Goal: Task Accomplishment & Management: Use online tool/utility

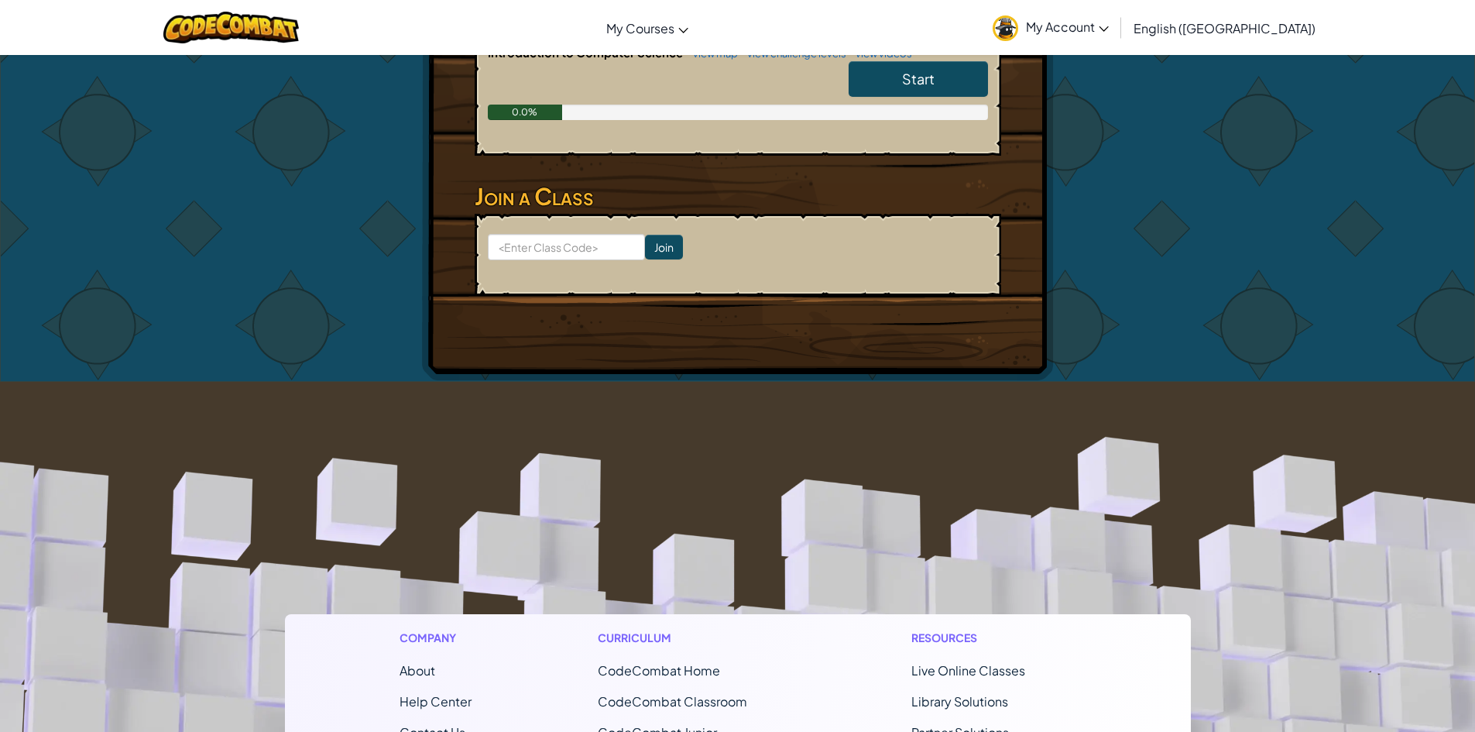
scroll to position [252, 0]
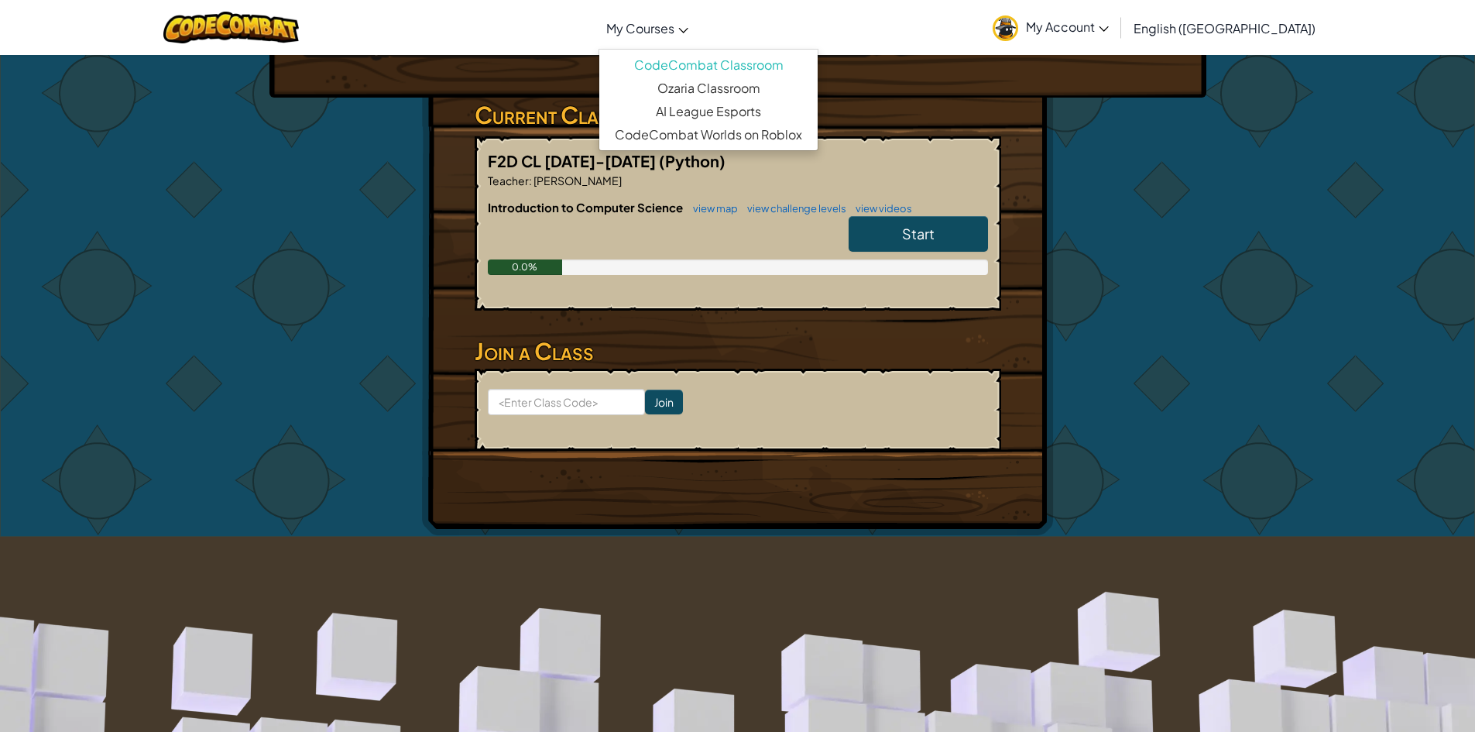
click at [674, 20] on span "My Courses" at bounding box center [640, 28] width 68 height 16
drag, startPoint x: 1390, startPoint y: 263, endPoint x: 1392, endPoint y: 248, distance: 15.7
click at [1390, 264] on div "Hero : Anya Captain Change Hero Player : 2D26 [PERSON_NAME] Hei 2D26 蔡鎰禧 CS1 Le…" at bounding box center [737, 169] width 1475 height 735
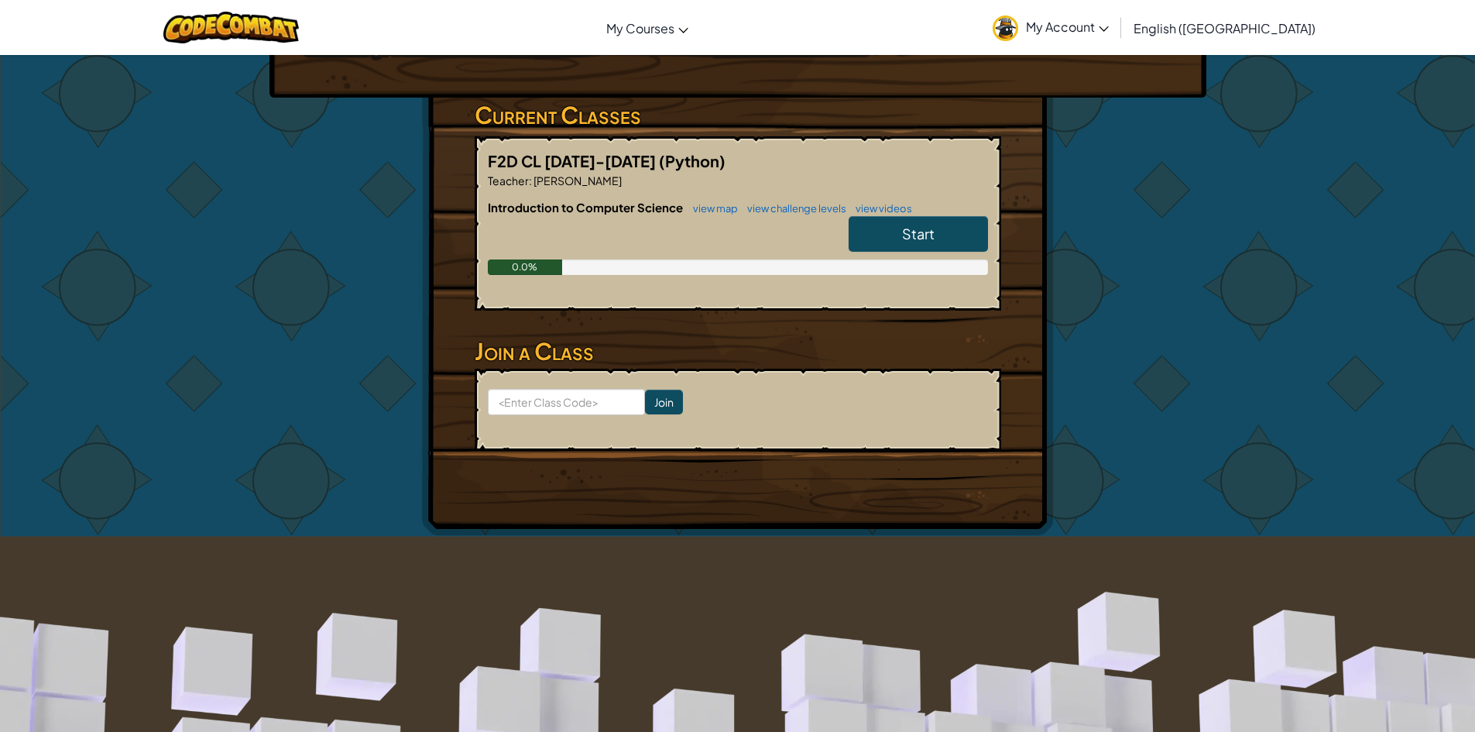
click at [1117, 15] on link "My Account" at bounding box center [1051, 27] width 132 height 49
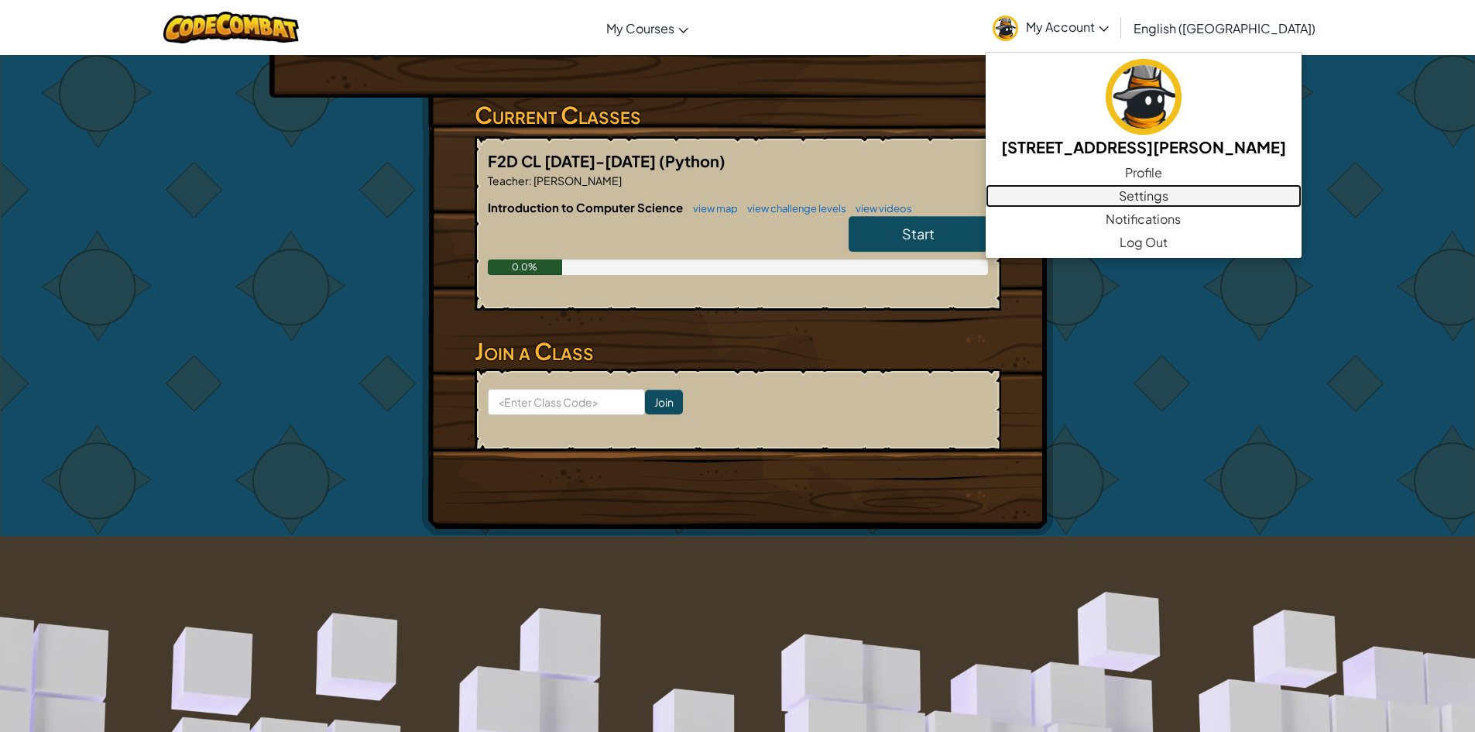
click at [1213, 192] on link "Settings" at bounding box center [1144, 195] width 316 height 23
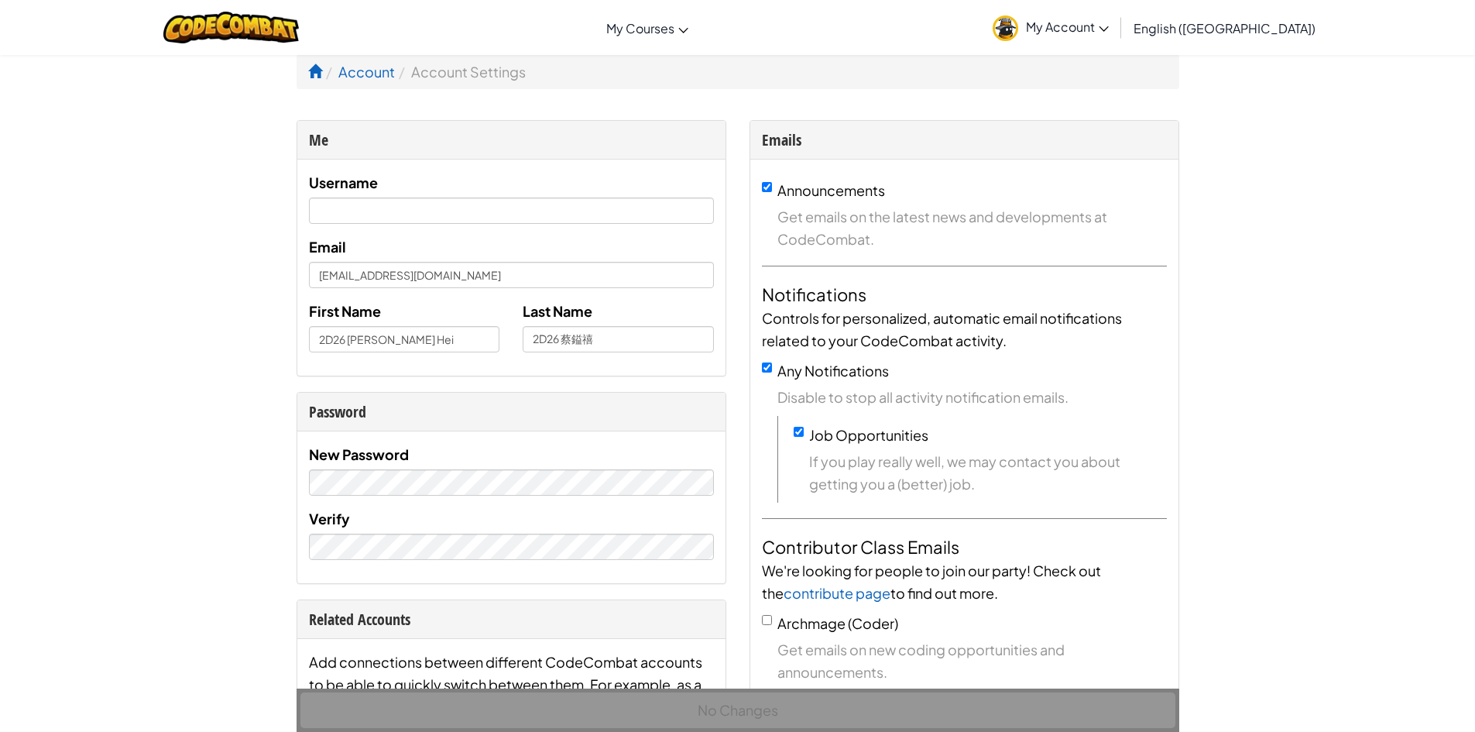
click at [511, 466] on div "New Password" at bounding box center [511, 469] width 405 height 53
click at [520, 467] on div "New Password" at bounding box center [511, 469] width 405 height 53
click at [410, 218] on input "text" at bounding box center [511, 210] width 405 height 26
type input "@"
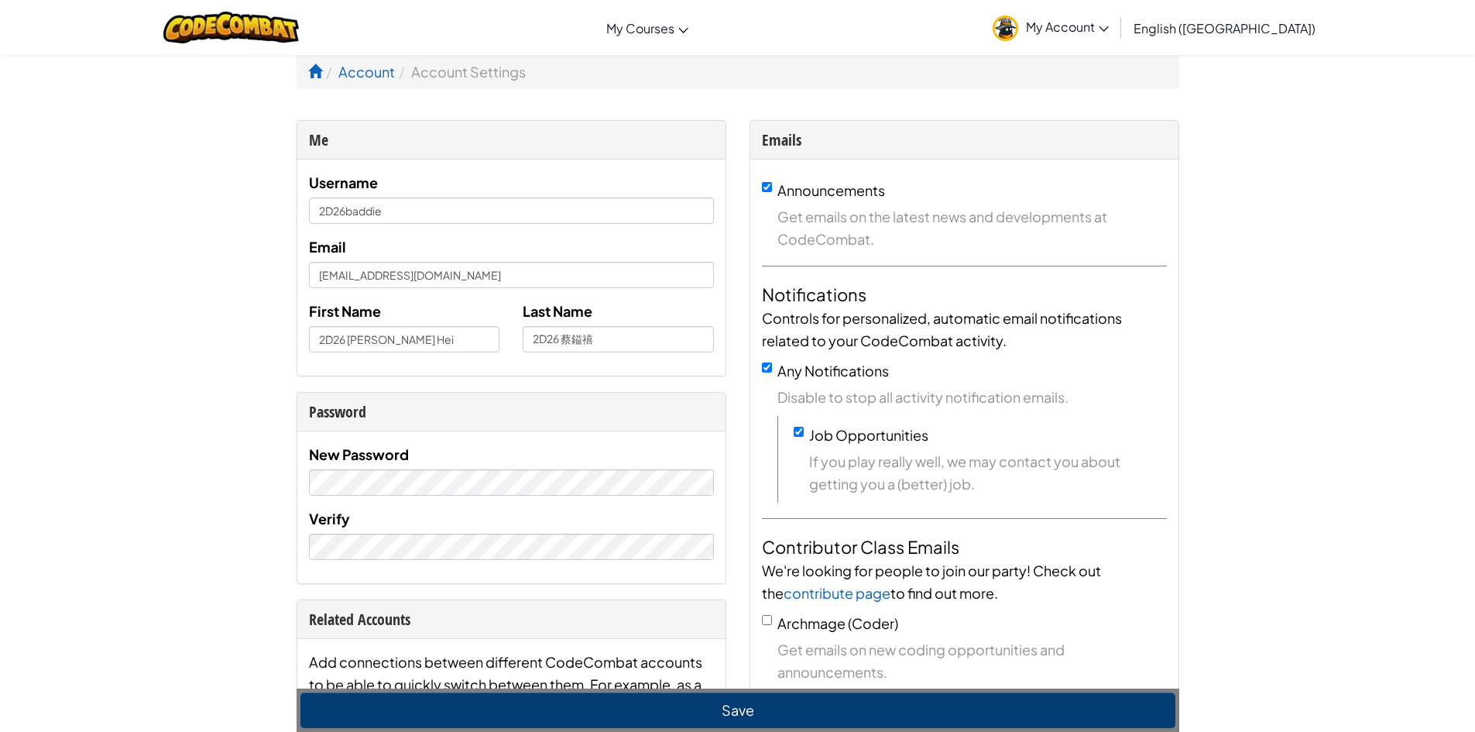
click at [428, 224] on div "Username 2D26baddie Email [EMAIL_ADDRESS][DOMAIN_NAME] First Name 2D26 [PERSON_…" at bounding box center [511, 267] width 405 height 193
click at [430, 218] on input "2D26baddie" at bounding box center [511, 210] width 405 height 26
click at [486, 203] on input "2D26showwhatihave" at bounding box center [511, 210] width 405 height 26
type input "2D26COCONUT"
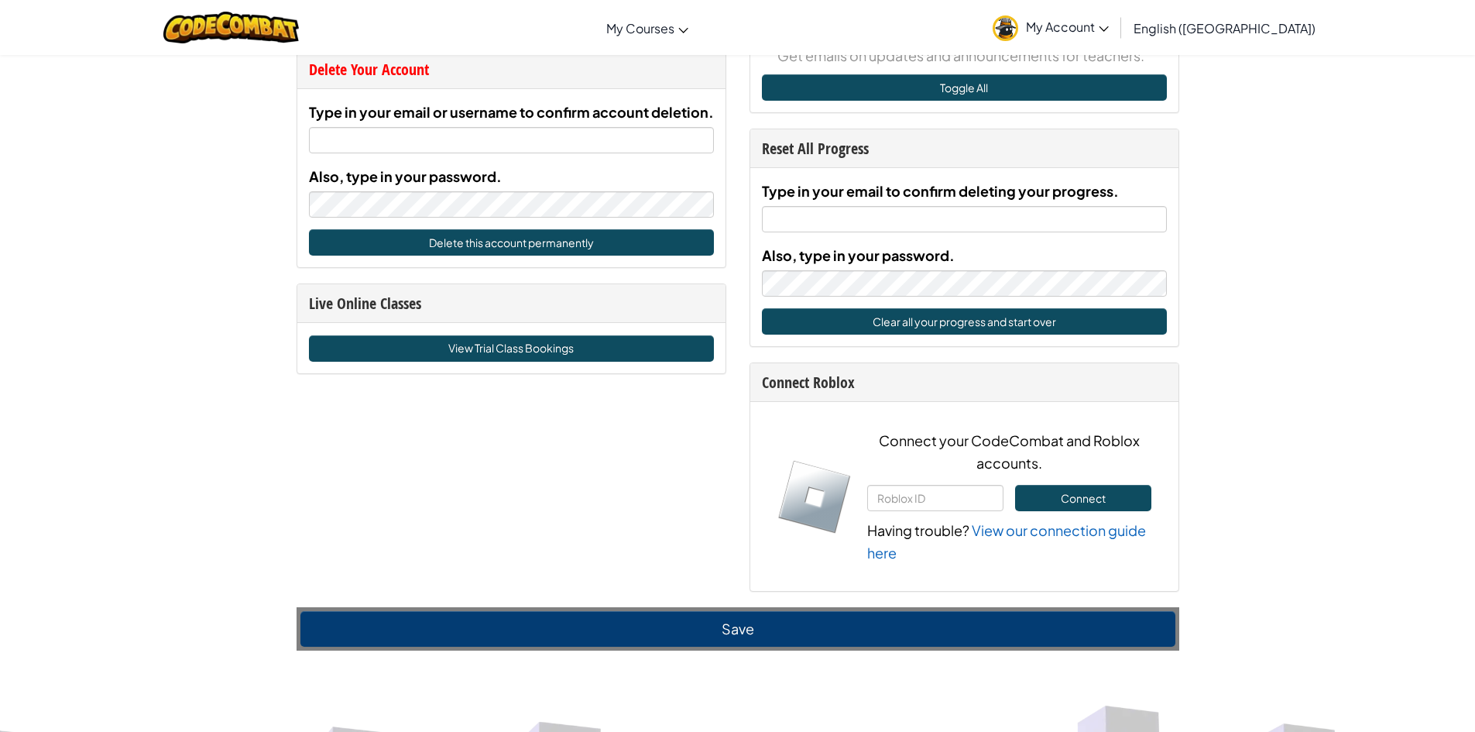
scroll to position [929, 0]
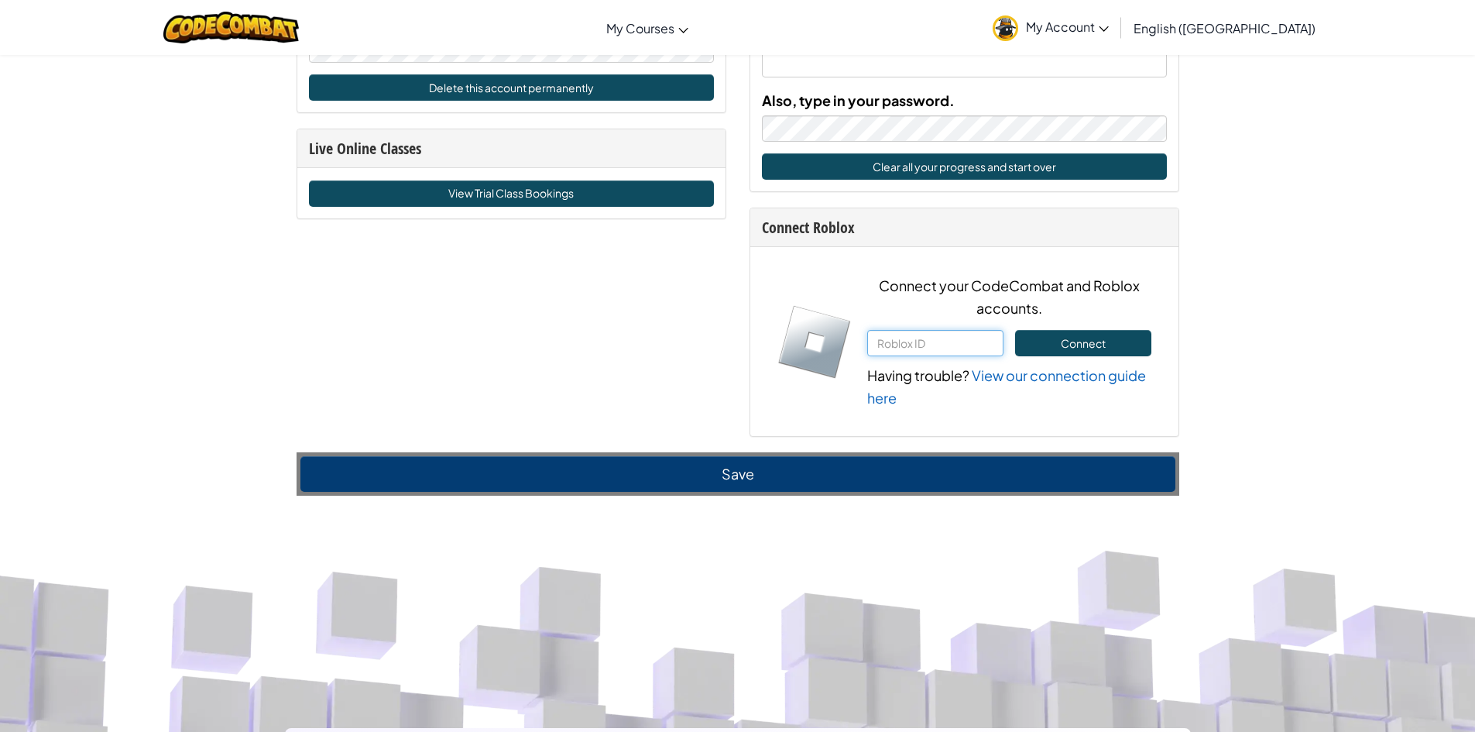
click at [899, 352] on input "text" at bounding box center [935, 343] width 136 height 26
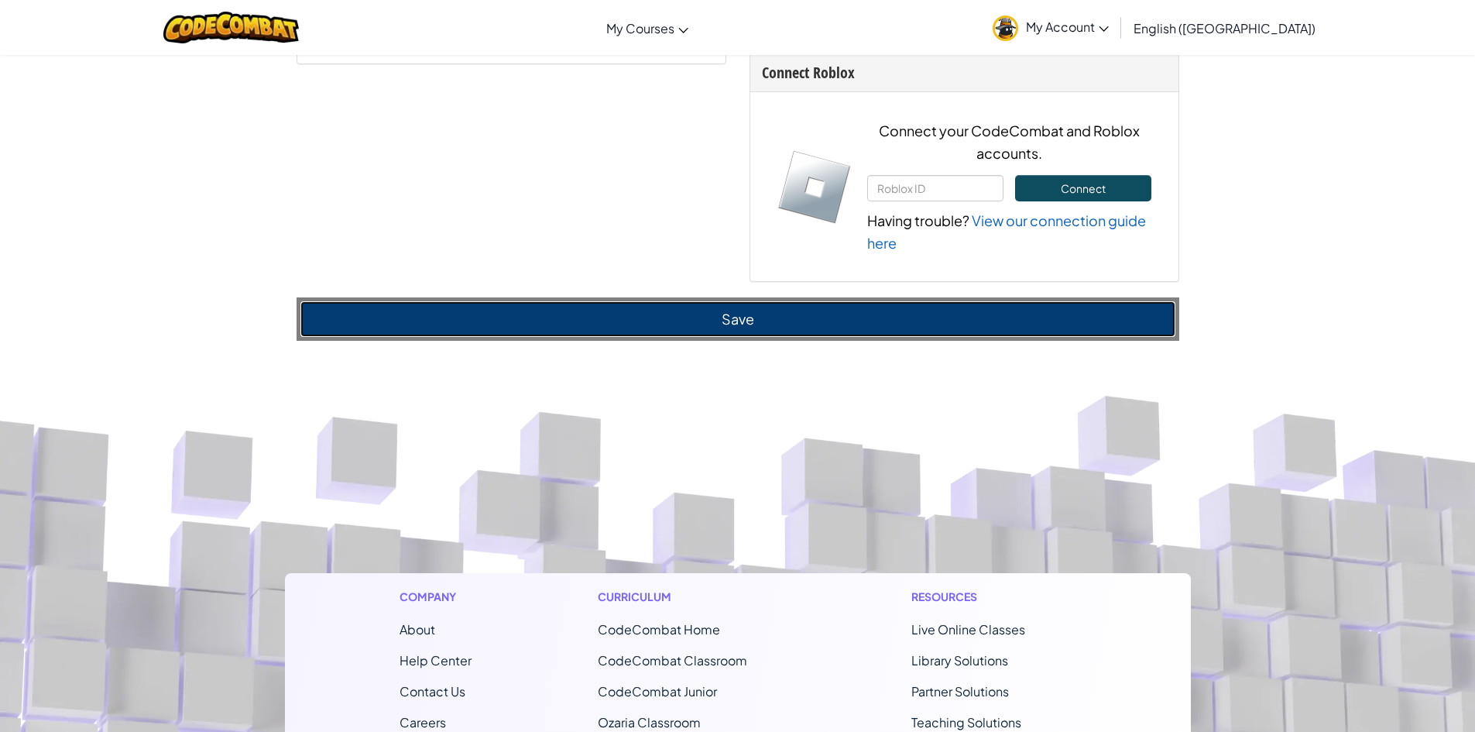
click at [737, 311] on button "Save" at bounding box center [737, 319] width 875 height 36
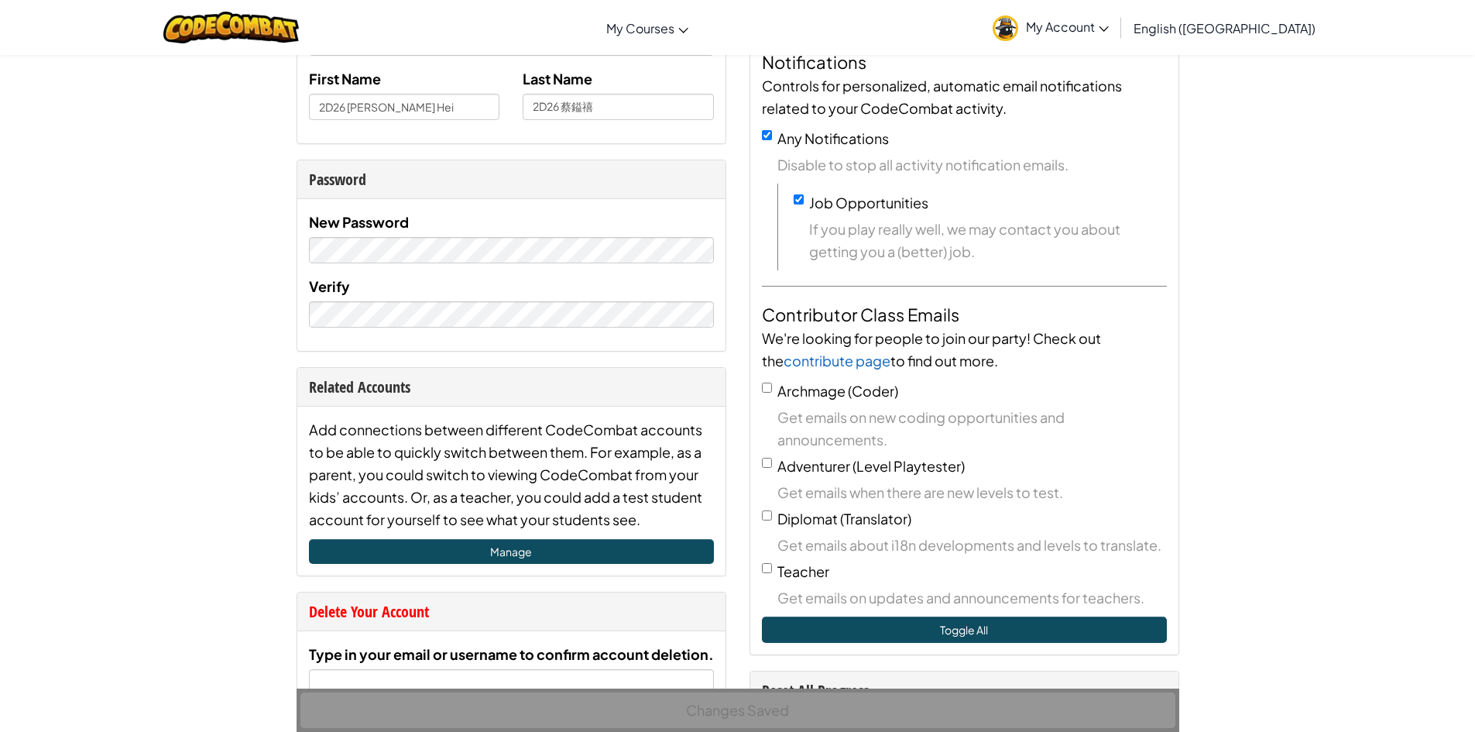
scroll to position [465, 0]
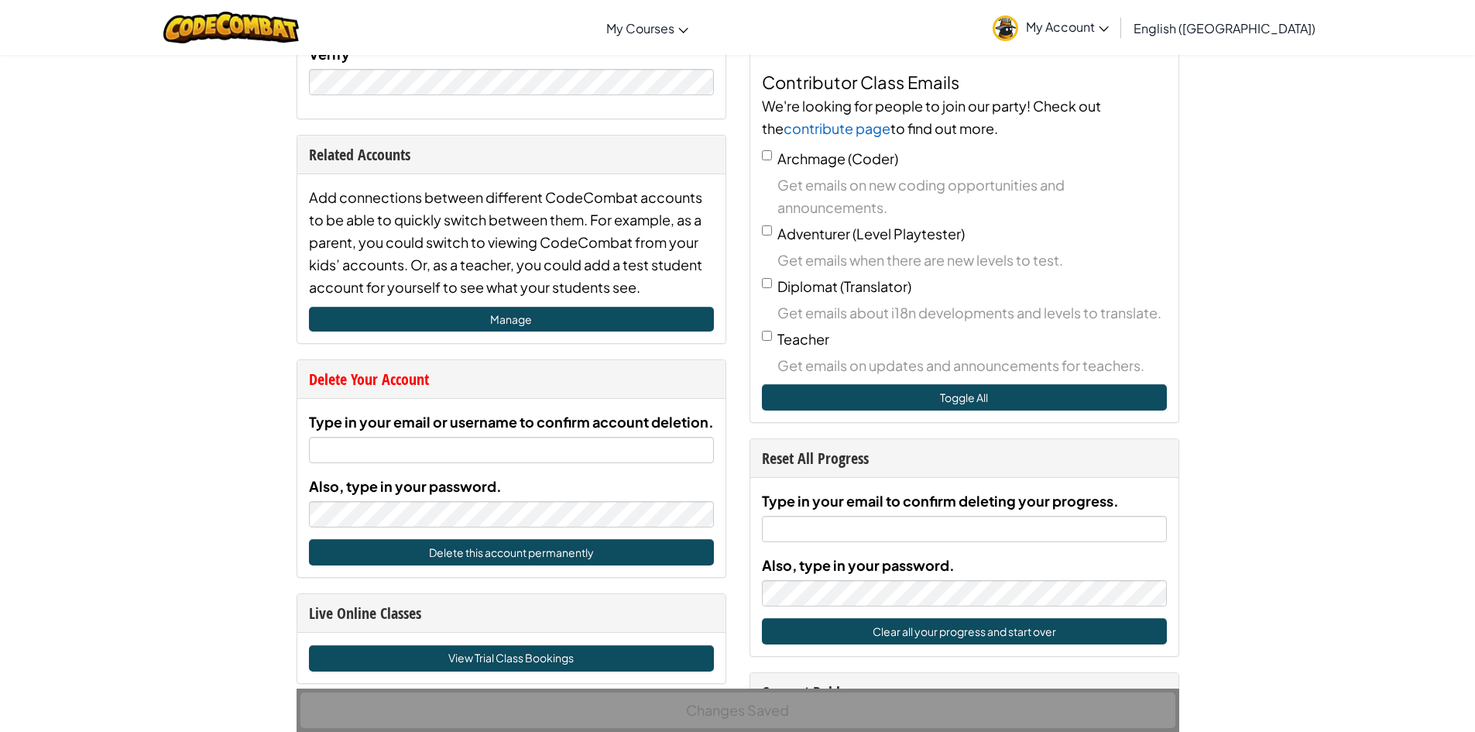
click at [705, 717] on div "Changes Saved" at bounding box center [738, 709] width 883 height 43
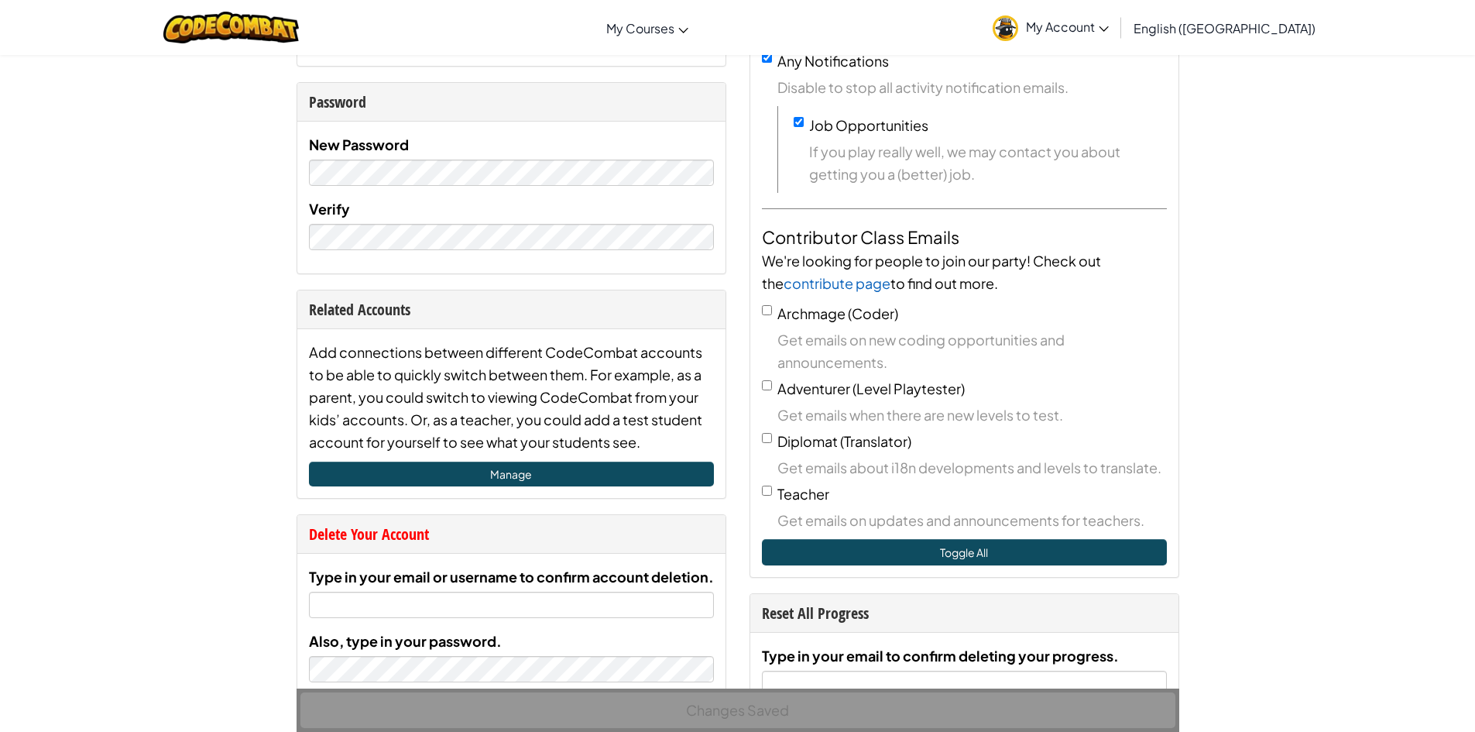
scroll to position [0, 0]
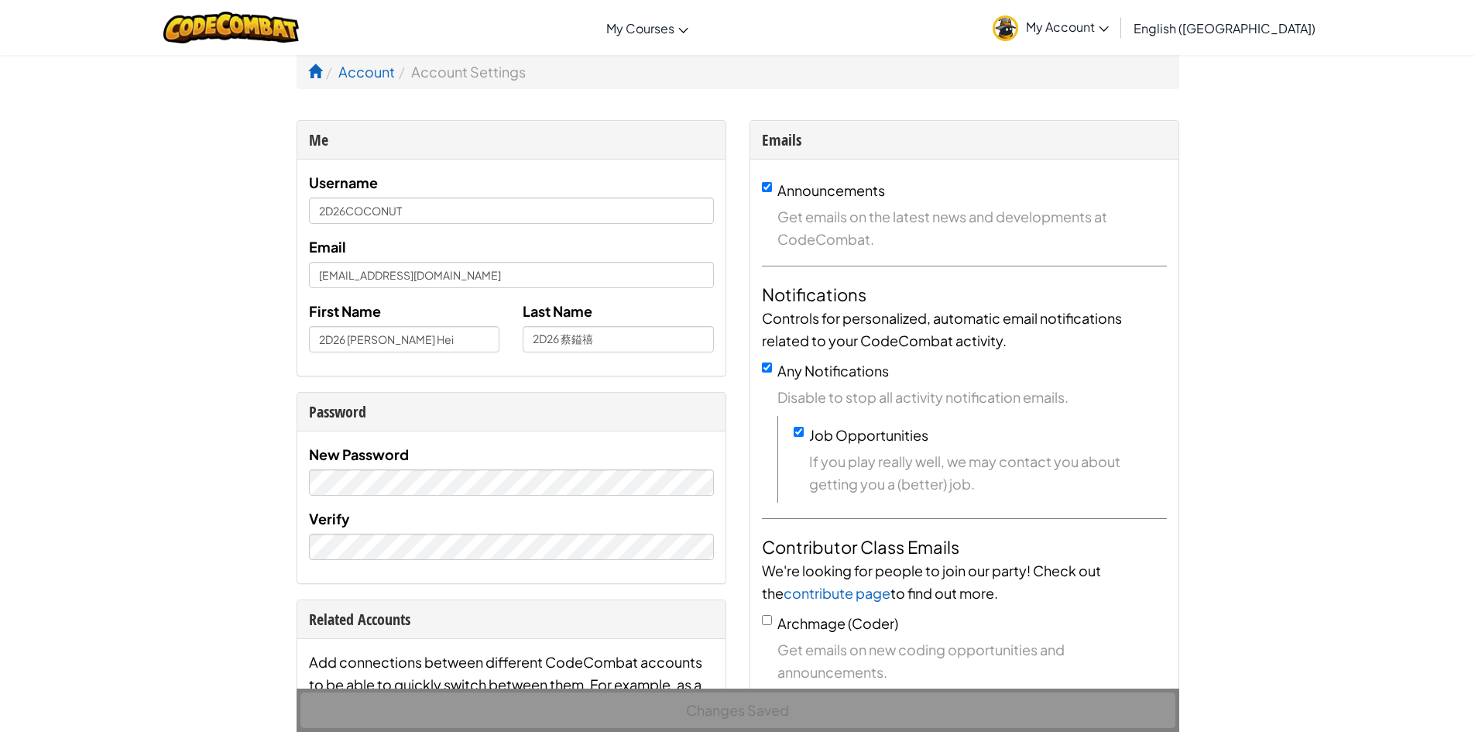
click at [449, 84] on ol "Account Account Settings" at bounding box center [738, 71] width 883 height 35
click at [317, 73] on span at bounding box center [315, 71] width 14 height 14
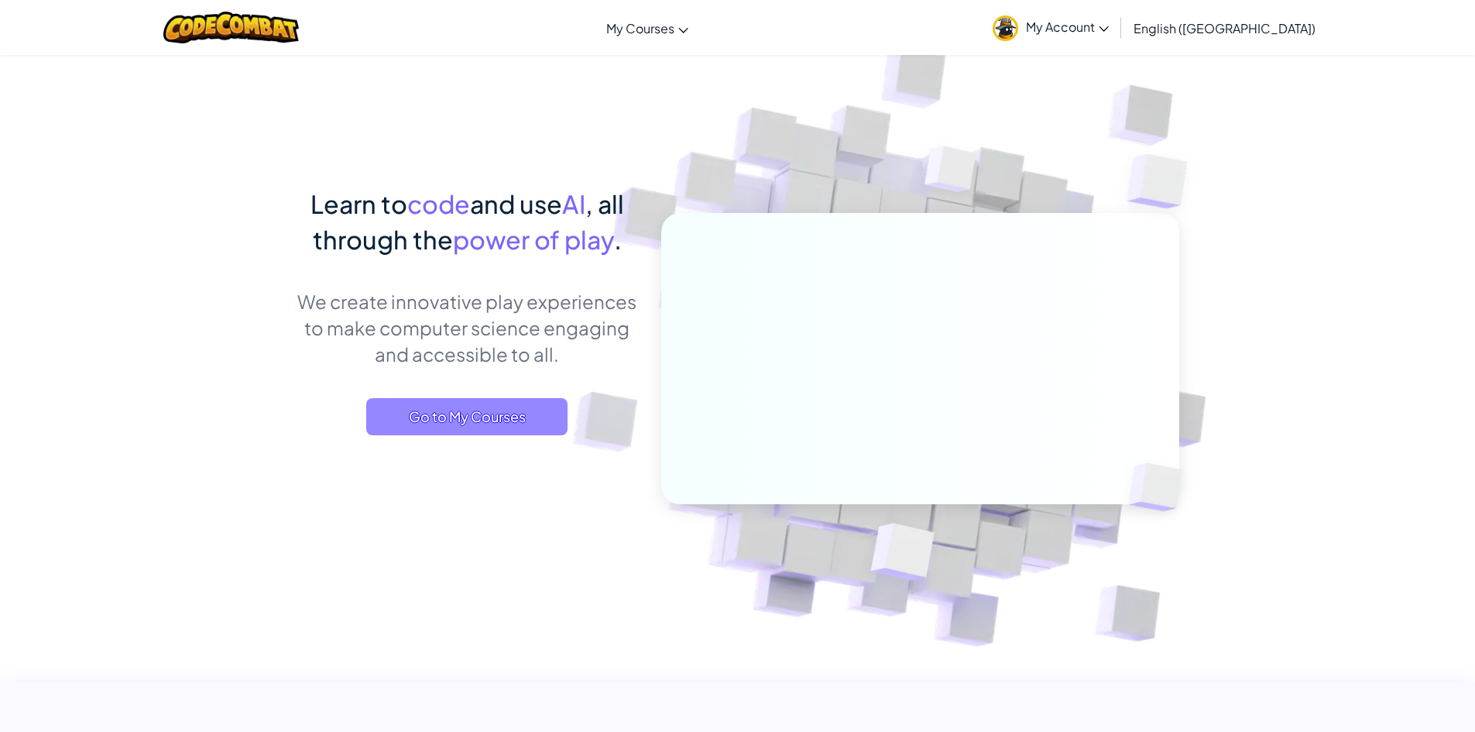
click at [509, 426] on span "Go to My Courses" at bounding box center [466, 416] width 201 height 37
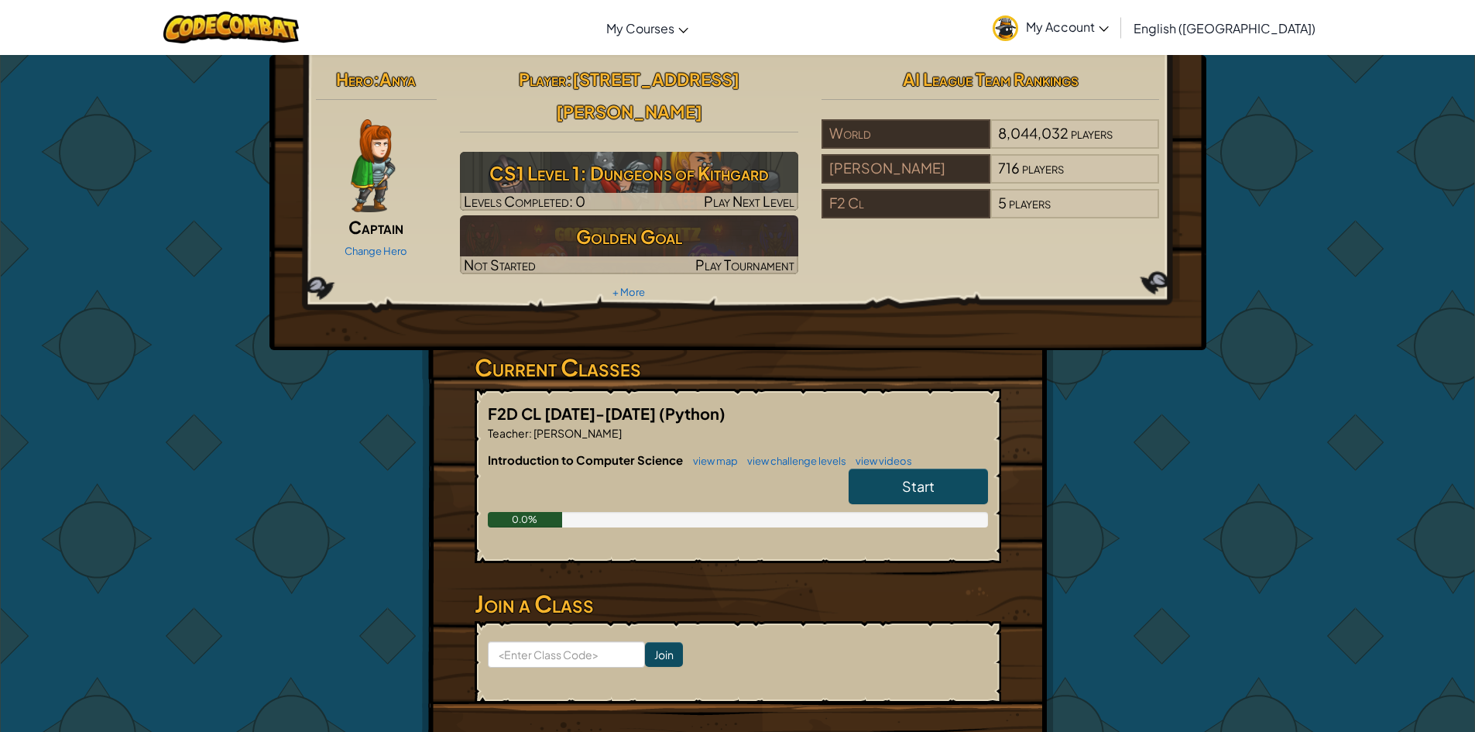
click at [1109, 30] on span "My Account" at bounding box center [1067, 27] width 83 height 16
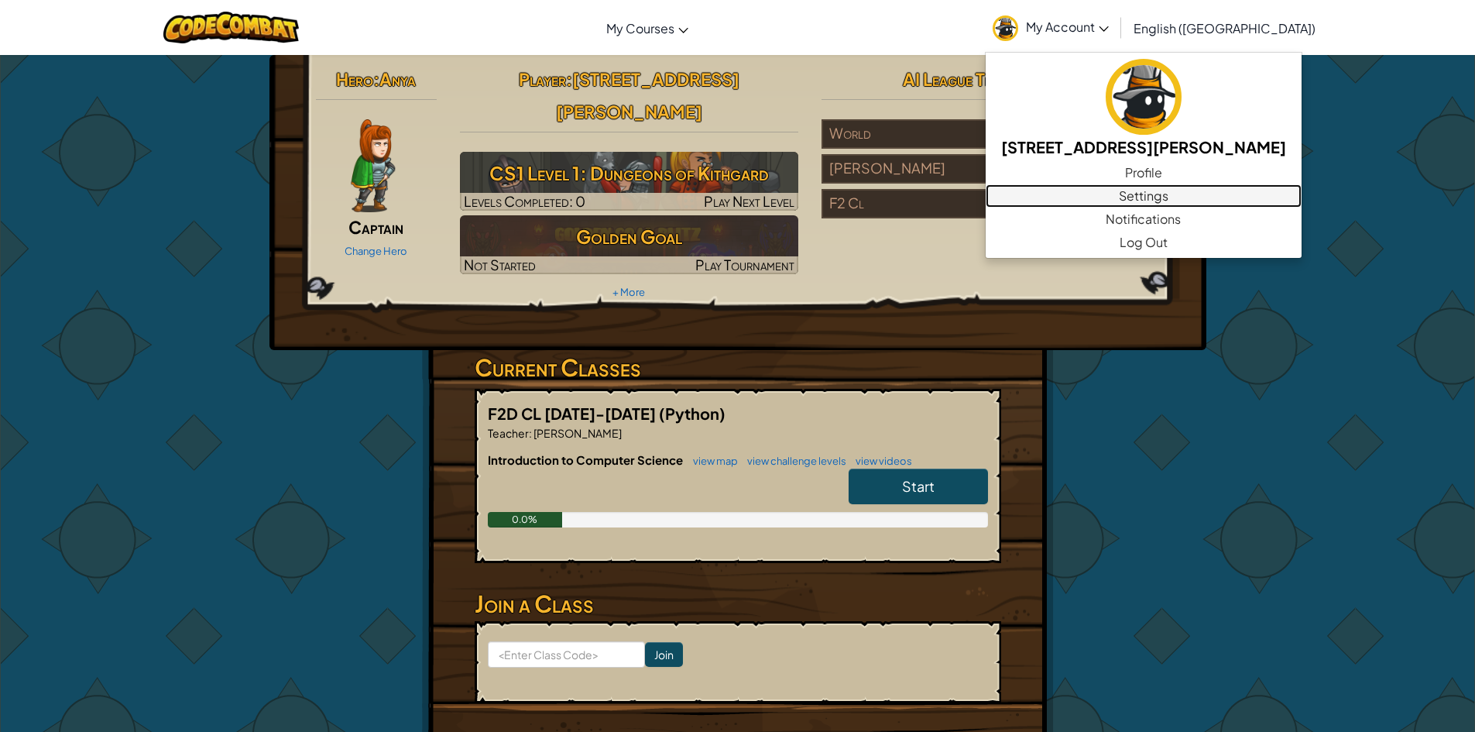
click at [1217, 193] on link "Settings" at bounding box center [1144, 195] width 316 height 23
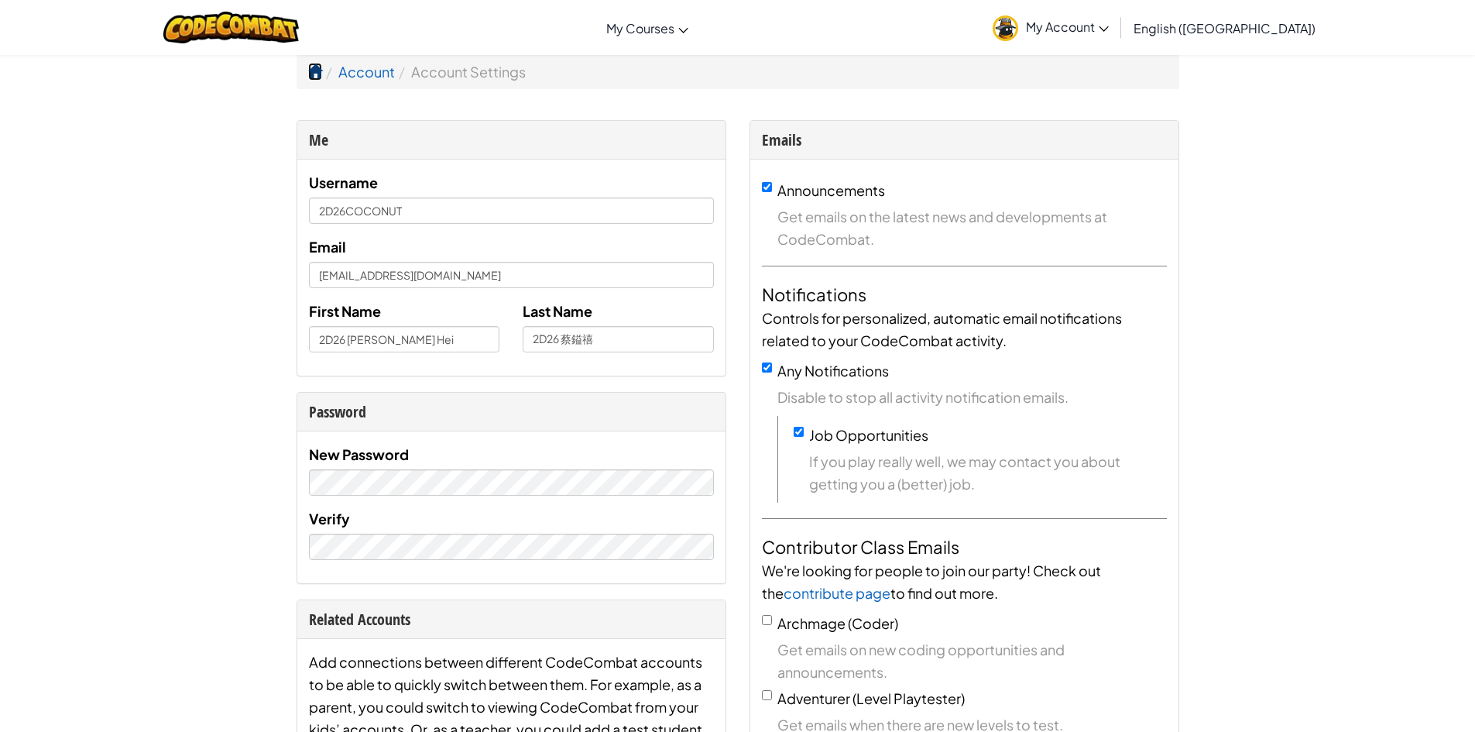
click at [308, 73] on span at bounding box center [315, 71] width 14 height 14
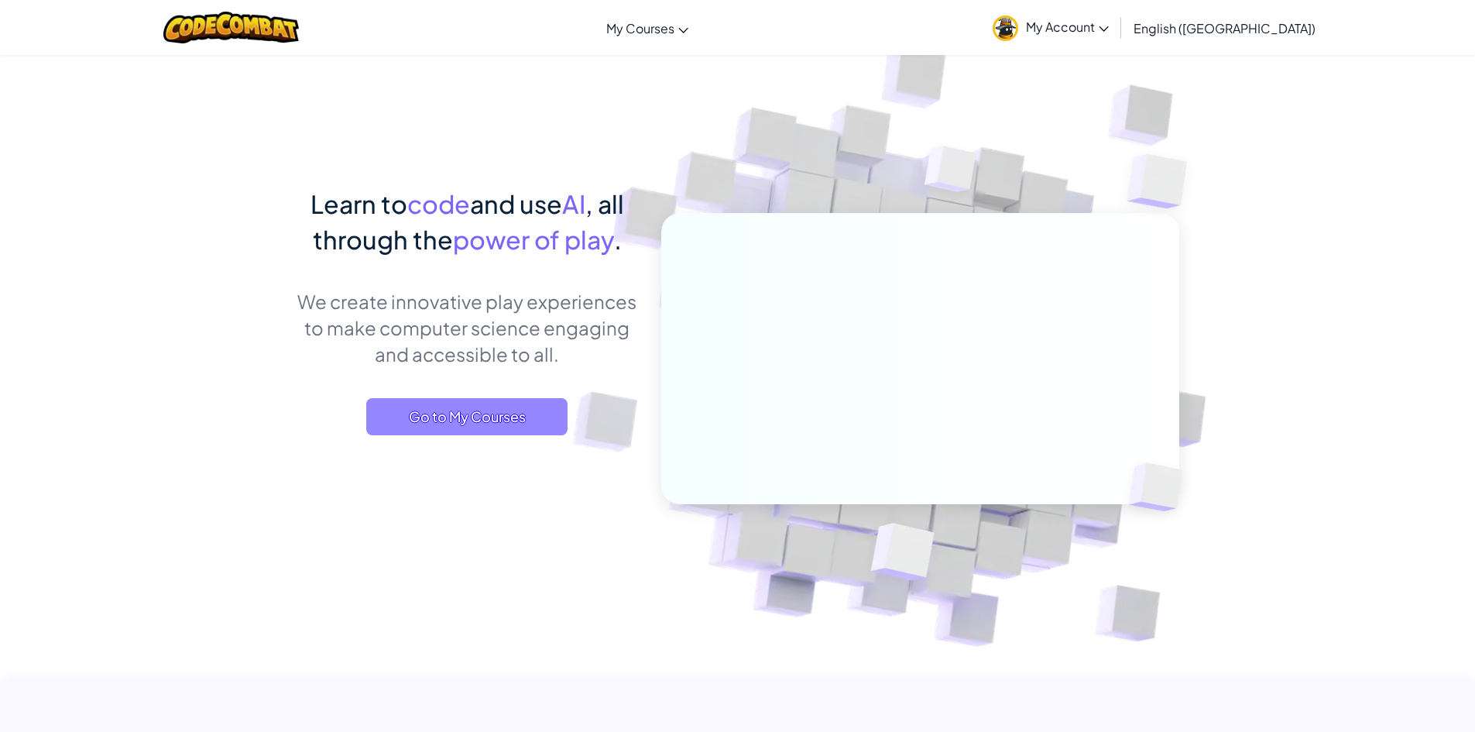
click at [501, 410] on span "Go to My Courses" at bounding box center [466, 416] width 201 height 37
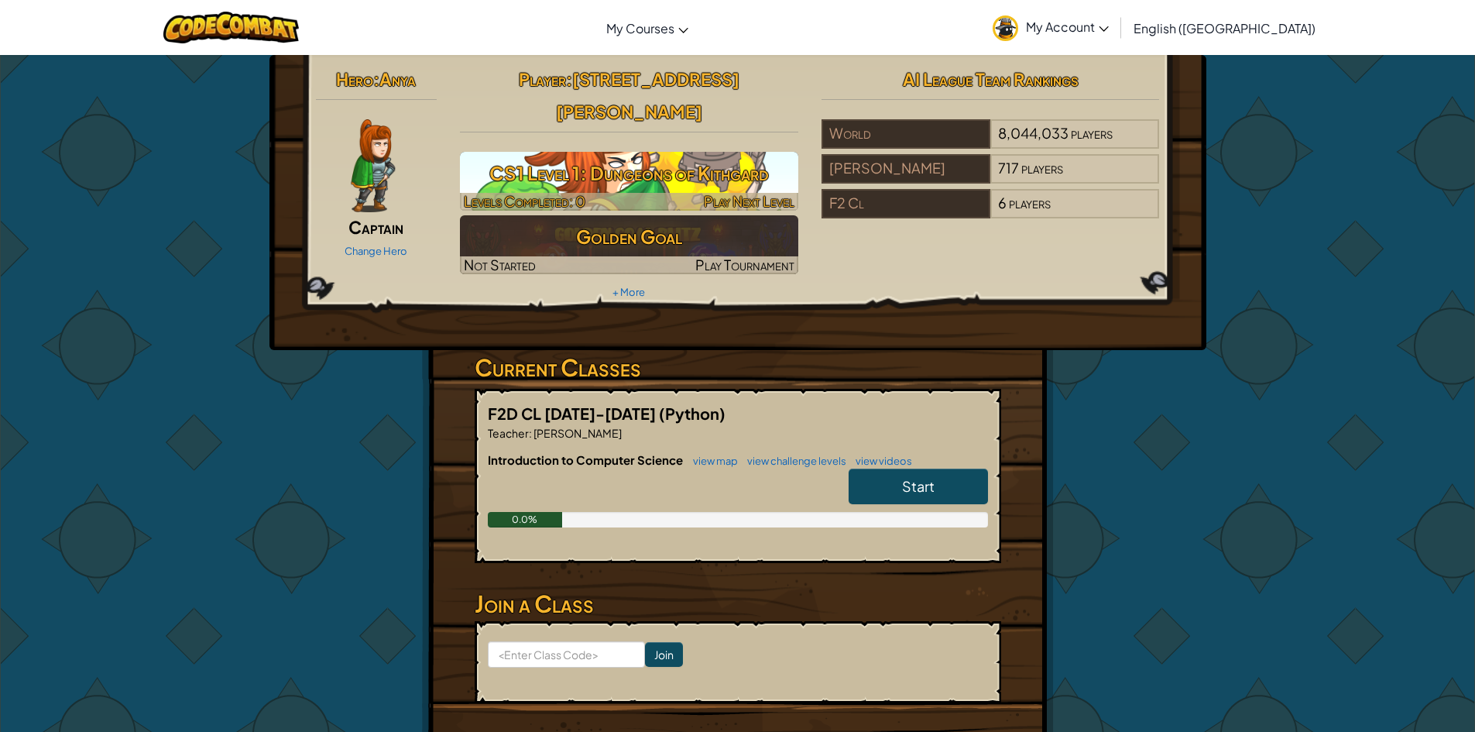
click at [554, 156] on h3 "CS1 Level 1: Dungeons of Kithgard" at bounding box center [629, 173] width 338 height 35
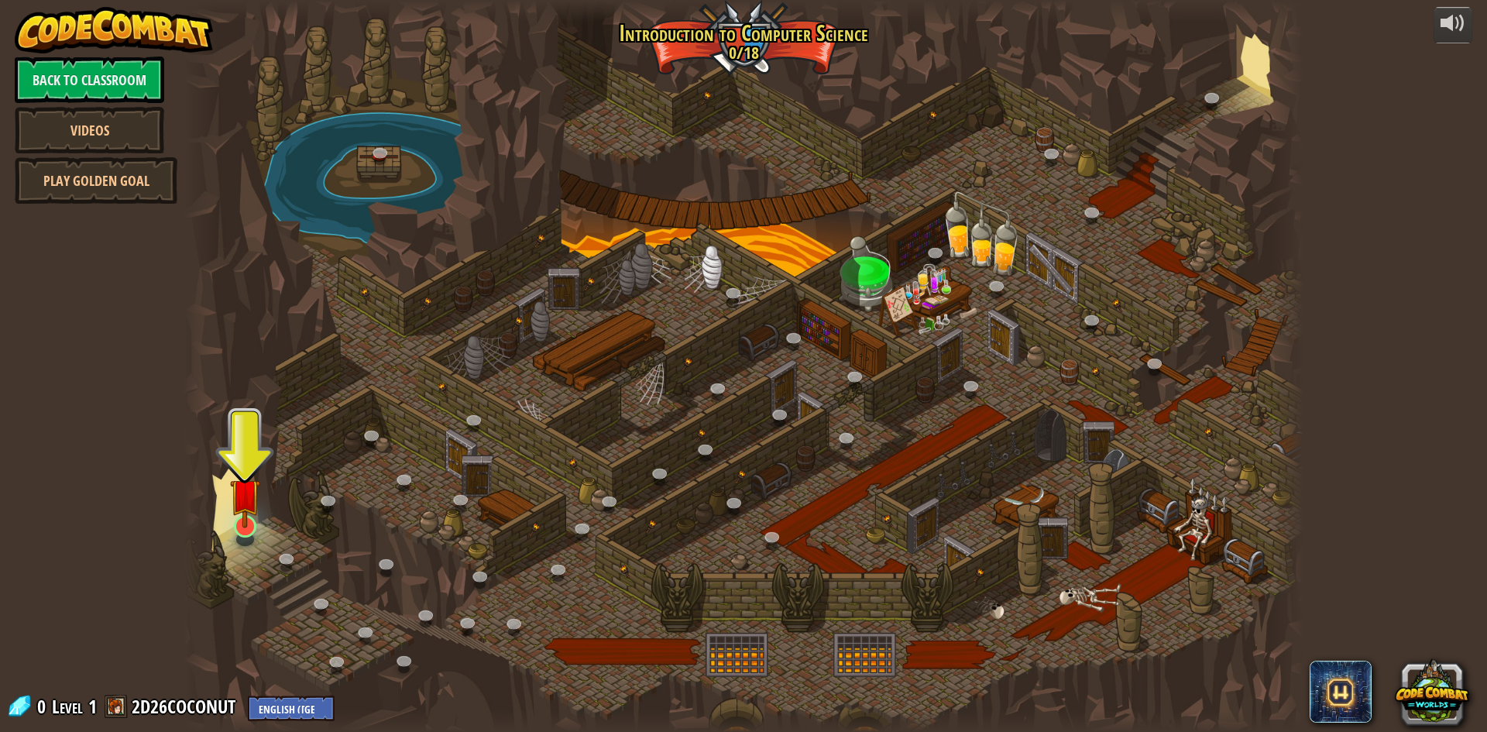
drag, startPoint x: 270, startPoint y: 522, endPoint x: 256, endPoint y: 519, distance: 14.3
click at [257, 519] on div "25. Kithgard Gates (Locked) Escape the Kithgard dungeons, and don't let the gua…" at bounding box center [744, 366] width 1120 height 732
click at [252, 520] on img at bounding box center [245, 493] width 30 height 69
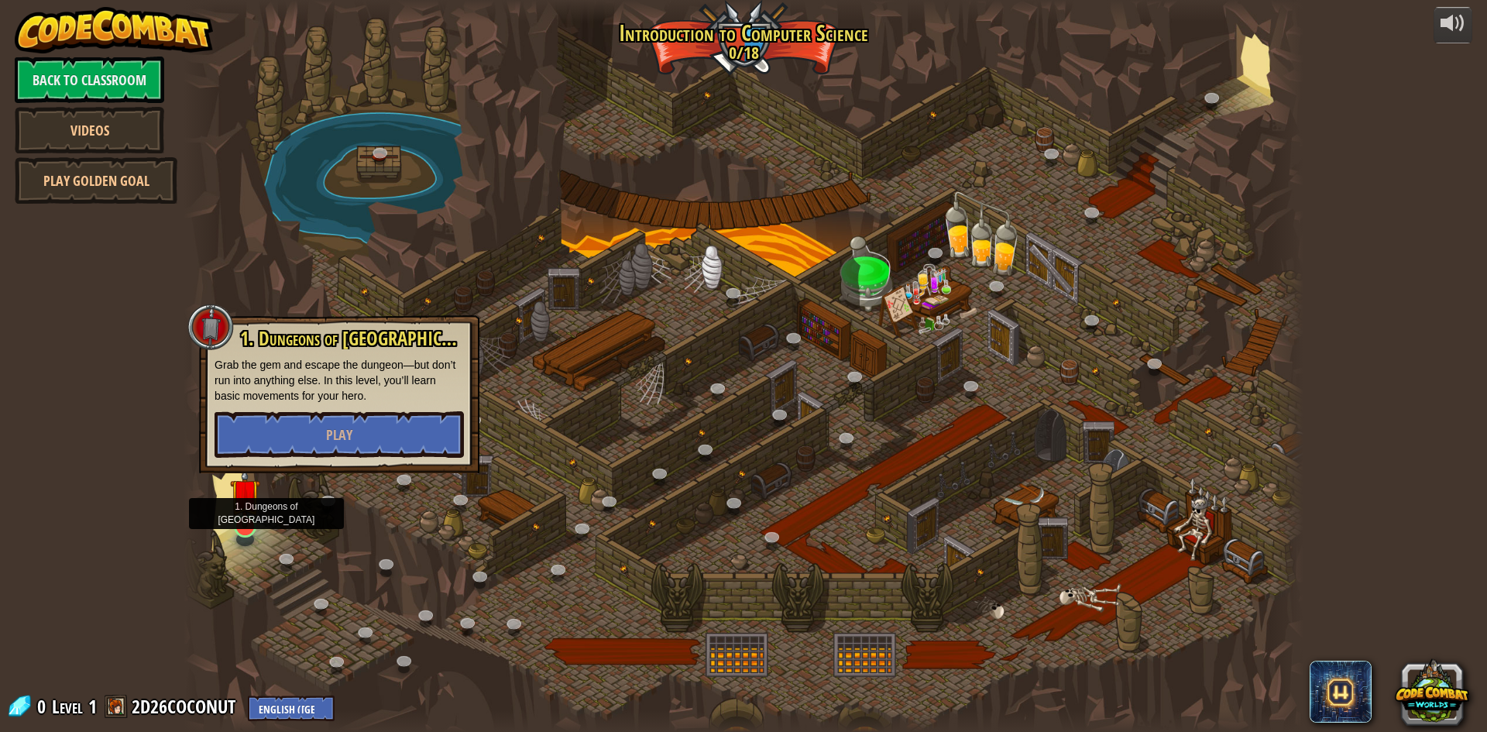
click at [252, 520] on img at bounding box center [245, 493] width 30 height 69
click at [321, 441] on button "Play" at bounding box center [338, 434] width 249 height 46
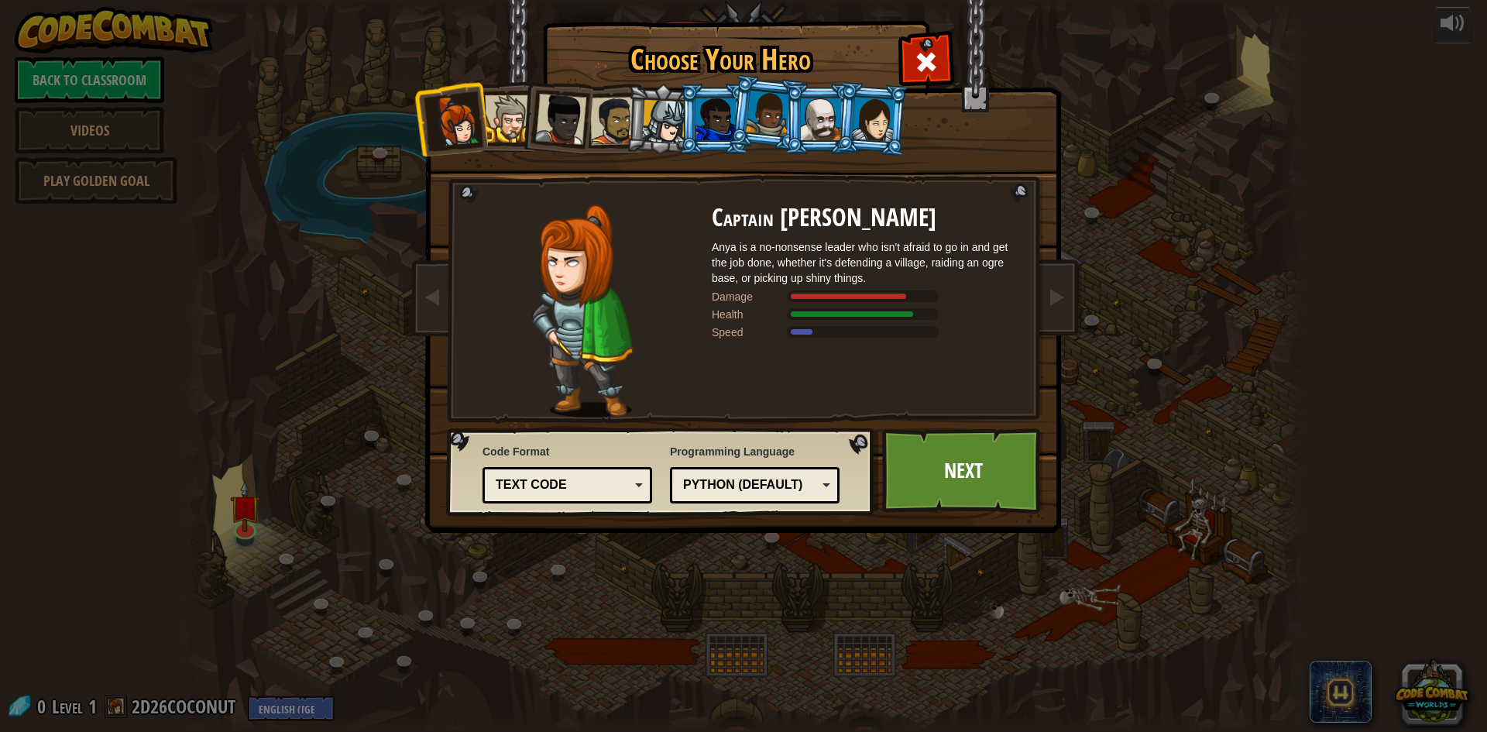
click at [887, 72] on h1 "Choose Your Hero" at bounding box center [720, 59] width 348 height 33
drag, startPoint x: 967, startPoint y: 44, endPoint x: 949, endPoint y: 45, distance: 17.8
click at [956, 45] on img at bounding box center [746, 255] width 671 height 554
click at [941, 44] on div at bounding box center [925, 60] width 49 height 49
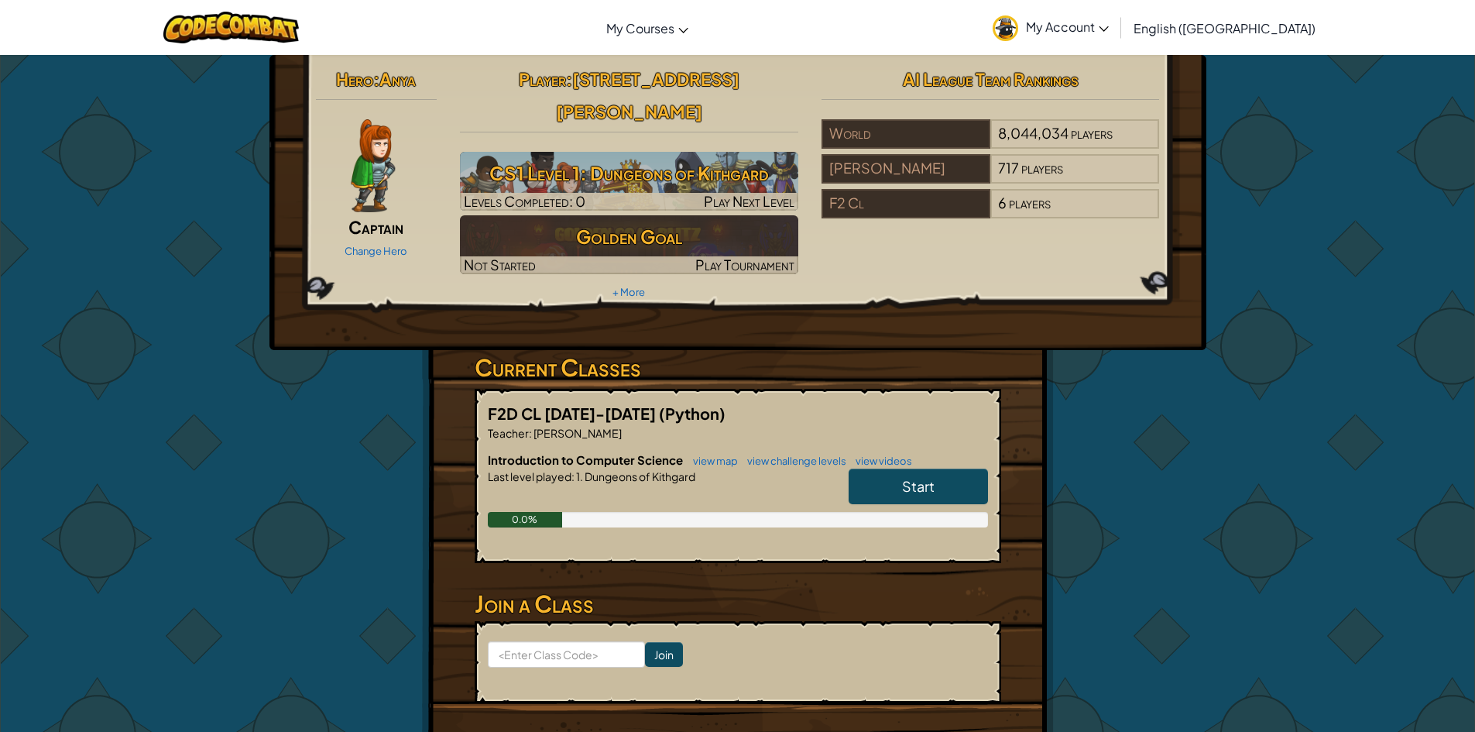
click at [1109, 19] on span "My Account" at bounding box center [1067, 27] width 83 height 16
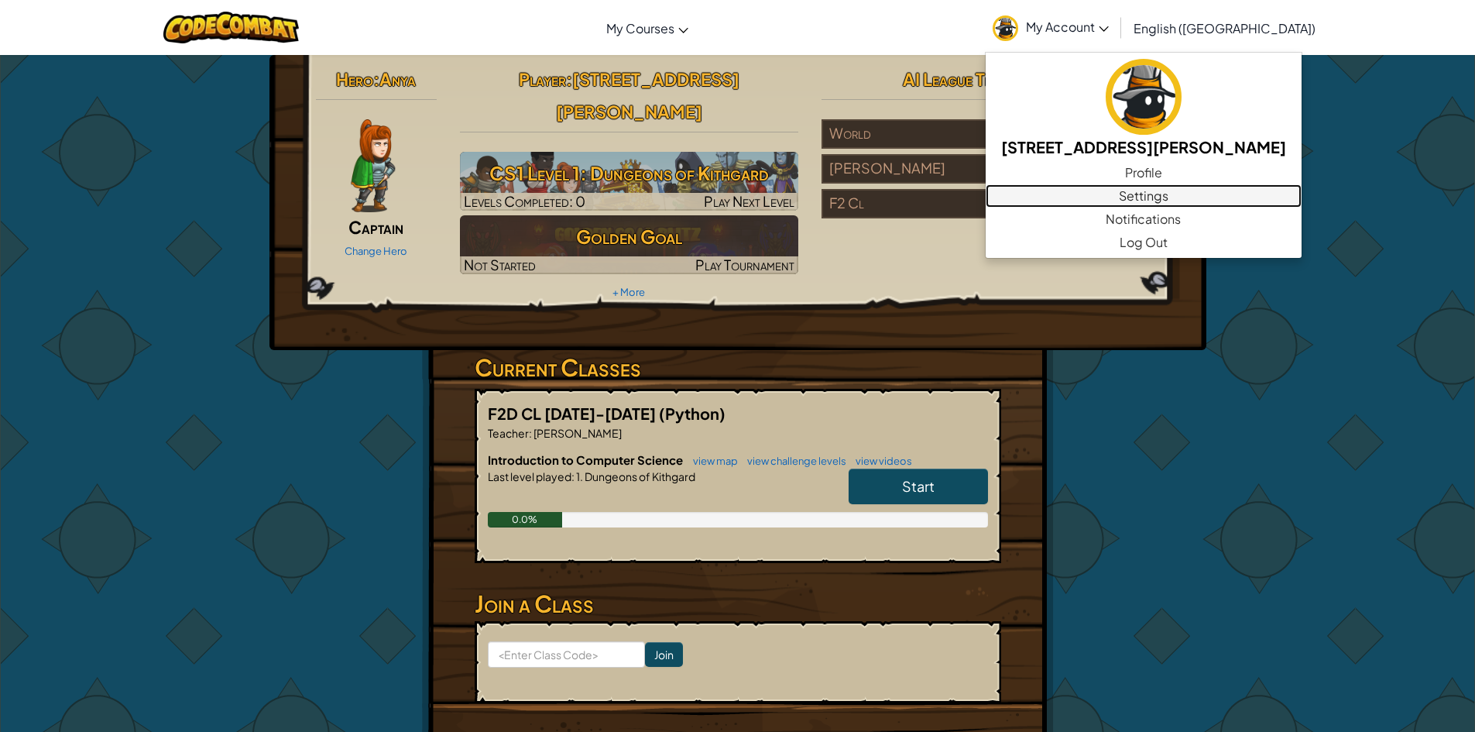
click at [1180, 202] on link "Settings" at bounding box center [1144, 195] width 316 height 23
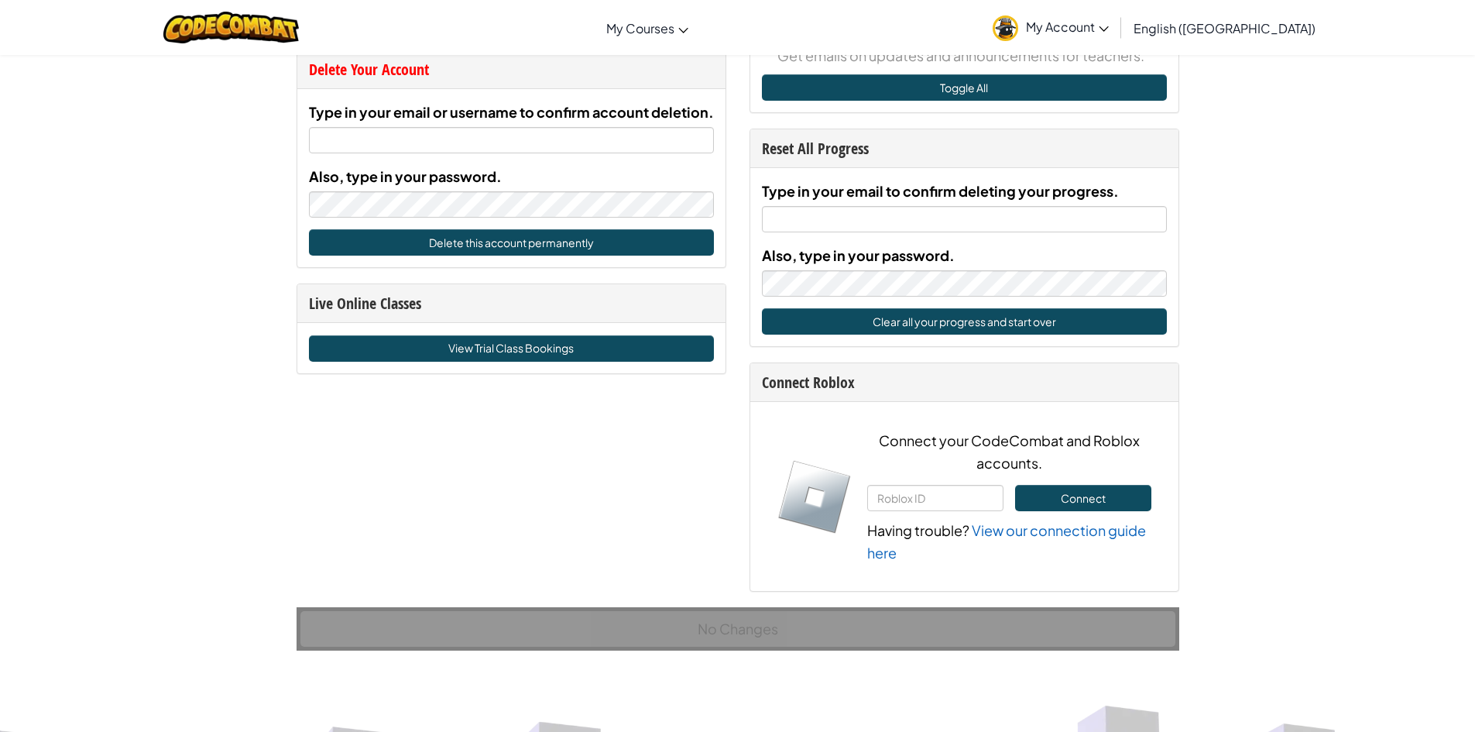
scroll to position [1161, 0]
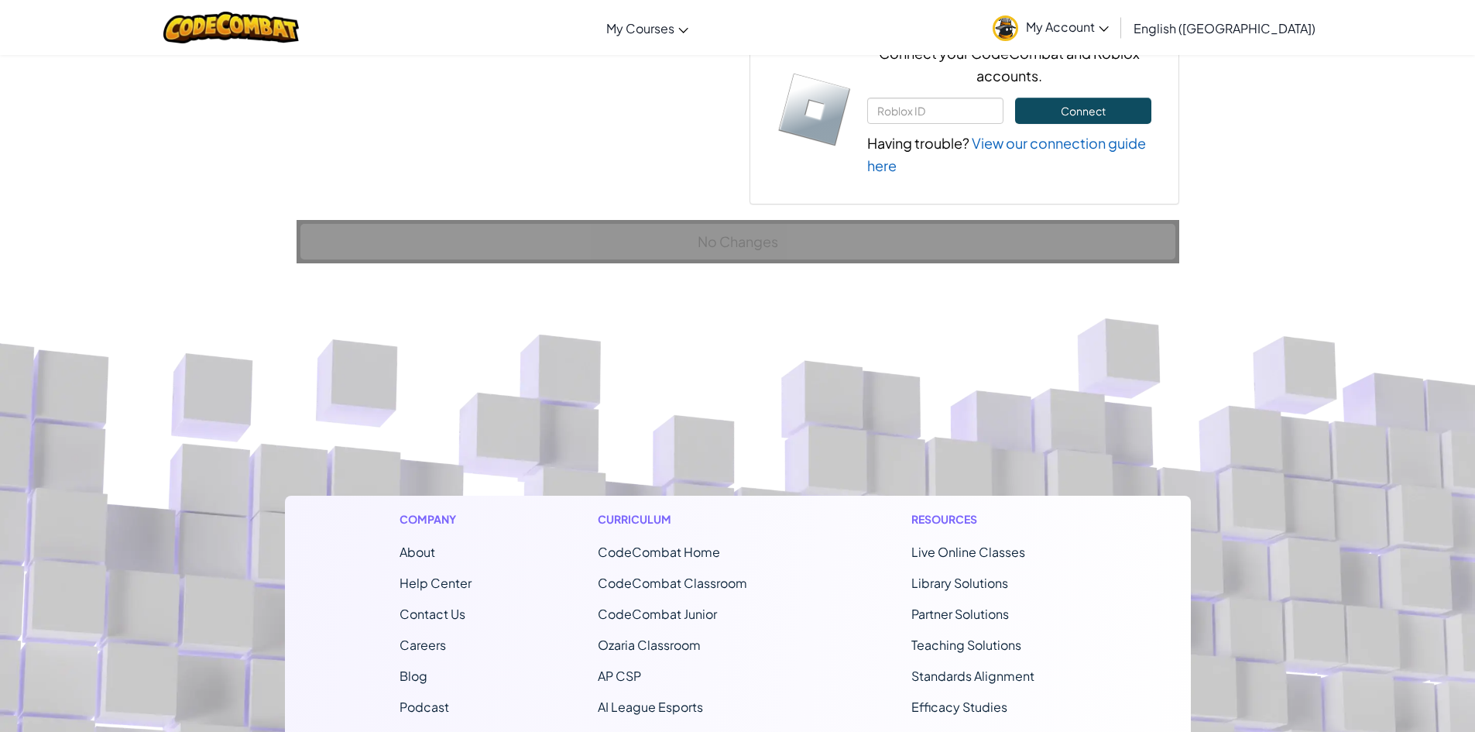
drag, startPoint x: 578, startPoint y: 104, endPoint x: 528, endPoint y: 132, distance: 57.9
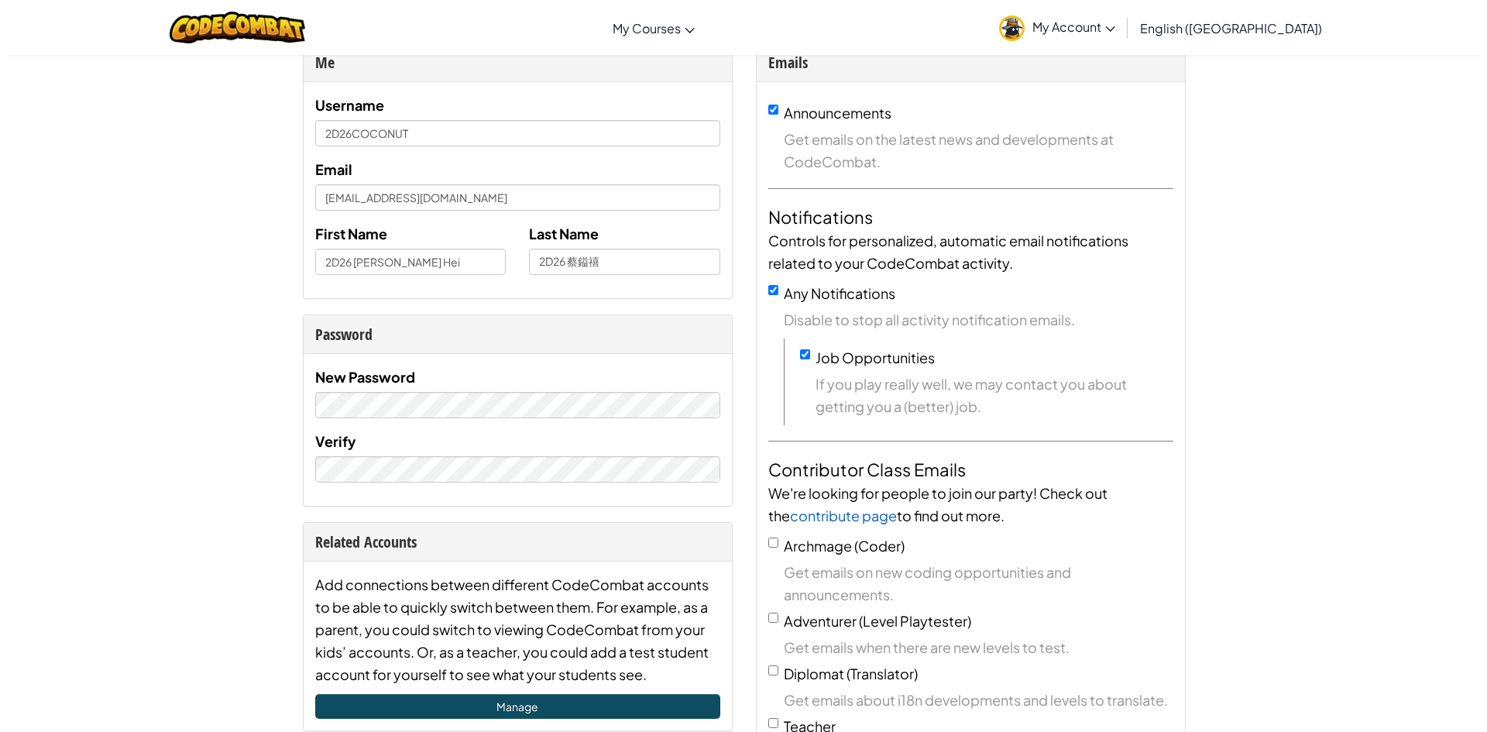
scroll to position [0, 0]
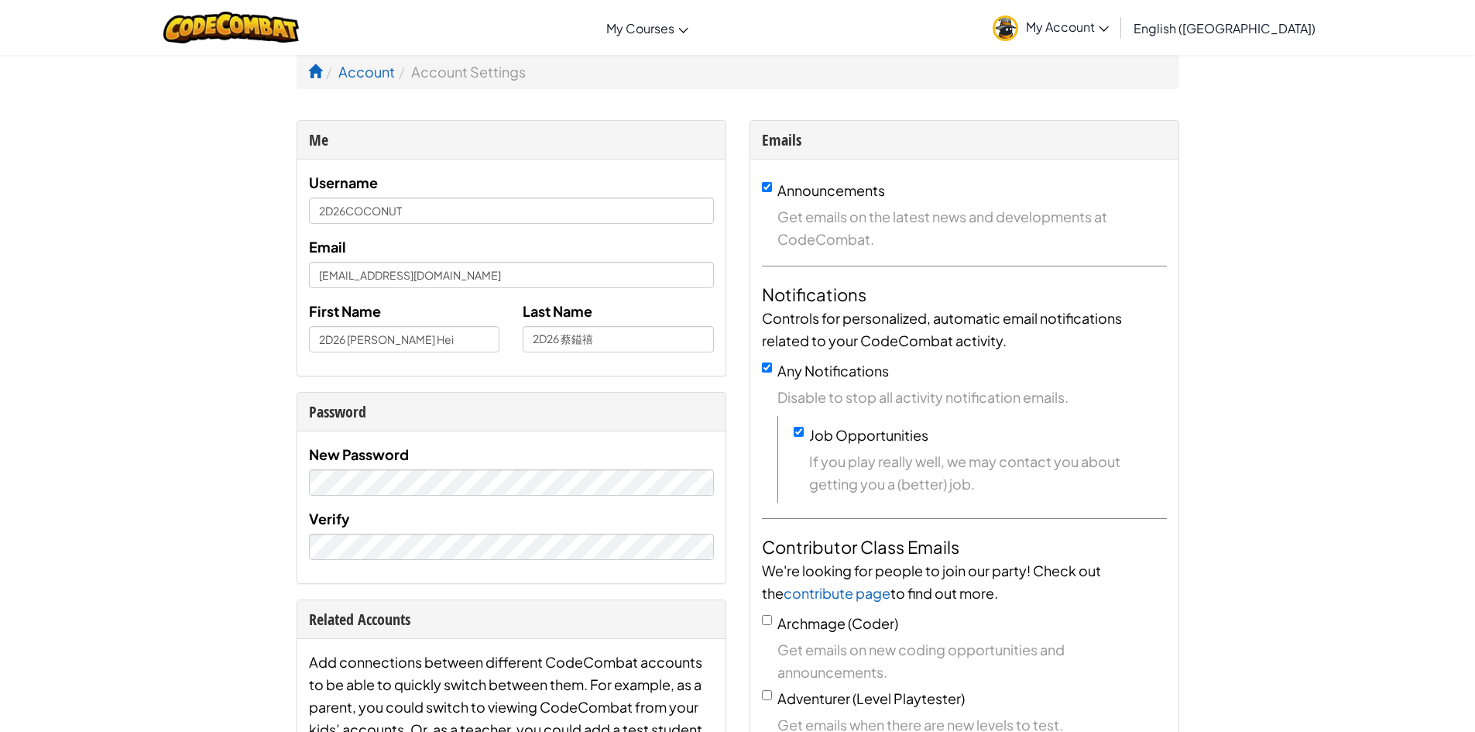
click at [1018, 33] on img at bounding box center [1006, 28] width 26 height 26
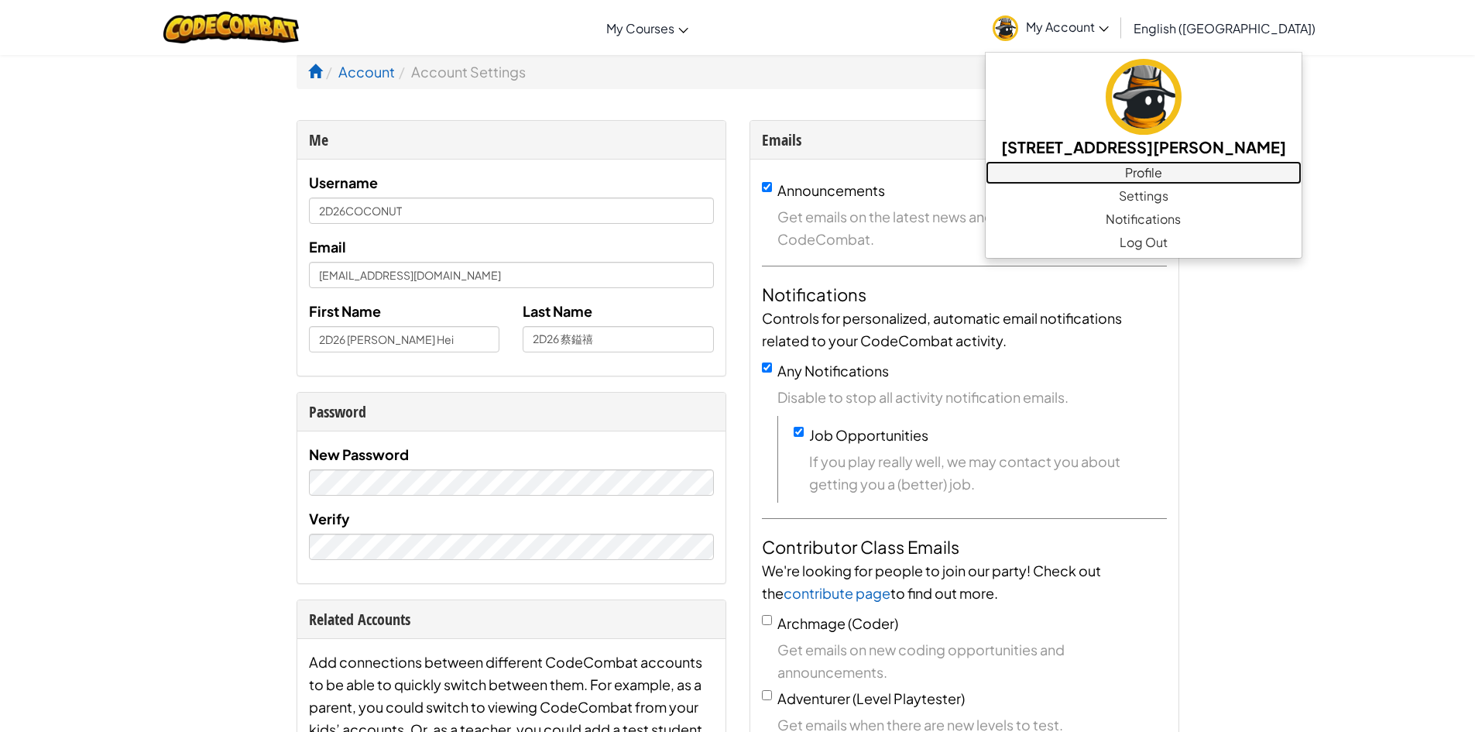
click at [1218, 173] on link "Profile" at bounding box center [1144, 172] width 316 height 23
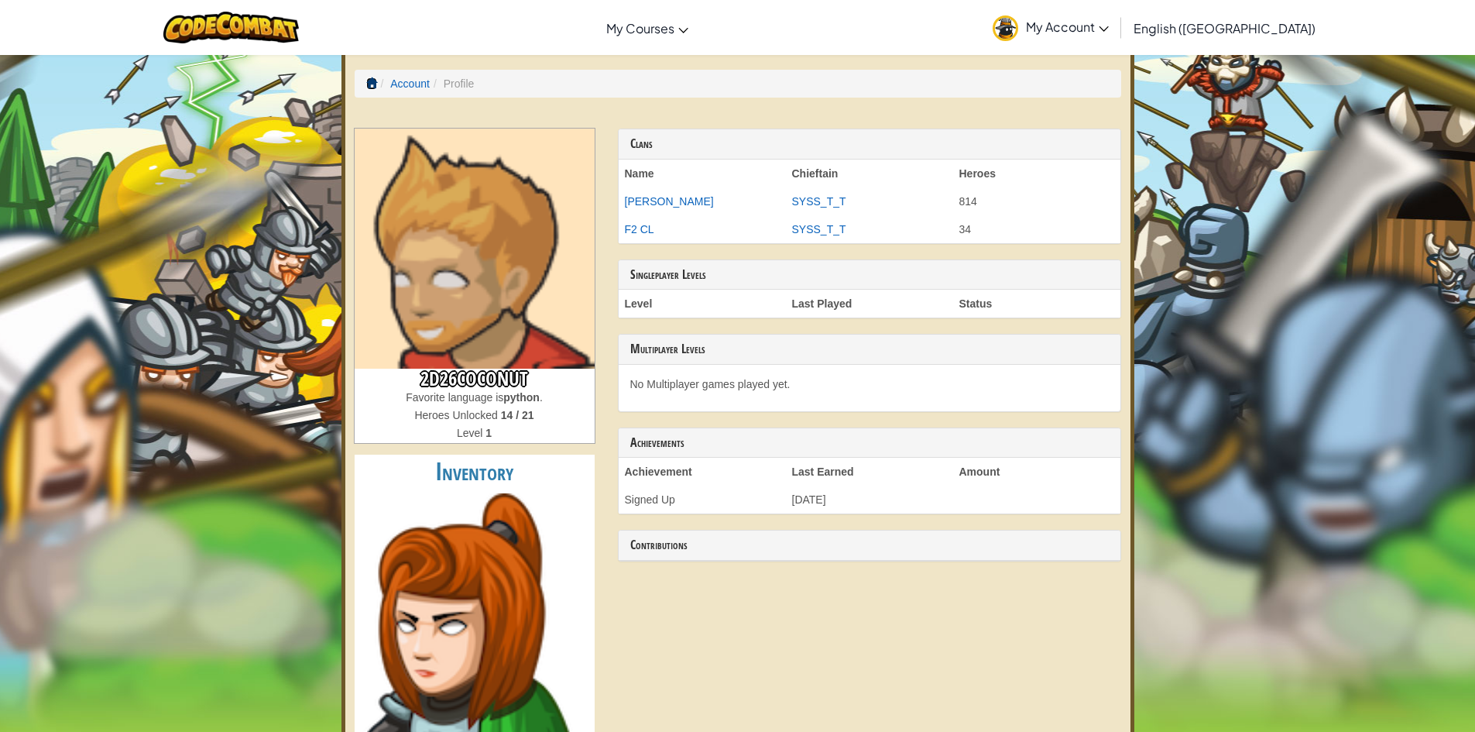
click at [372, 82] on span at bounding box center [371, 82] width 11 height 11
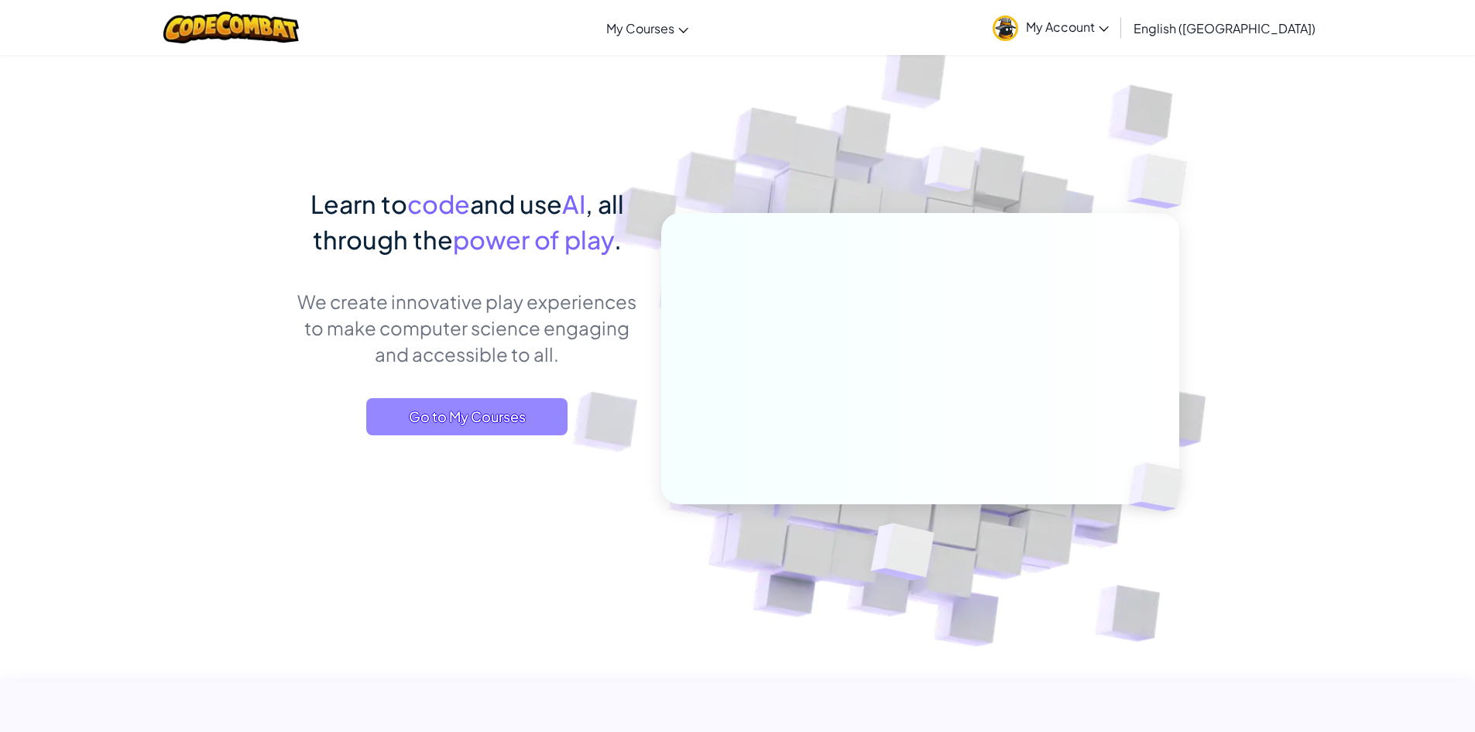
click at [486, 419] on span "Go to My Courses" at bounding box center [466, 416] width 201 height 37
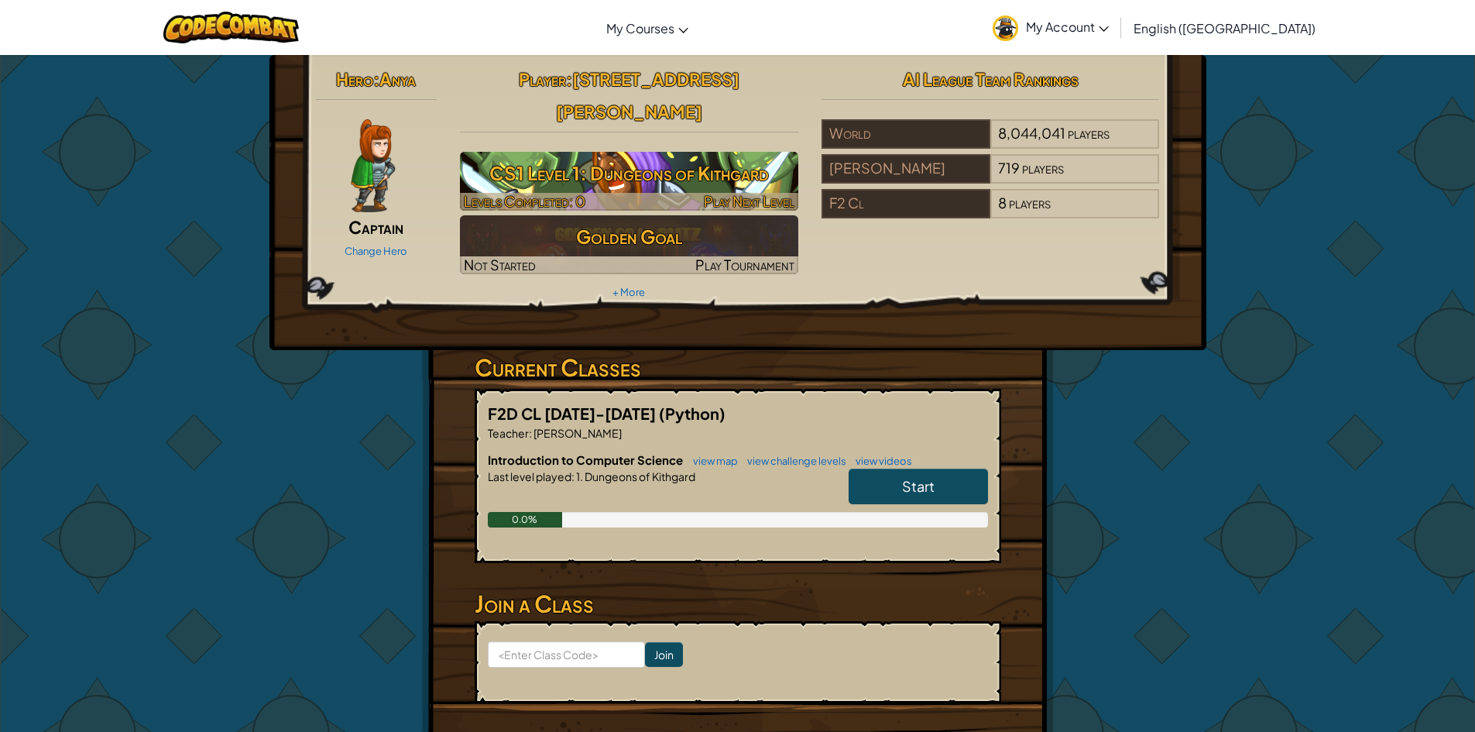
click at [683, 156] on h3 "CS1 Level 1: Dungeons of Kithgard" at bounding box center [629, 173] width 338 height 35
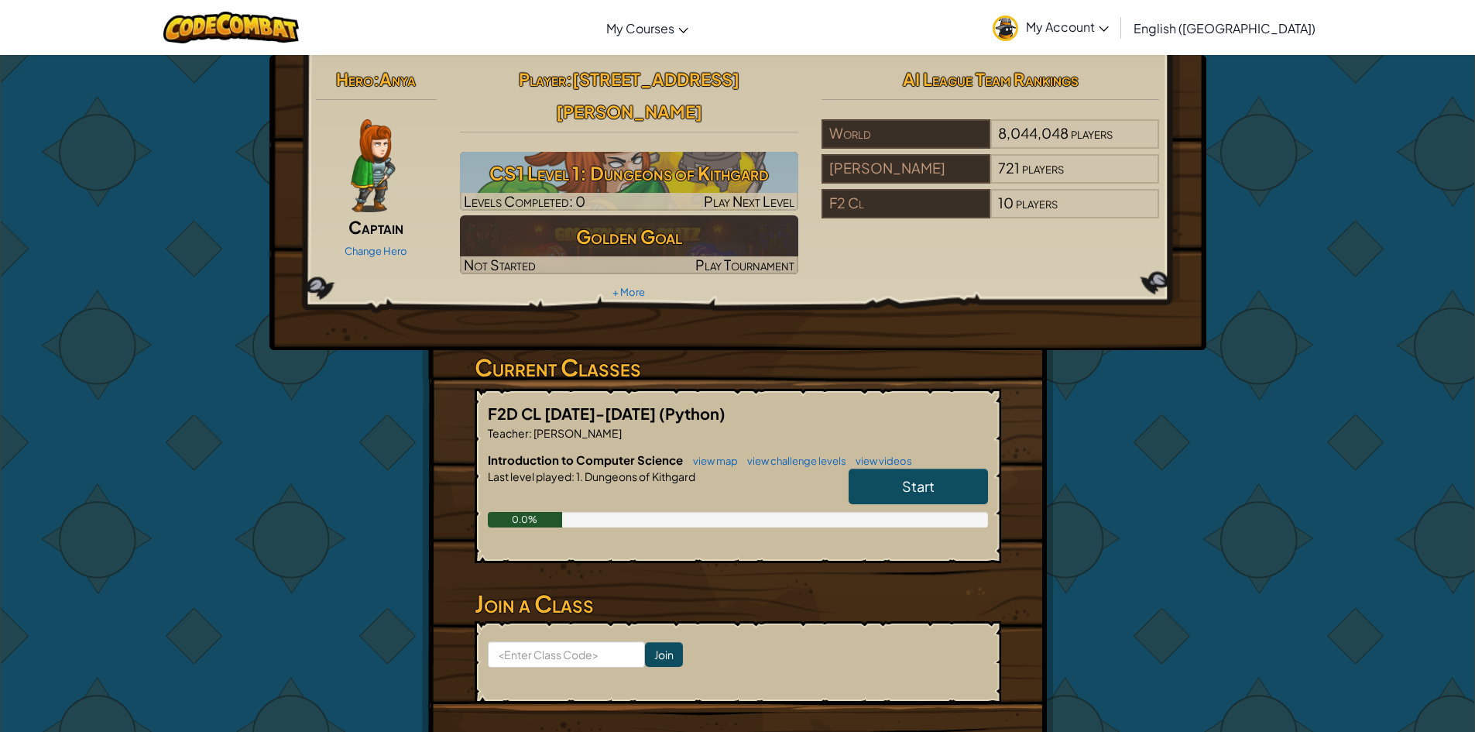
click at [513, 215] on img at bounding box center [629, 244] width 338 height 59
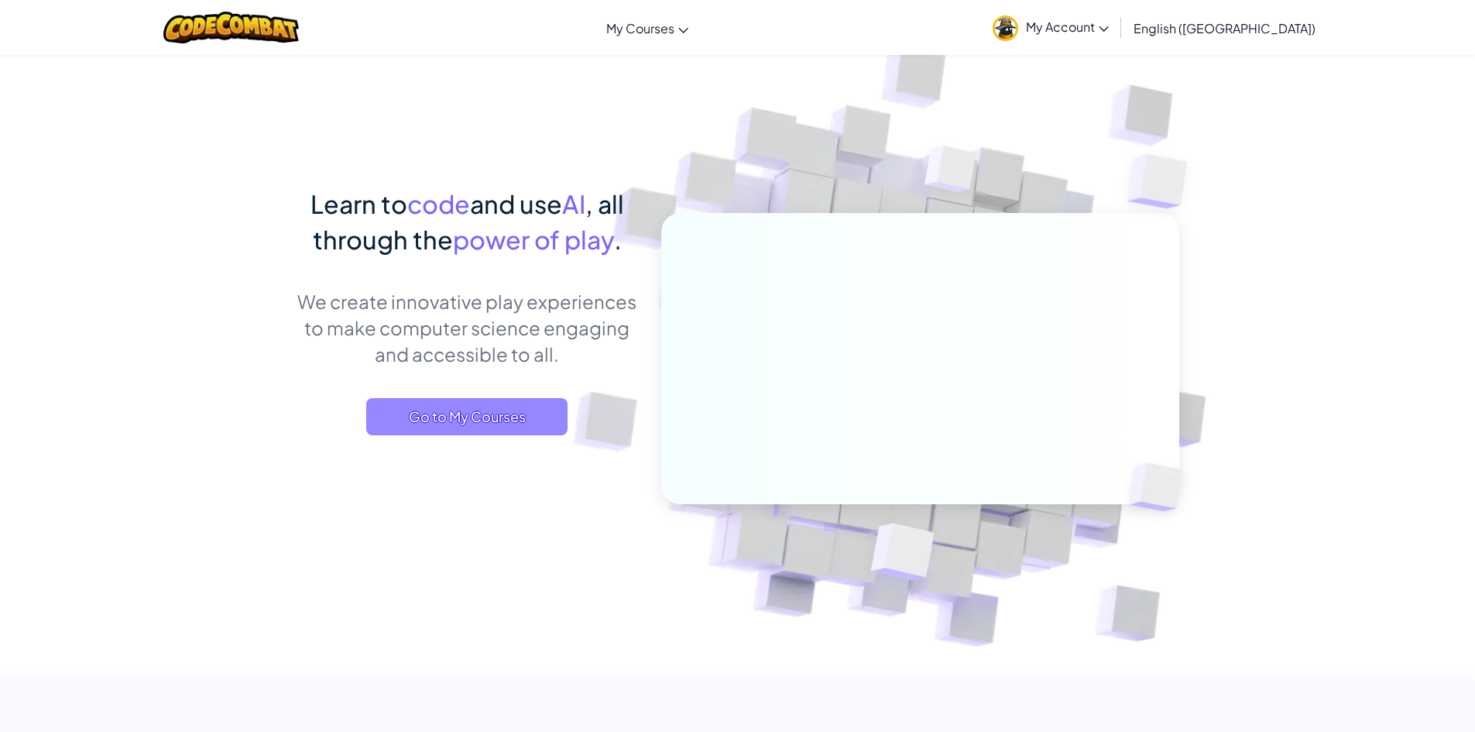
click at [436, 410] on span "Go to My Courses" at bounding box center [466, 416] width 201 height 37
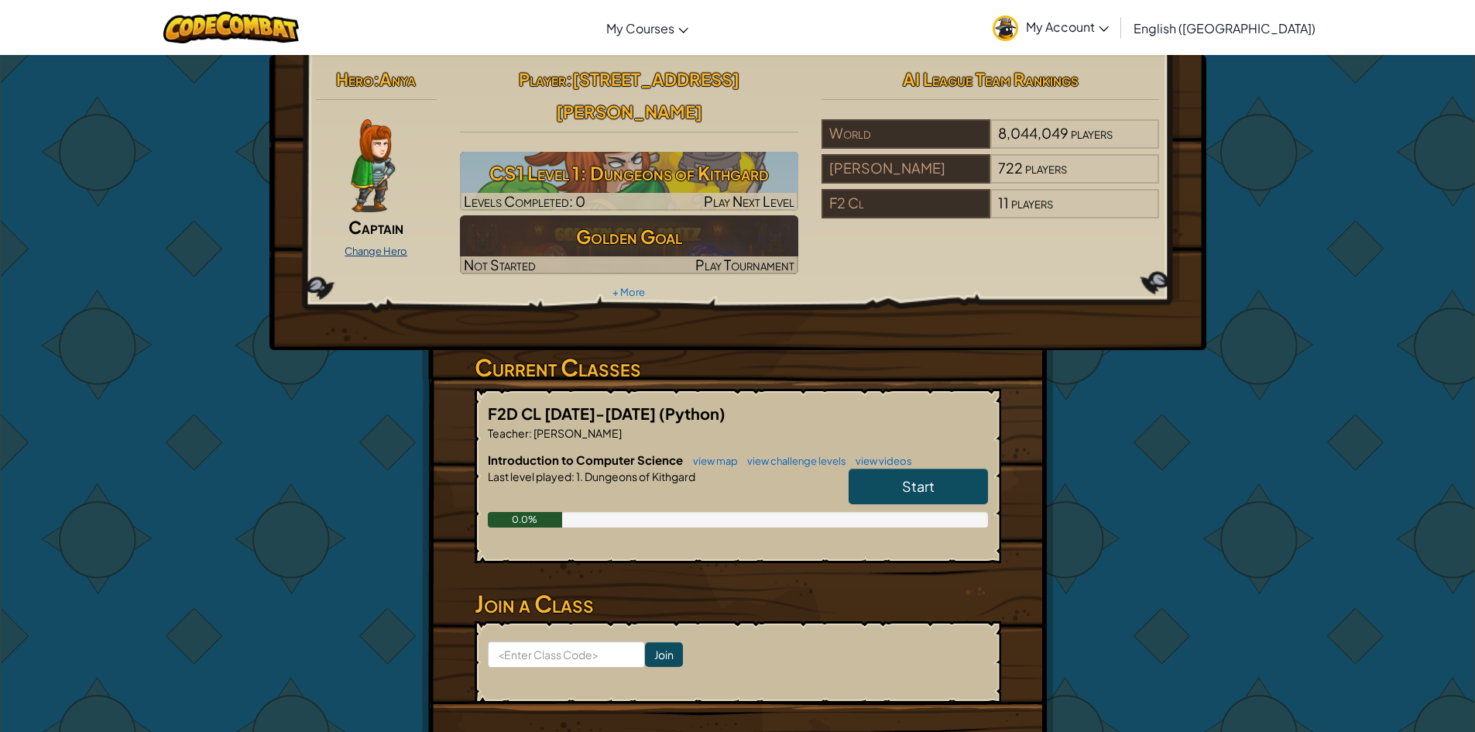
click at [363, 256] on link "Change Hero" at bounding box center [376, 251] width 63 height 12
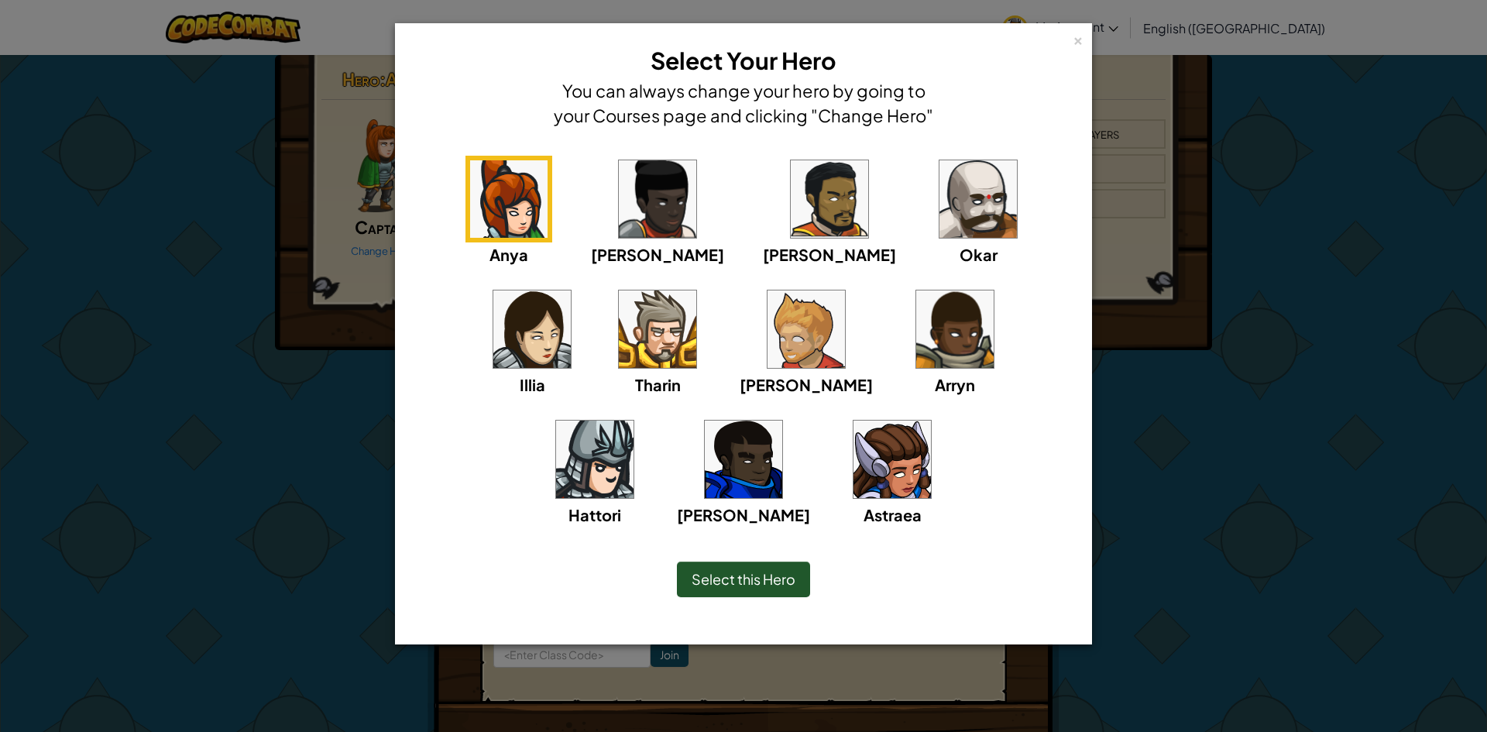
click at [853, 437] on img at bounding box center [891, 458] width 77 height 77
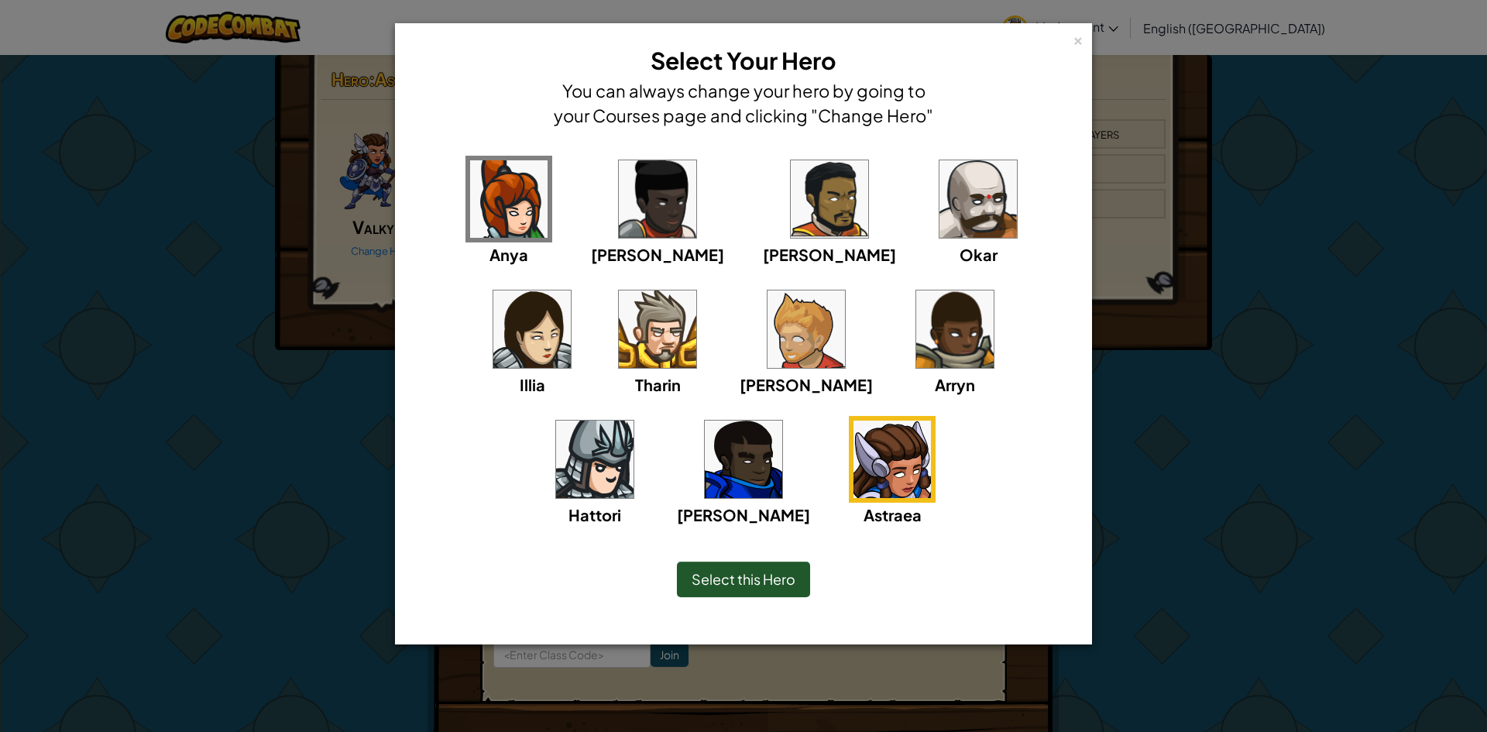
drag, startPoint x: 577, startPoint y: 331, endPoint x: 614, endPoint y: 333, distance: 37.2
click at [739, 333] on div "[PERSON_NAME]" at bounding box center [805, 341] width 133 height 111
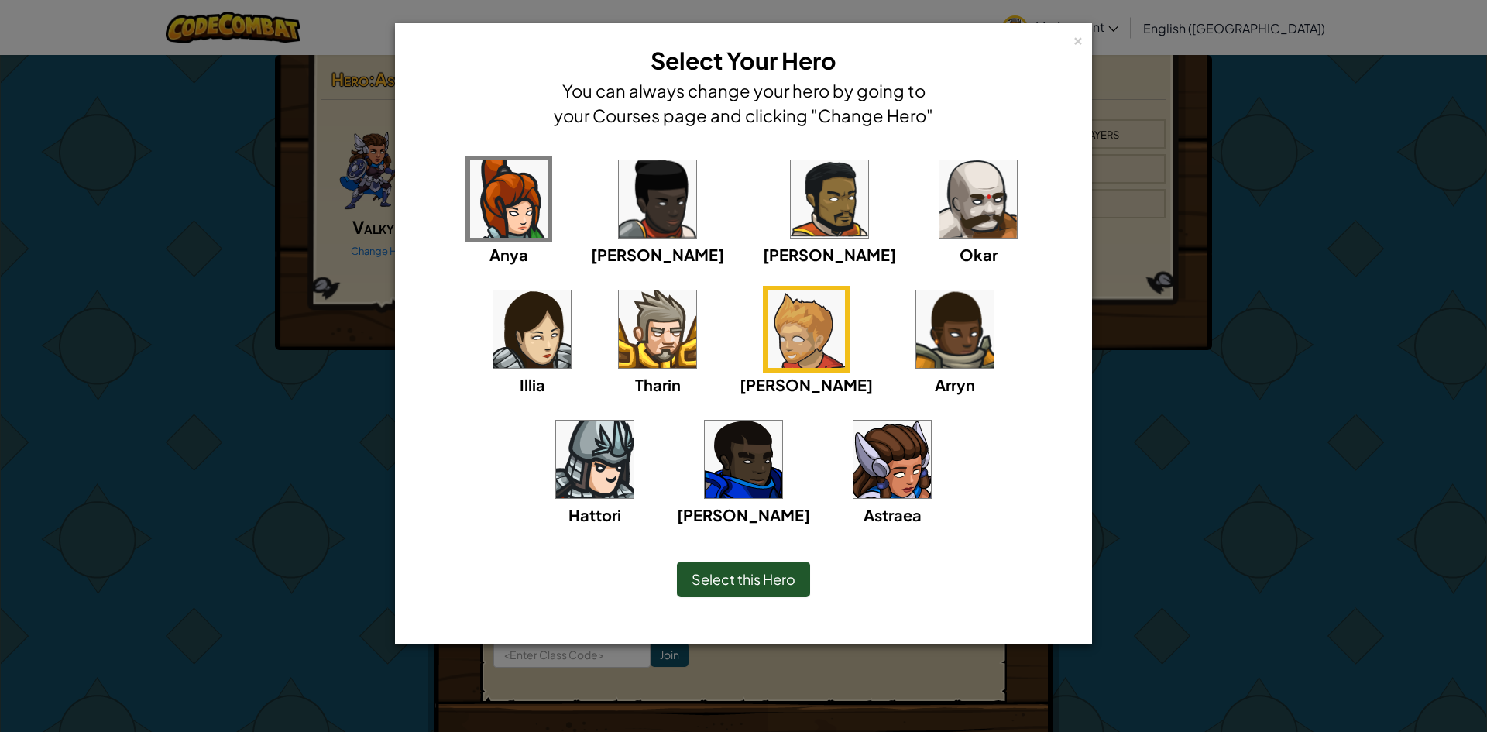
click at [767, 315] on img at bounding box center [805, 328] width 77 height 77
click at [767, 317] on img at bounding box center [805, 328] width 77 height 77
click at [591, 200] on div "[PERSON_NAME]" at bounding box center [657, 211] width 133 height 111
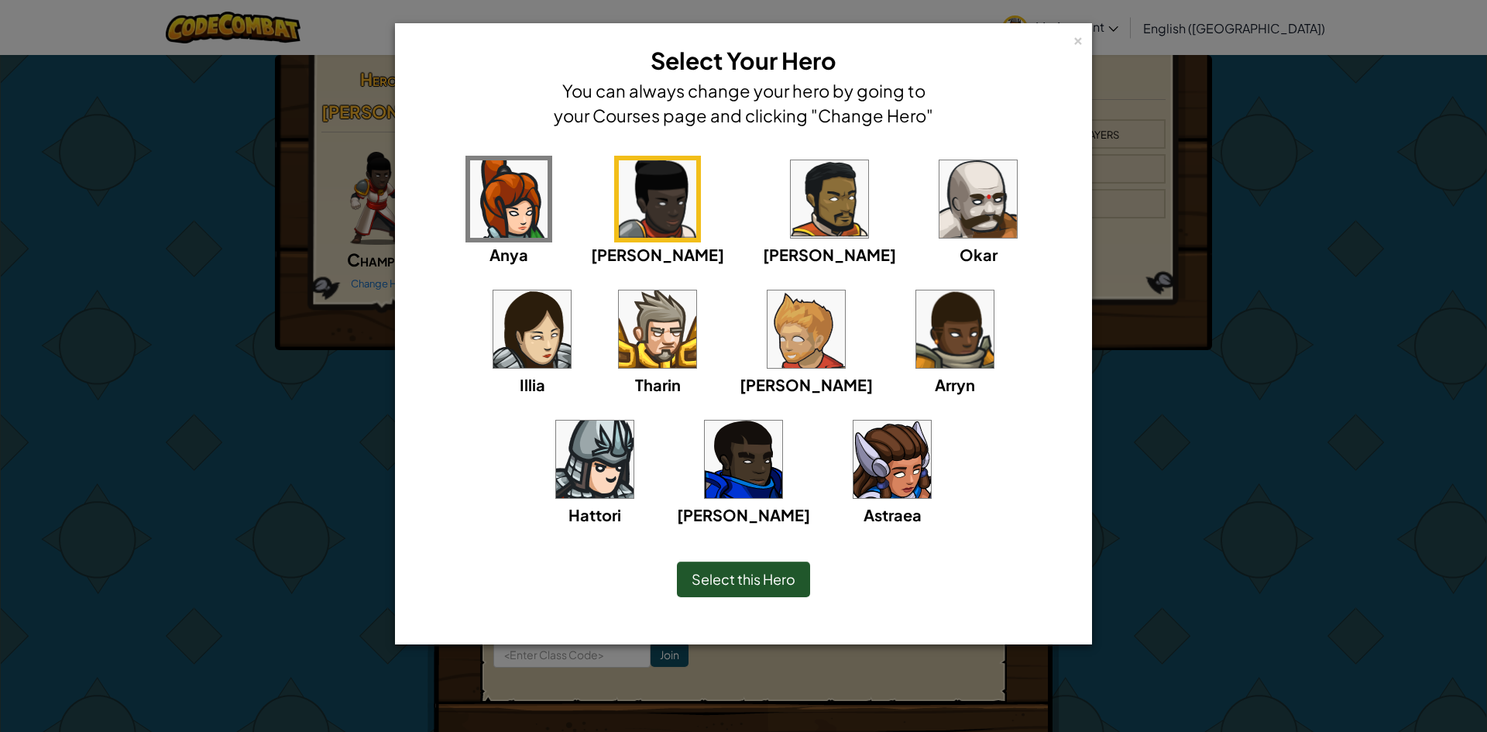
click at [791, 194] on img at bounding box center [829, 198] width 77 height 77
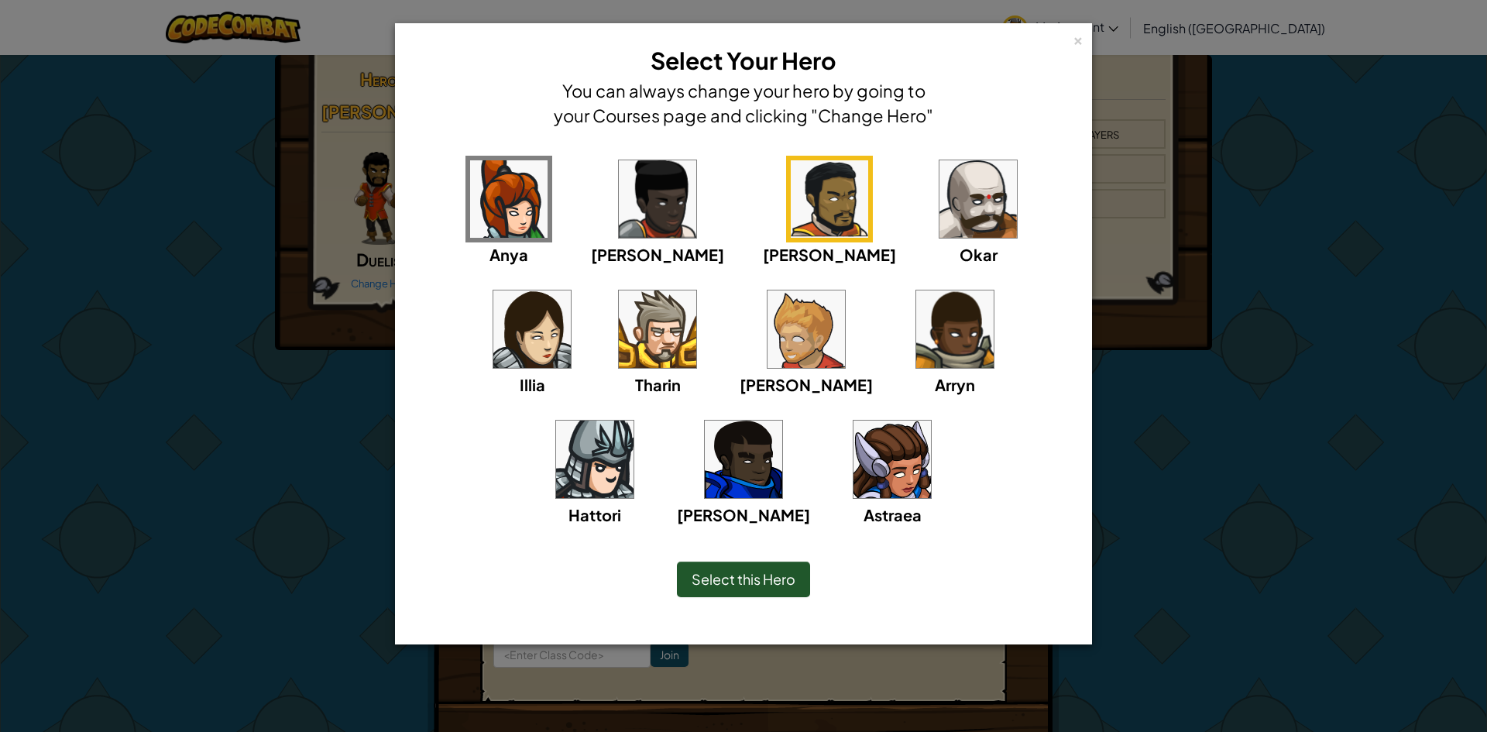
click at [939, 200] on img at bounding box center [977, 198] width 77 height 77
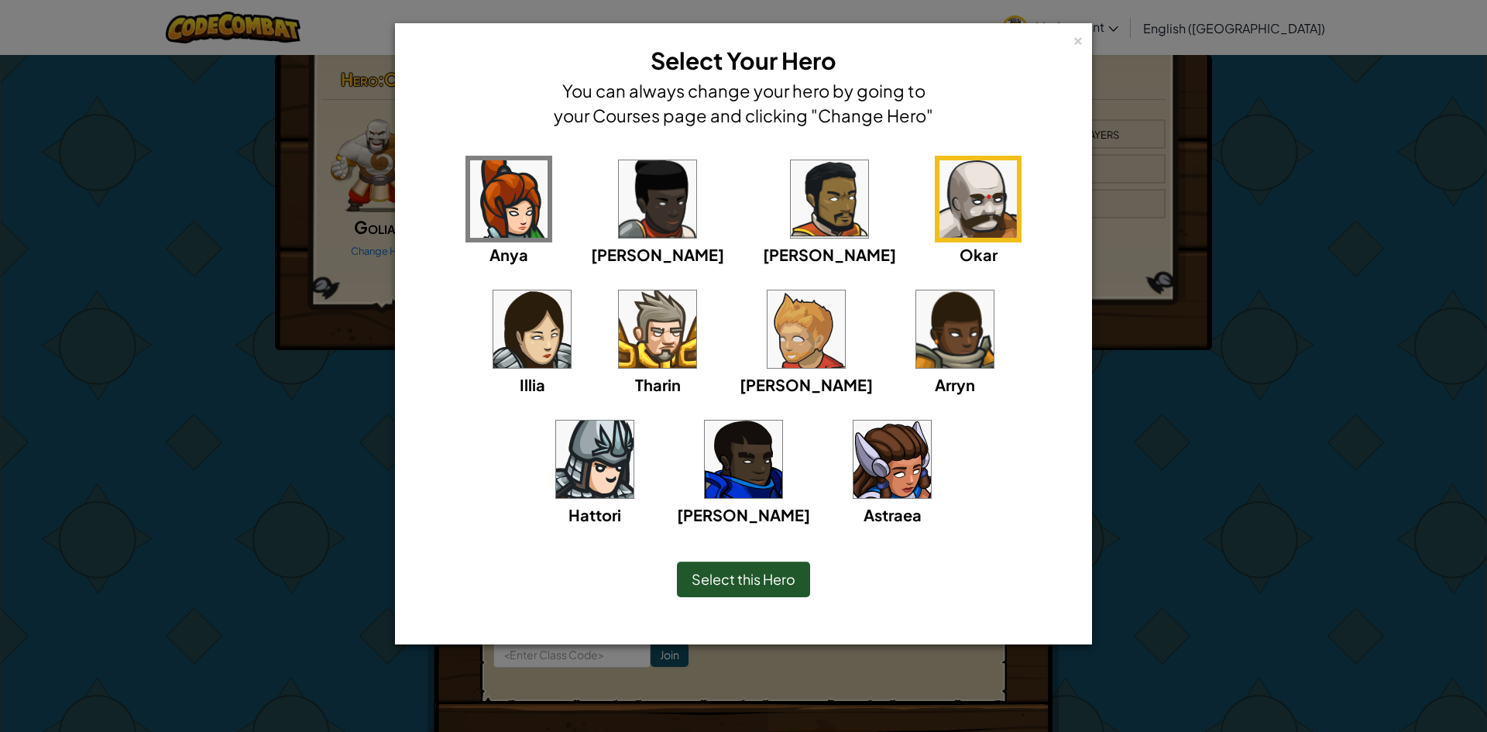
click at [571, 290] on img at bounding box center [531, 328] width 77 height 77
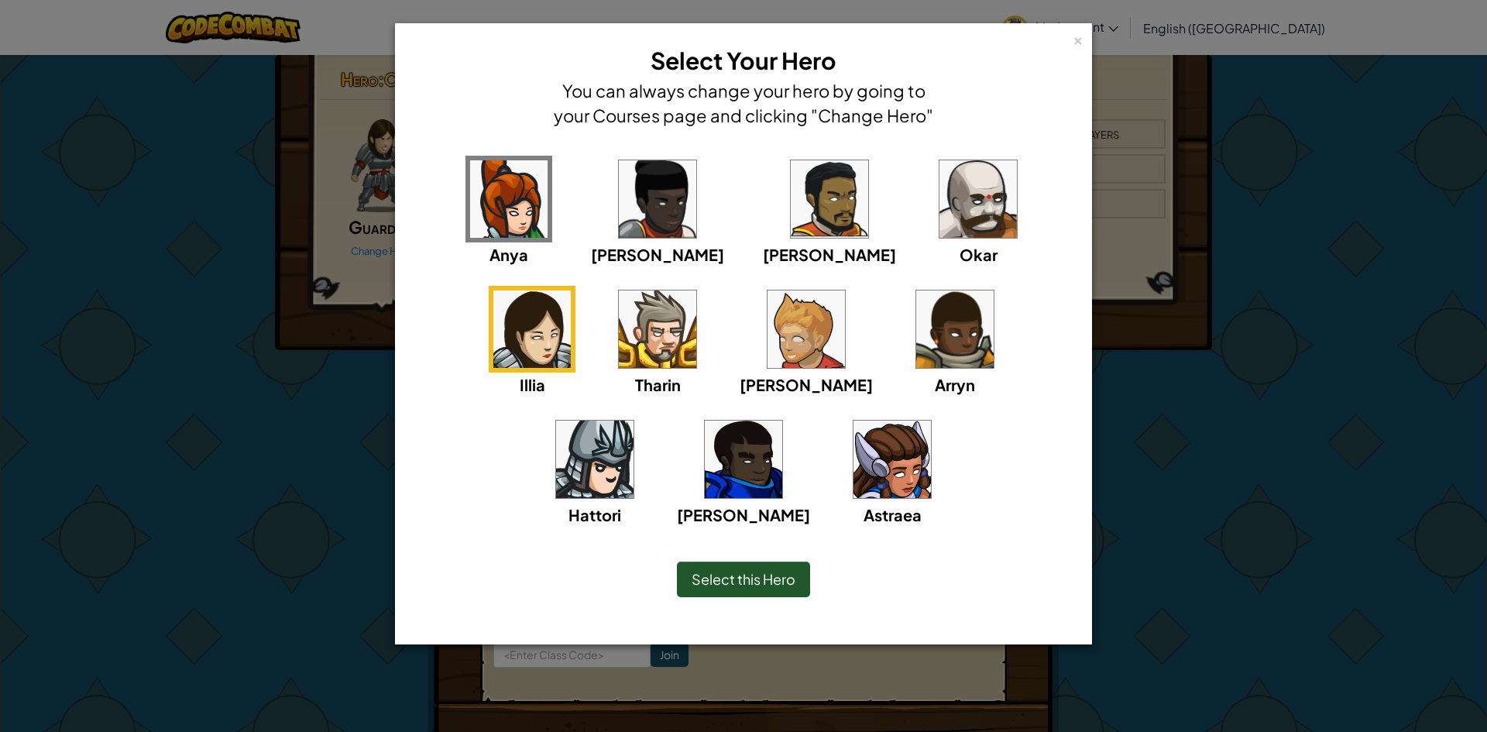
click at [619, 345] on img at bounding box center [657, 328] width 77 height 77
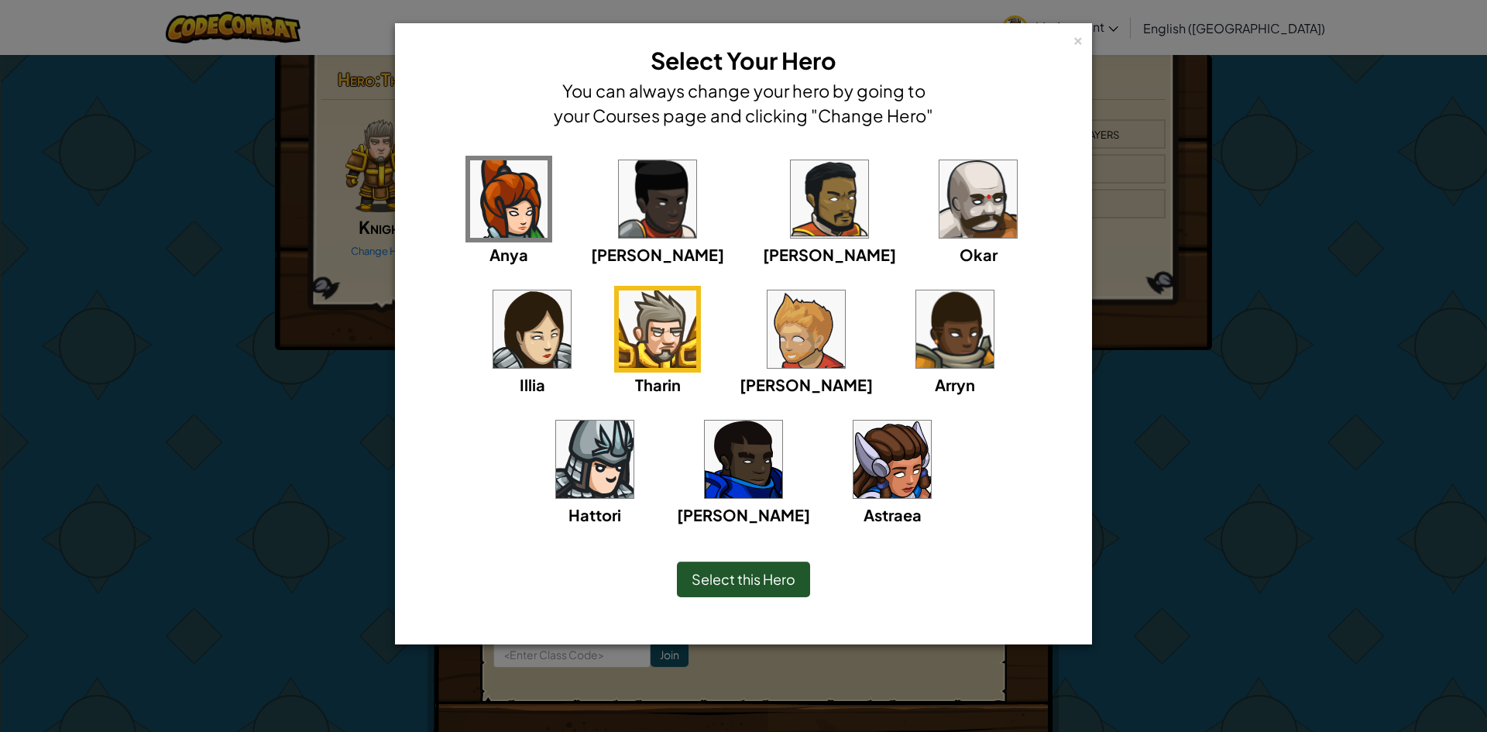
click at [726, 570] on div "Select this Hero" at bounding box center [743, 579] width 133 height 36
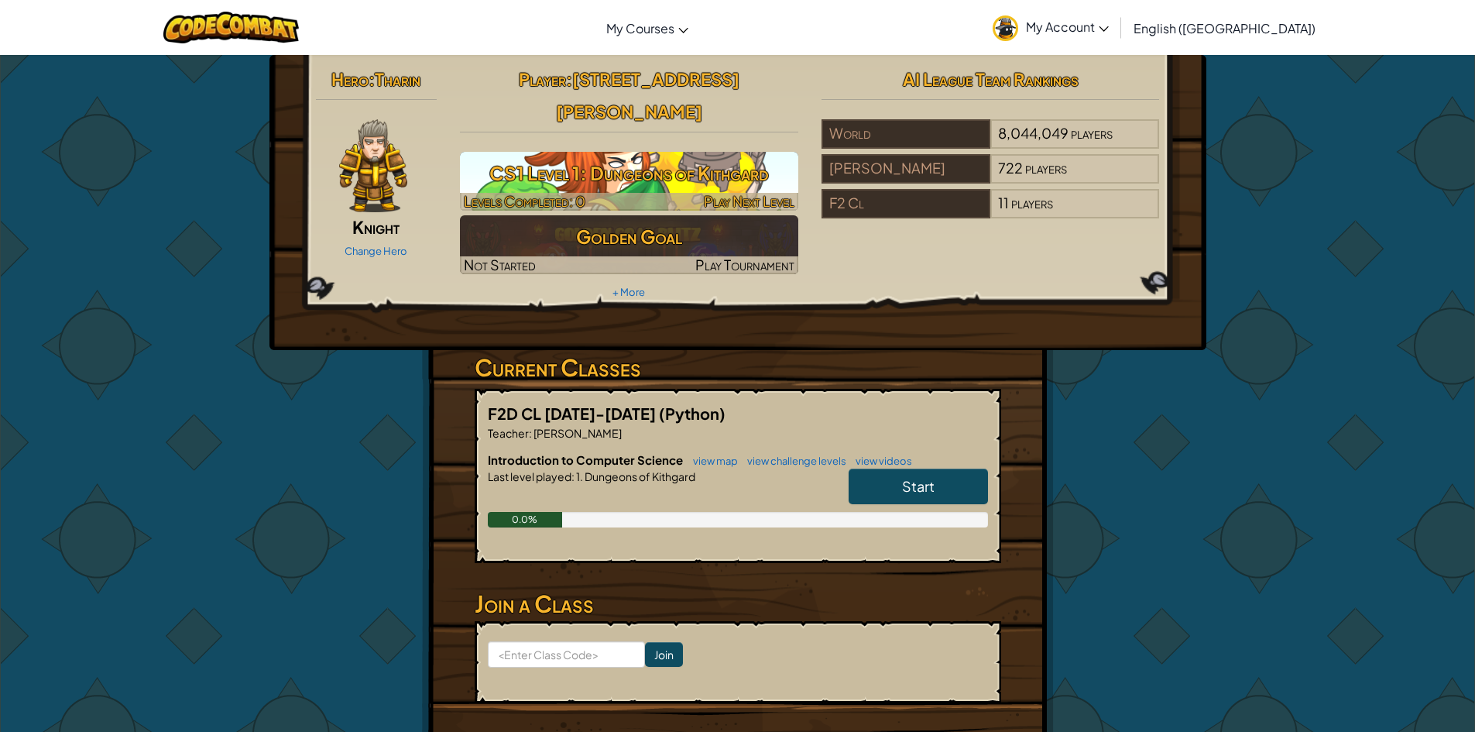
click at [643, 156] on h3 "CS1 Level 1: Dungeons of Kithgard" at bounding box center [629, 173] width 338 height 35
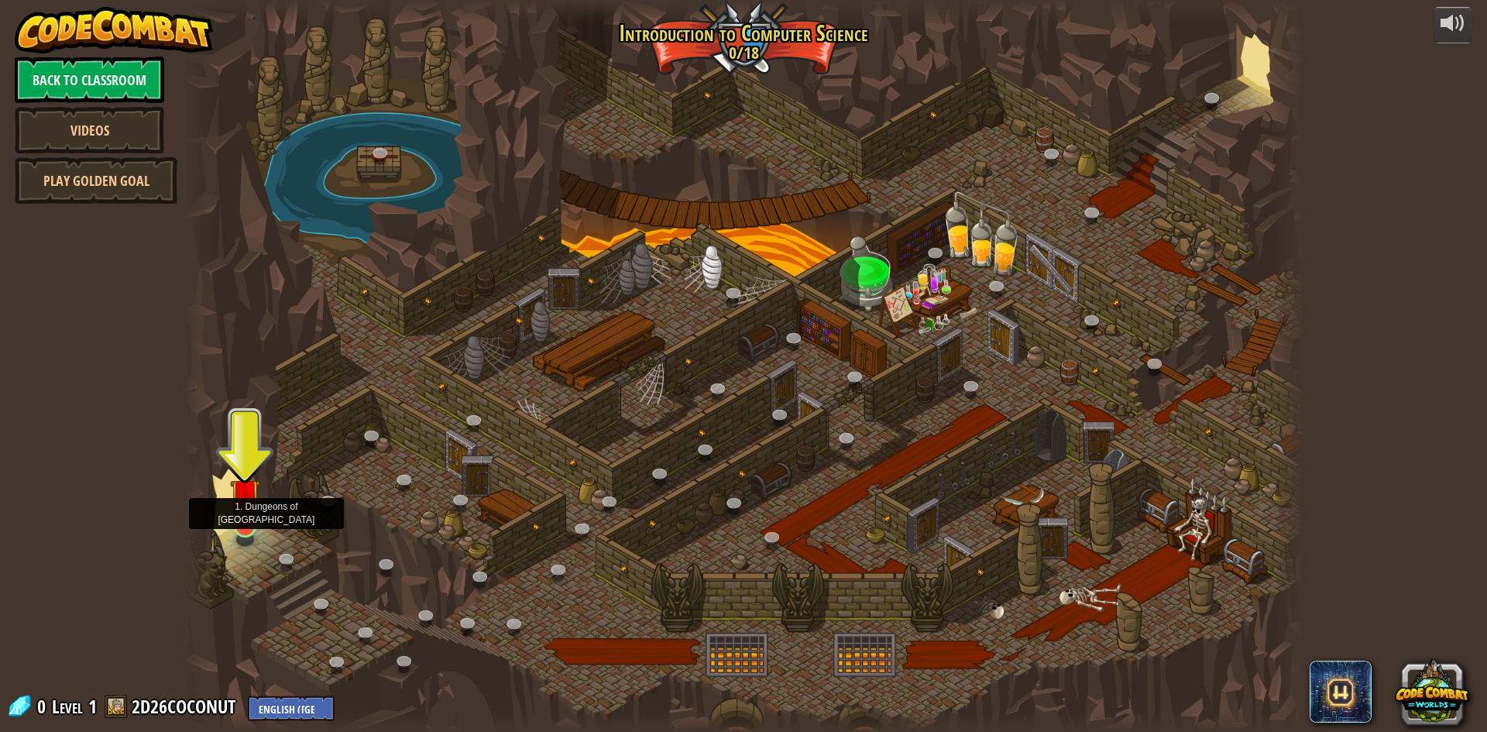
click at [236, 516] on img at bounding box center [245, 493] width 30 height 69
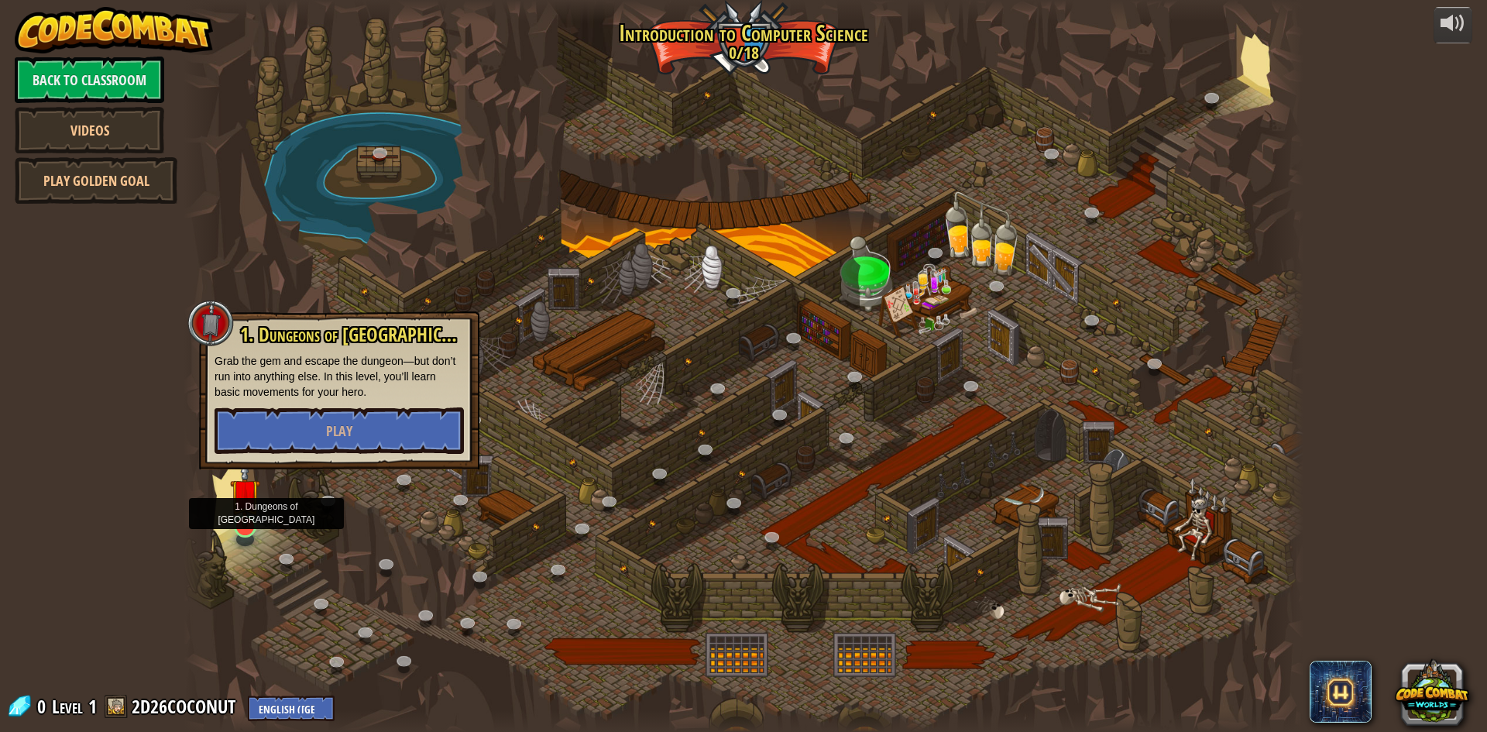
click at [236, 516] on img at bounding box center [245, 493] width 30 height 69
click at [284, 431] on button "Play" at bounding box center [338, 430] width 249 height 46
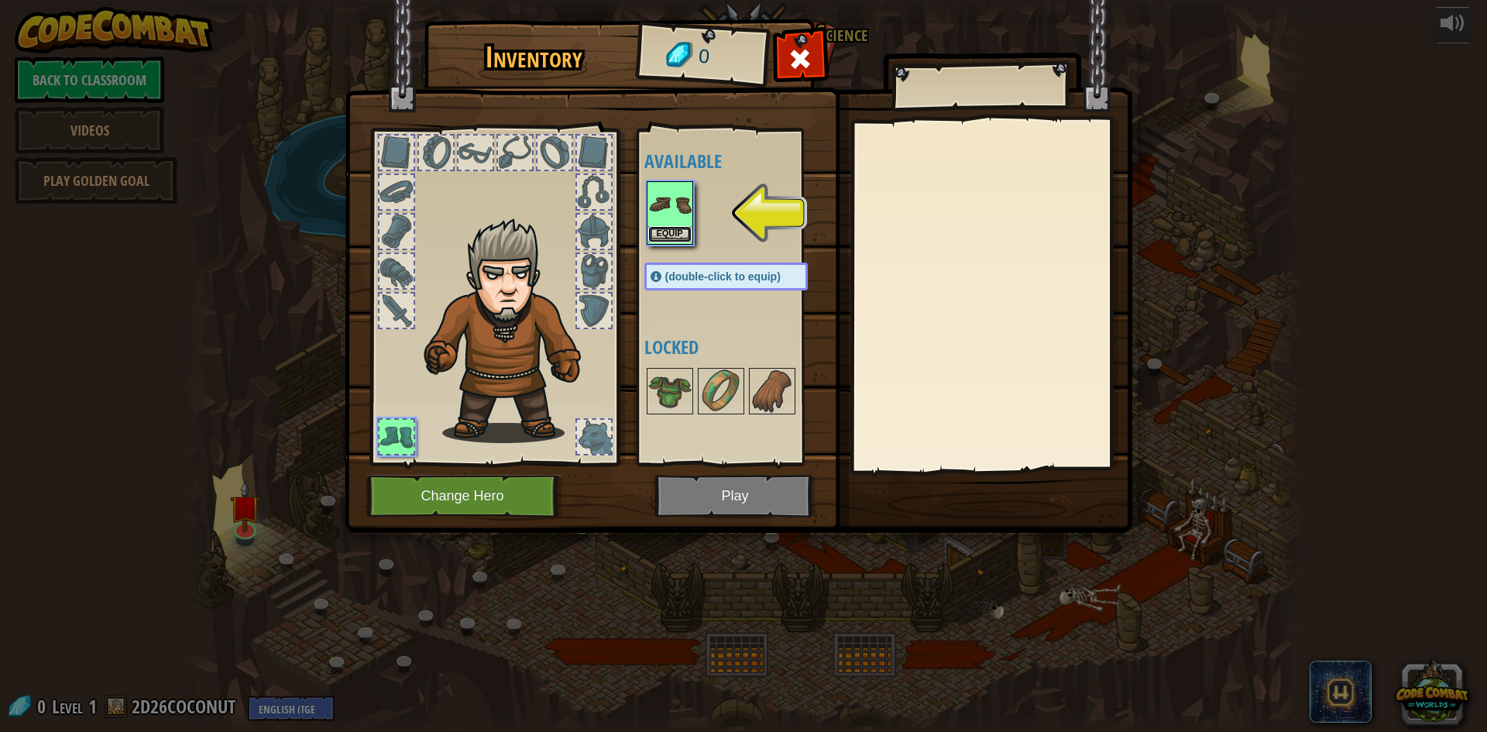
click at [664, 234] on button "Equip" at bounding box center [669, 234] width 43 height 16
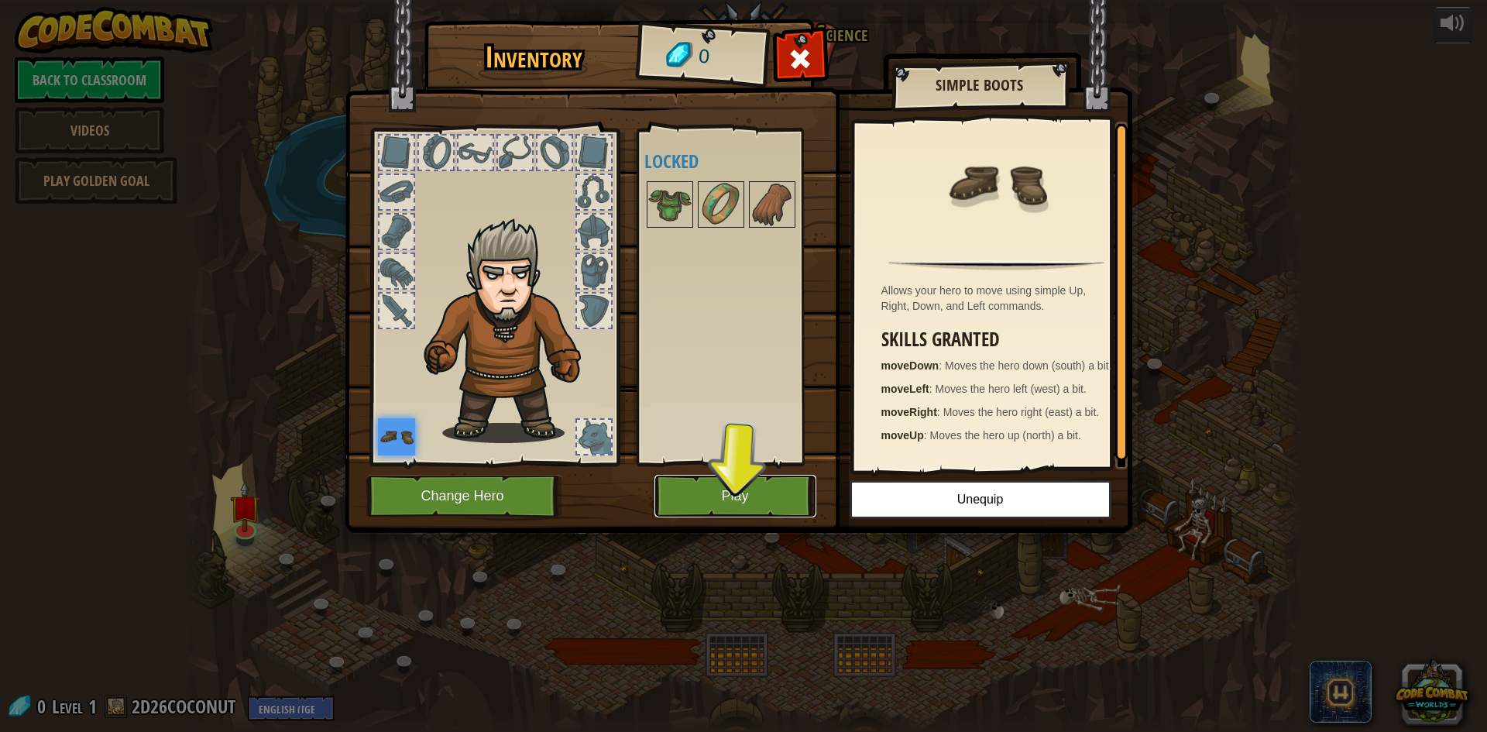
click at [763, 499] on button "Play" at bounding box center [735, 496] width 162 height 43
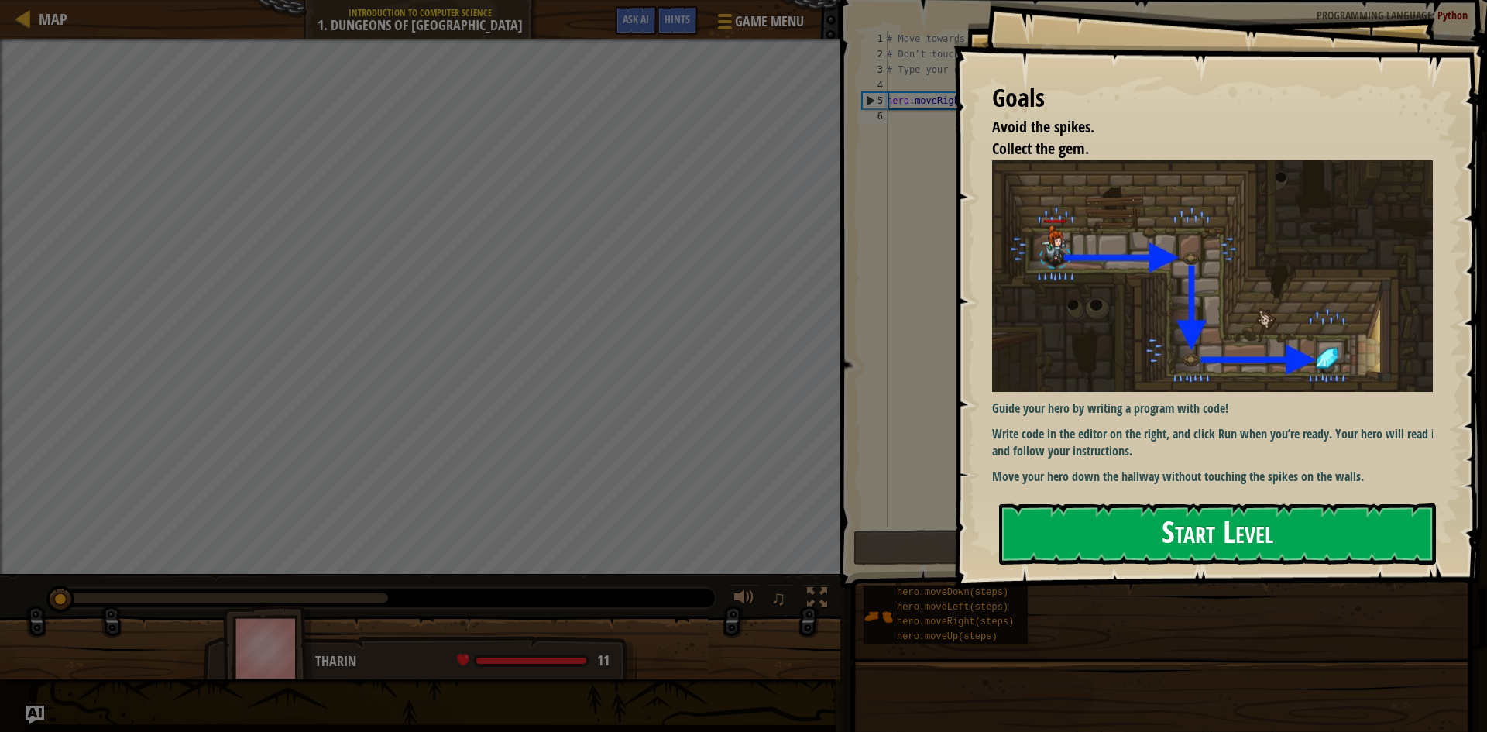
click at [1177, 536] on button "Start Level" at bounding box center [1217, 533] width 437 height 61
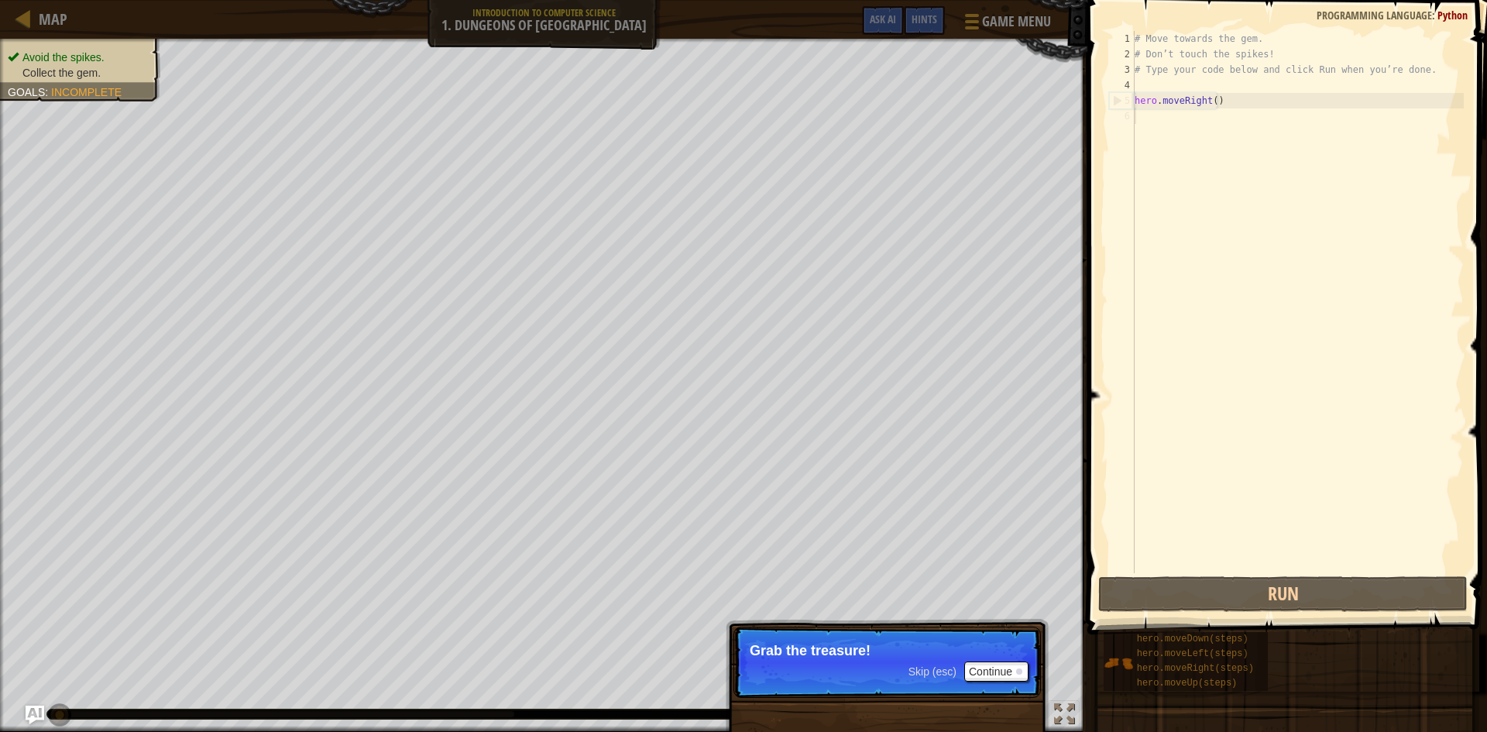
click at [1337, 218] on div "# Move towards the gem. # Don’t touch the spikes! # Type your code below and cl…" at bounding box center [1297, 317] width 332 height 573
click at [1276, 597] on button "Run" at bounding box center [1282, 594] width 369 height 36
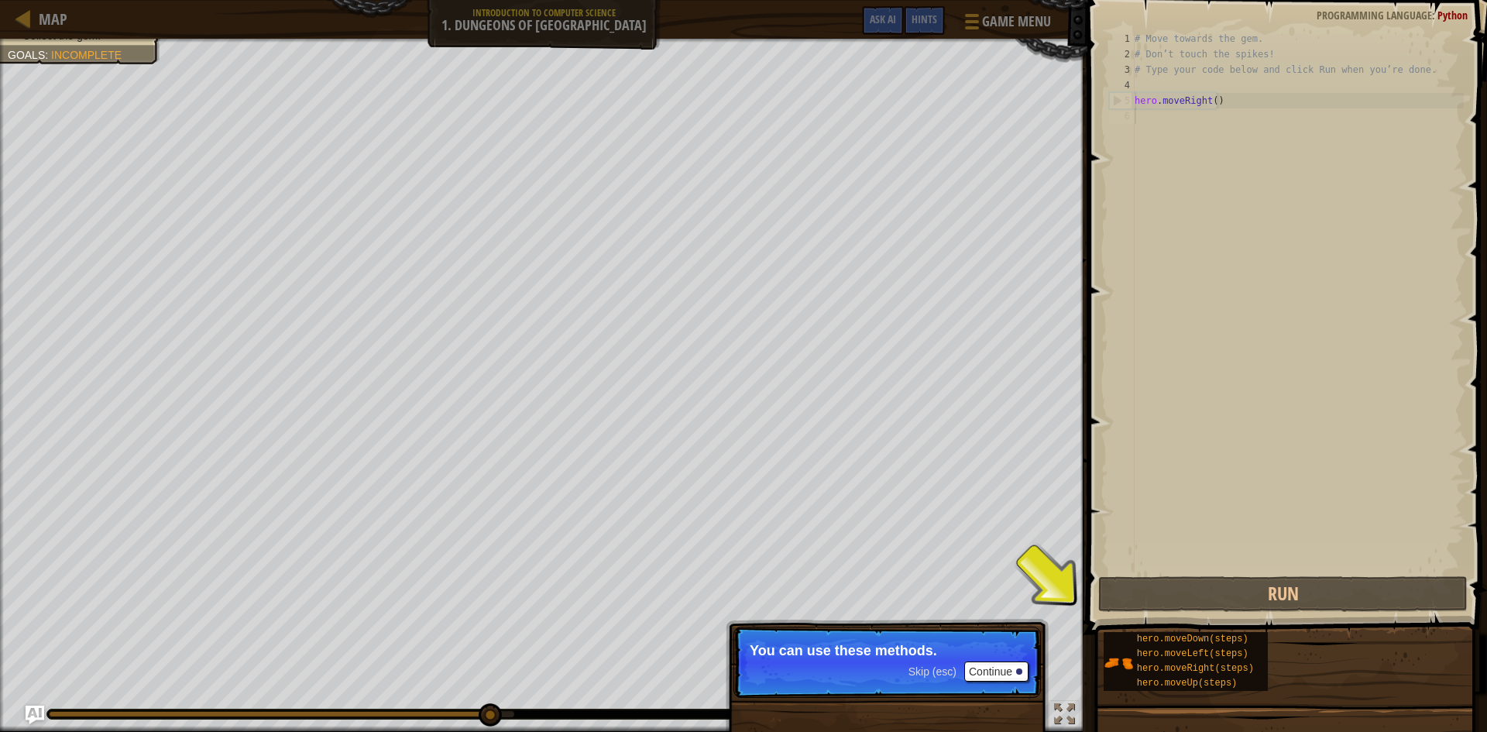
scroll to position [7, 0]
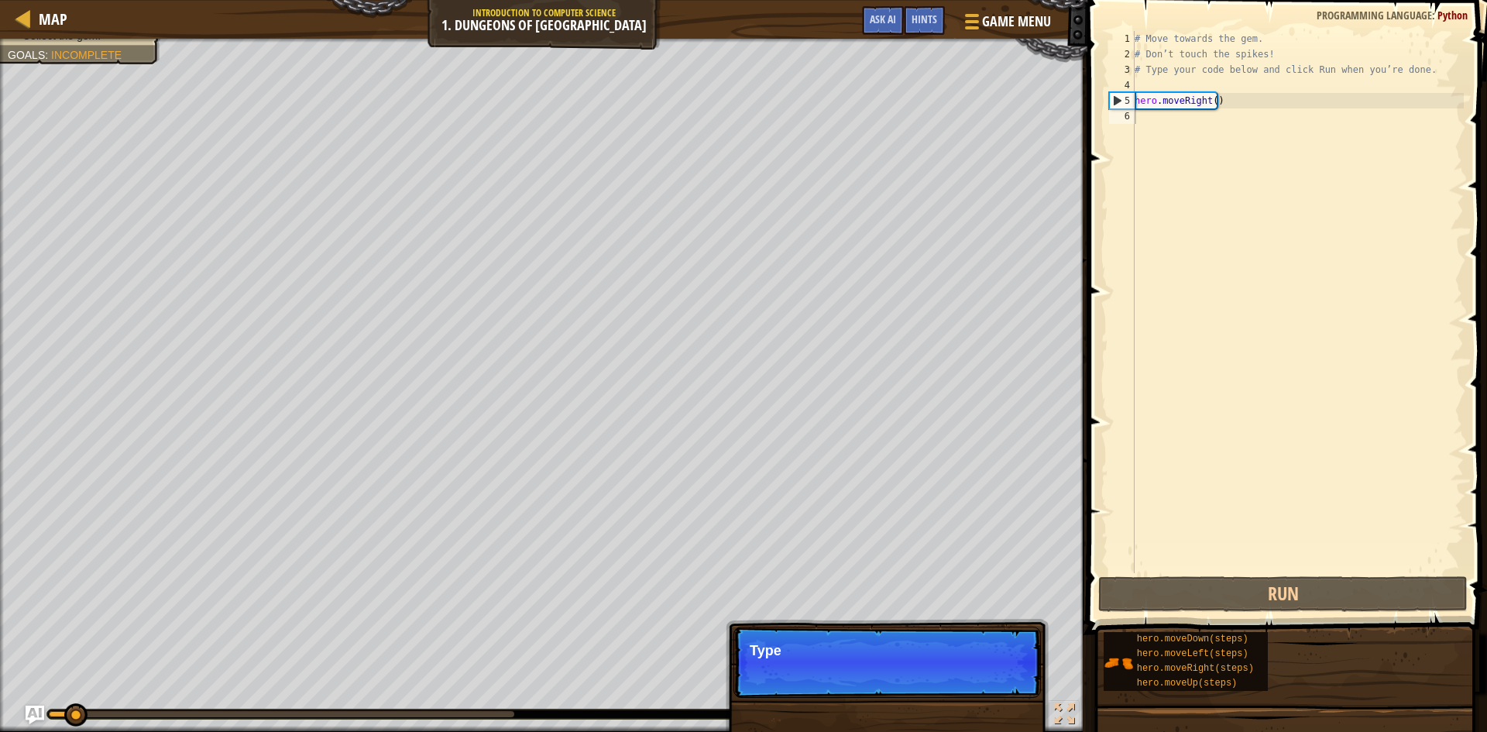
click at [985, 666] on p "Skip (esc) Continue Type" at bounding box center [886, 661] width 307 height 71
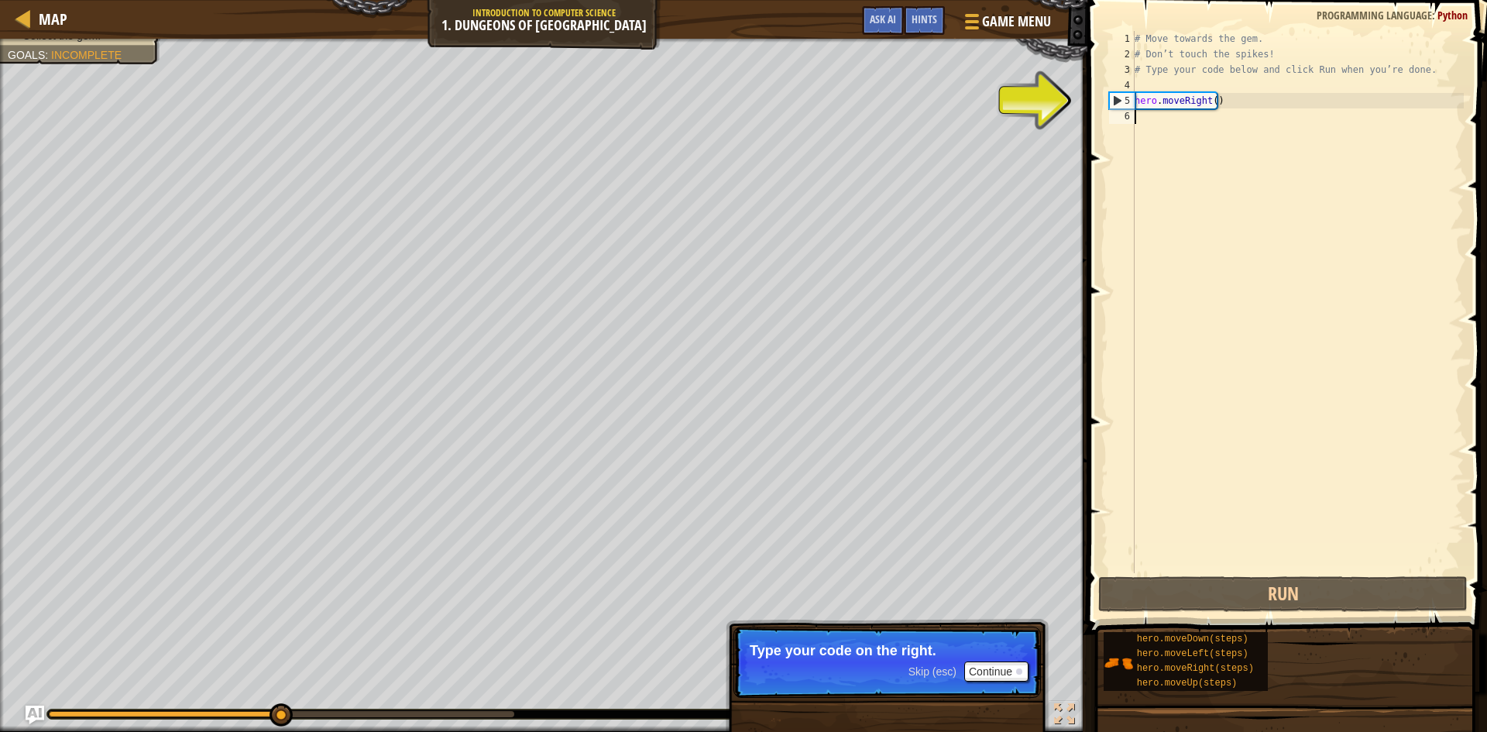
drag, startPoint x: 1170, startPoint y: 106, endPoint x: 1171, endPoint y: 126, distance: 20.1
click at [1171, 126] on div "# Move towards the gem. # Don’t touch the spikes! # Type your code below and cl…" at bounding box center [1297, 317] width 332 height 573
click at [1153, 104] on div "# Move towards the gem. # Don’t touch the spikes! # Type your code below and cl…" at bounding box center [1297, 317] width 332 height 573
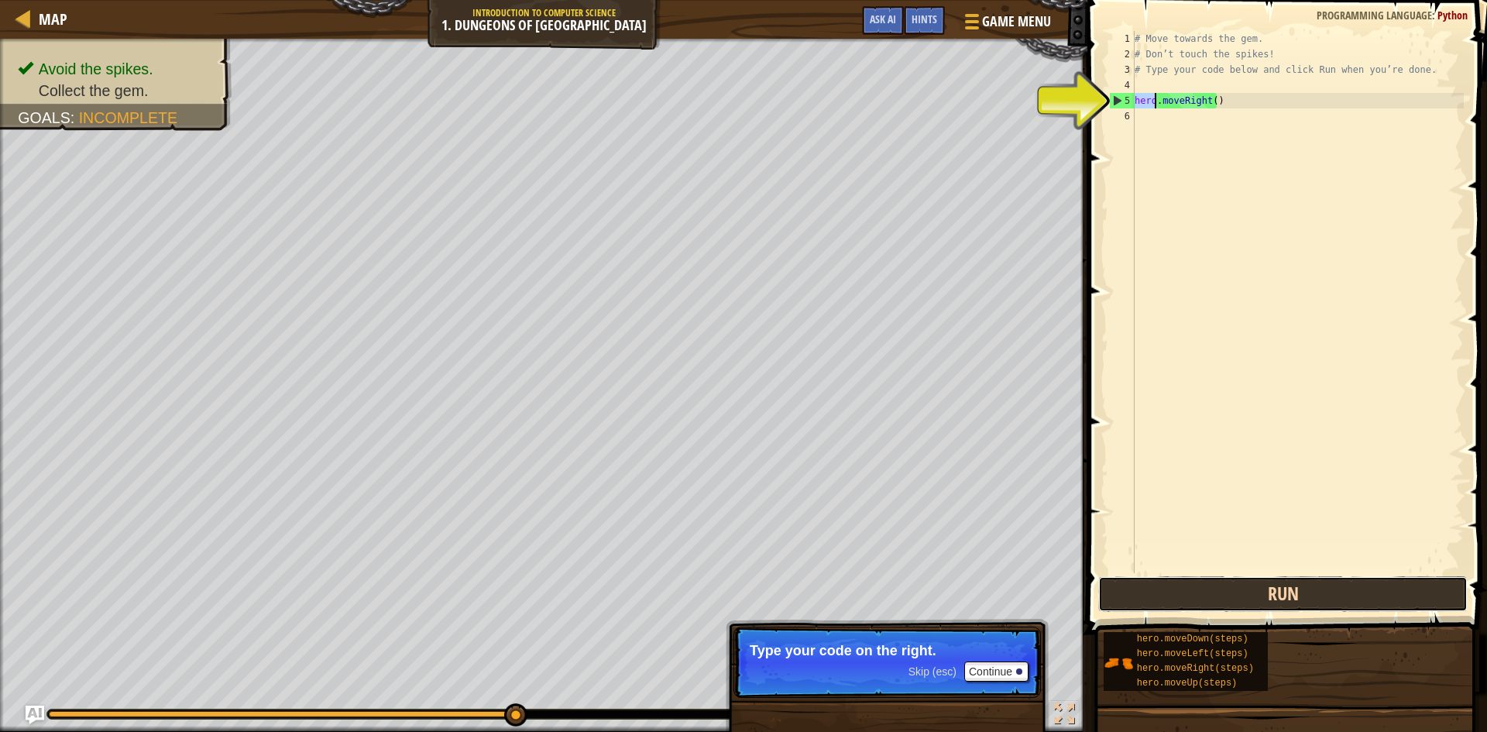
click at [1308, 596] on button "Run" at bounding box center [1282, 594] width 369 height 36
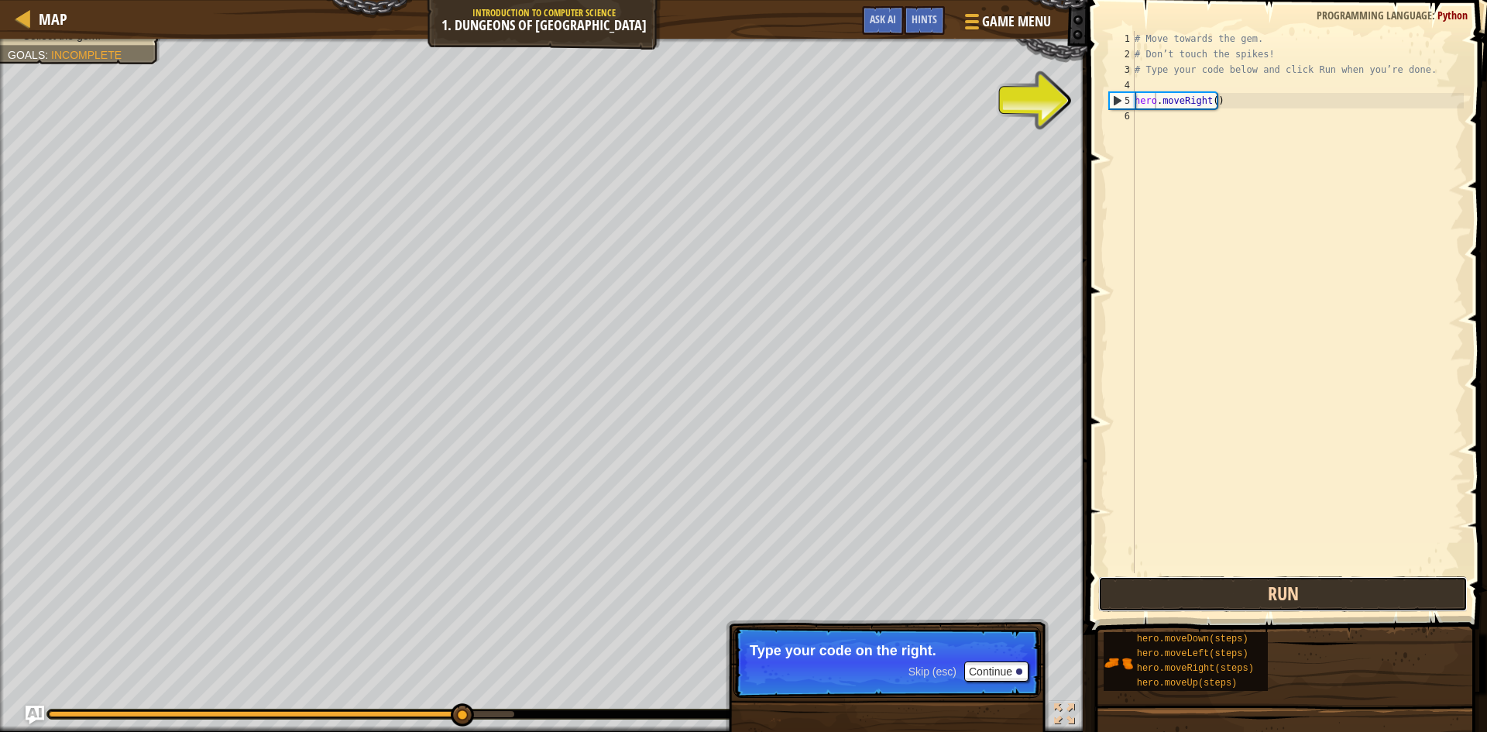
click at [1308, 596] on button "Run" at bounding box center [1282, 594] width 369 height 36
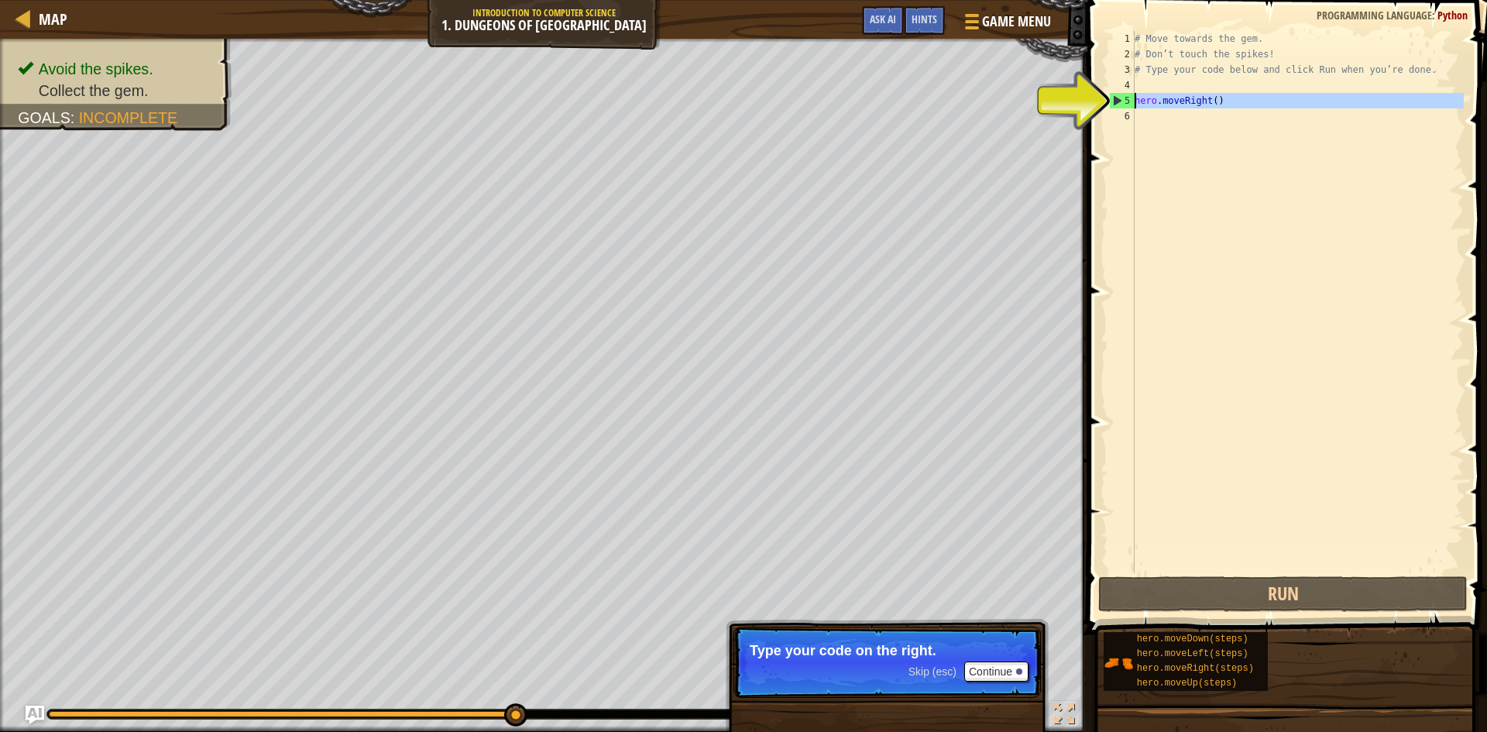
click at [1117, 100] on div "5" at bounding box center [1122, 100] width 25 height 15
click at [1115, 100] on div "5" at bounding box center [1122, 100] width 25 height 15
type textarea "hero.moveRight()"
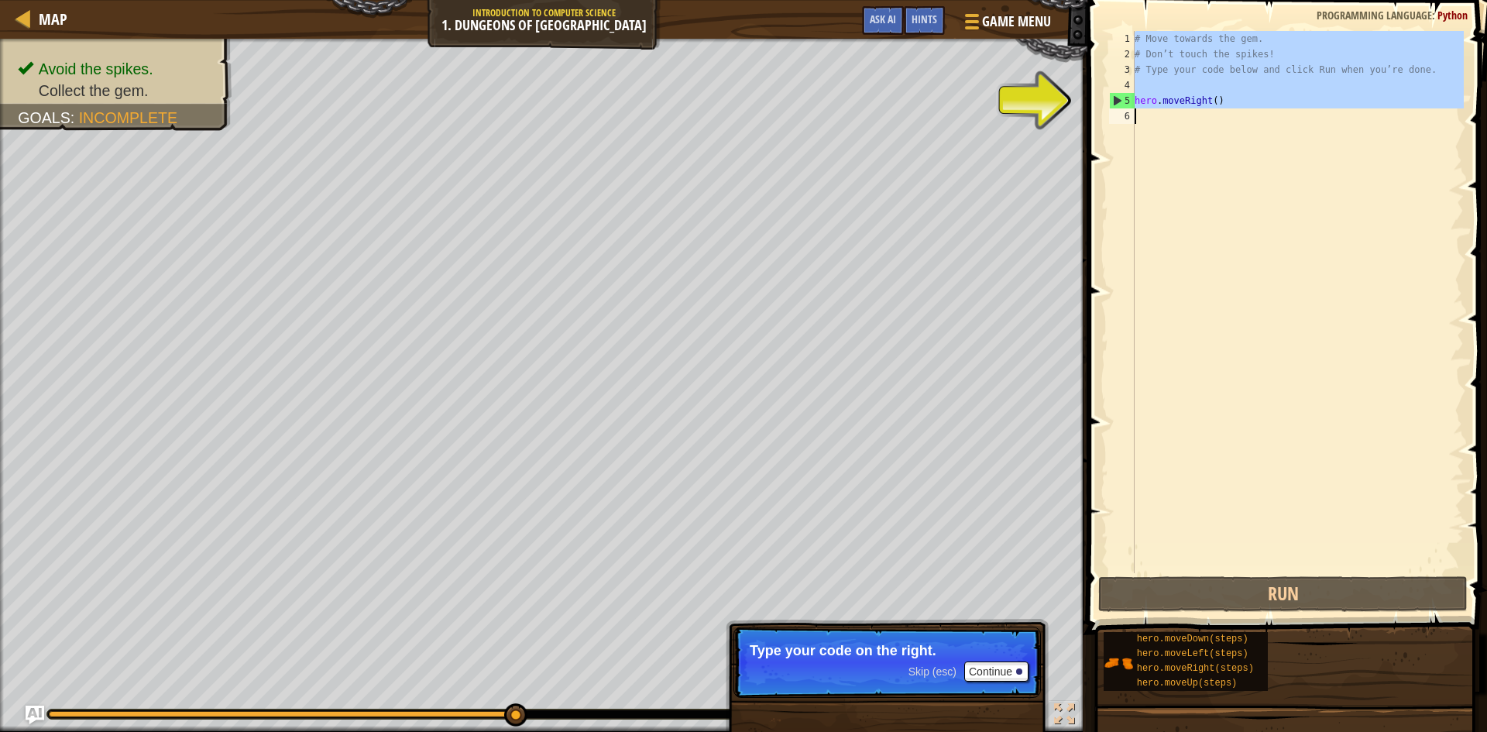
click at [1115, 100] on div "5" at bounding box center [1122, 100] width 25 height 15
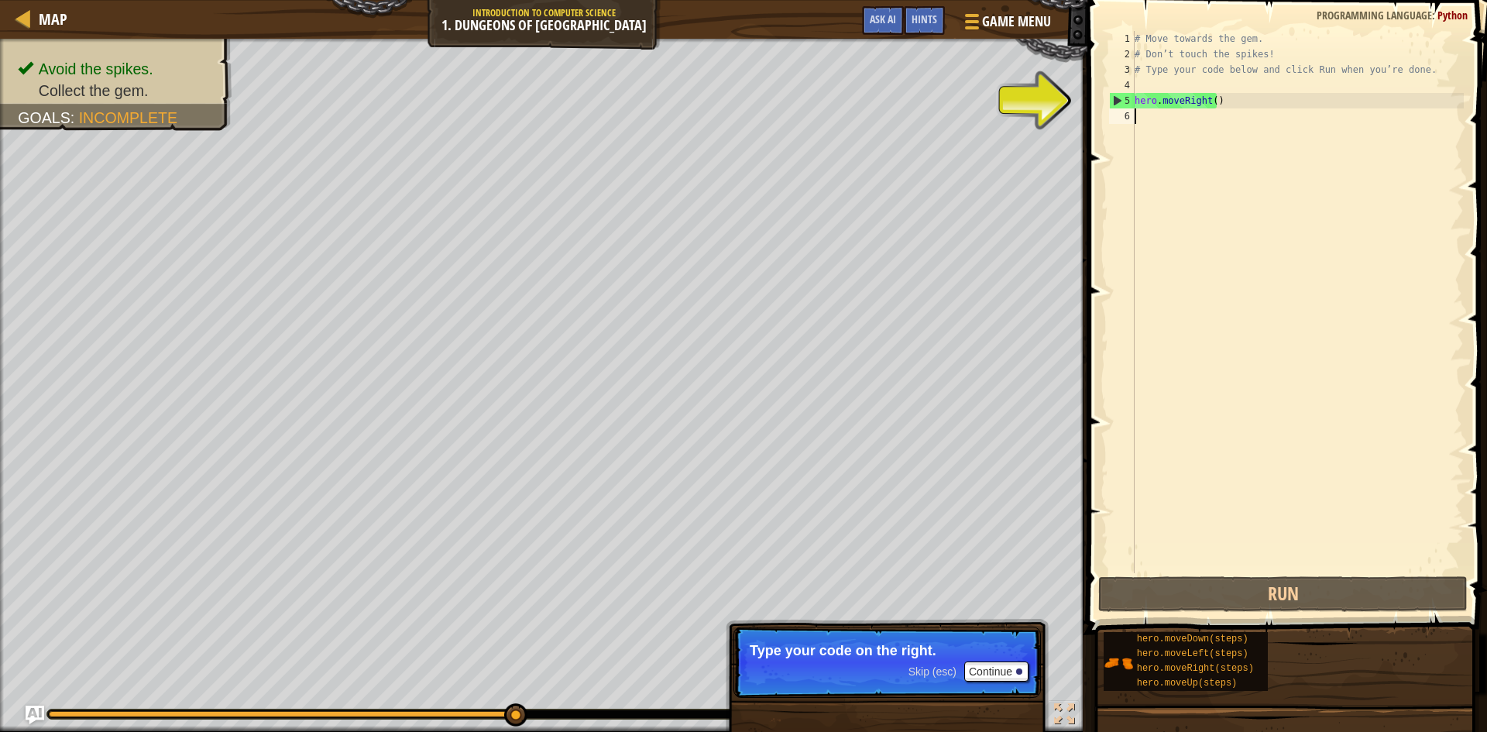
click at [1115, 100] on div "5" at bounding box center [1122, 100] width 25 height 15
click at [1114, 100] on div "5" at bounding box center [1122, 100] width 25 height 15
drag, startPoint x: 1114, startPoint y: 100, endPoint x: 1105, endPoint y: 98, distance: 9.6
click at [1110, 99] on div "5" at bounding box center [1122, 100] width 25 height 15
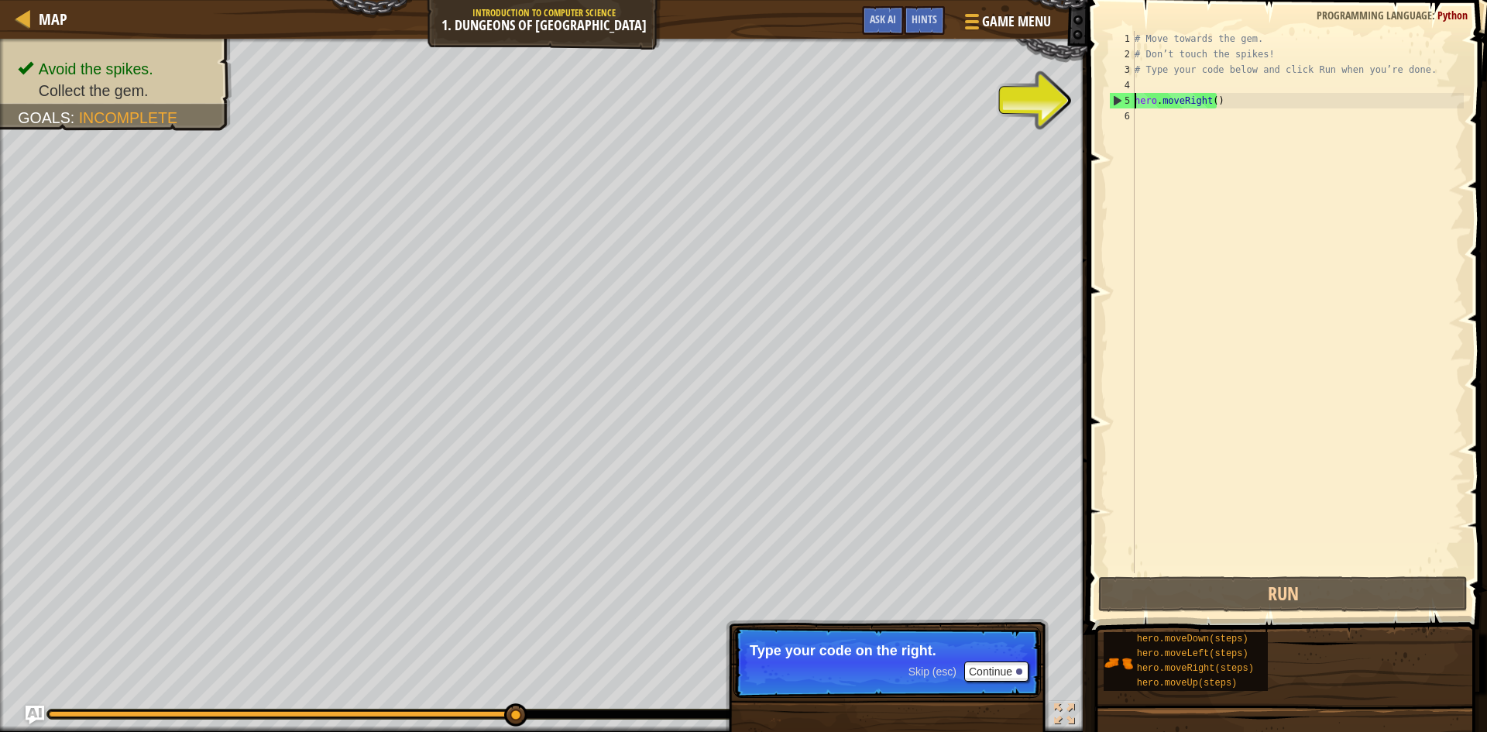
type textarea "hero.moveRight()"
click at [1068, 107] on div "Map Introduction to Computer Science 1. Dungeons of Kithgard Game Menu Done Hin…" at bounding box center [743, 366] width 1487 height 732
drag, startPoint x: 1220, startPoint y: 103, endPoint x: 1135, endPoint y: 97, distance: 85.4
click at [1135, 97] on div "# Move towards the gem. # Don’t touch the spikes! # Type your code below and cl…" at bounding box center [1297, 317] width 332 height 573
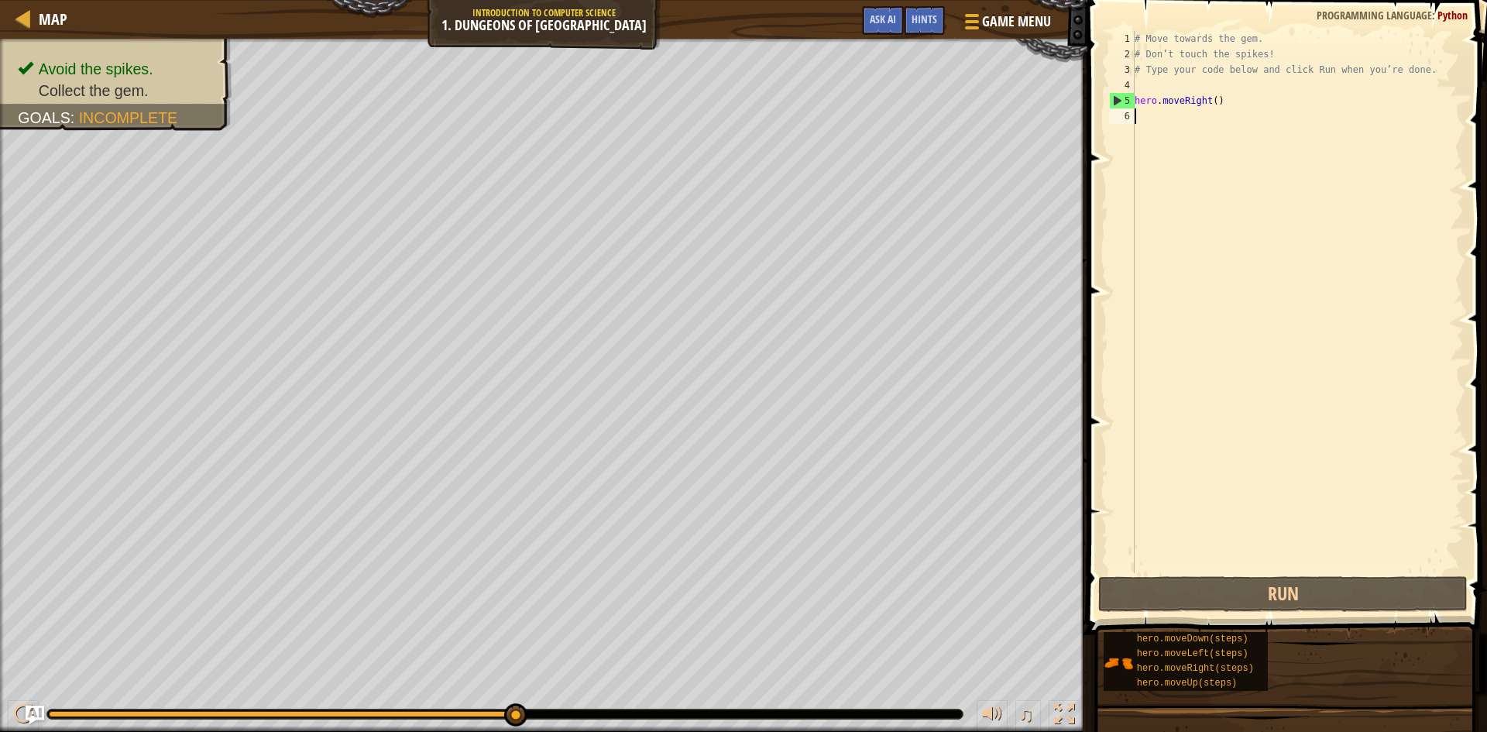
click at [1251, 169] on div "# Move towards the gem. # Don’t touch the spikes! # Type your code below and cl…" at bounding box center [1297, 317] width 332 height 573
drag, startPoint x: 1223, startPoint y: 101, endPoint x: 1131, endPoint y: 94, distance: 92.4
click at [1131, 94] on div "1 2 3 4 5 6 # Move towards the gem. # Don’t touch the spikes! # Type your code …" at bounding box center [1285, 302] width 358 height 542
type textarea "hero.moveRight()"
click at [1245, 118] on div "# Move towards the gem. # Don’t touch the spikes! # Type your code below and cl…" at bounding box center [1297, 317] width 332 height 573
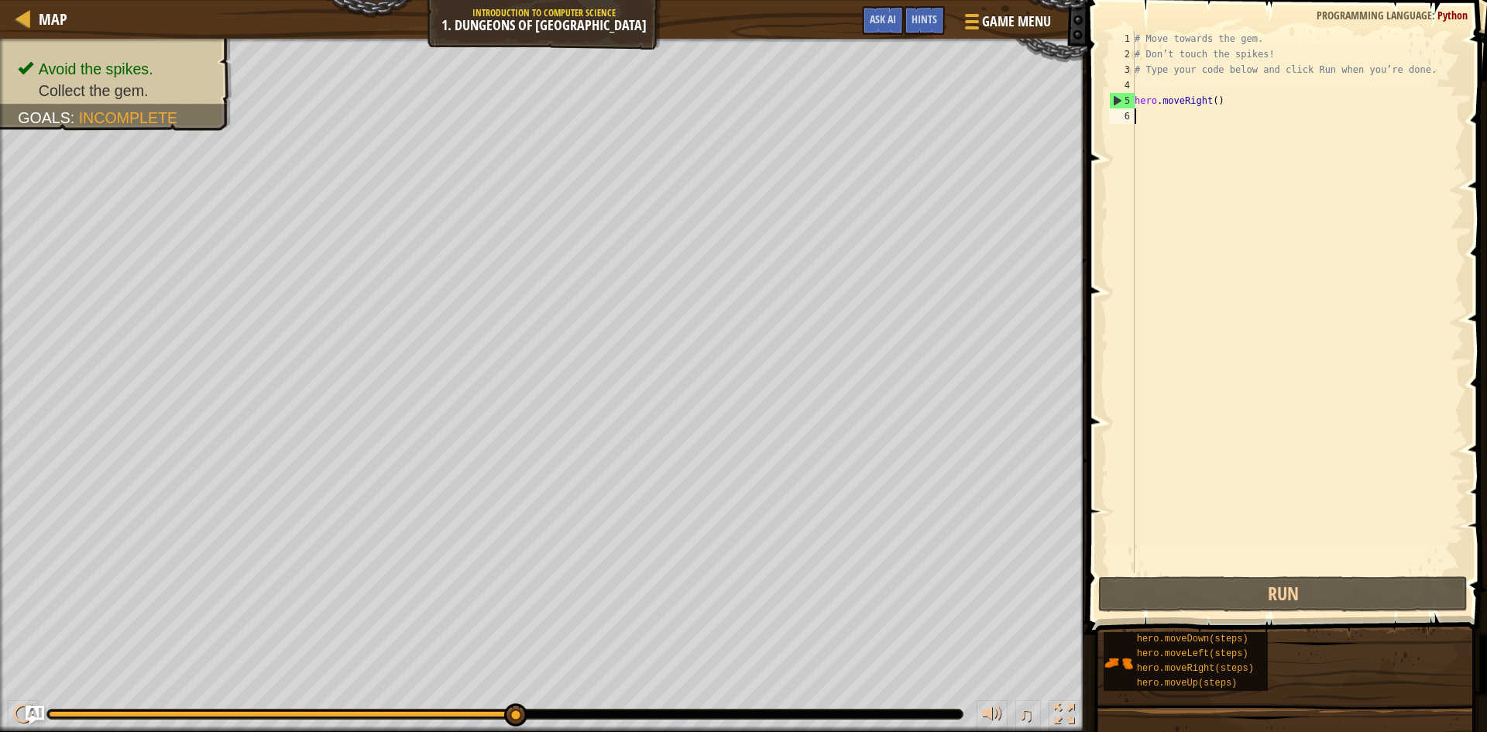
paste textarea "hero.moveRight()"
click at [1357, 598] on button "Run" at bounding box center [1282, 594] width 369 height 36
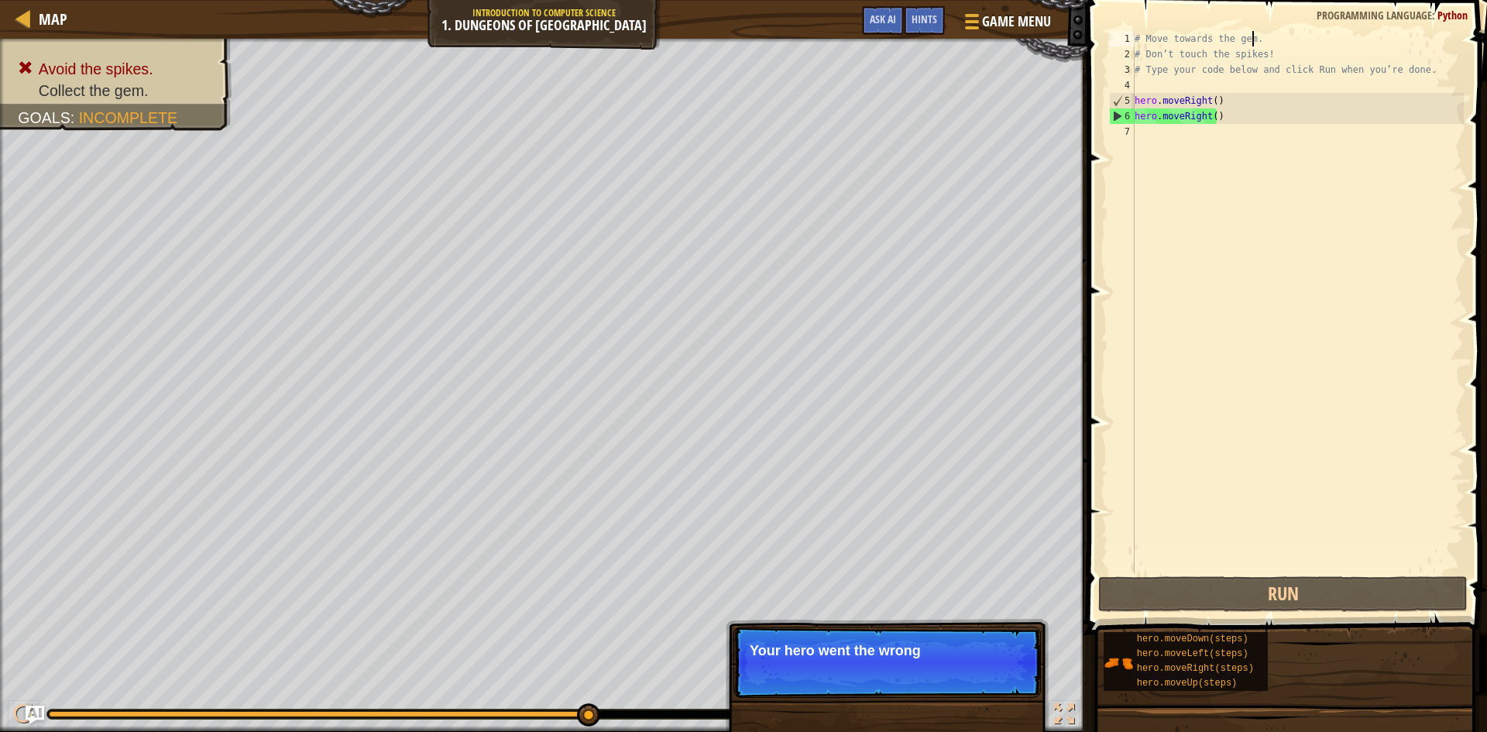
click at [1251, 40] on div "# Move towards the gem. # Don’t touch the spikes! # Type your code below and cl…" at bounding box center [1297, 317] width 332 height 573
type textarea "# Move towards the gem."
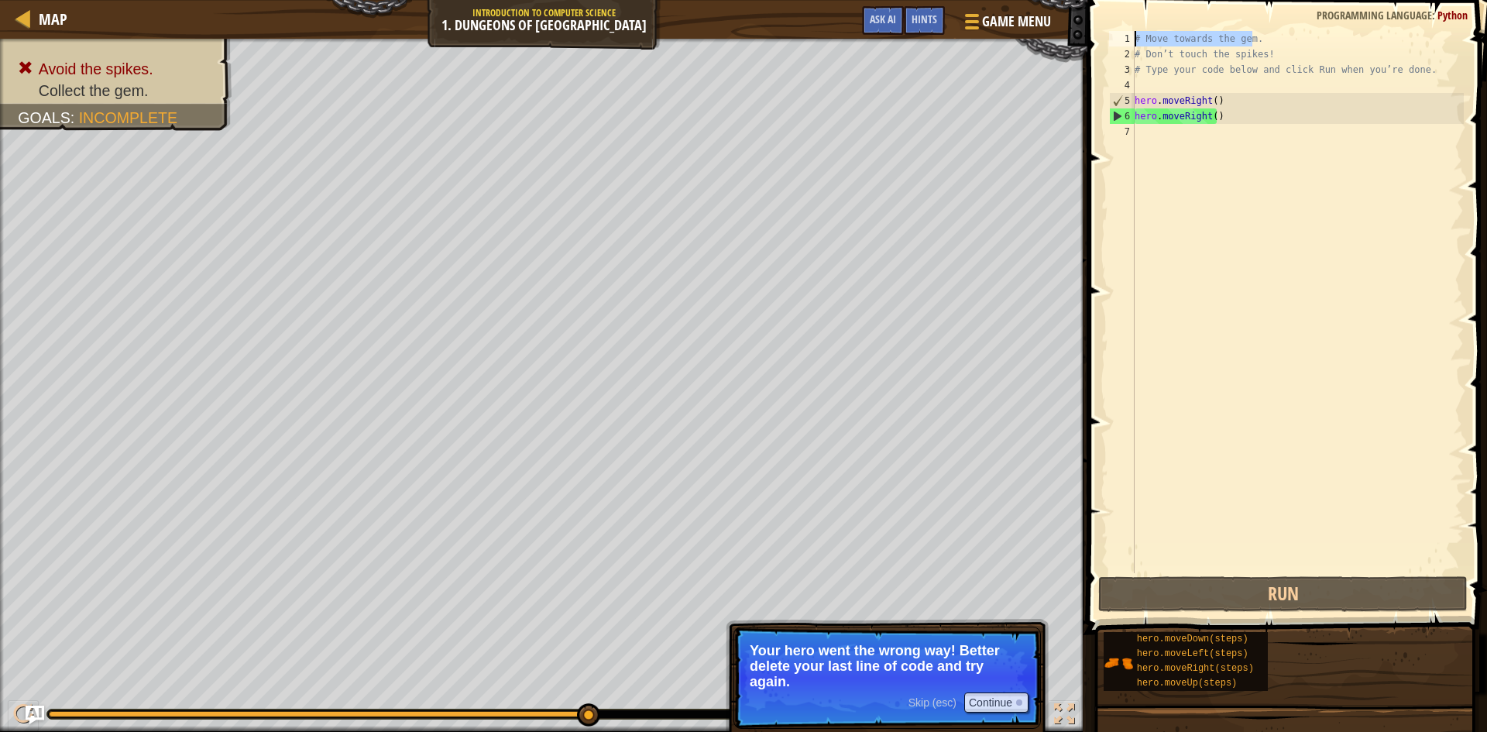
drag, startPoint x: 1253, startPoint y: 39, endPoint x: 1110, endPoint y: 32, distance: 142.6
click at [1110, 32] on div "# Move towards the gem. 1 2 3 4 5 6 7 # Move towards the gem. # Don’t touch the…" at bounding box center [1285, 302] width 358 height 542
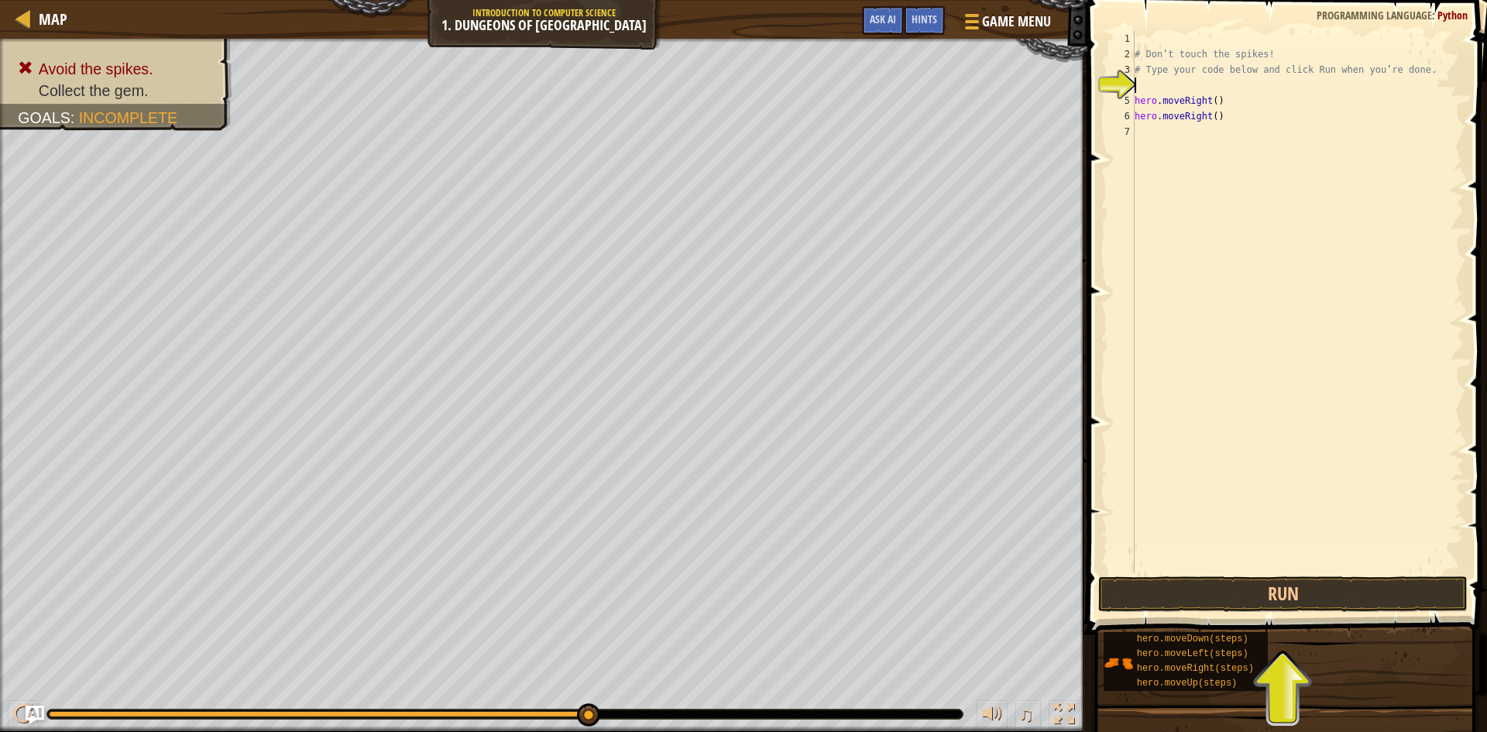
click at [1164, 32] on div "# Don’t touch the spikes! # Type your code below and click Run when you’re done…" at bounding box center [1297, 317] width 332 height 573
paste textarea "# Move towards the gem."
type textarea "# Move towards the gem."
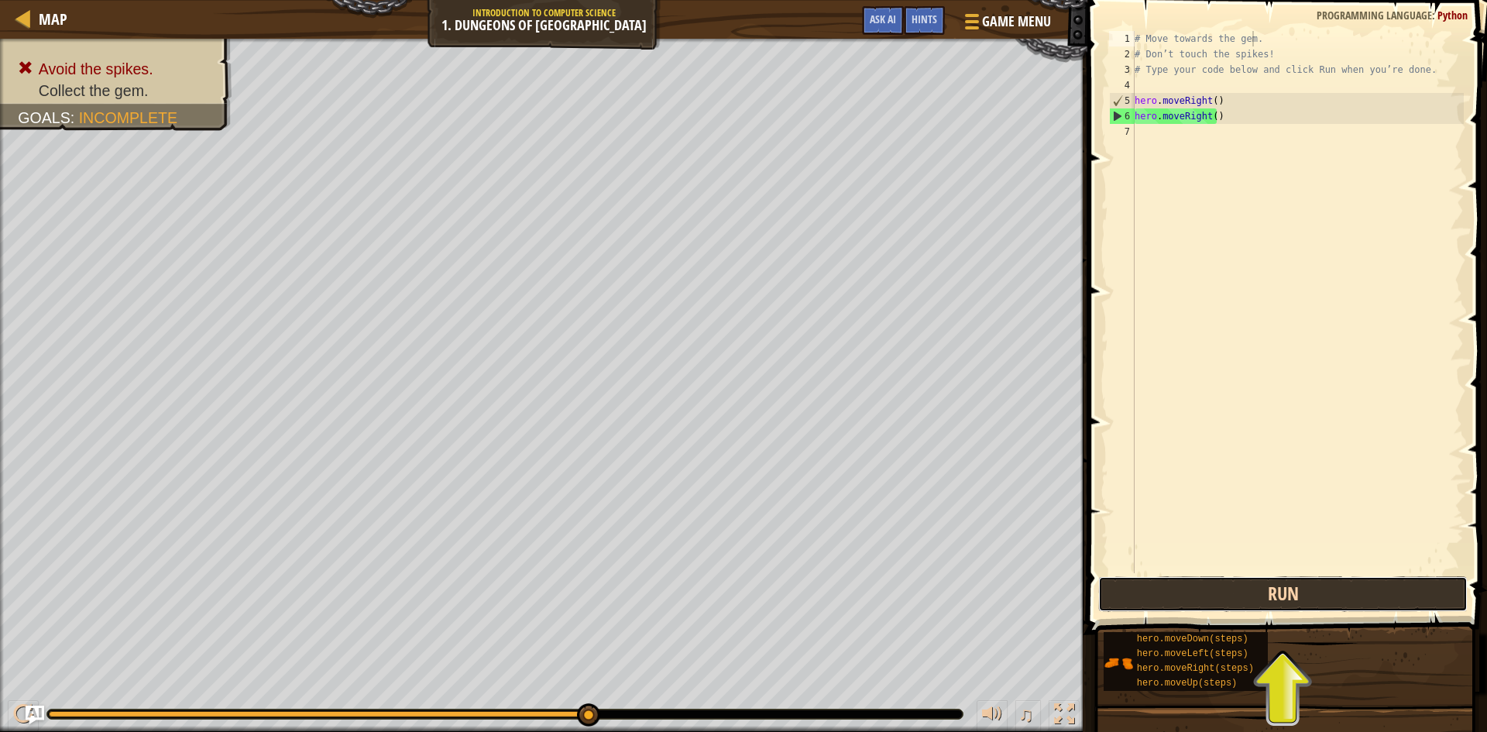
click at [1163, 583] on button "Run" at bounding box center [1282, 594] width 369 height 36
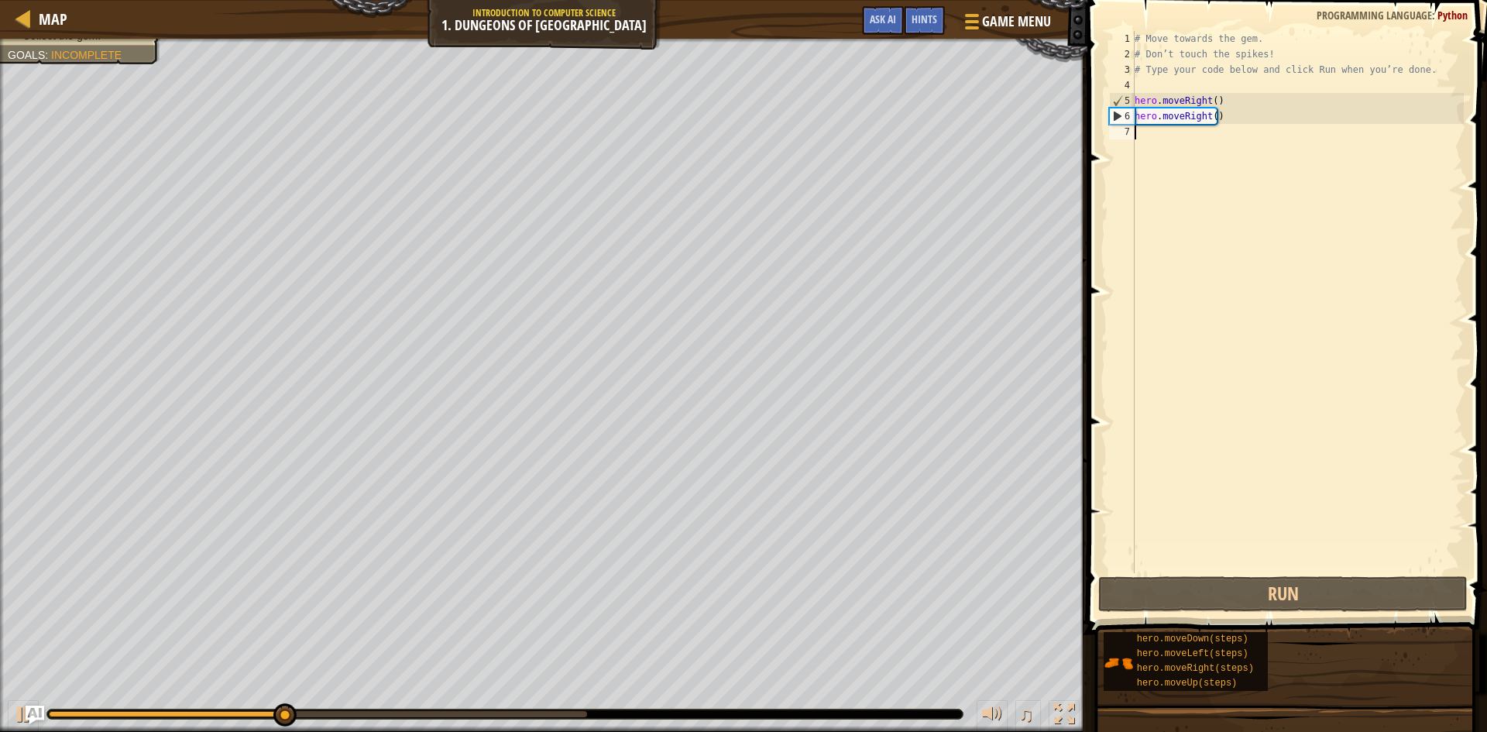
click at [1231, 128] on div "# Move towards the gem. # Don’t touch the spikes! # Type your code below and cl…" at bounding box center [1297, 317] width 332 height 573
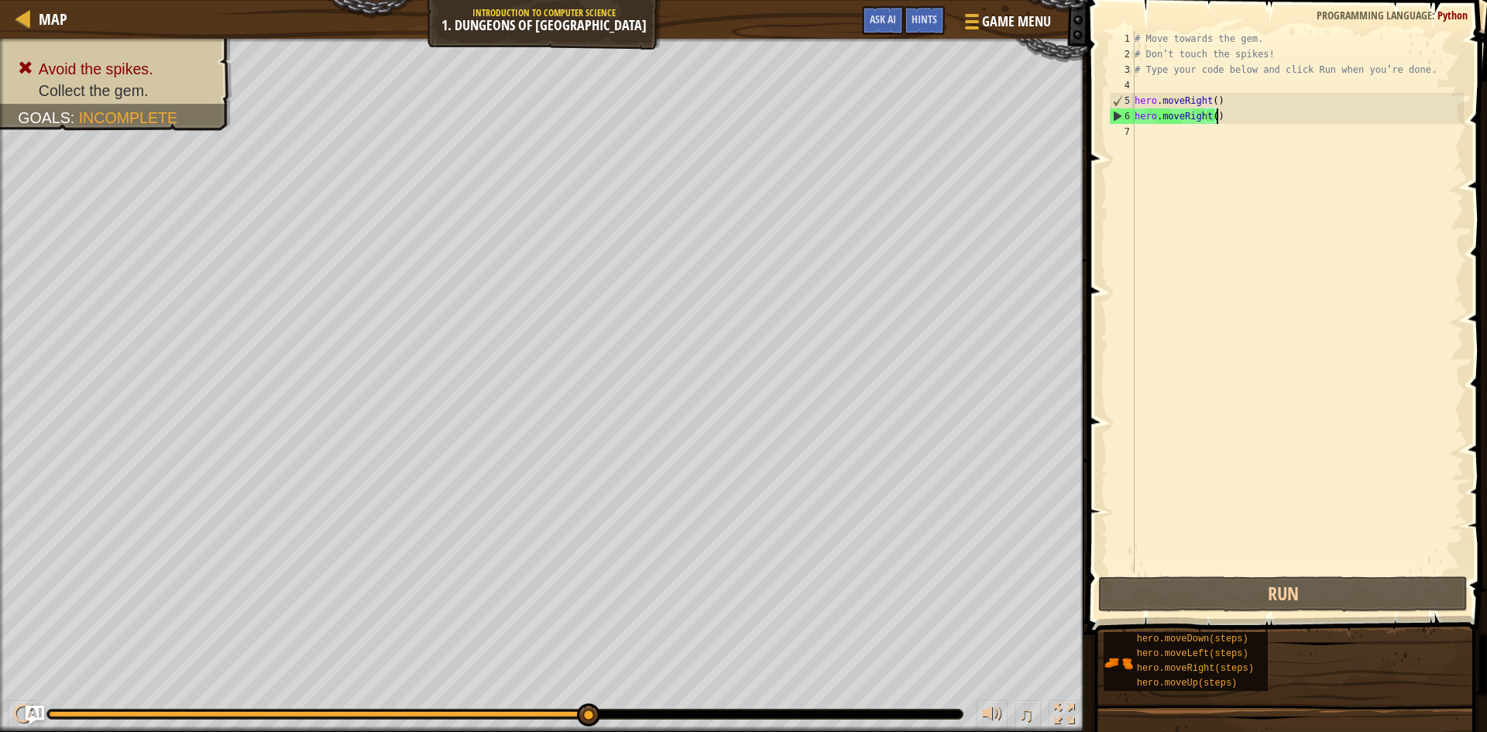
click at [1224, 115] on div "# Move towards the gem. # Don’t touch the spikes! # Type your code below and cl…" at bounding box center [1297, 317] width 332 height 573
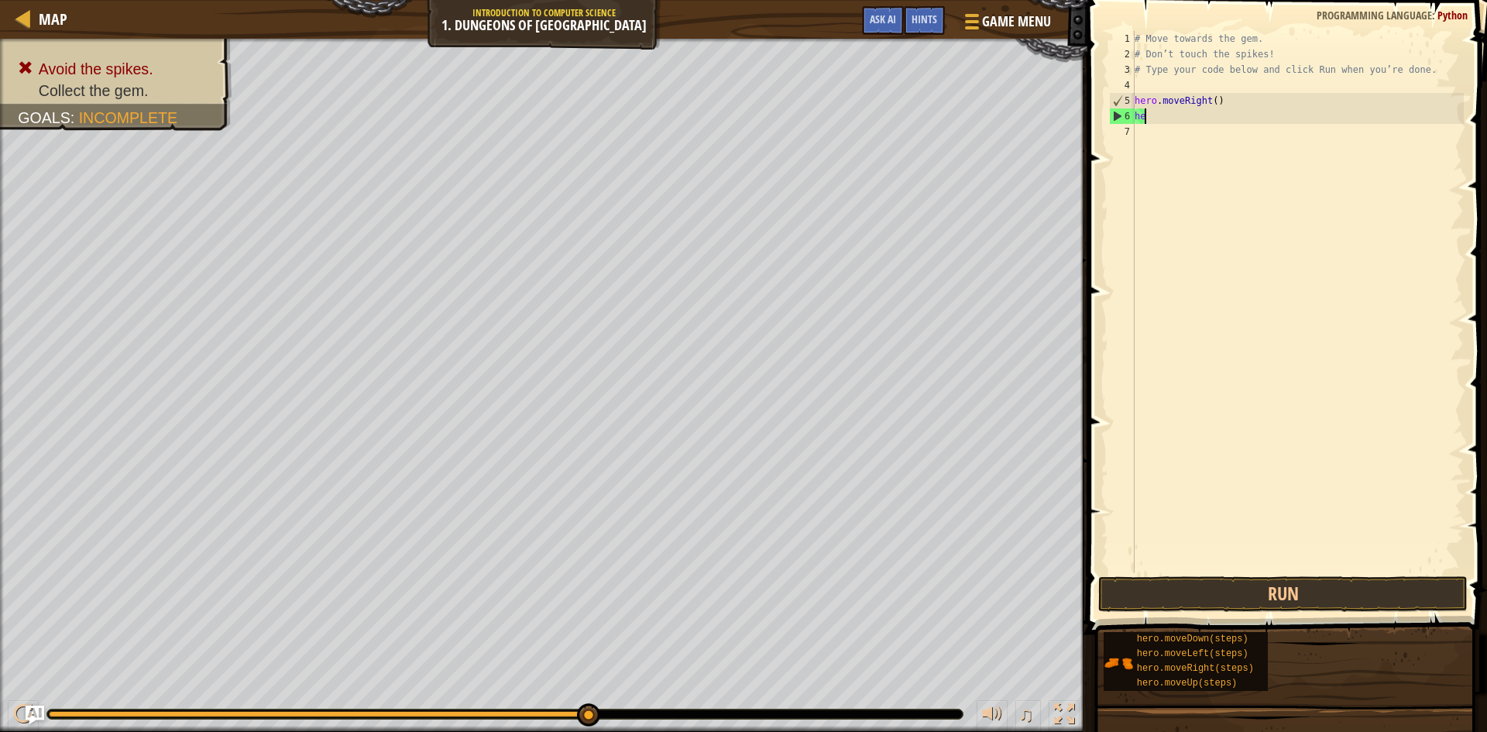
type textarea "h"
click at [1145, 118] on div "# Move towards the gem. # Don’t touch the spikes! # Type your code below and cl…" at bounding box center [1297, 317] width 332 height 573
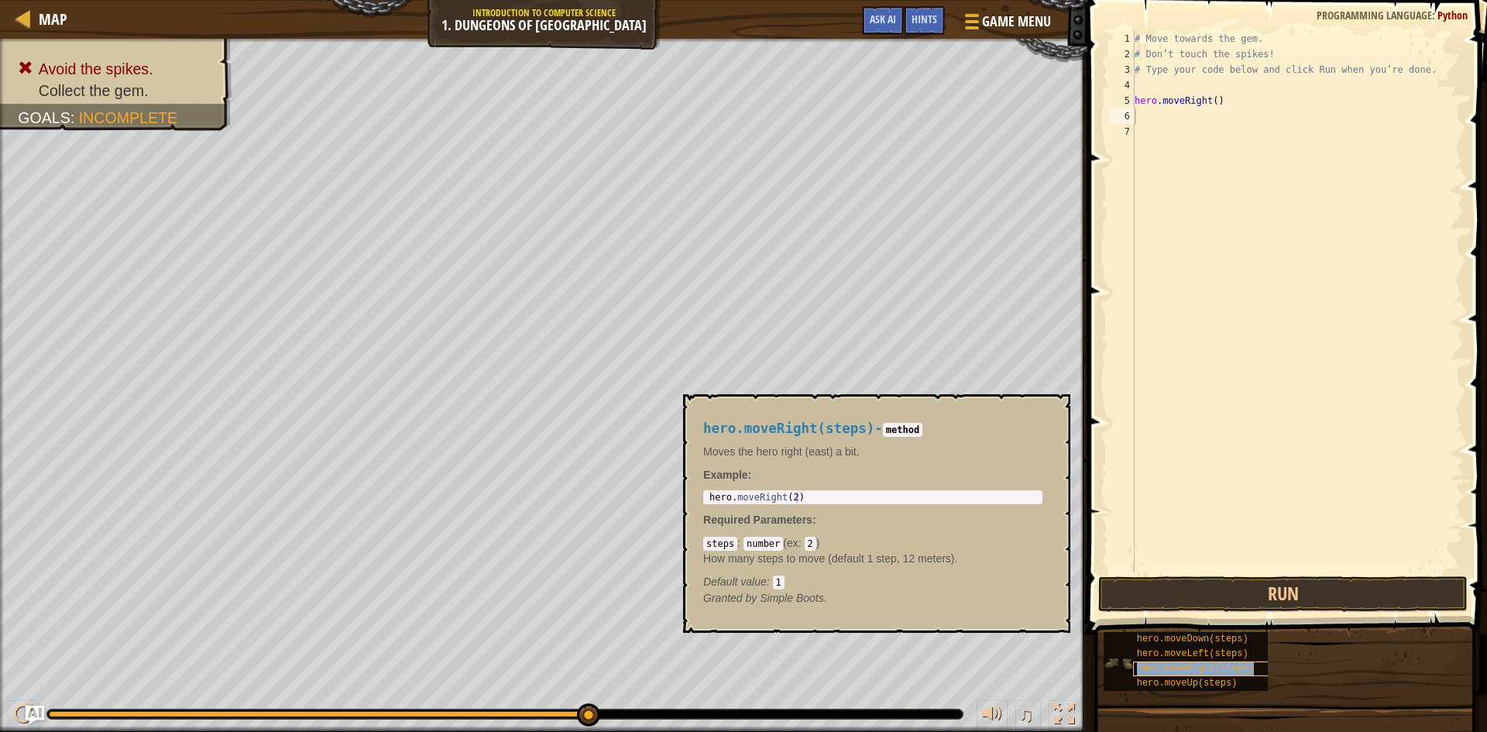
click at [1174, 663] on span "hero.moveRight(steps)" at bounding box center [1195, 668] width 117 height 11
click at [1368, 573] on span at bounding box center [1288, 295] width 412 height 680
drag, startPoint x: 1320, startPoint y: 491, endPoint x: 1168, endPoint y: 456, distance: 156.5
click at [1309, 487] on div "# Move towards the gem. # Don’t touch the spikes! # Type your code below and cl…" at bounding box center [1297, 317] width 332 height 573
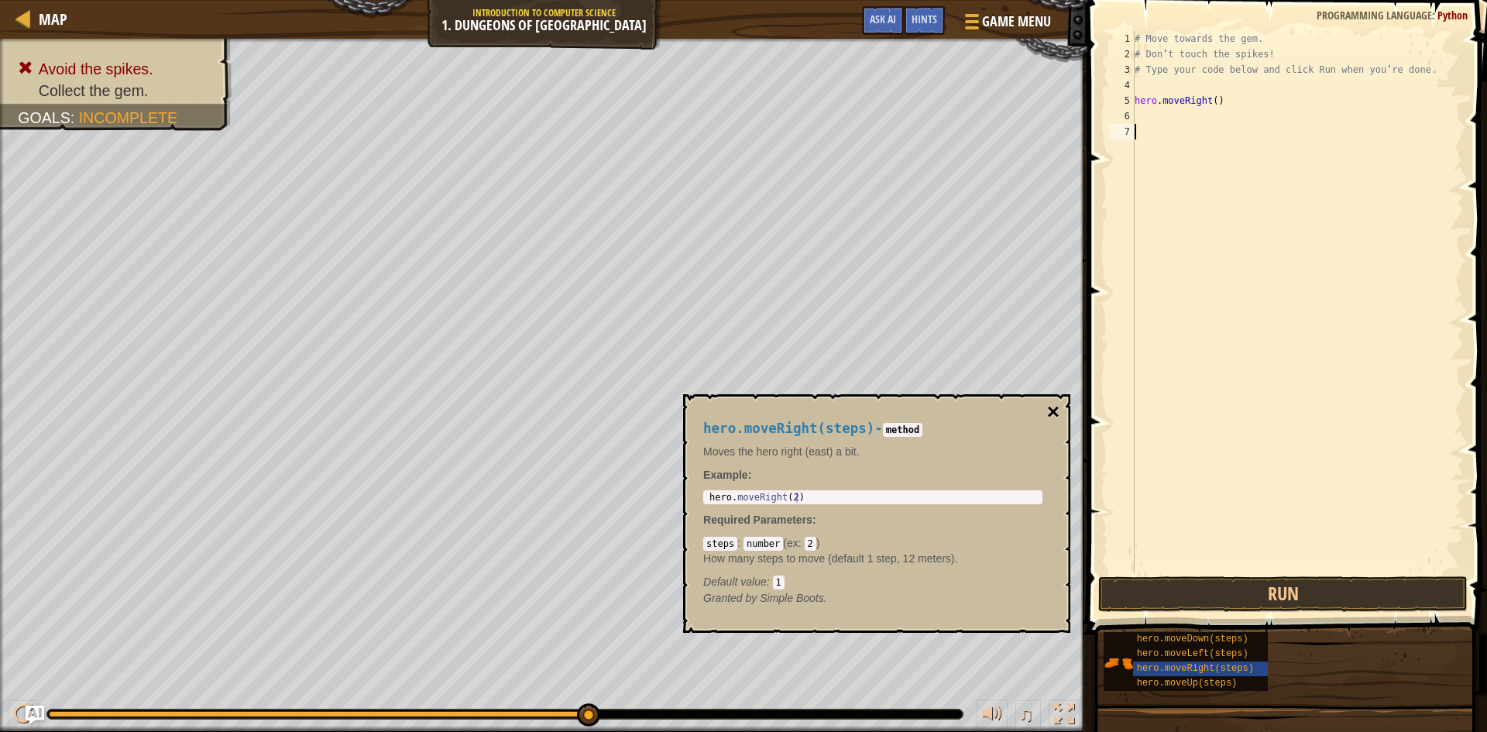
click at [1052, 413] on button "×" at bounding box center [1053, 412] width 12 height 22
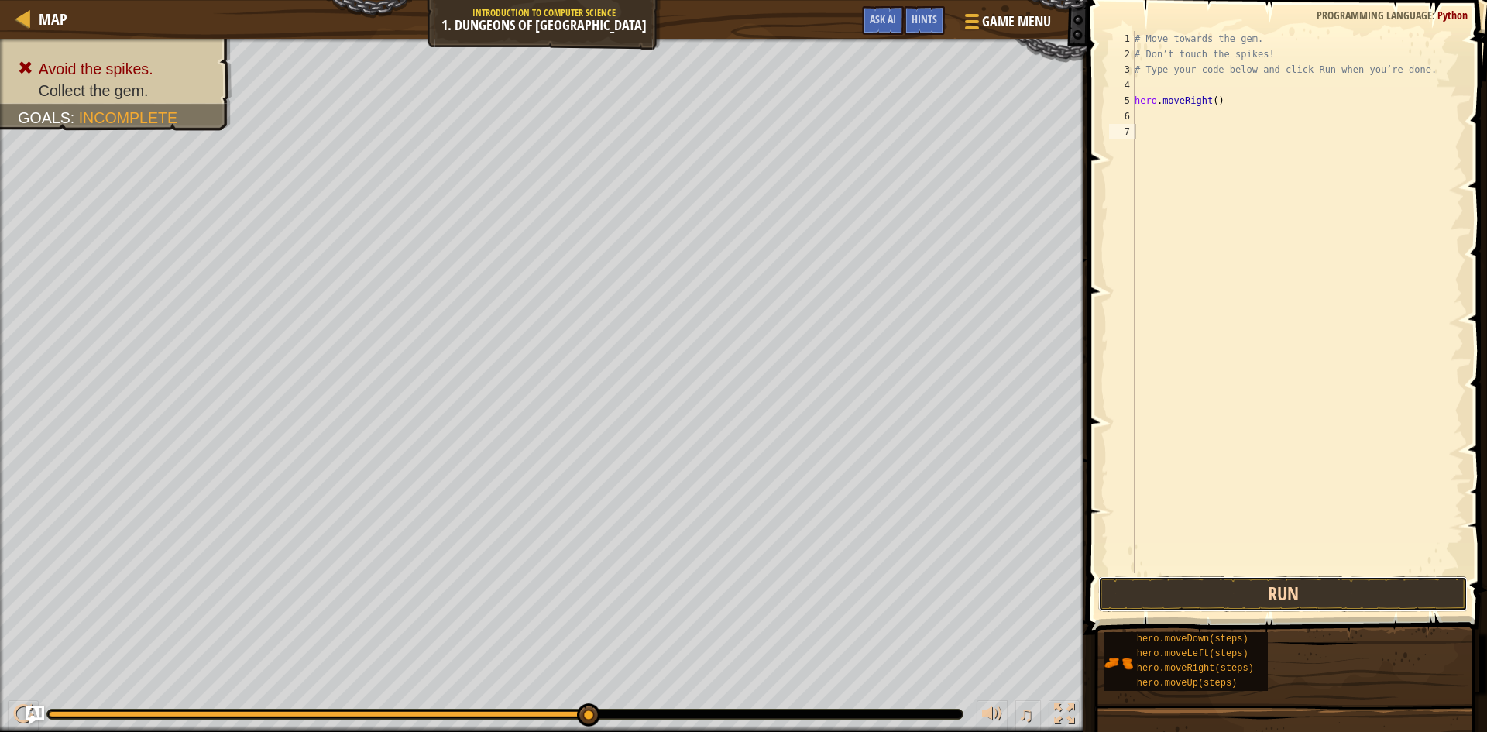
click at [1197, 590] on button "Run" at bounding box center [1282, 594] width 369 height 36
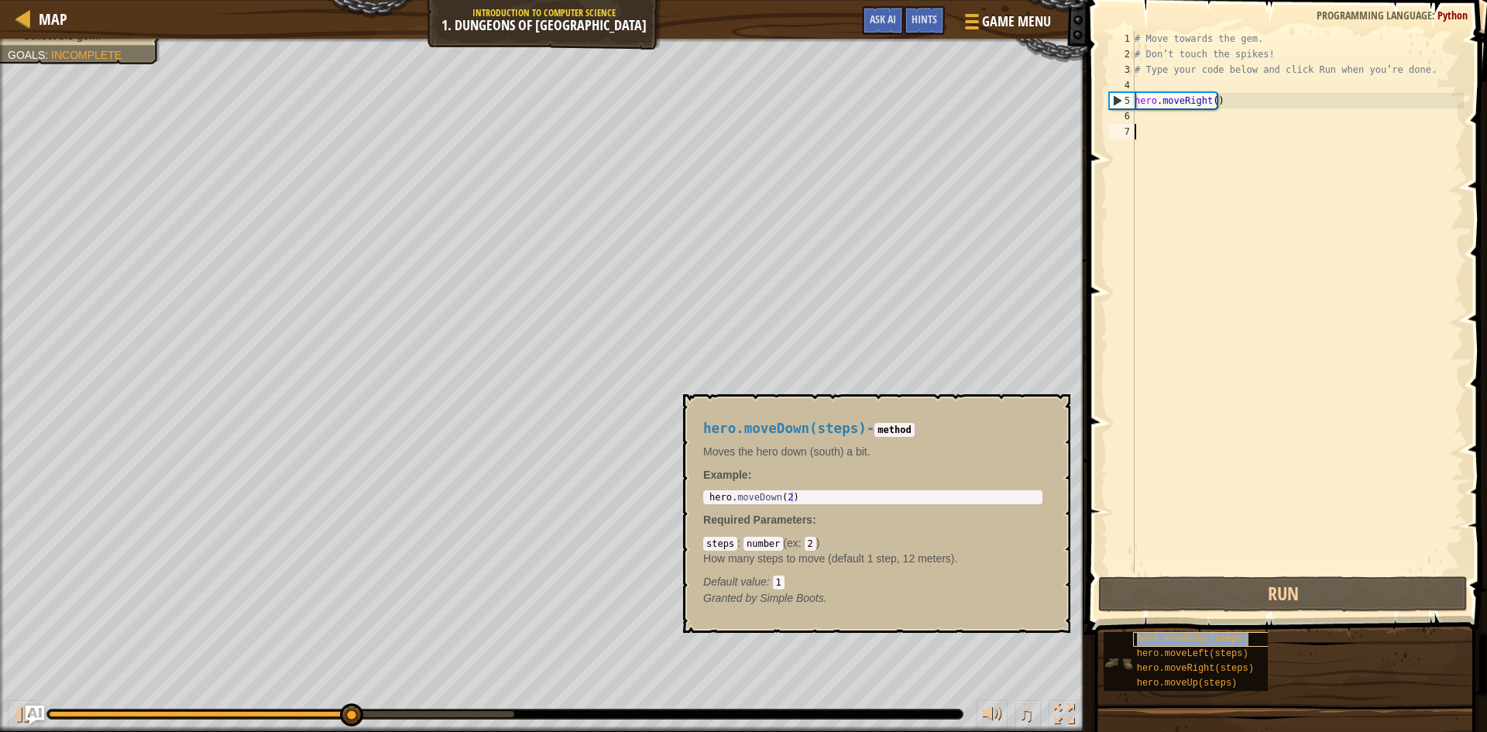
click at [1196, 642] on span "hero.moveDown(steps)" at bounding box center [1193, 638] width 112 height 11
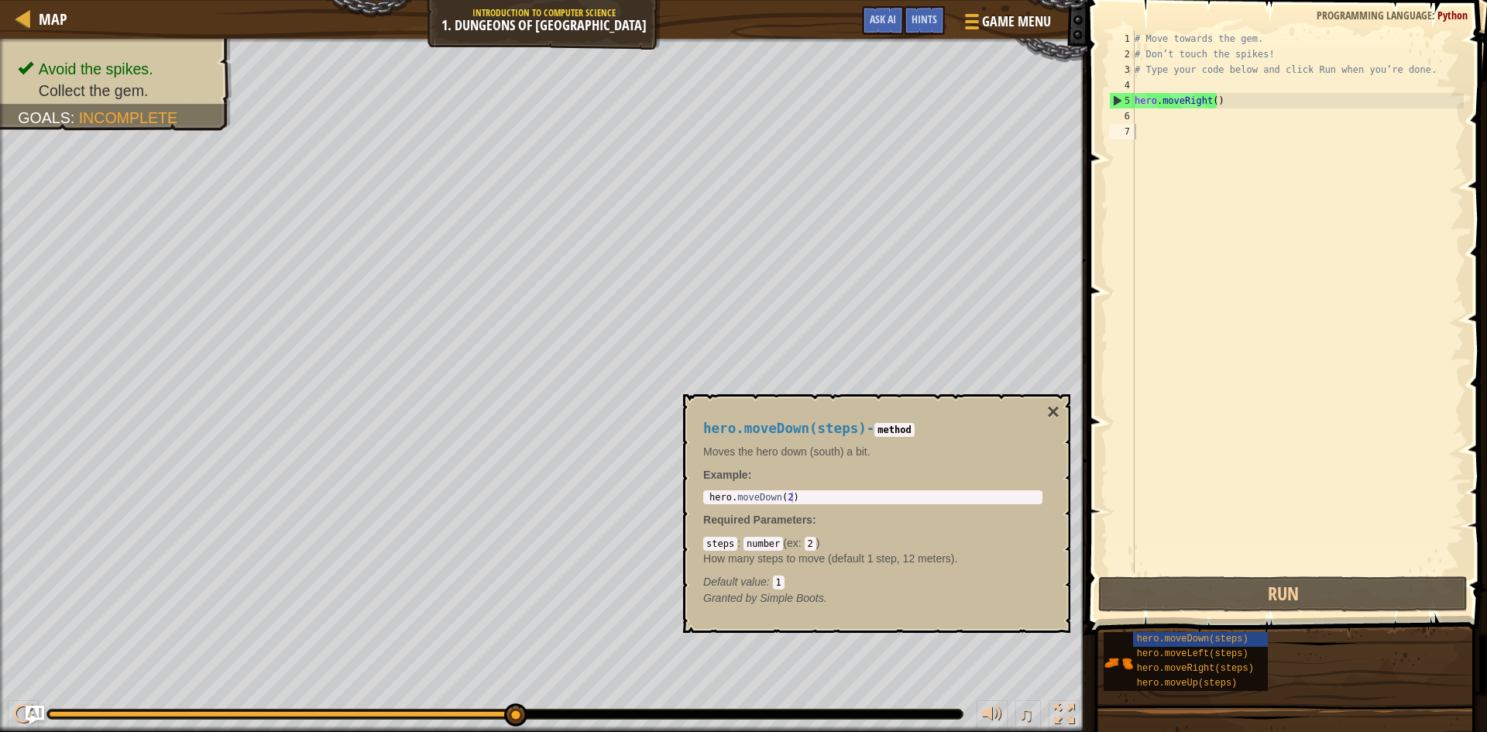
drag, startPoint x: 1252, startPoint y: 629, endPoint x: 1148, endPoint y: 625, distance: 103.8
click at [1150, 636] on span "hero.moveDown(steps)" at bounding box center [1193, 638] width 112 height 11
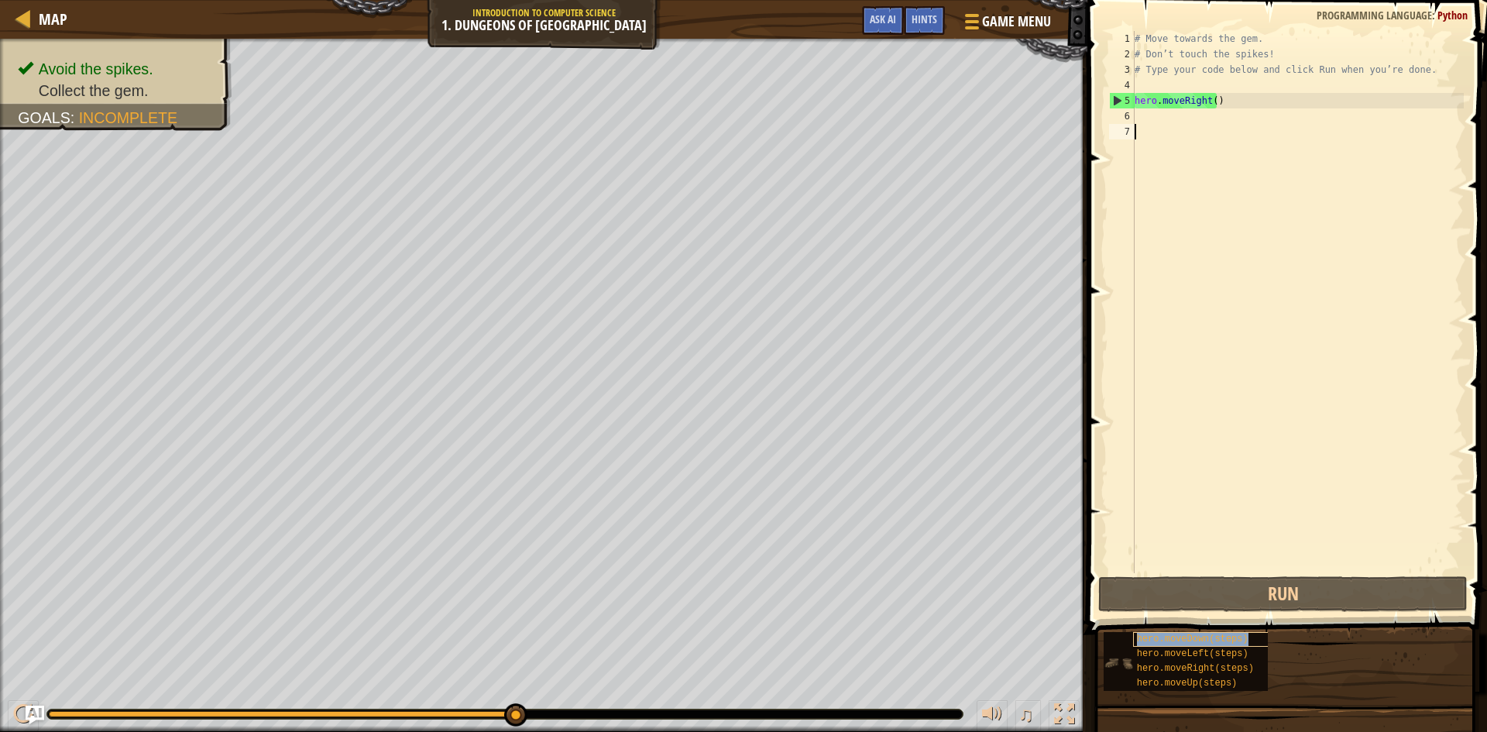
click at [1150, 636] on span "hero.moveDown(steps)" at bounding box center [1193, 638] width 112 height 11
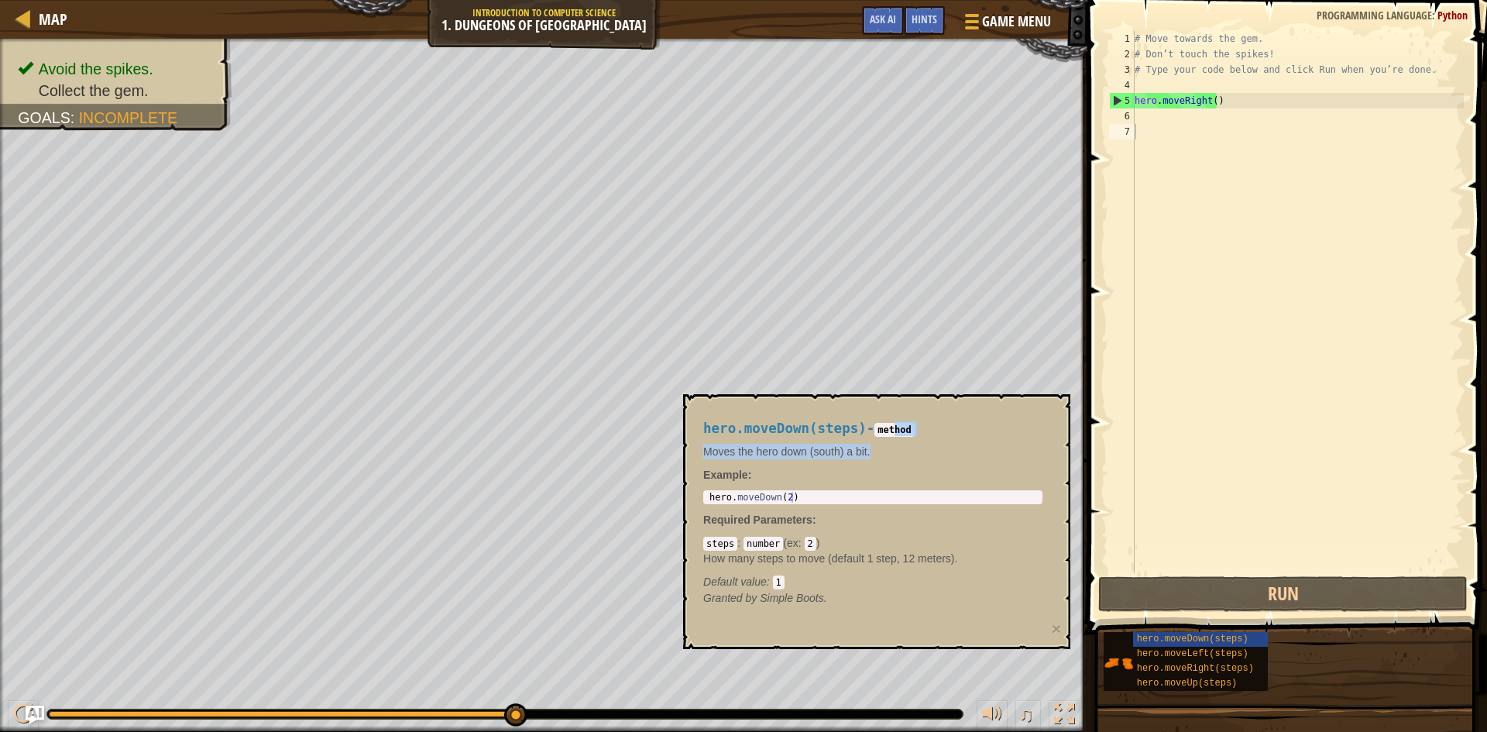
click at [892, 431] on div "hero.moveDown(steps) - method Moves the hero down (south) a bit. Example : 1 he…" at bounding box center [872, 514] width 361 height 214
click at [887, 433] on code "method" at bounding box center [893, 430] width 39 height 14
type textarea "hero.moveDown(2)"
drag, startPoint x: 806, startPoint y: 500, endPoint x: 726, endPoint y: 506, distance: 80.7
click at [726, 506] on div "hero.moveDown(steps) - method Moves the hero down (south) a bit. Example : hero…" at bounding box center [872, 514] width 361 height 214
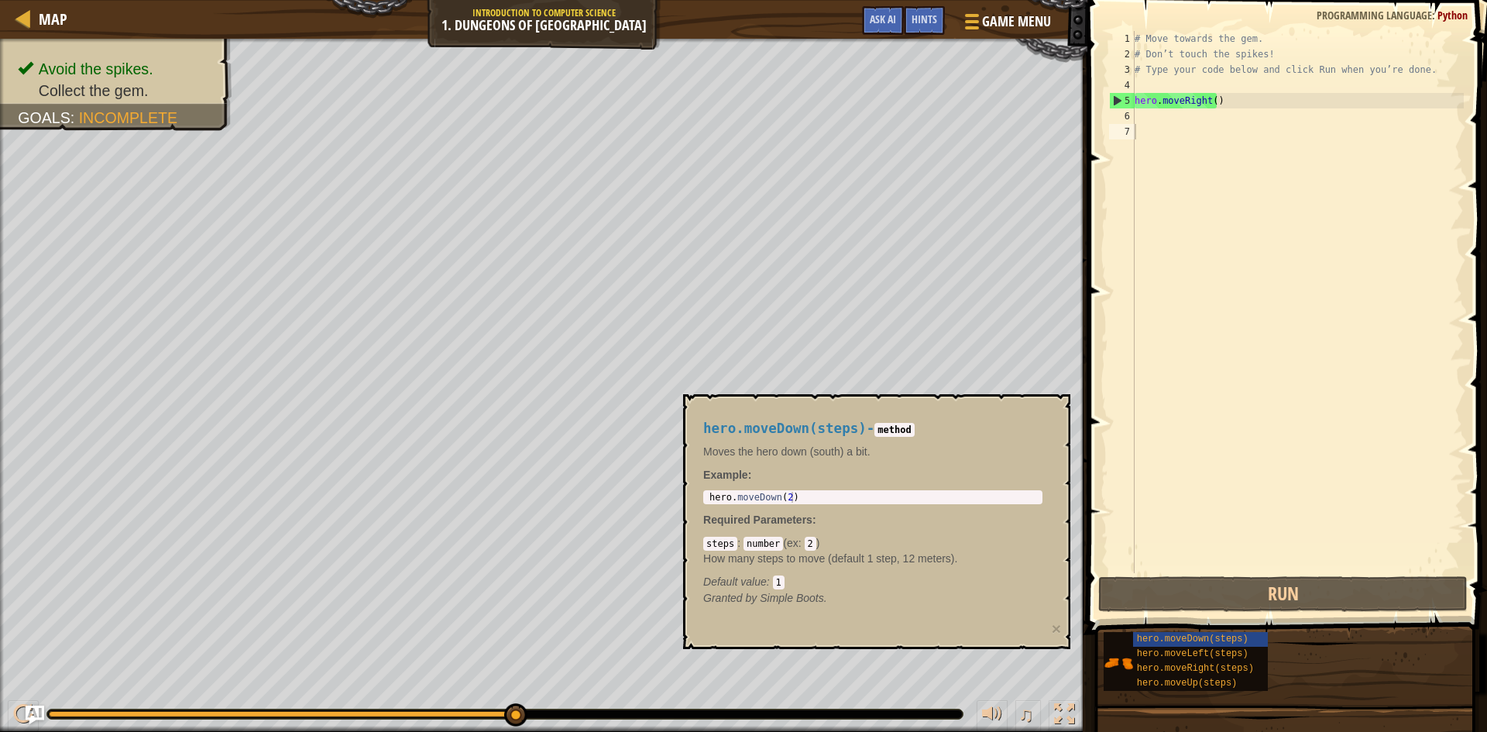
drag, startPoint x: 806, startPoint y: 488, endPoint x: 737, endPoint y: 491, distance: 69.0
click at [737, 491] on div "hero.moveDown(steps) - method Moves the hero down (south) a bit. Example : hero…" at bounding box center [872, 514] width 361 height 214
drag, startPoint x: 794, startPoint y: 495, endPoint x: 755, endPoint y: 496, distance: 39.5
drag, startPoint x: 755, startPoint y: 496, endPoint x: 710, endPoint y: 496, distance: 44.9
click at [710, 496] on div "hero . moveDown ( 2 )" at bounding box center [872, 508] width 333 height 33
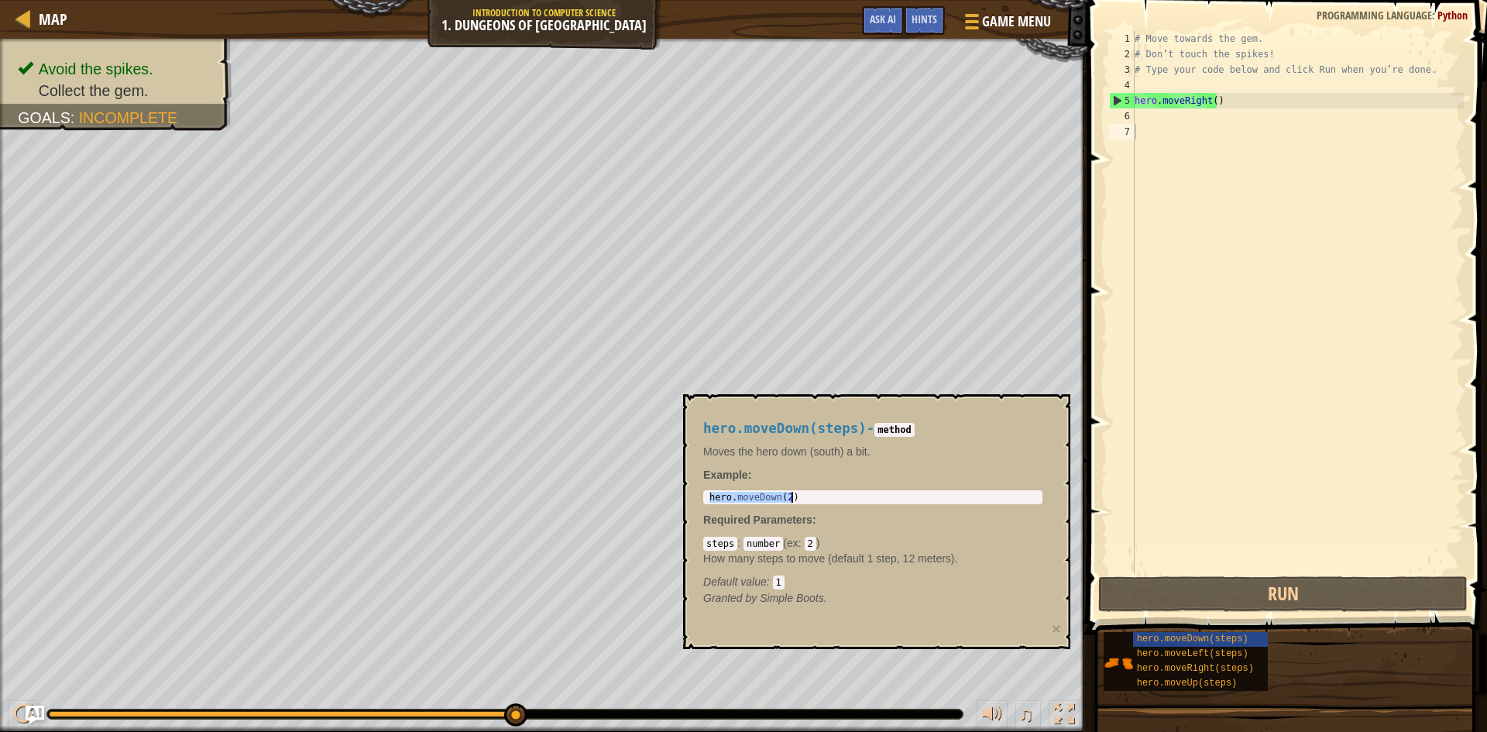
drag, startPoint x: 710, startPoint y: 496, endPoint x: 811, endPoint y: 498, distance: 100.7
click at [811, 498] on div "hero . moveDown ( 2 )" at bounding box center [872, 508] width 333 height 33
click at [1250, 119] on div "# Move towards the gem. # Don’t touch the spikes! # Type your code below and cl…" at bounding box center [1297, 317] width 332 height 573
paste textarea "hero.moveDown(2)"
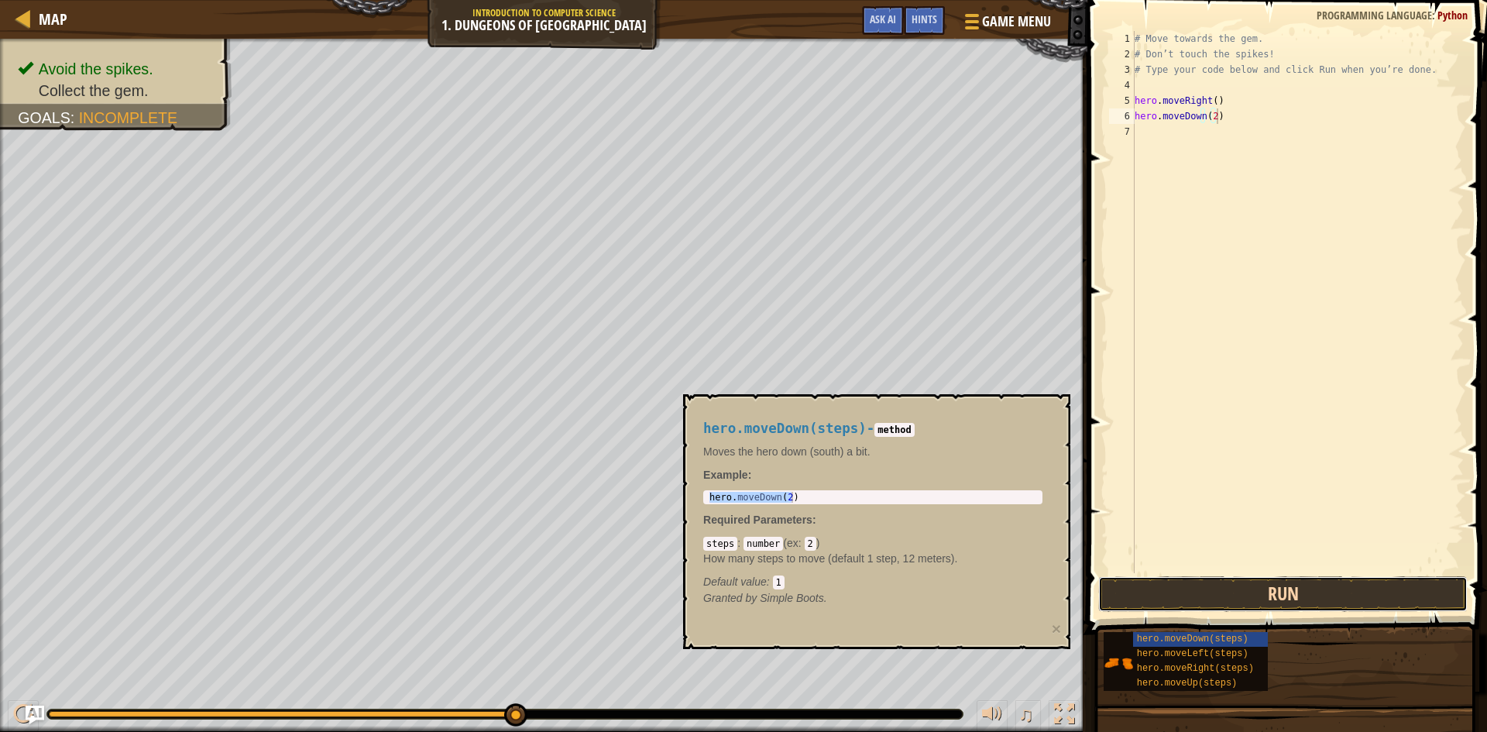
click at [1168, 588] on button "Run" at bounding box center [1282, 594] width 369 height 36
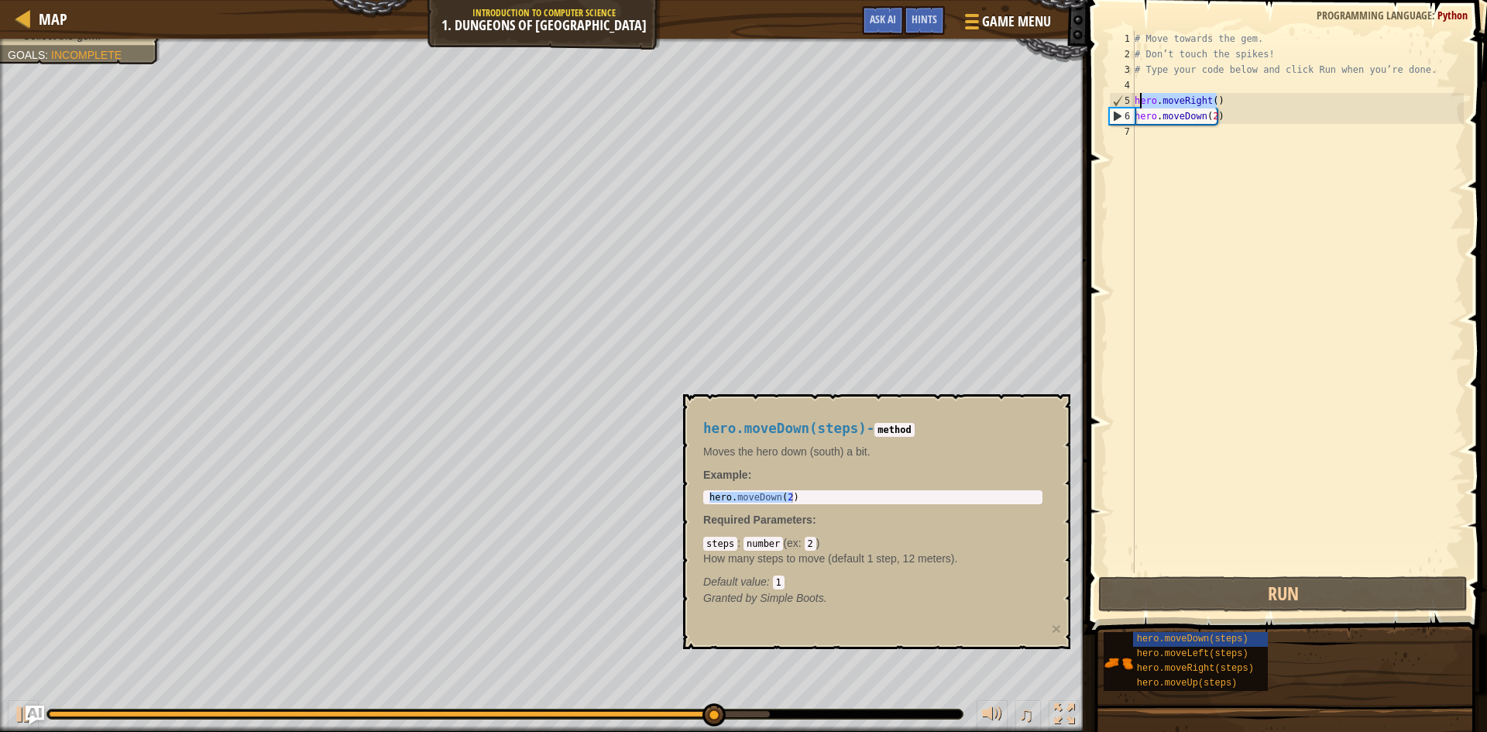
drag, startPoint x: 1220, startPoint y: 101, endPoint x: 1138, endPoint y: 103, distance: 81.3
click at [1138, 103] on div "# Move towards the gem. # Don’t touch the spikes! # Type your code below and cl…" at bounding box center [1297, 317] width 332 height 573
type textarea "hero.moveRight()"
click at [1136, 104] on div "# Move towards the gem. # Don’t touch the spikes! # Type your code below and cl…" at bounding box center [1297, 302] width 332 height 542
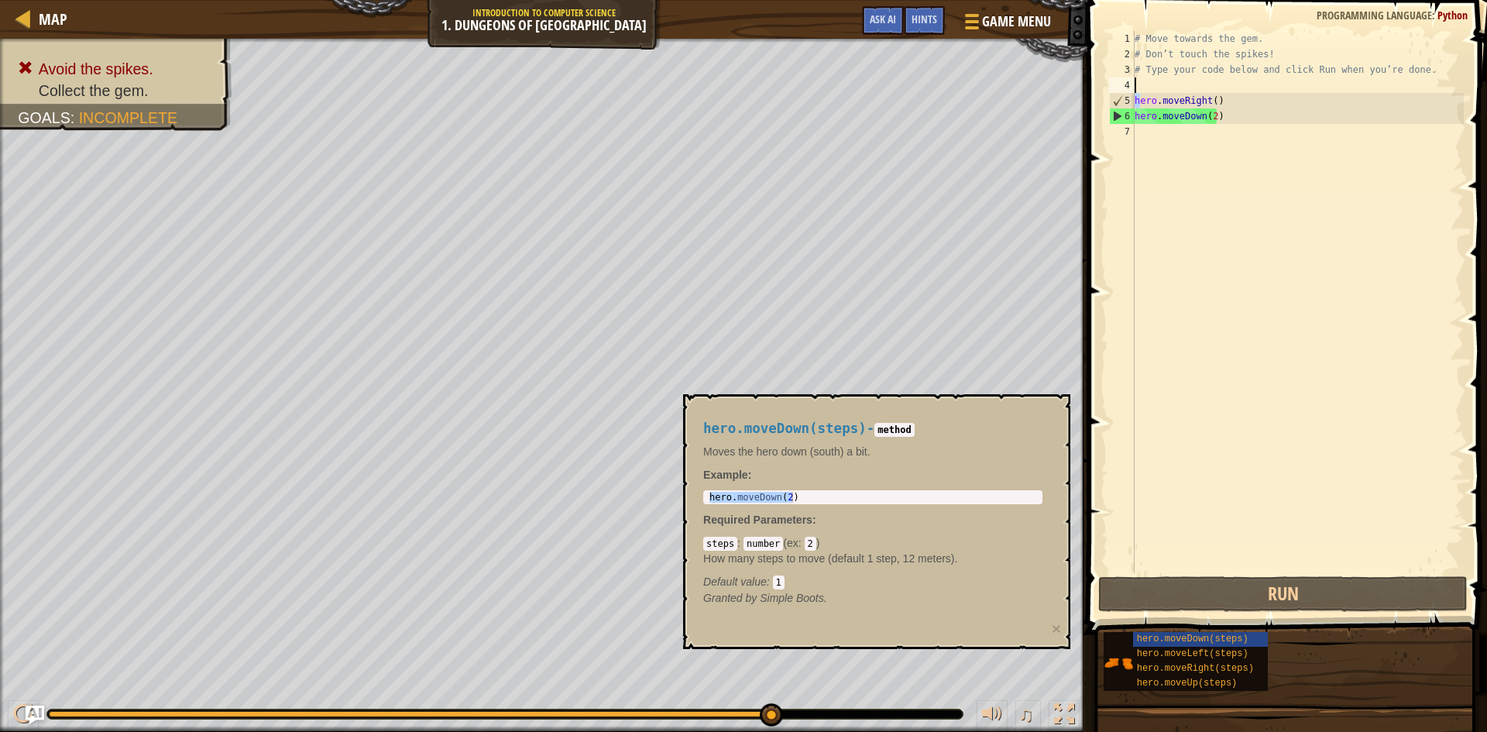
type textarea "h"
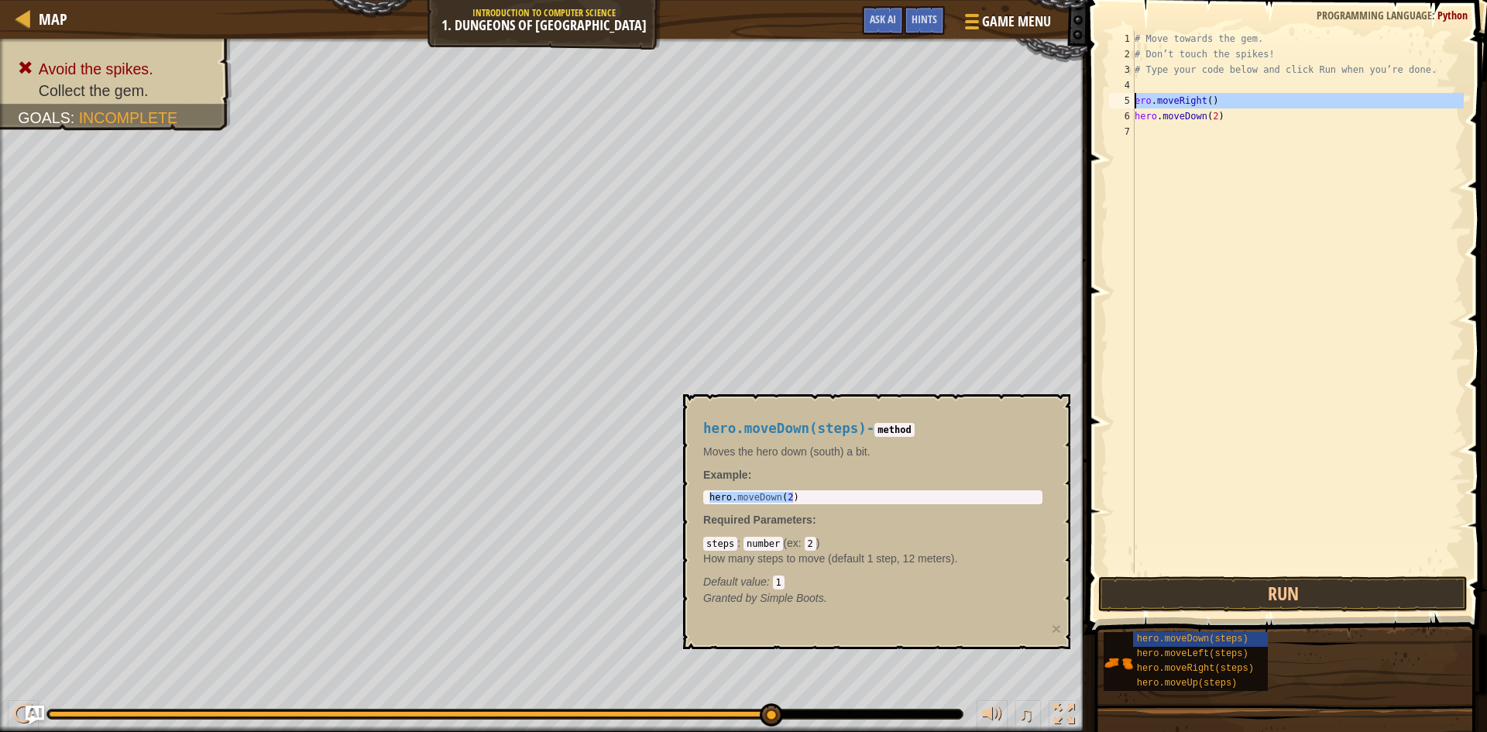
click at [1133, 99] on div "5" at bounding box center [1122, 100] width 26 height 15
type textarea "hero.moveRight()"
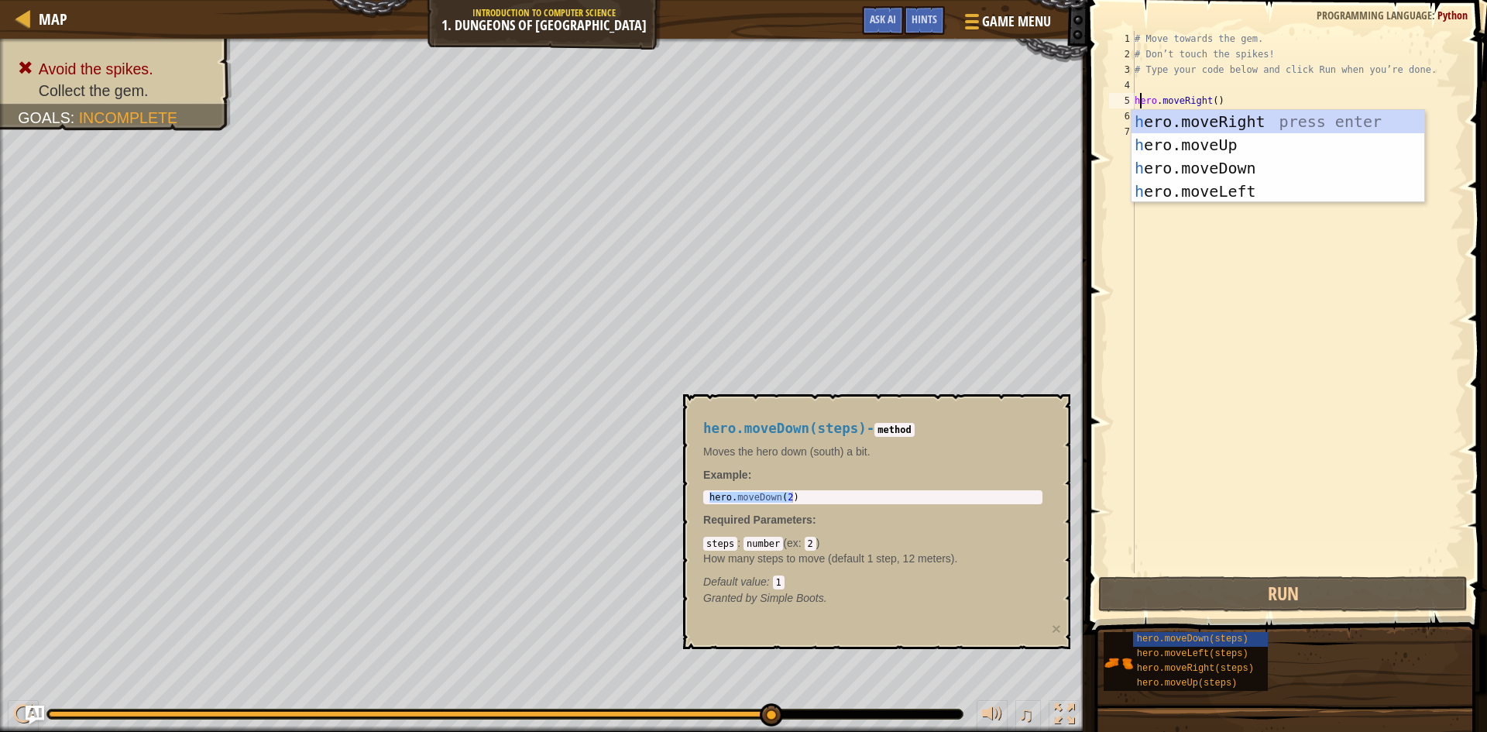
scroll to position [7, 1]
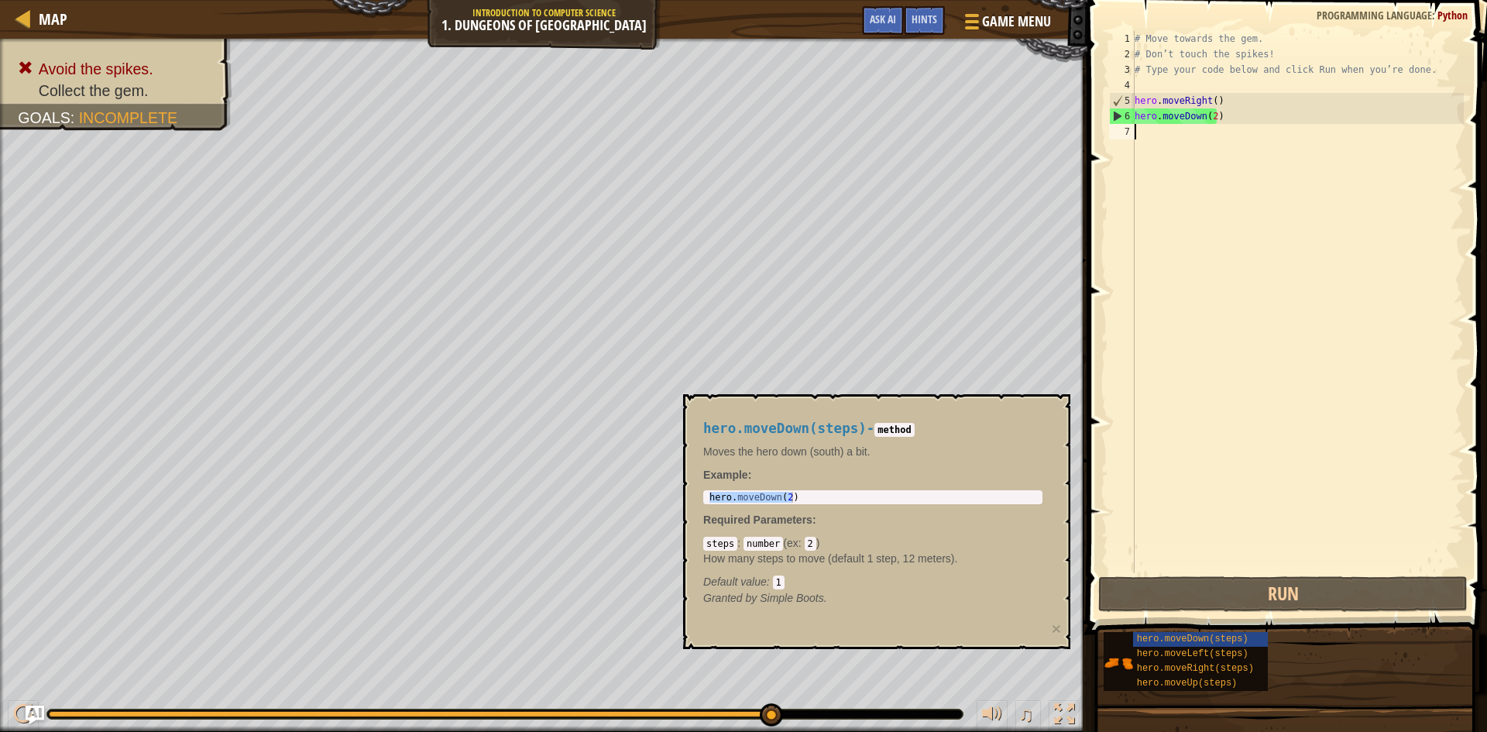
click at [1230, 300] on div "# Move towards the gem. # Don’t touch the spikes! # Type your code below and cl…" at bounding box center [1297, 317] width 332 height 573
drag, startPoint x: 1251, startPoint y: 94, endPoint x: 1132, endPoint y: 102, distance: 119.5
click at [1132, 102] on div "1 2 3 4 5 6 7 # Move towards the gem. # Don’t touch the spikes! # Type your cod…" at bounding box center [1285, 302] width 358 height 542
type textarea "hero.moveRight()"
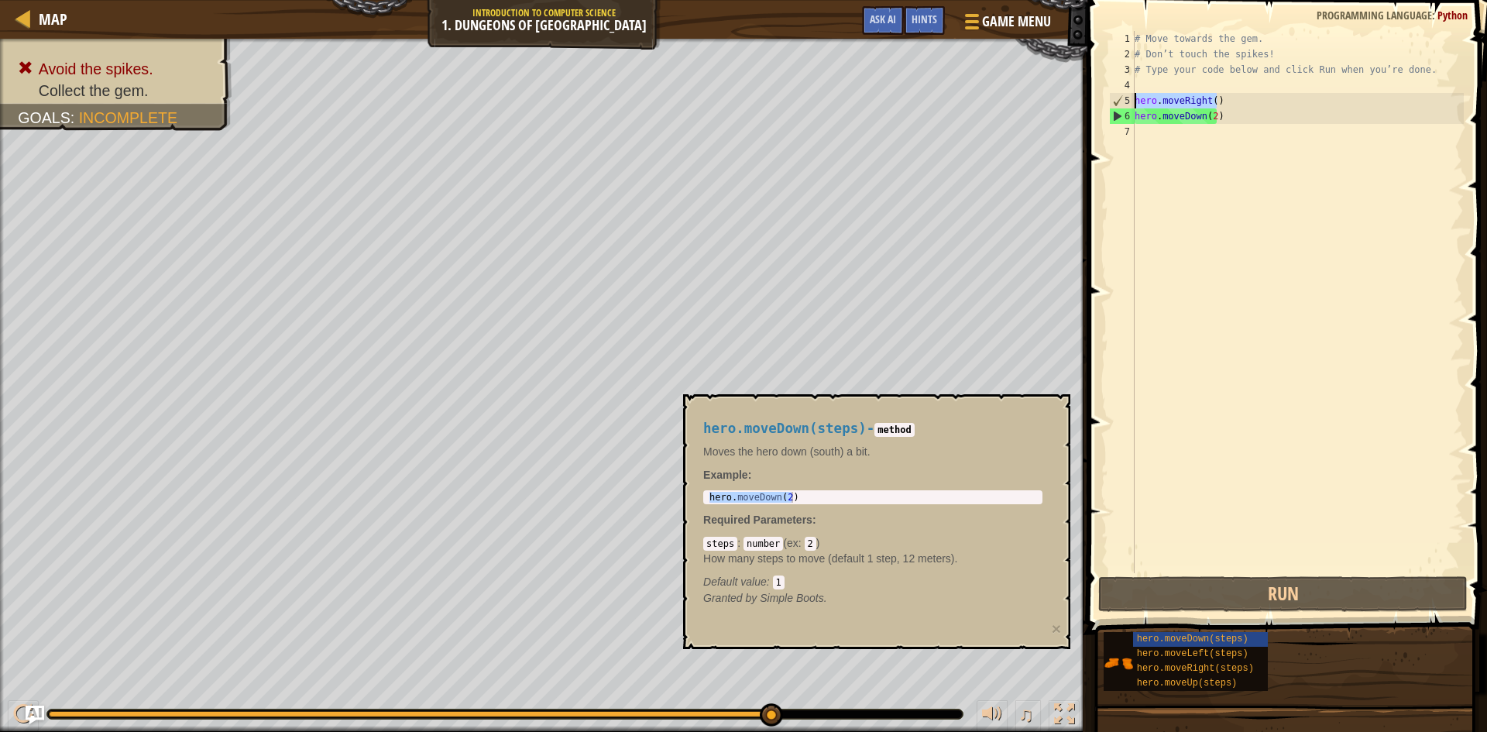
click at [1157, 133] on div "# Move towards the gem. # Don’t touch the spikes! # Type your code below and cl…" at bounding box center [1297, 317] width 332 height 573
paste textarea "hero.moveRight()"
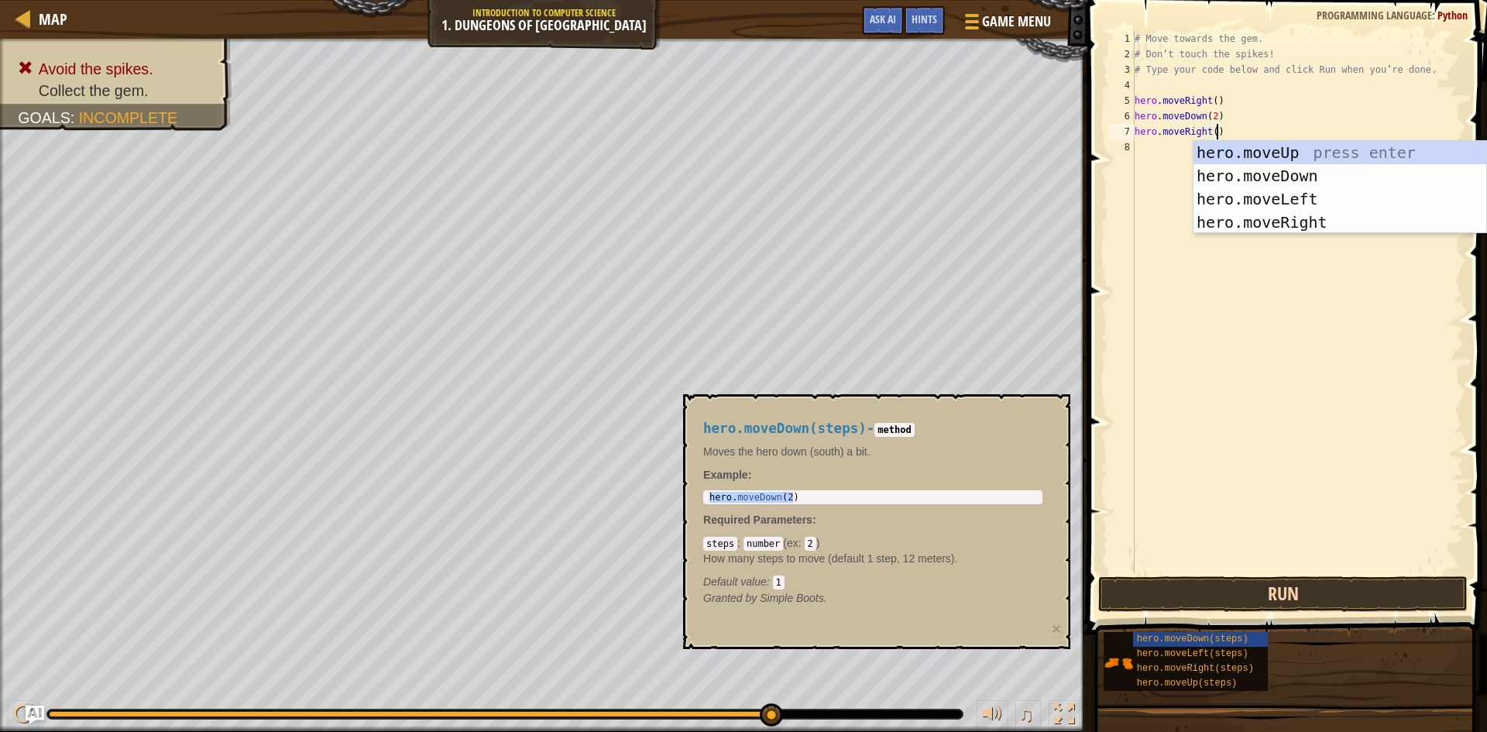
type textarea "hero.moveRight()"
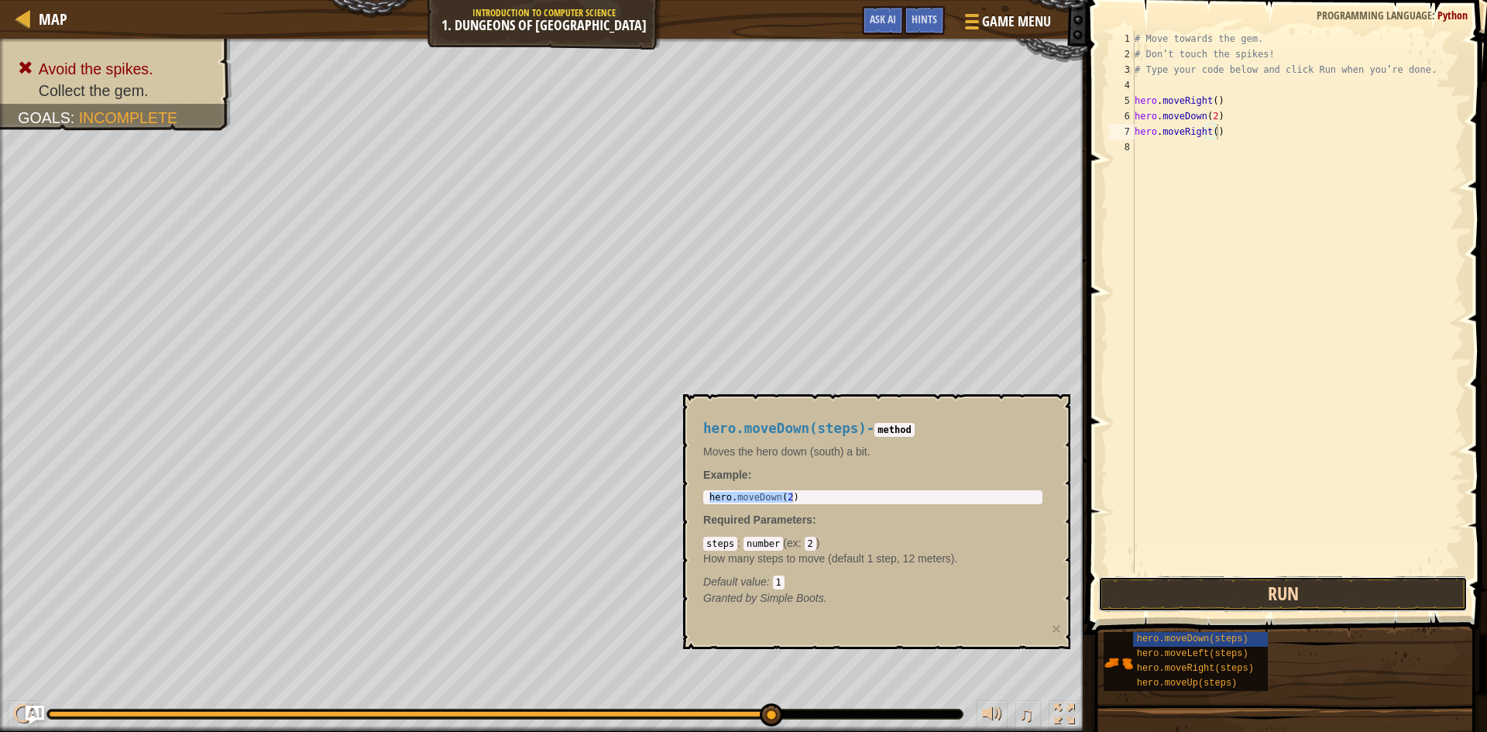
click at [1264, 583] on button "Run" at bounding box center [1282, 594] width 369 height 36
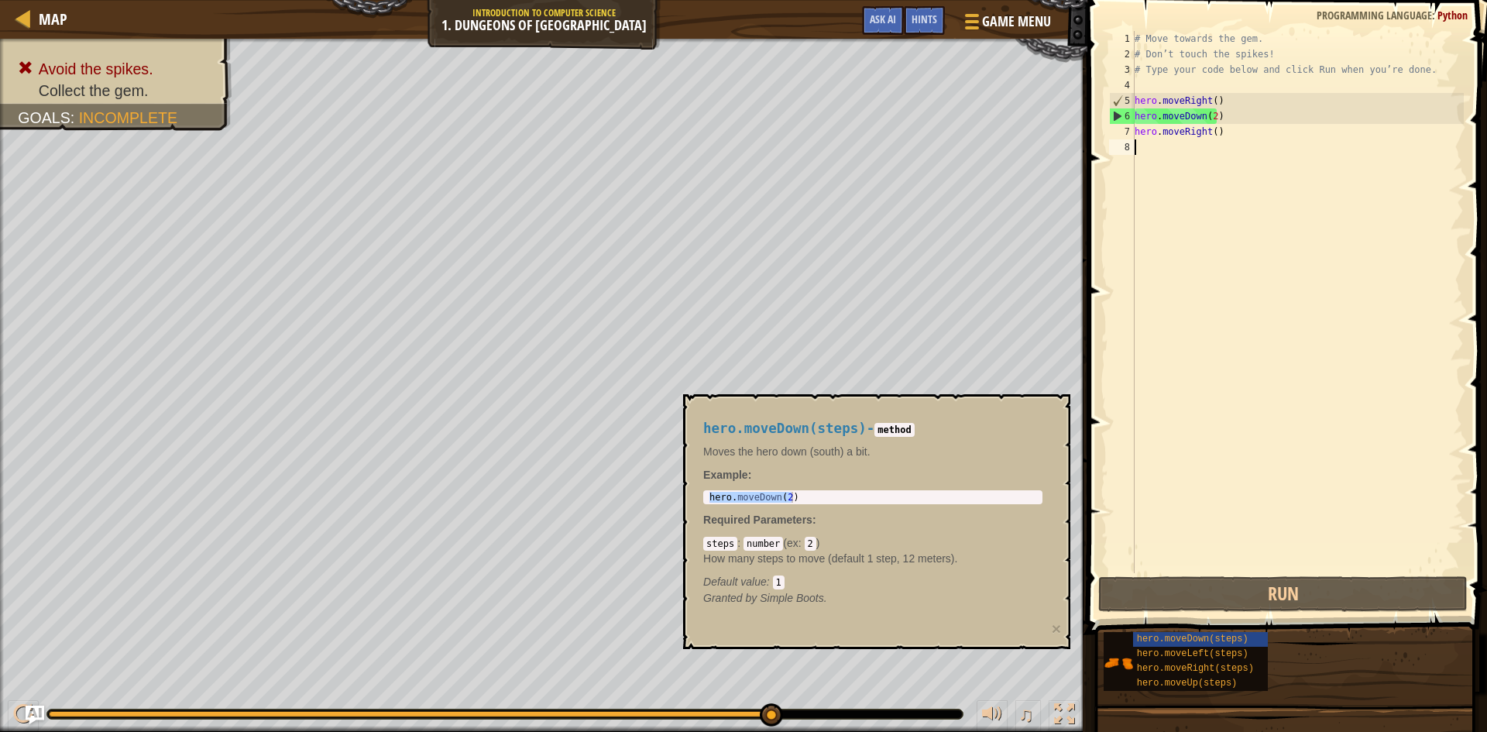
click at [1189, 157] on div "# Move towards the gem. # Don’t touch the spikes! # Type your code below and cl…" at bounding box center [1297, 317] width 332 height 573
click at [1230, 133] on div "# Move towards the gem. # Don’t touch the spikes! # Type your code below and cl…" at bounding box center [1297, 317] width 332 height 573
click at [1206, 593] on button "Run" at bounding box center [1282, 594] width 369 height 36
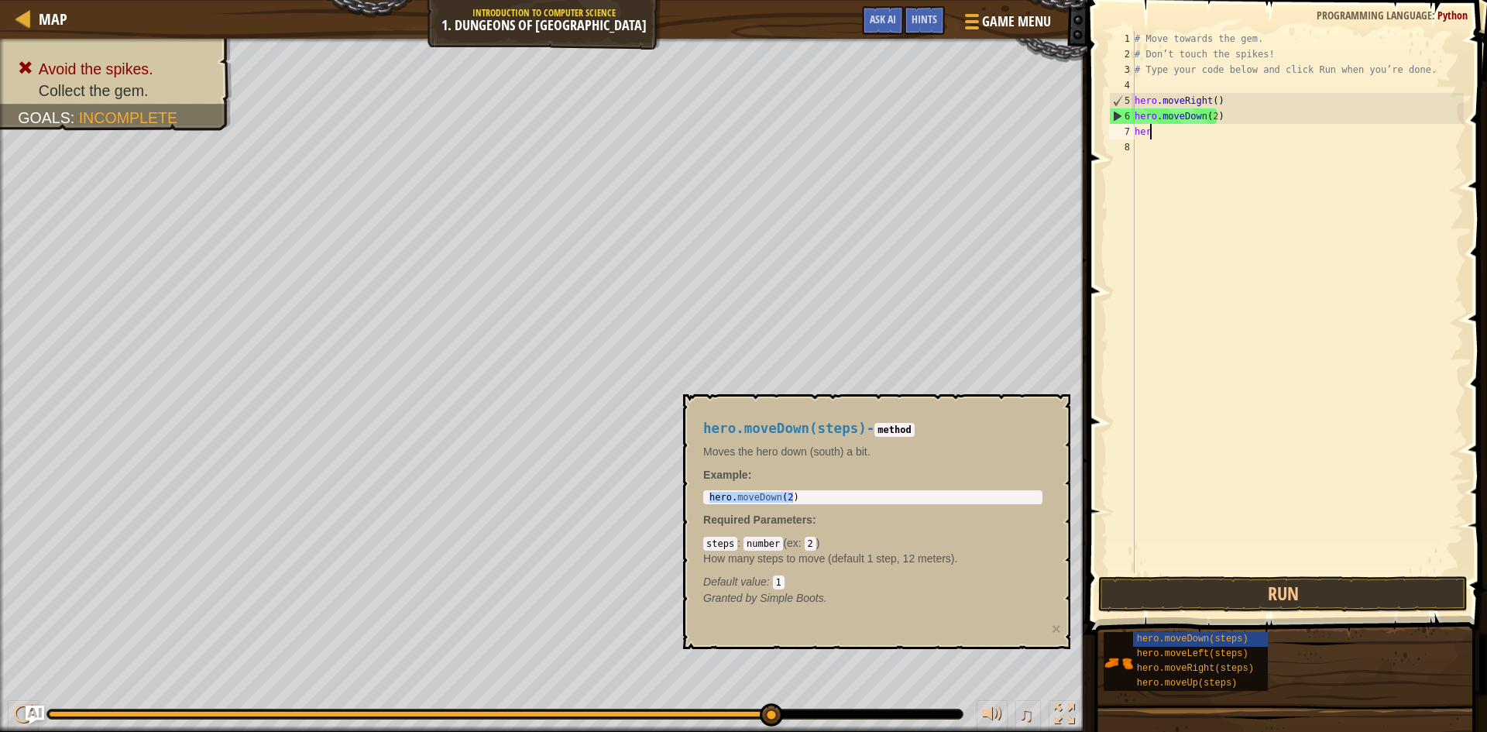
type textarea "h"
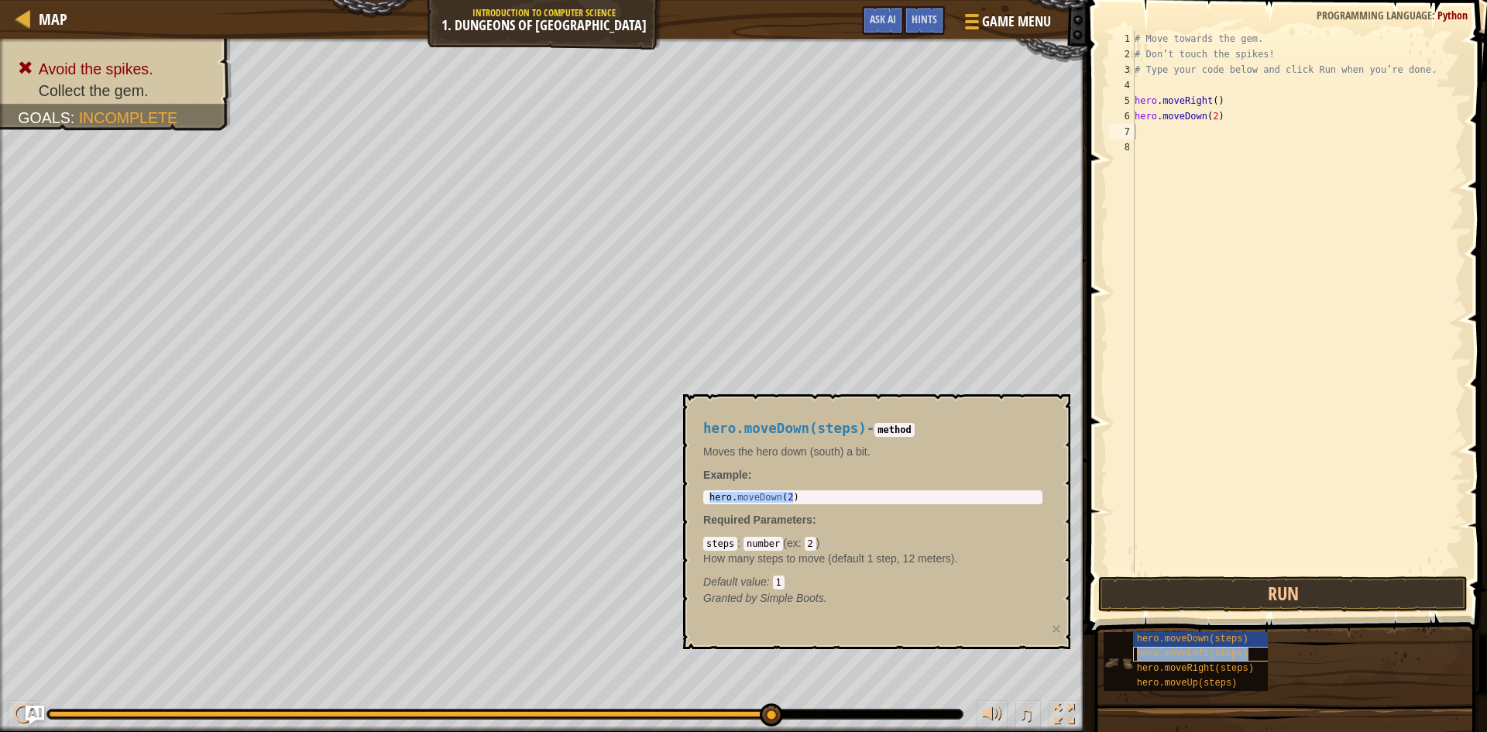
click at [1232, 649] on span "hero.moveLeft(steps)" at bounding box center [1193, 653] width 112 height 11
type textarea "hero.moveLeft(2)"
drag, startPoint x: 827, startPoint y: 499, endPoint x: 694, endPoint y: 485, distance: 134.0
click at [694, 485] on div "hero.moveLeft(steps) - method Moves the hero left (west) a bit. Example : hero.…" at bounding box center [872, 514] width 361 height 214
click at [1264, 140] on div "# Move towards the gem. # Don’t touch the spikes! # Type your code below and cl…" at bounding box center [1297, 317] width 332 height 573
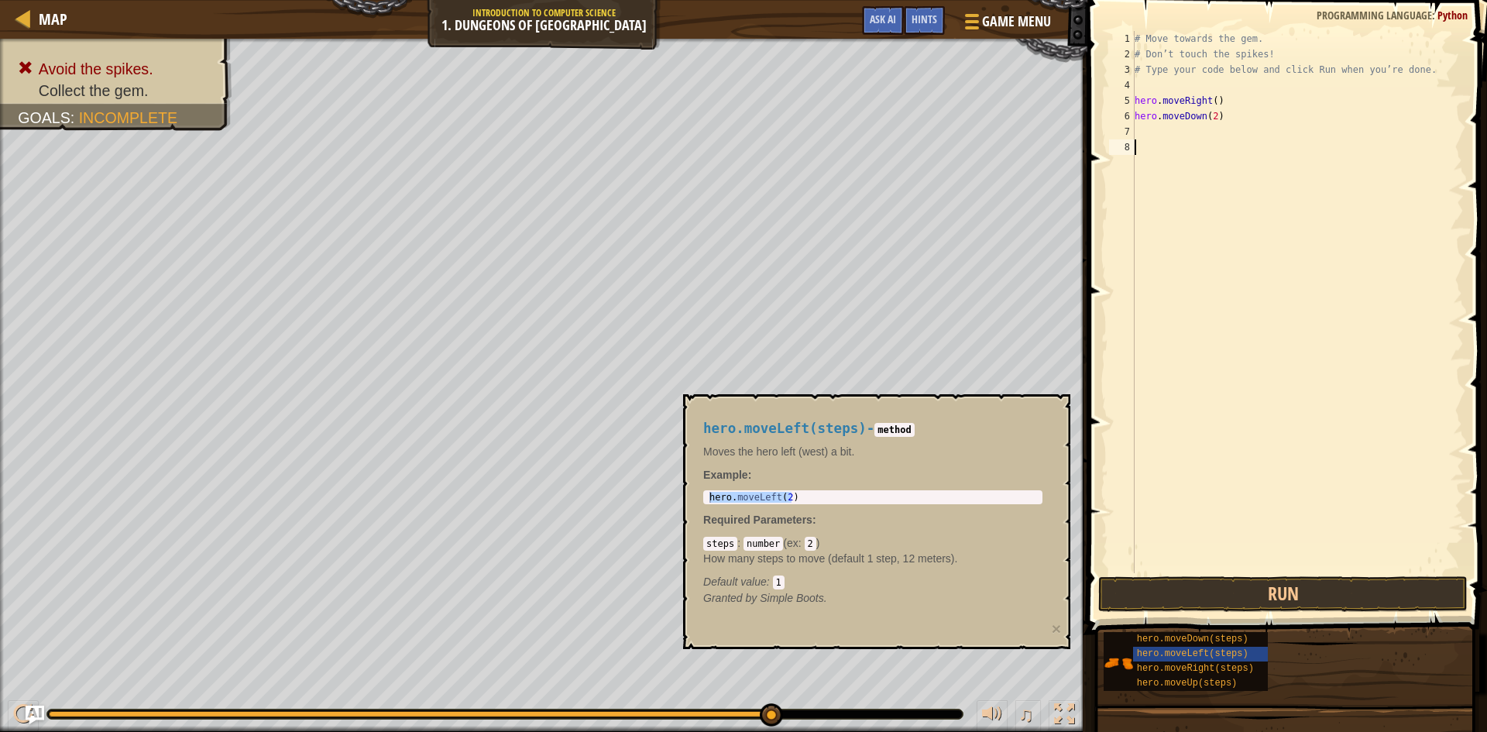
click at [1251, 127] on div "# Move towards the gem. # Don’t touch the spikes! # Type your code below and cl…" at bounding box center [1297, 317] width 332 height 573
paste textarea "hero.moveLeft(2)"
type textarea "hero.moveLeft(2)"
click at [1172, 595] on button "Run" at bounding box center [1282, 594] width 369 height 36
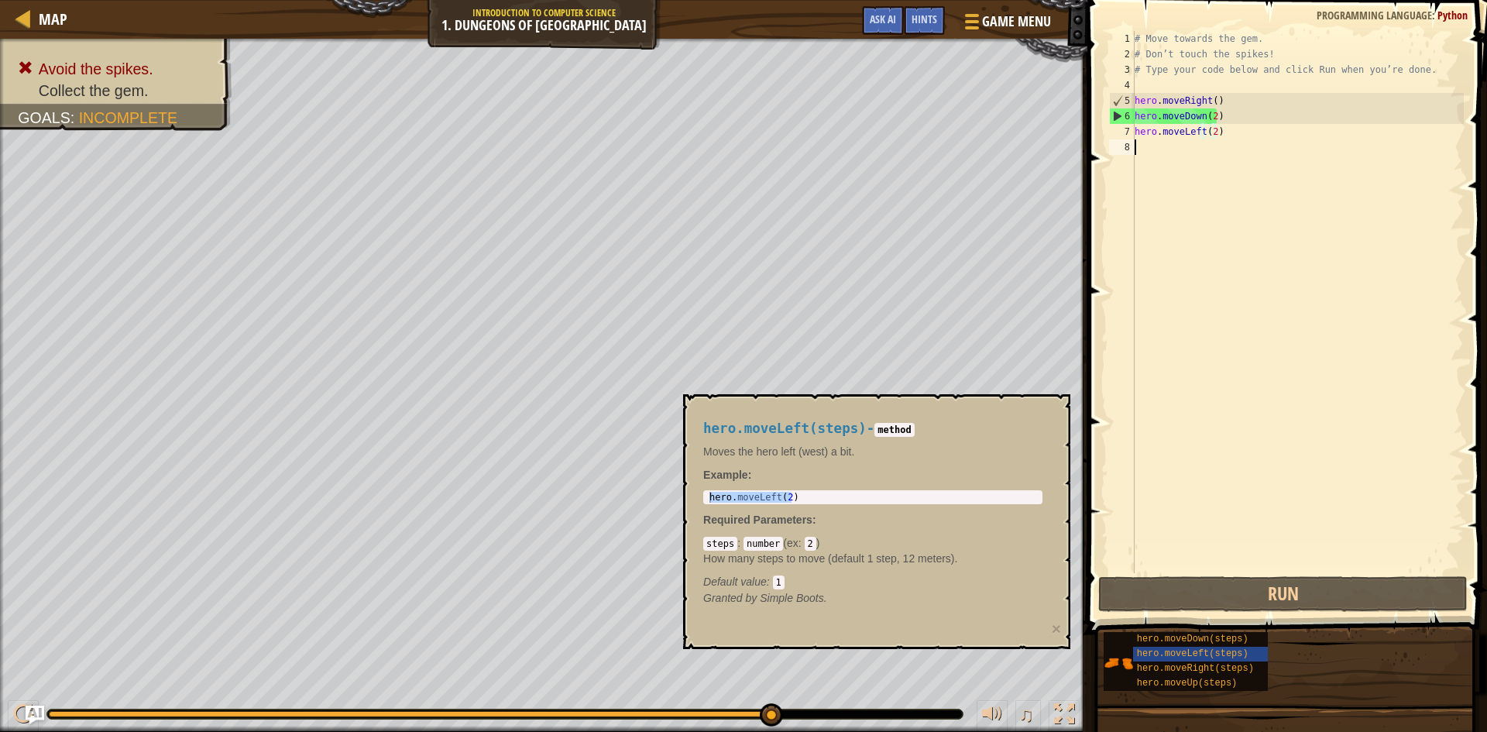
click at [1248, 142] on div "# Move towards the gem. # Don’t touch the spikes! # Type your code below and cl…" at bounding box center [1297, 317] width 332 height 573
click at [1216, 131] on div "# Move towards the gem. # Don’t touch the spikes! # Type your code below and cl…" at bounding box center [1297, 317] width 332 height 573
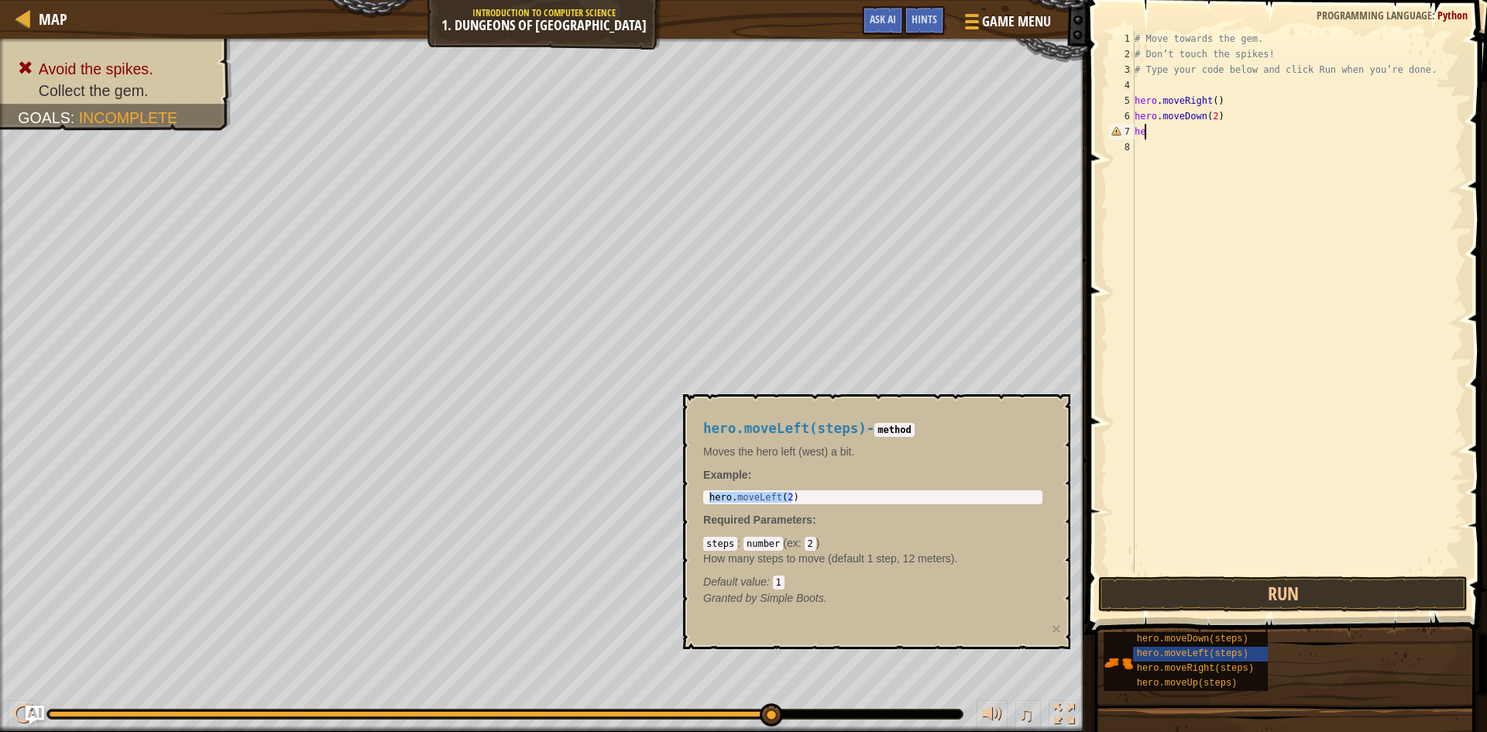
type textarea "h"
click at [1248, 35] on div "# Move towards the gem. # Don’t touch the spikes! # Type your code below and cl…" at bounding box center [1297, 317] width 332 height 573
type textarea "# Move towards the gem."
drag, startPoint x: 1248, startPoint y: 35, endPoint x: 1158, endPoint y: 30, distance: 89.9
click at [1158, 30] on div "# Move towards the gem. 1 2 3 4 5 6 7 8 # Move towards the gem. # Don’t touch t…" at bounding box center [1284, 348] width 404 height 680
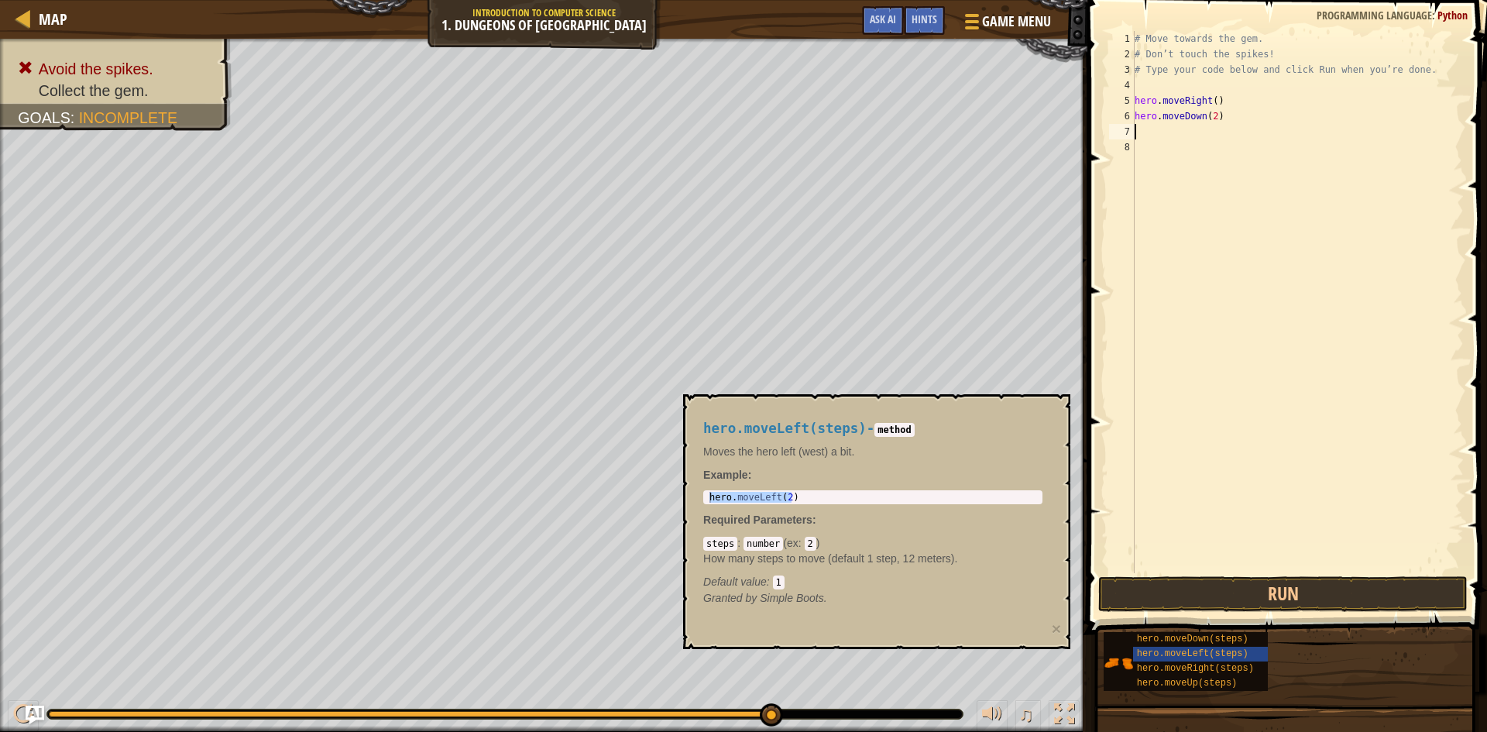
click at [1175, 136] on div "# Move towards the gem. # Don’t touch the spikes! # Type your code below and cl…" at bounding box center [1297, 317] width 332 height 573
paste textarea "# Move towards the gem"
drag, startPoint x: 1177, startPoint y: 611, endPoint x: 1175, endPoint y: 594, distance: 17.1
click at [1177, 609] on button "Run" at bounding box center [1282, 594] width 369 height 36
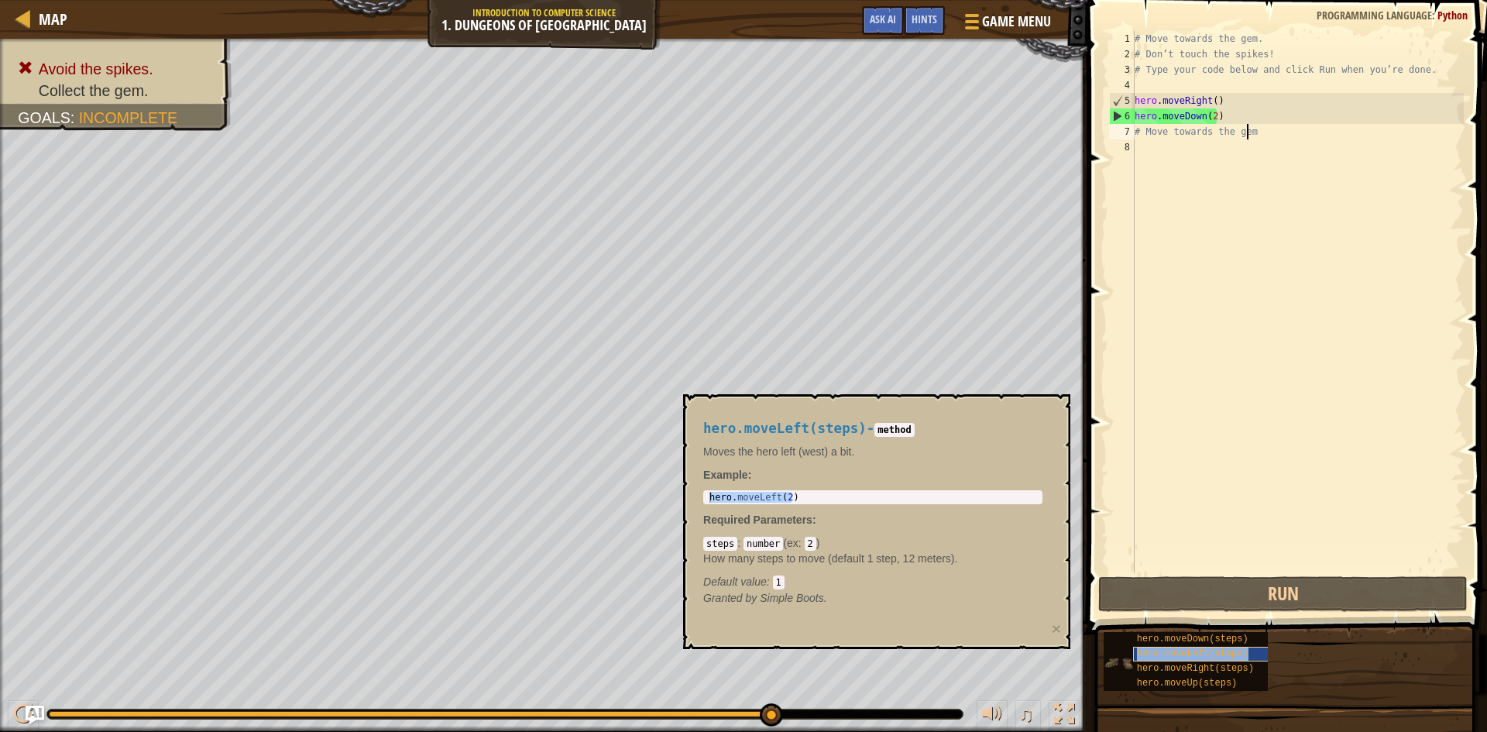
click at [1155, 659] on div "hero.moveLeft(steps)" at bounding box center [1207, 654] width 149 height 15
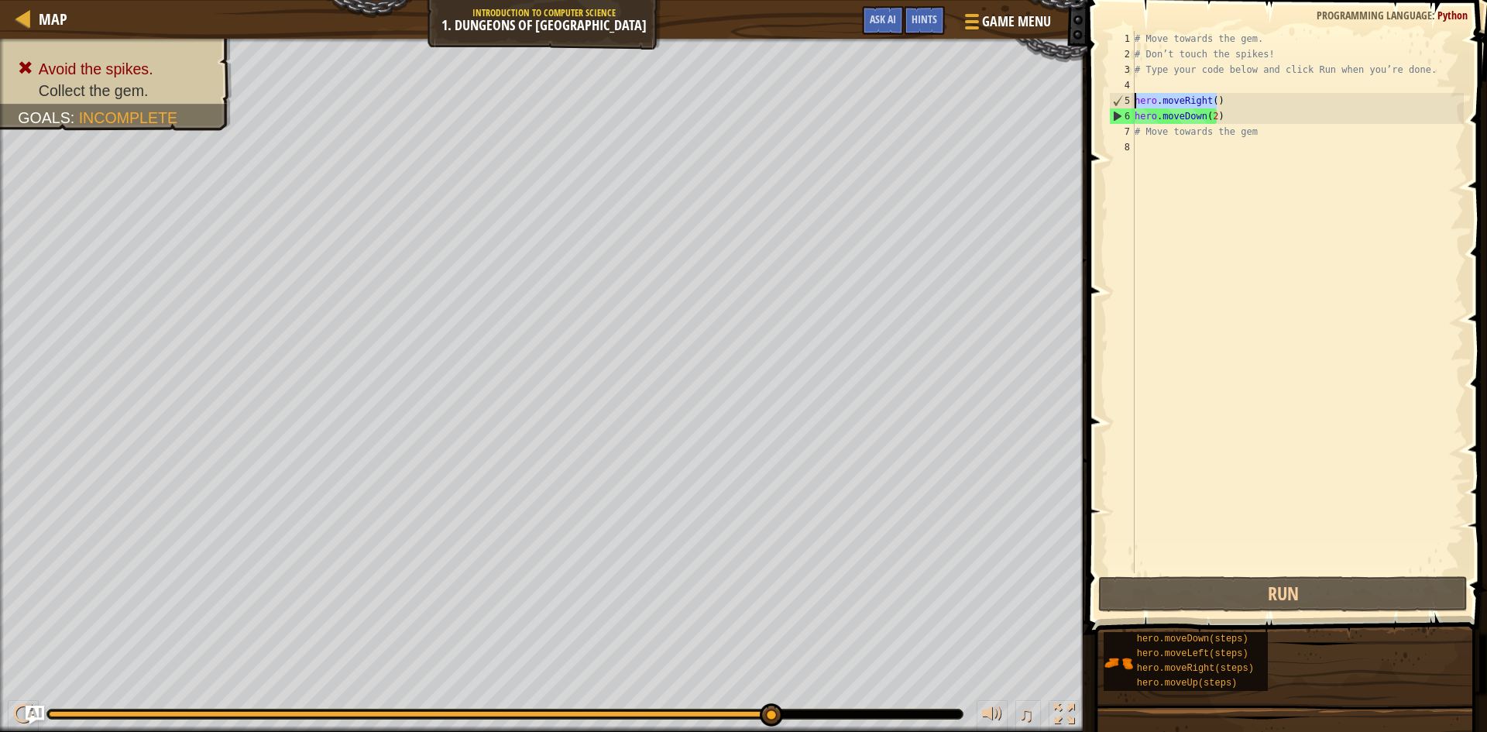
drag, startPoint x: 1220, startPoint y: 98, endPoint x: 1134, endPoint y: 100, distance: 86.0
click at [1134, 100] on div "# Move towards the gem. # Don’t touch the spikes! # Type your code below and cl…" at bounding box center [1297, 317] width 332 height 573
click at [1251, 136] on div "# Move towards the gem. # Don’t touch the spikes! # Type your code below and cl…" at bounding box center [1297, 317] width 332 height 573
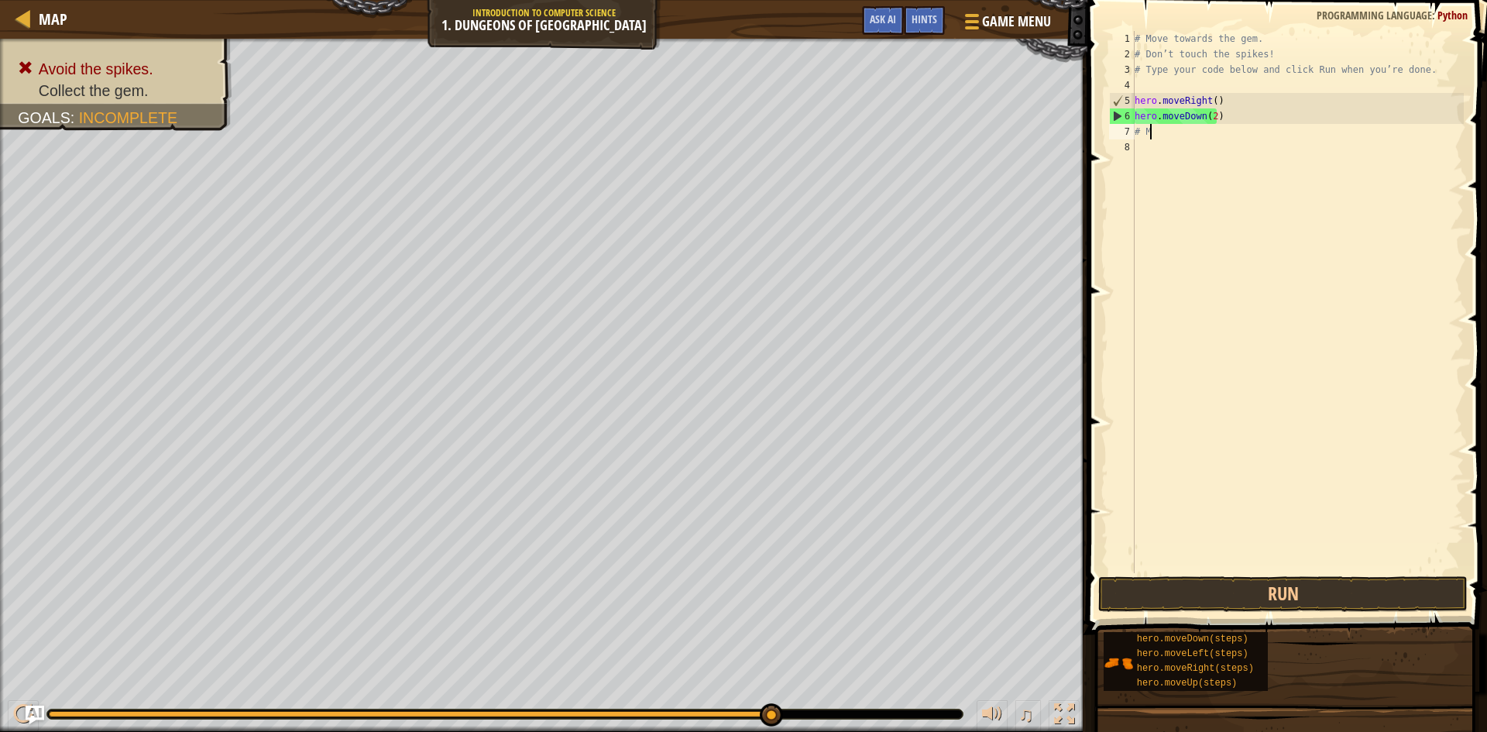
type textarea "#"
paste textarea "hero.moveRight()"
type textarea "h"
paste textarea "hero.moveRight()"
click at [1208, 132] on div "# Move towards the gem. # Don’t touch the spikes! # Type your code below and cl…" at bounding box center [1297, 317] width 332 height 573
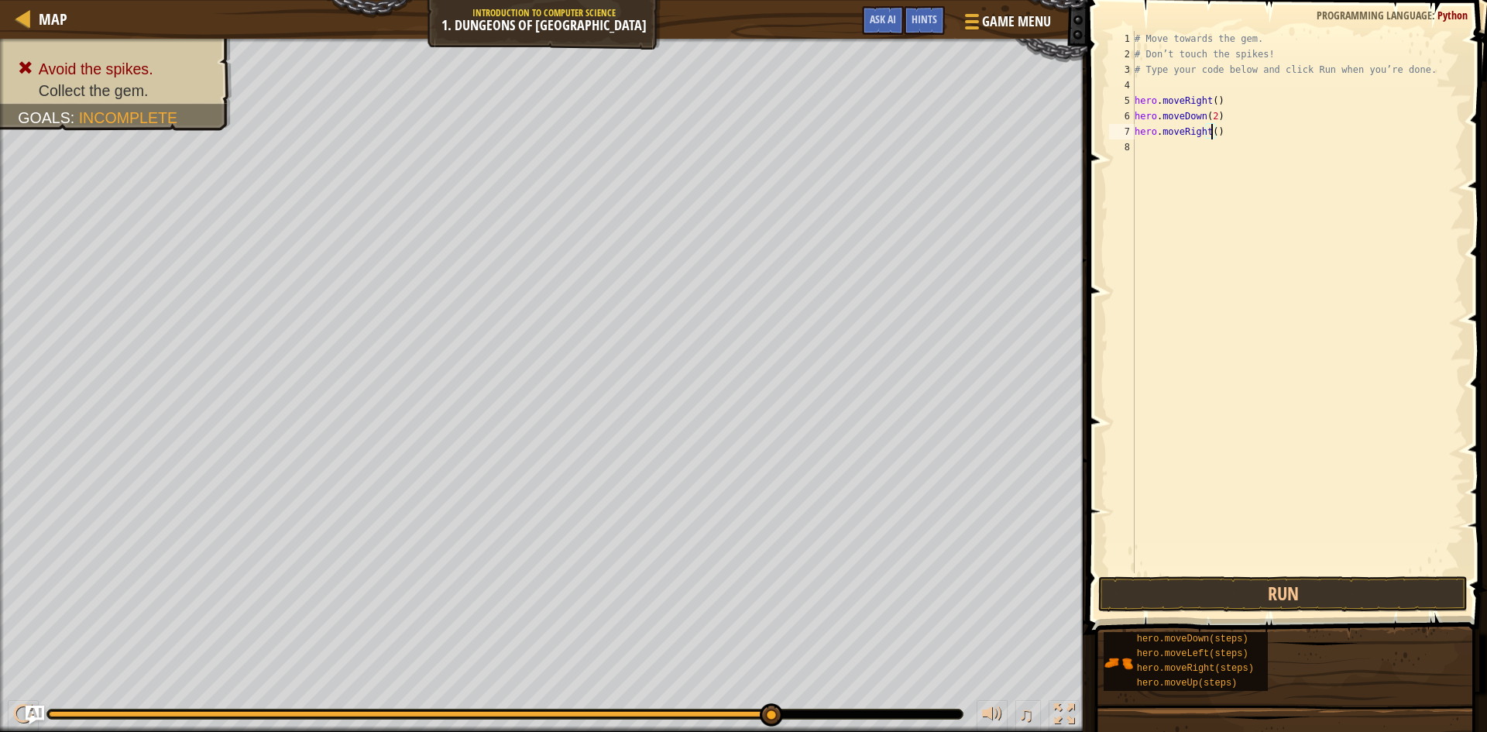
click at [1210, 132] on div "# Move towards the gem. # Don’t touch the spikes! # Type your code below and cl…" at bounding box center [1297, 317] width 332 height 573
click at [1241, 589] on button "Run" at bounding box center [1282, 594] width 369 height 36
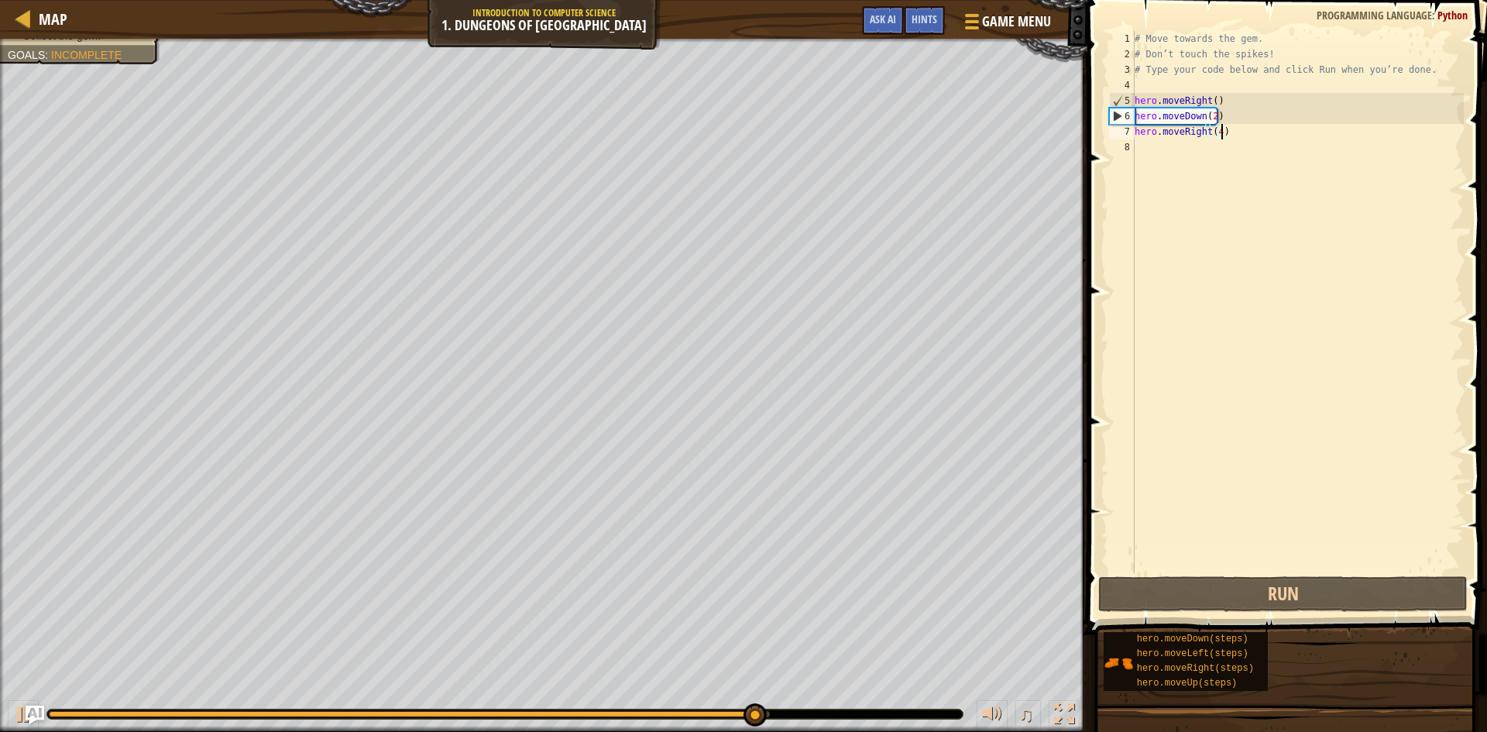
click at [1222, 130] on div "# Move towards the gem. # Don’t touch the spikes! # Type your code below and cl…" at bounding box center [1297, 317] width 332 height 573
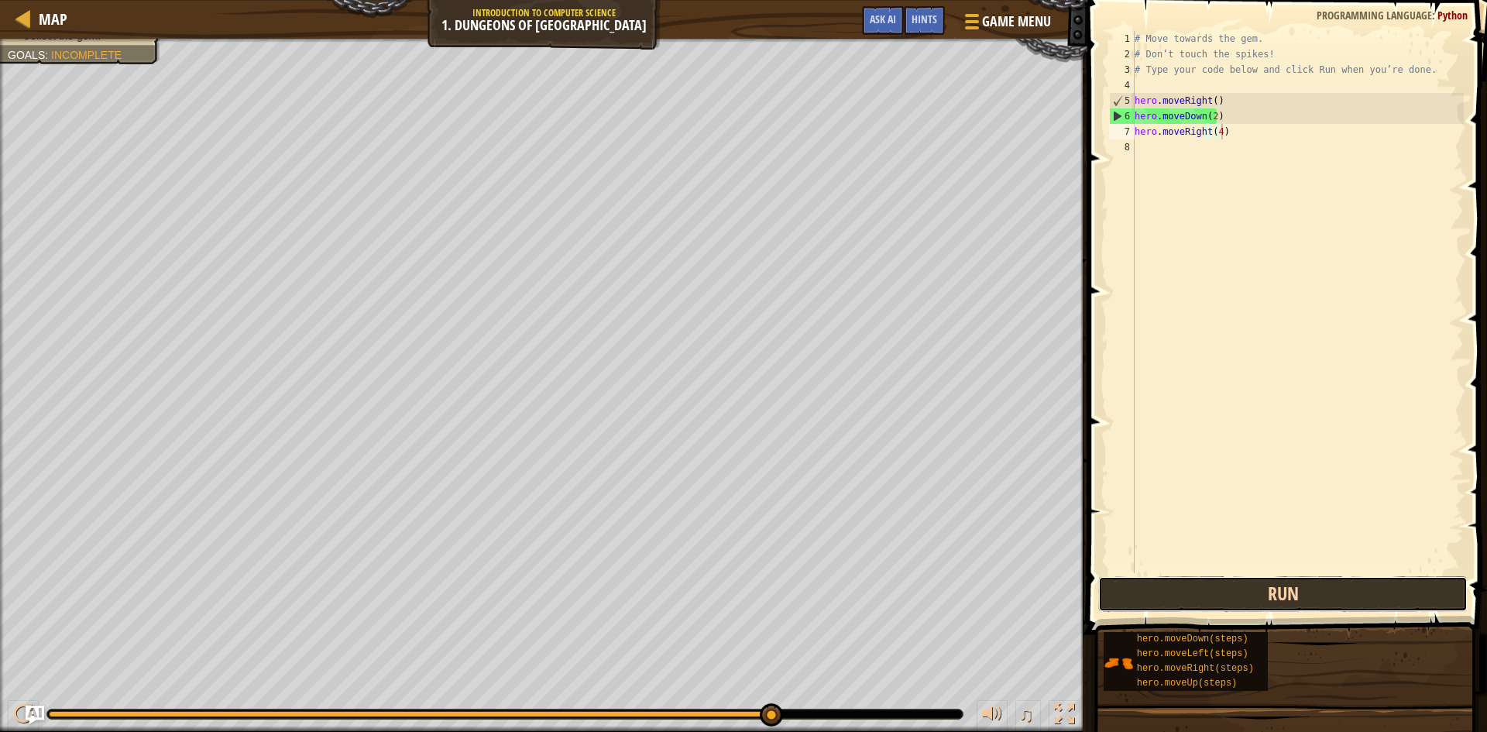
click at [1177, 592] on button "Run" at bounding box center [1282, 594] width 369 height 36
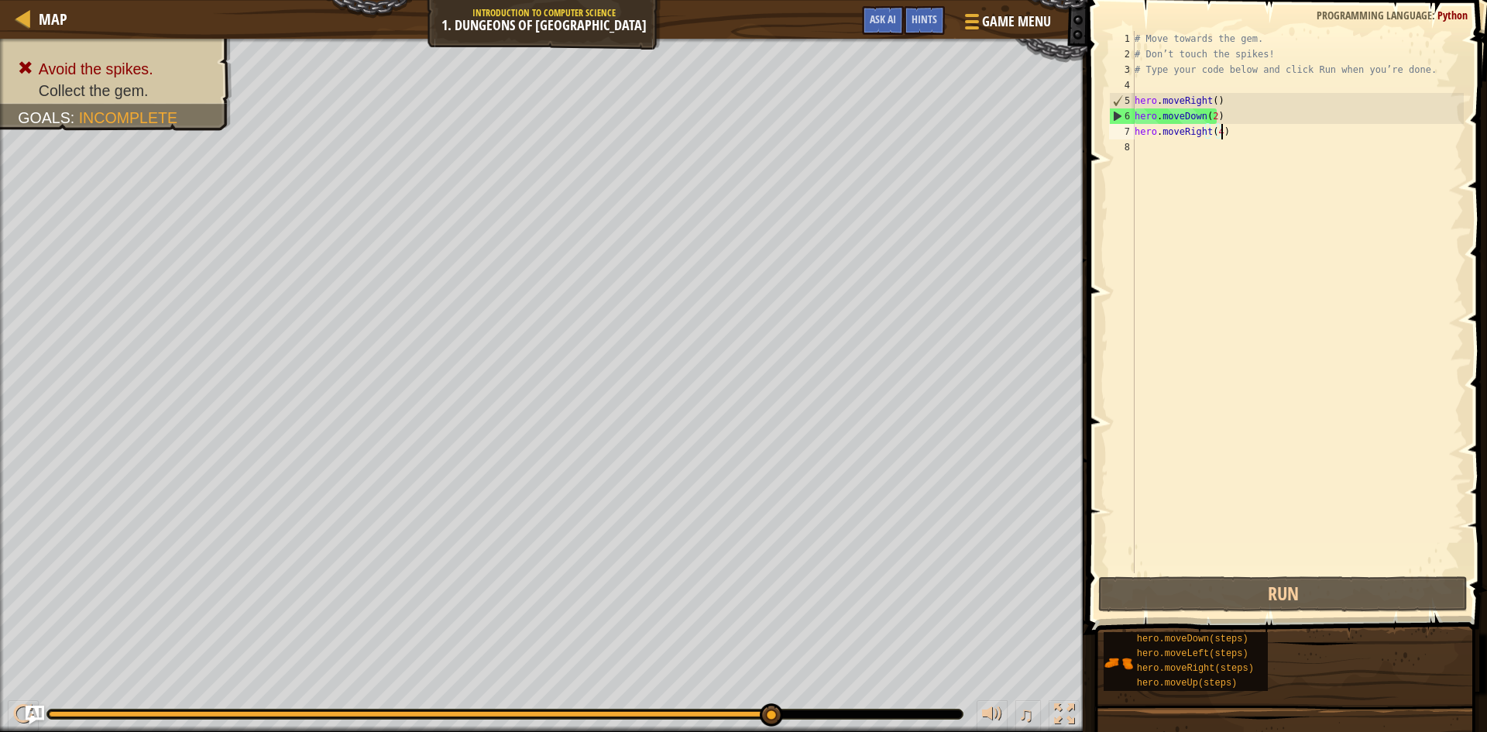
click at [1235, 138] on div "# Move towards the gem. # Don’t touch the spikes! # Type your code below and cl…" at bounding box center [1297, 317] width 332 height 573
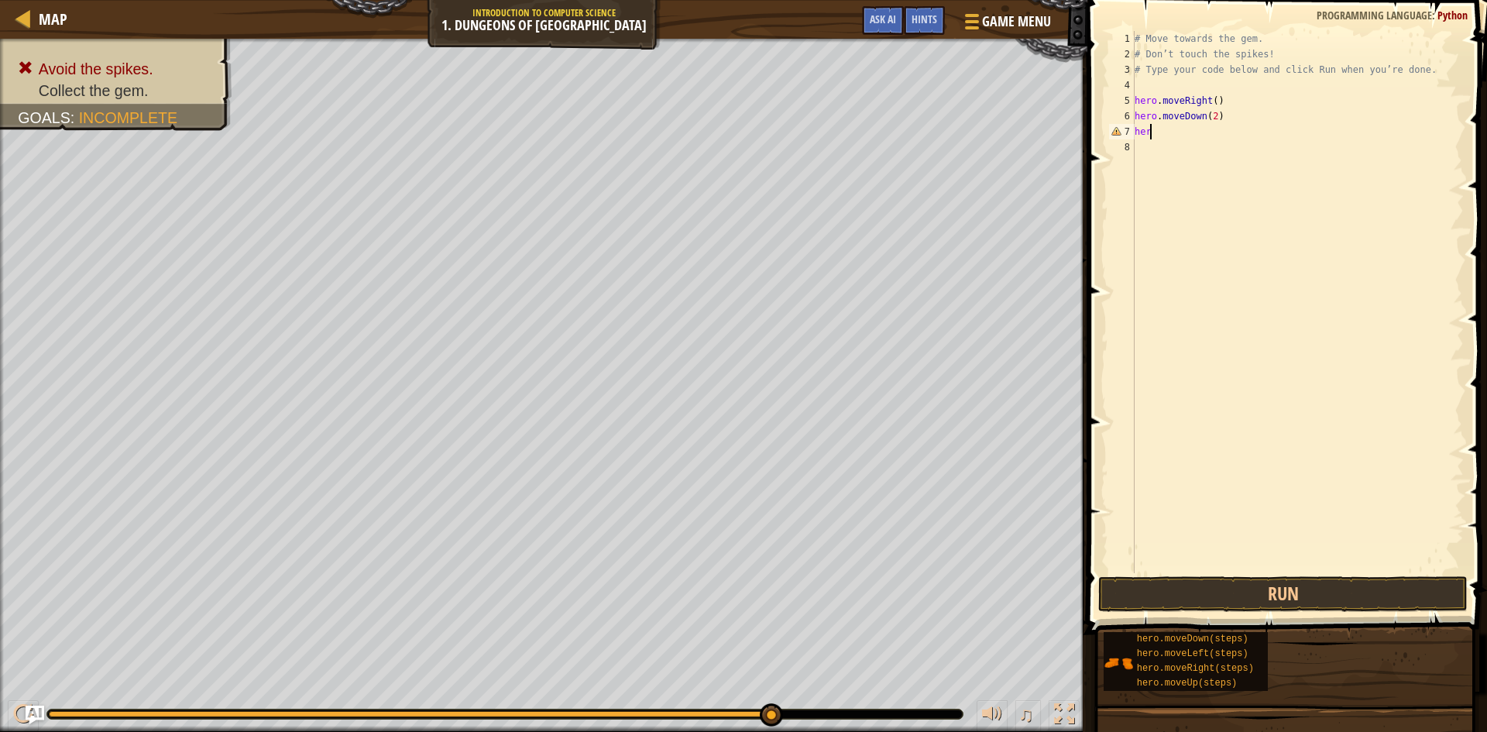
scroll to position [7, 0]
type textarea "h"
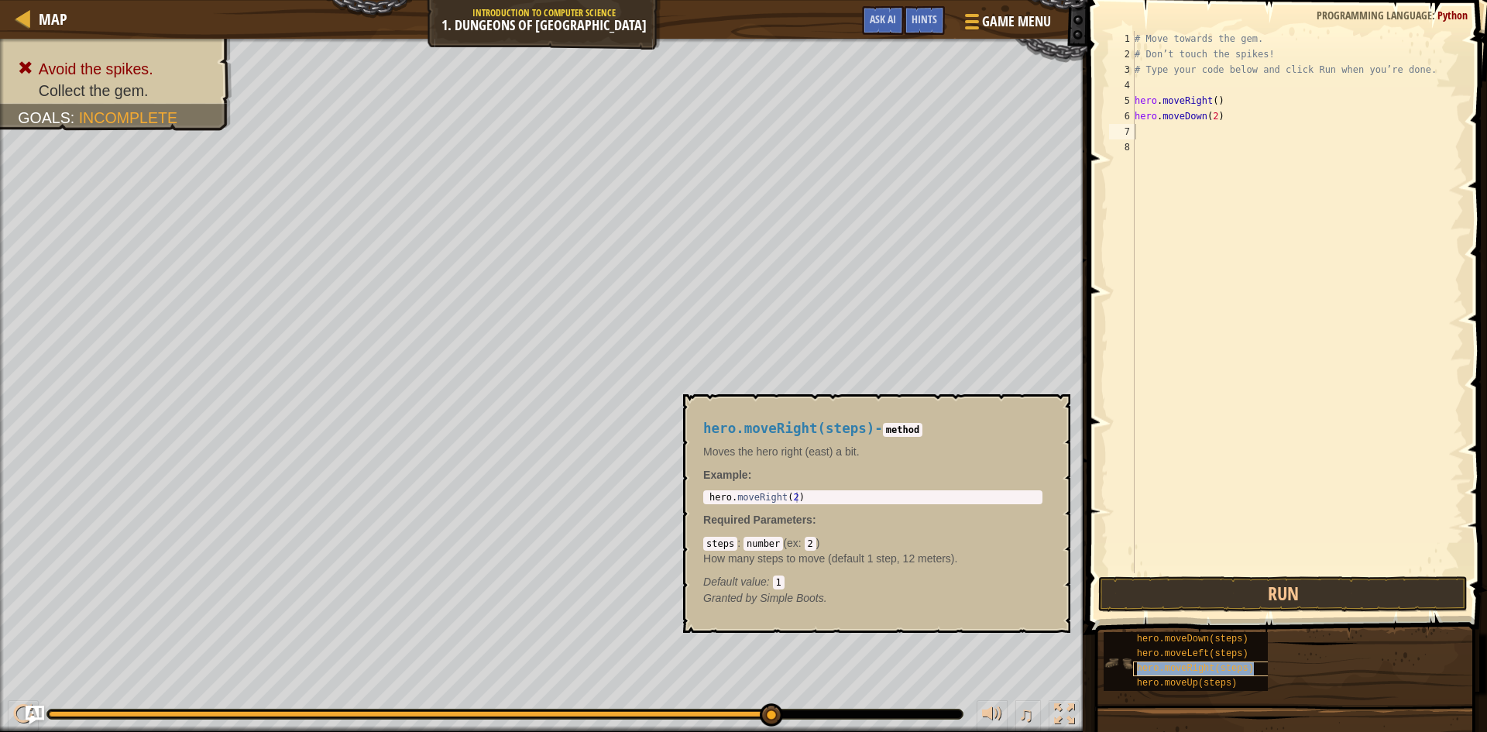
click at [1177, 664] on span "hero.moveRight(steps)" at bounding box center [1195, 668] width 117 height 11
type textarea "hero.moveRight(2)"
drag, startPoint x: 853, startPoint y: 492, endPoint x: 705, endPoint y: 497, distance: 148.7
click at [705, 497] on div "hero.moveRight(2) 1 hero . moveRight ( 2 ) הההההההההההההההההההההההההההההההההההה…" at bounding box center [872, 497] width 339 height 14
click at [1149, 127] on div "# Move towards the gem. # Don’t touch the spikes! # Type your code below and cl…" at bounding box center [1297, 317] width 332 height 573
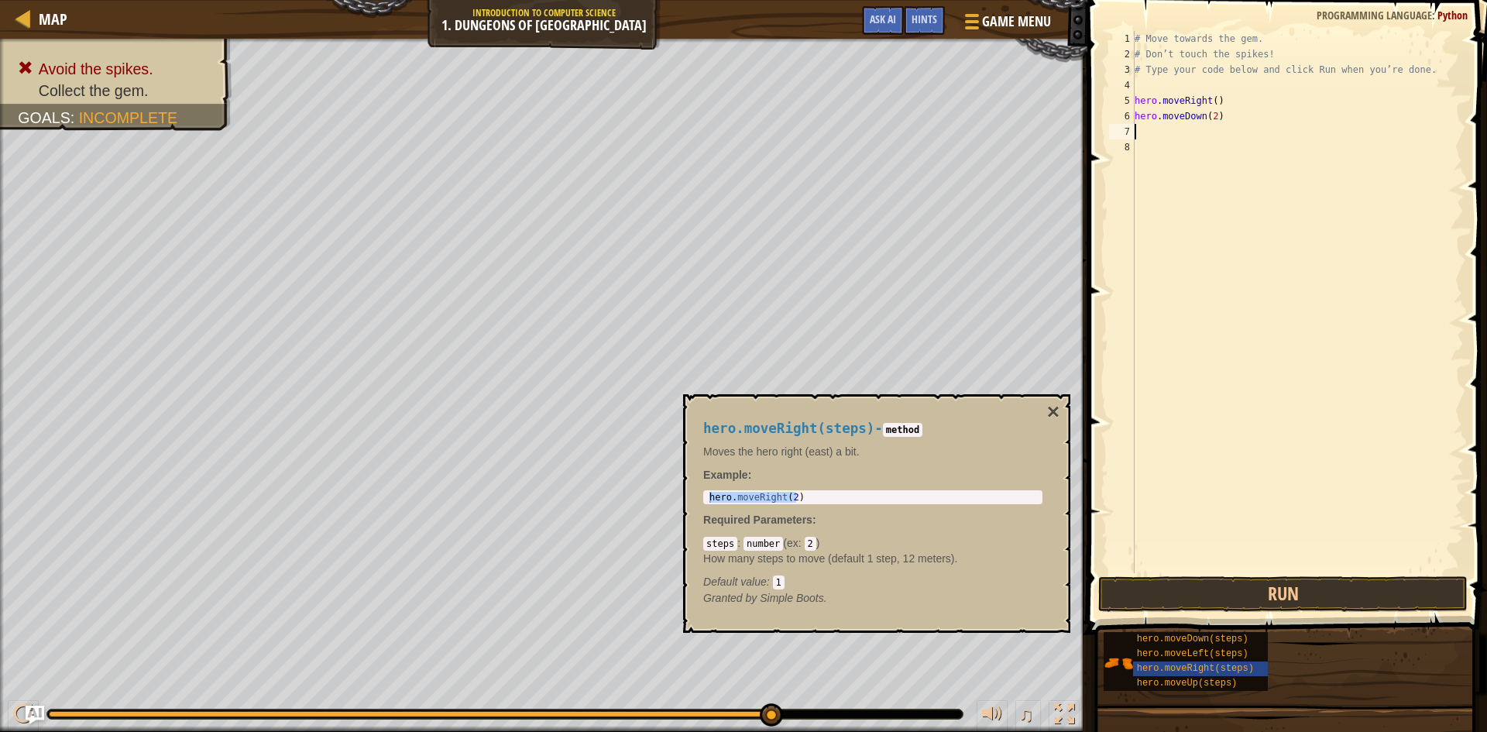
paste textarea "hero.moveRight(2)"
type textarea "hero.moveRight(2)"
drag, startPoint x: 1198, startPoint y: 585, endPoint x: 1188, endPoint y: 594, distance: 13.2
click at [1192, 593] on button "Run" at bounding box center [1282, 594] width 369 height 36
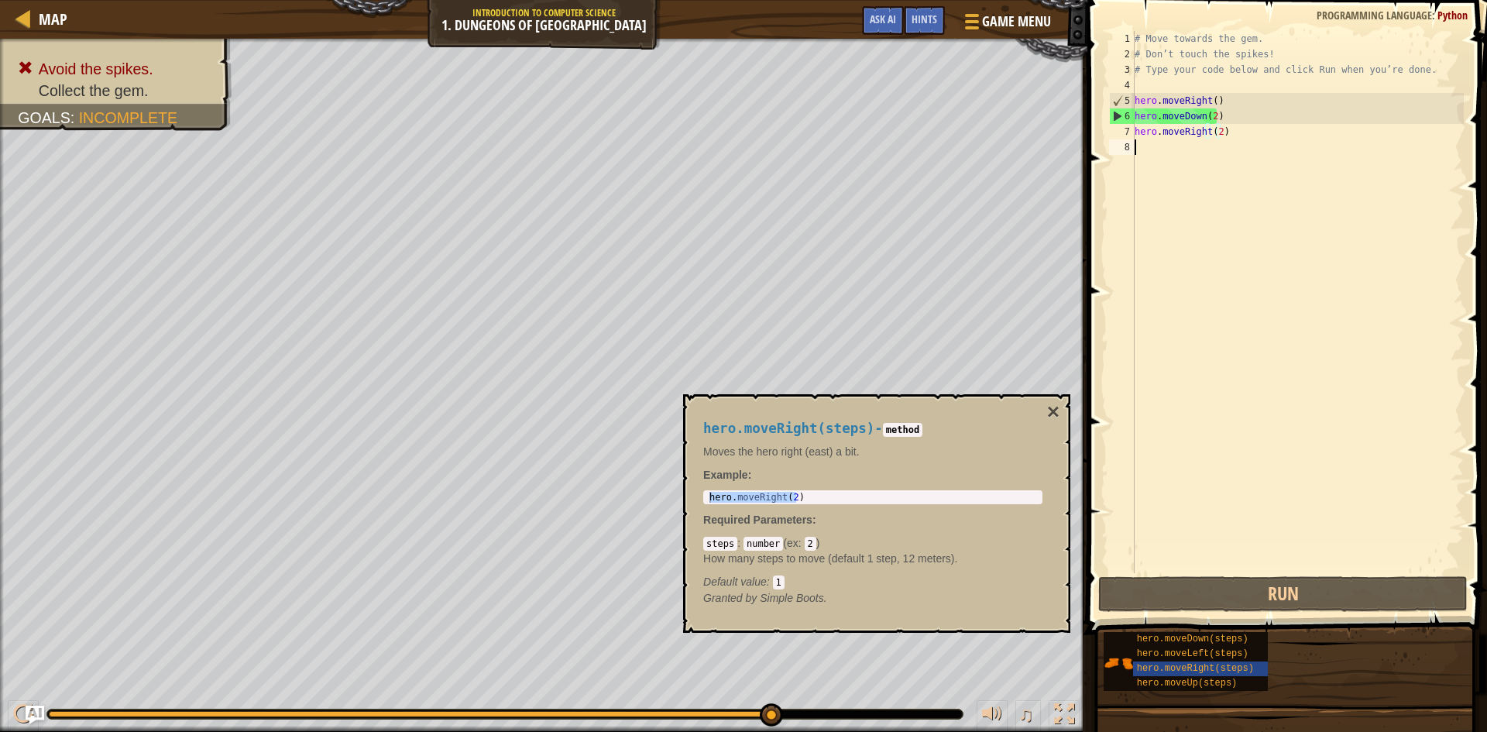
click at [1261, 145] on div "# Move towards the gem. # Don’t touch the spikes! # Type your code below and cl…" at bounding box center [1297, 317] width 332 height 573
click at [1247, 136] on div "# Move towards the gem. # Don’t touch the spikes! # Type your code below and cl…" at bounding box center [1297, 317] width 332 height 573
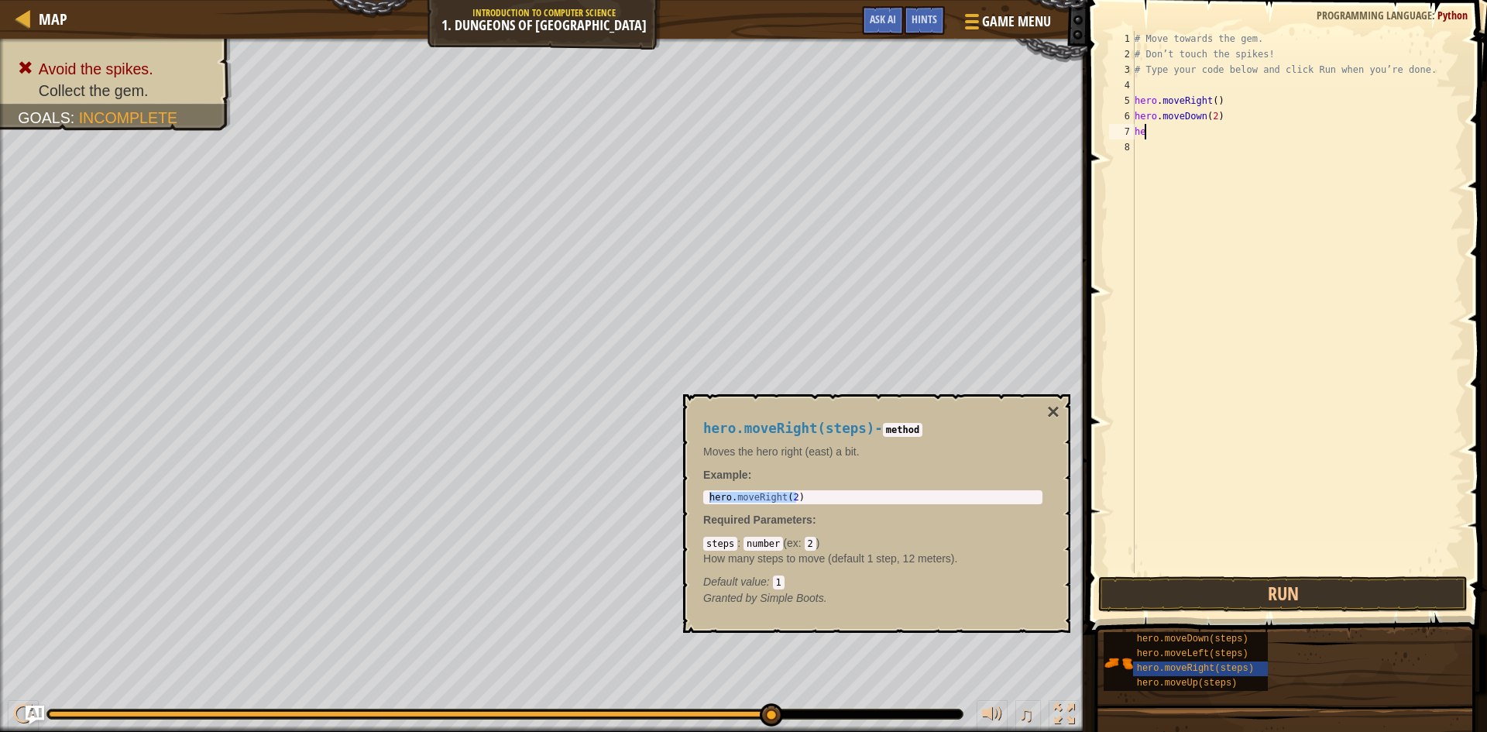
type textarea "h"
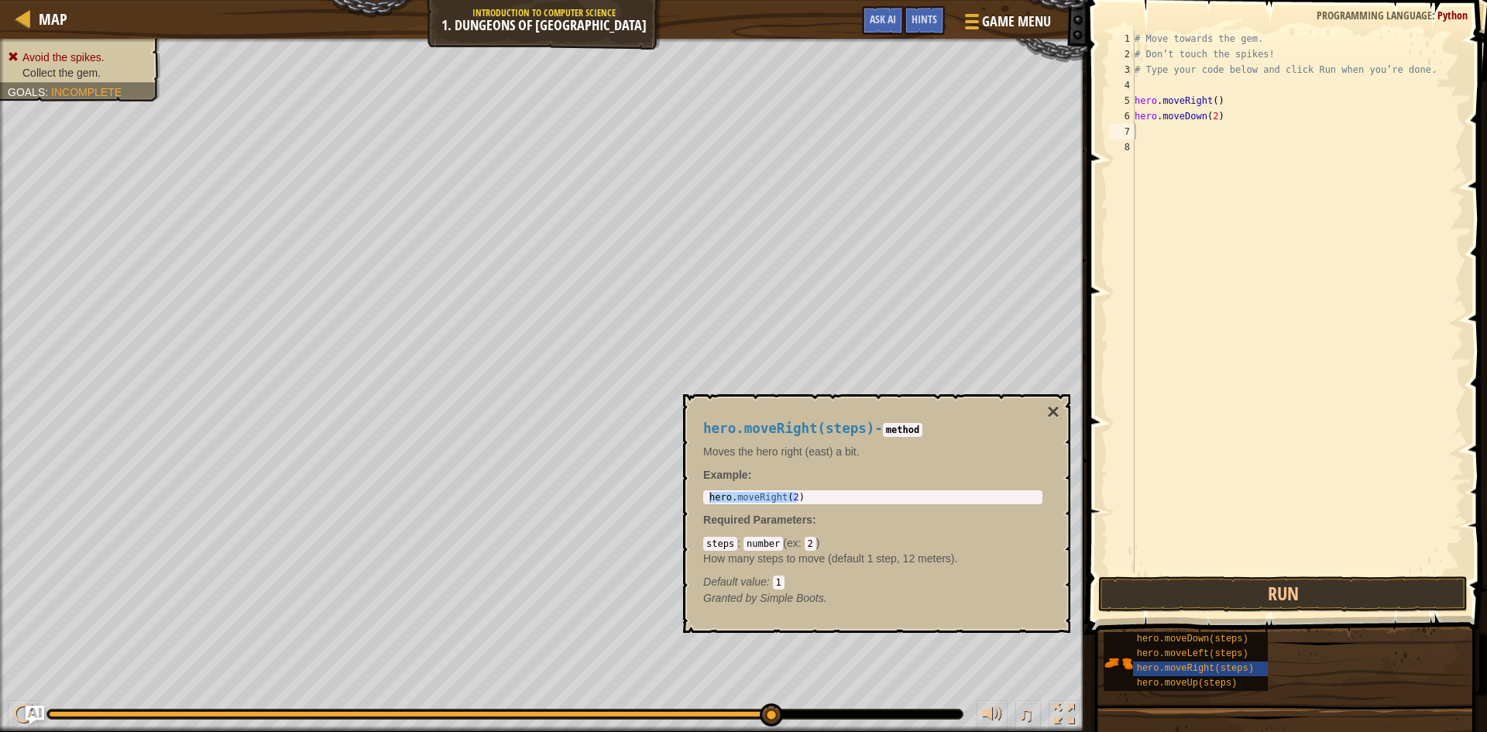
click at [109, 117] on div "Avoid the spikes. Collect the gem. Goals : Incomplete" at bounding box center [543, 385] width 1087 height 693
type textarea "# Move towards the gem."
click at [1259, 38] on div "# Move towards the gem. # Don’t touch the spikes! # Type your code below and cl…" at bounding box center [1297, 317] width 332 height 573
drag, startPoint x: 1258, startPoint y: 37, endPoint x: 1140, endPoint y: 37, distance: 118.5
click at [1140, 37] on div "# Move towards the gem. # Don’t touch the spikes! # Type your code below and cl…" at bounding box center [1297, 317] width 332 height 573
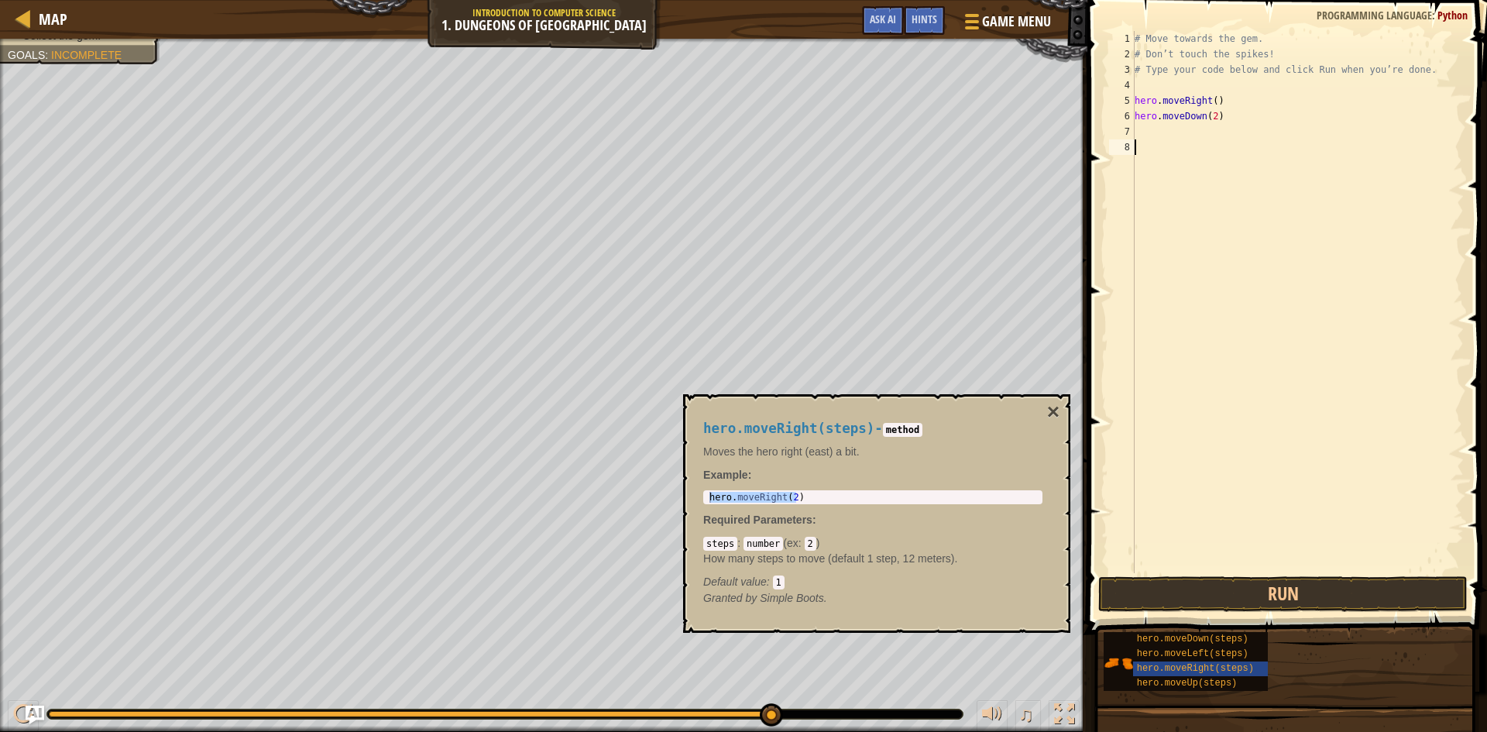
click at [1212, 139] on div "# Move towards the gem. # Don’t touch the spikes! # Type your code below and cl…" at bounding box center [1297, 317] width 332 height 573
click at [1200, 132] on div "# Move towards the gem. # Don’t touch the spikes! # Type your code below and cl…" at bounding box center [1297, 317] width 332 height 573
paste textarea "# Move towards the gem."
click at [1268, 588] on button "Run" at bounding box center [1282, 594] width 369 height 36
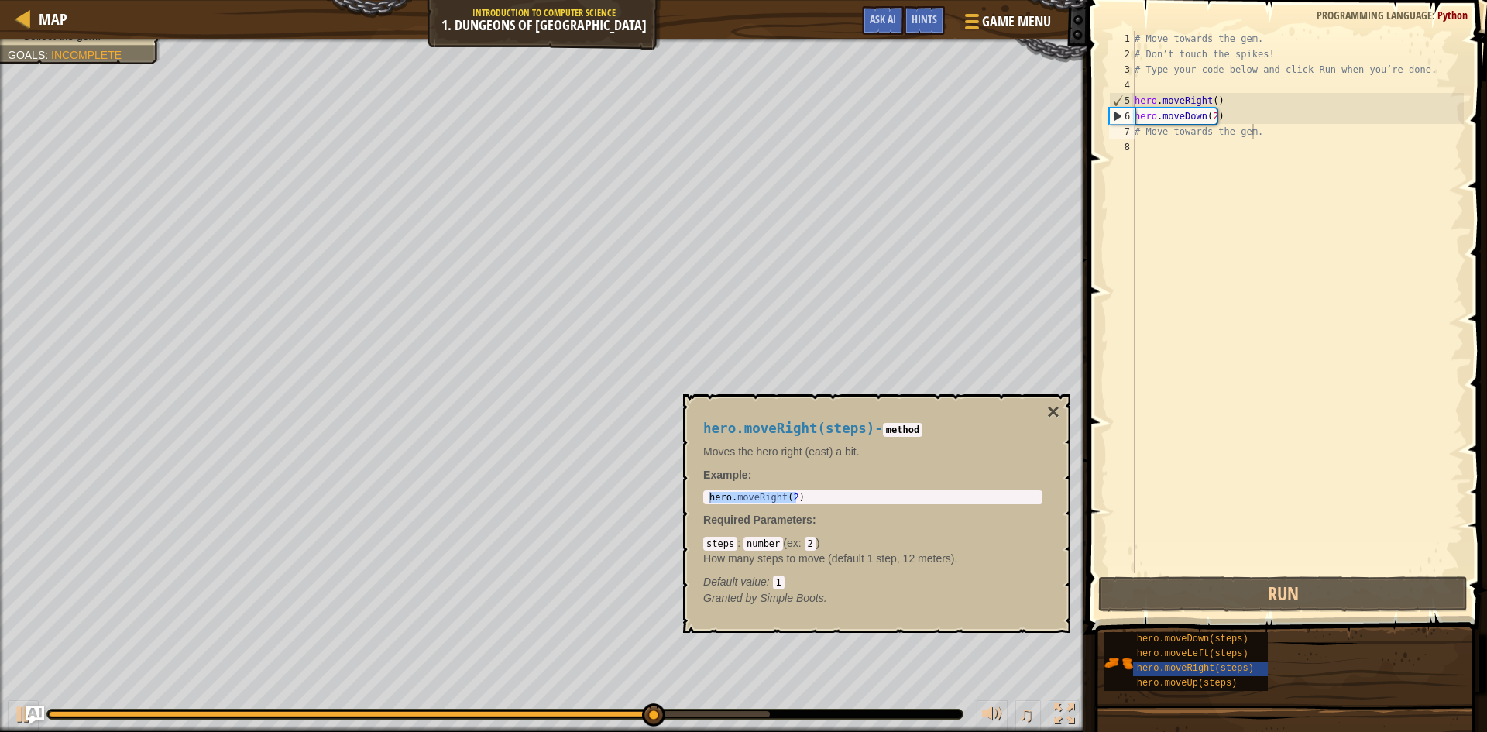
click at [49, 112] on div "Avoid the spikes. Collect the gem. Goals : Incomplete" at bounding box center [543, 385] width 1087 height 693
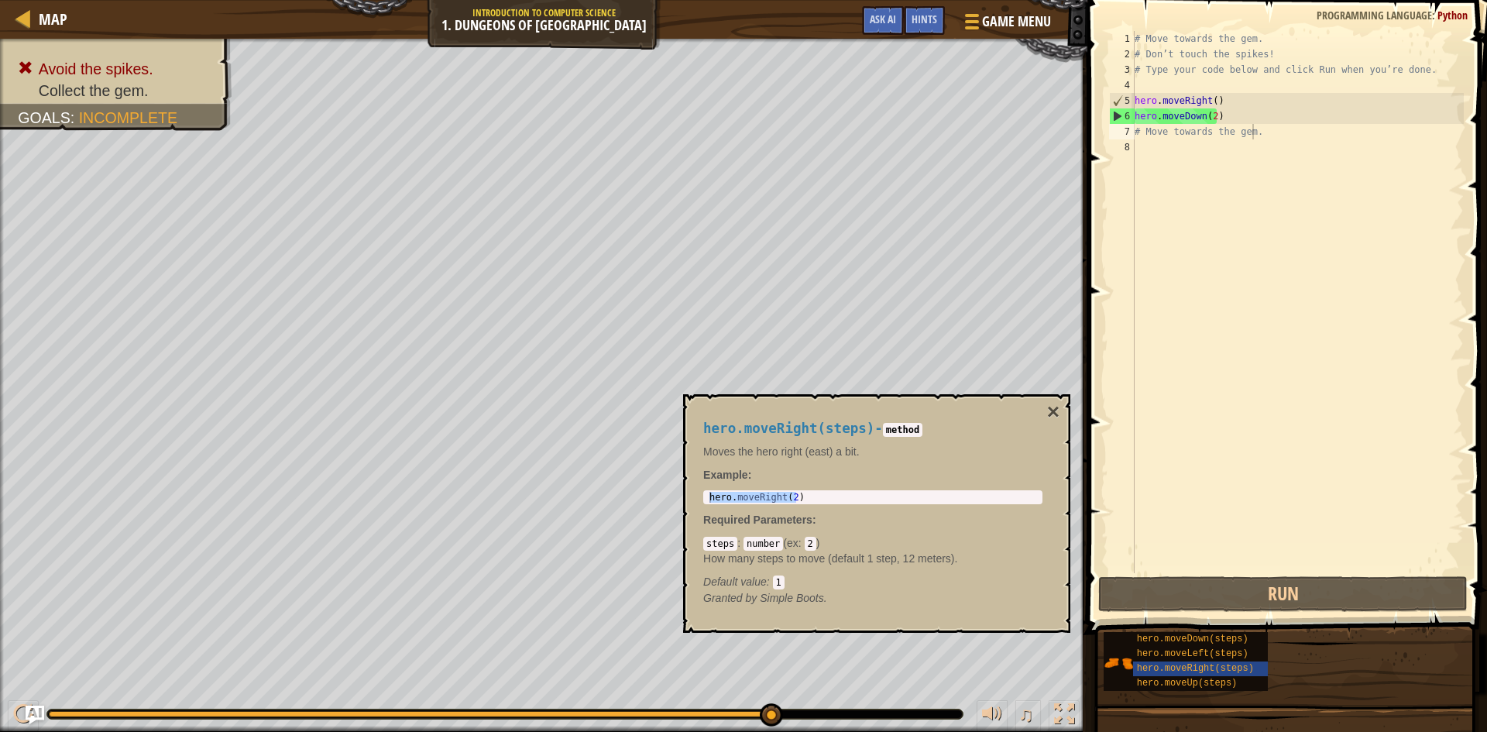
click at [172, 283] on div "Avoid the spikes. Collect the gem. Goals : Incomplete" at bounding box center [543, 385] width 1087 height 693
click at [1063, 409] on div "hero.moveRight(steps) - method Moves the hero right (east) a bit. Example : her…" at bounding box center [876, 513] width 387 height 238
click at [1051, 404] on button "×" at bounding box center [1053, 412] width 12 height 22
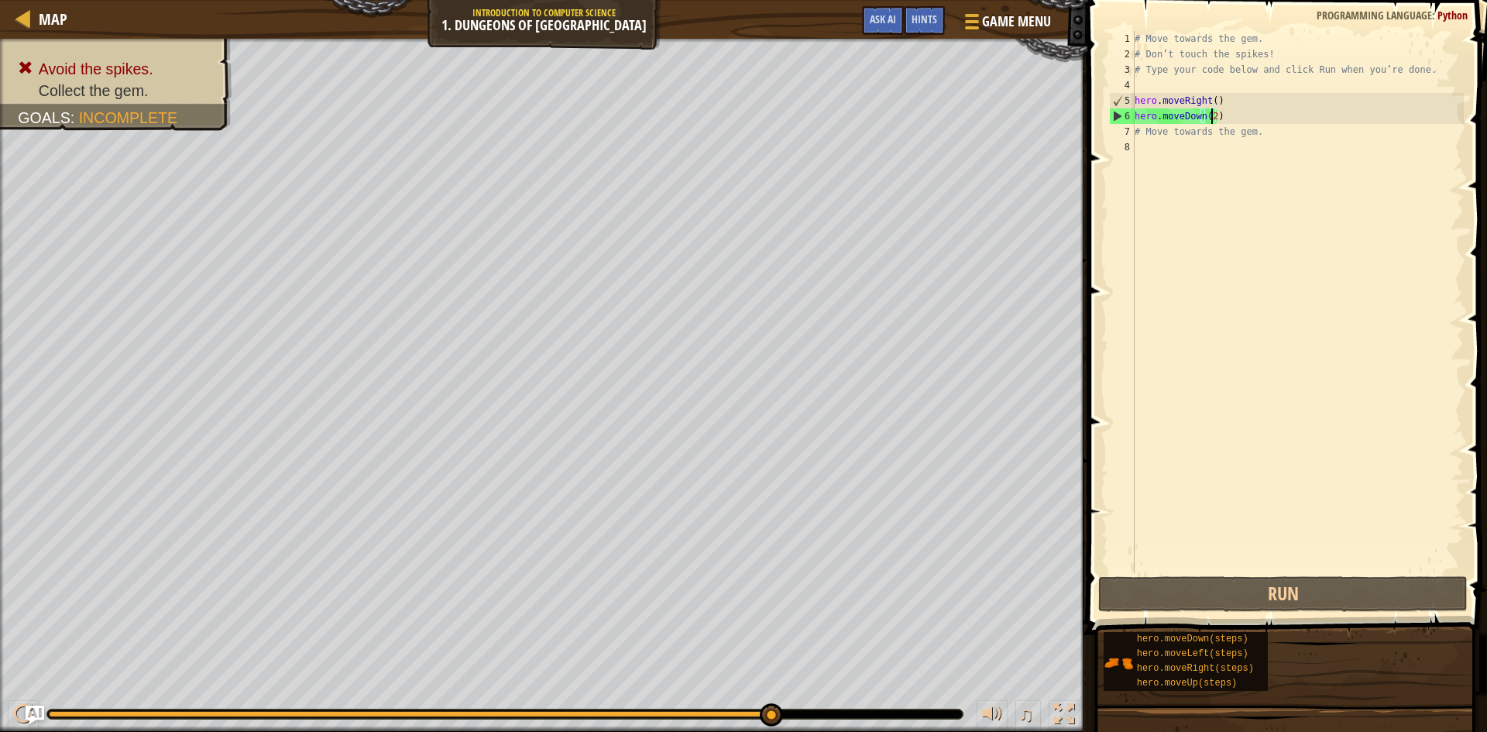
click at [1209, 116] on div "# Move towards the gem. # Don’t touch the spikes! # Type your code below and cl…" at bounding box center [1297, 317] width 332 height 573
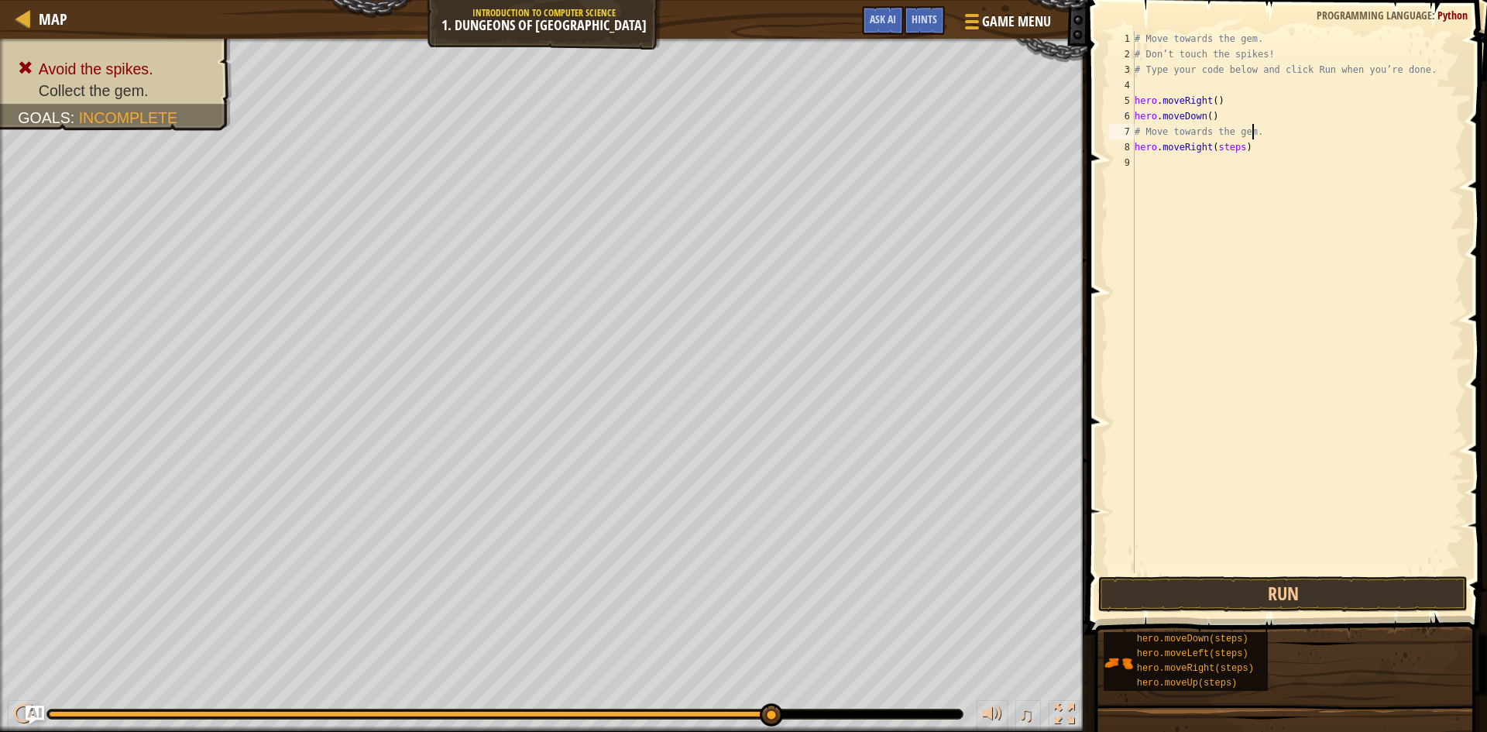
click at [1259, 132] on div "# Move towards the gem. # Don’t touch the spikes! # Type your code below and cl…" at bounding box center [1297, 317] width 332 height 573
type textarea "#"
click at [1199, 590] on button "Run" at bounding box center [1282, 594] width 369 height 36
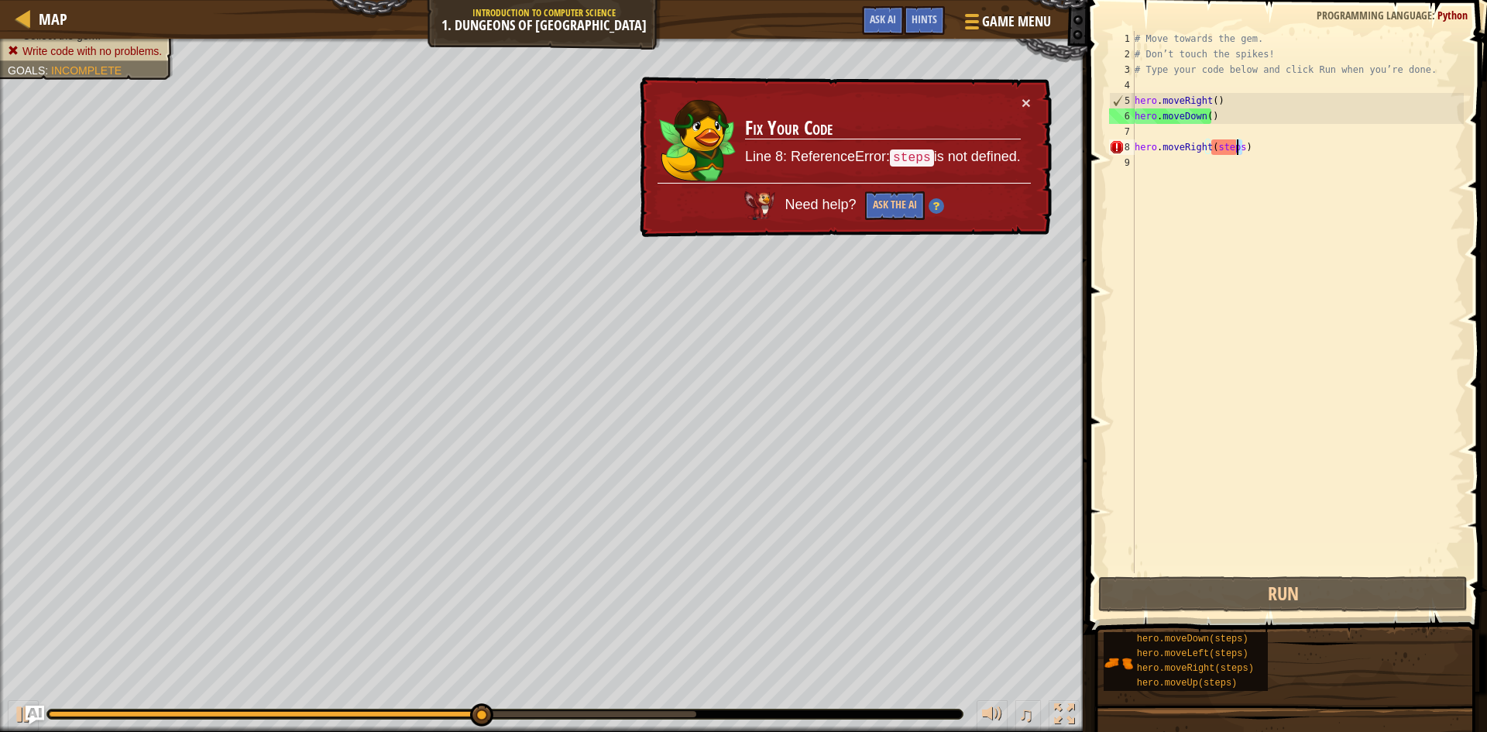
click at [1238, 147] on div "# Move towards the gem. # Don’t touch the spikes! # Type your code below and cl…" at bounding box center [1297, 317] width 332 height 573
click at [1237, 148] on div "# Move towards the gem. # Don’t touch the spikes! # Type your code below and cl…" at bounding box center [1297, 302] width 332 height 542
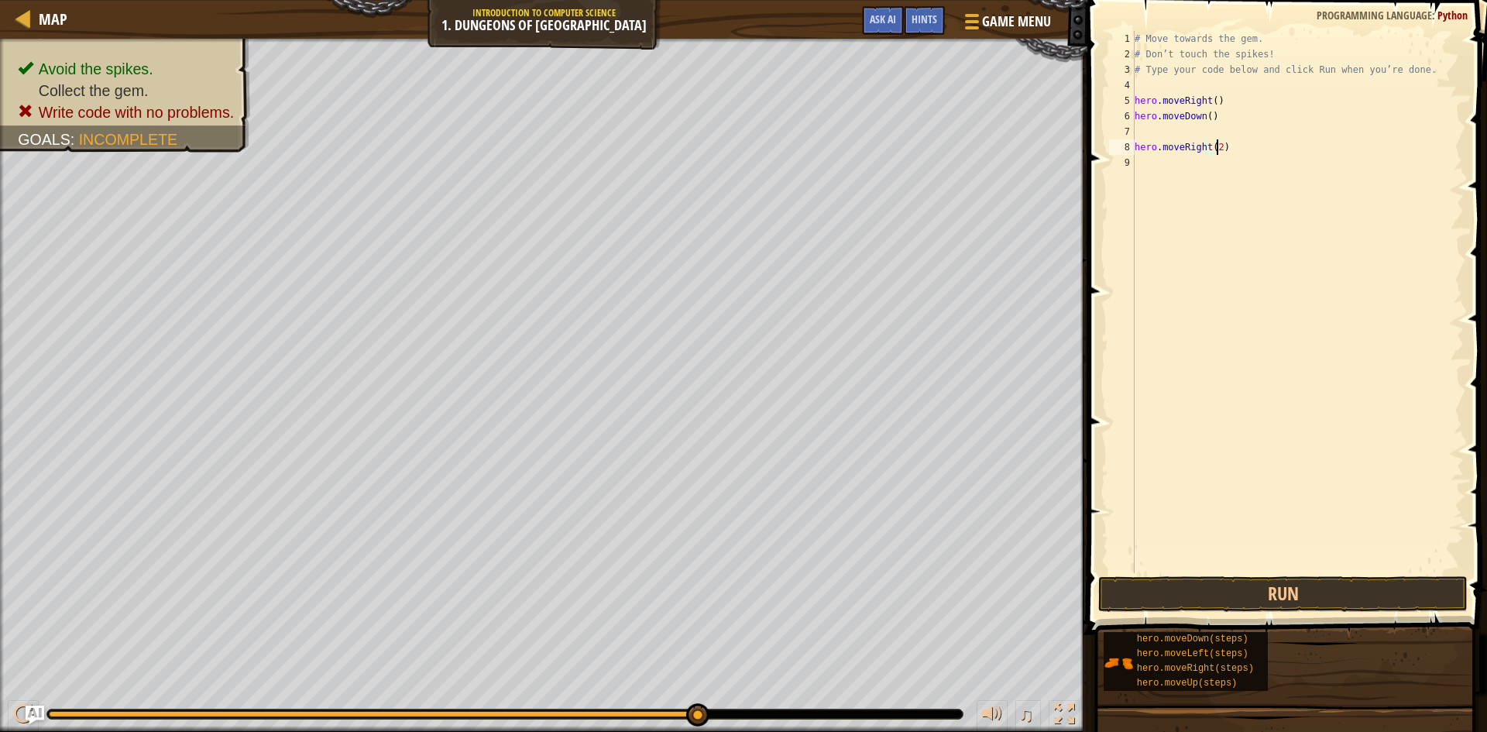
scroll to position [7, 6]
type textarea "hero.moveRight(2)"
click at [1214, 600] on button "Run" at bounding box center [1282, 594] width 369 height 36
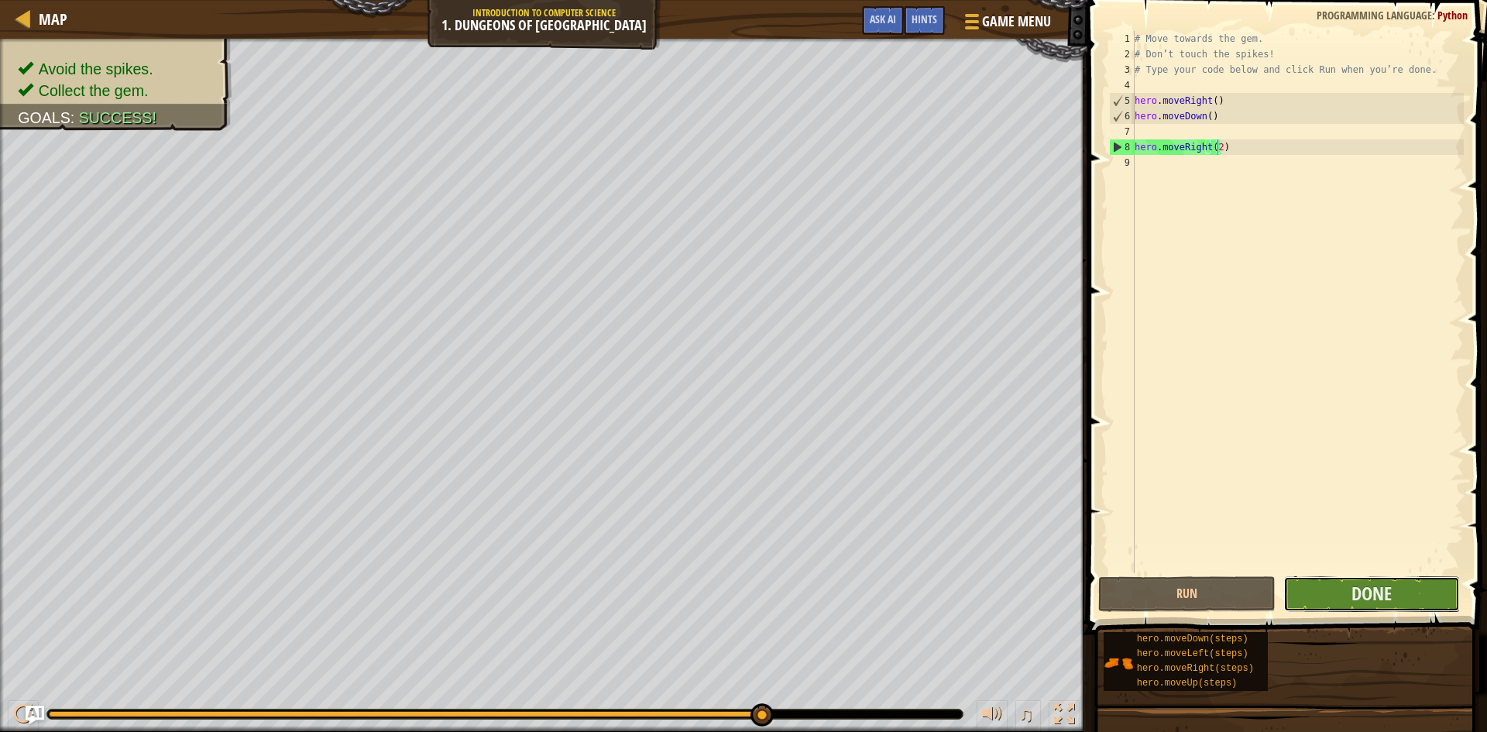
click at [1401, 583] on button "Done" at bounding box center [1371, 594] width 177 height 36
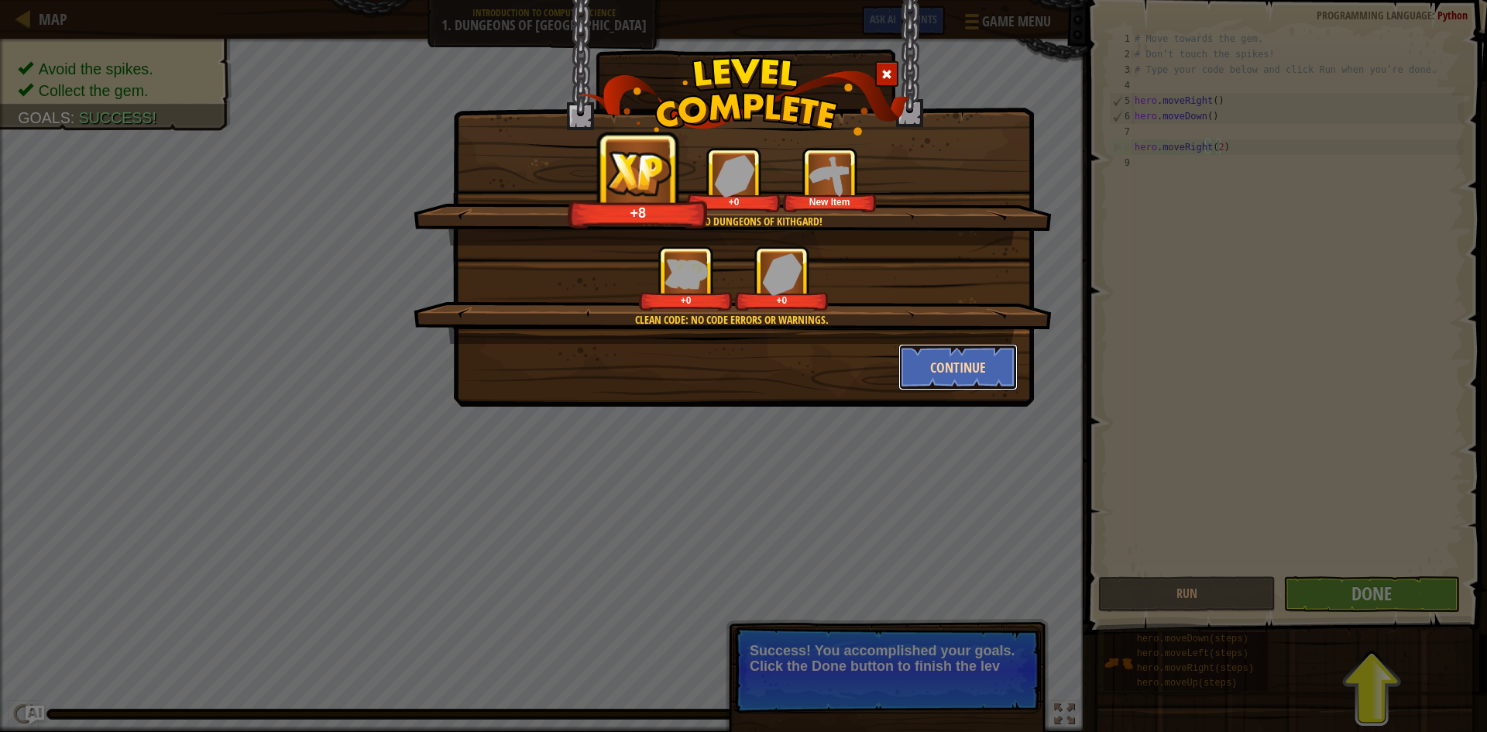
click at [962, 361] on button "Continue" at bounding box center [958, 367] width 120 height 46
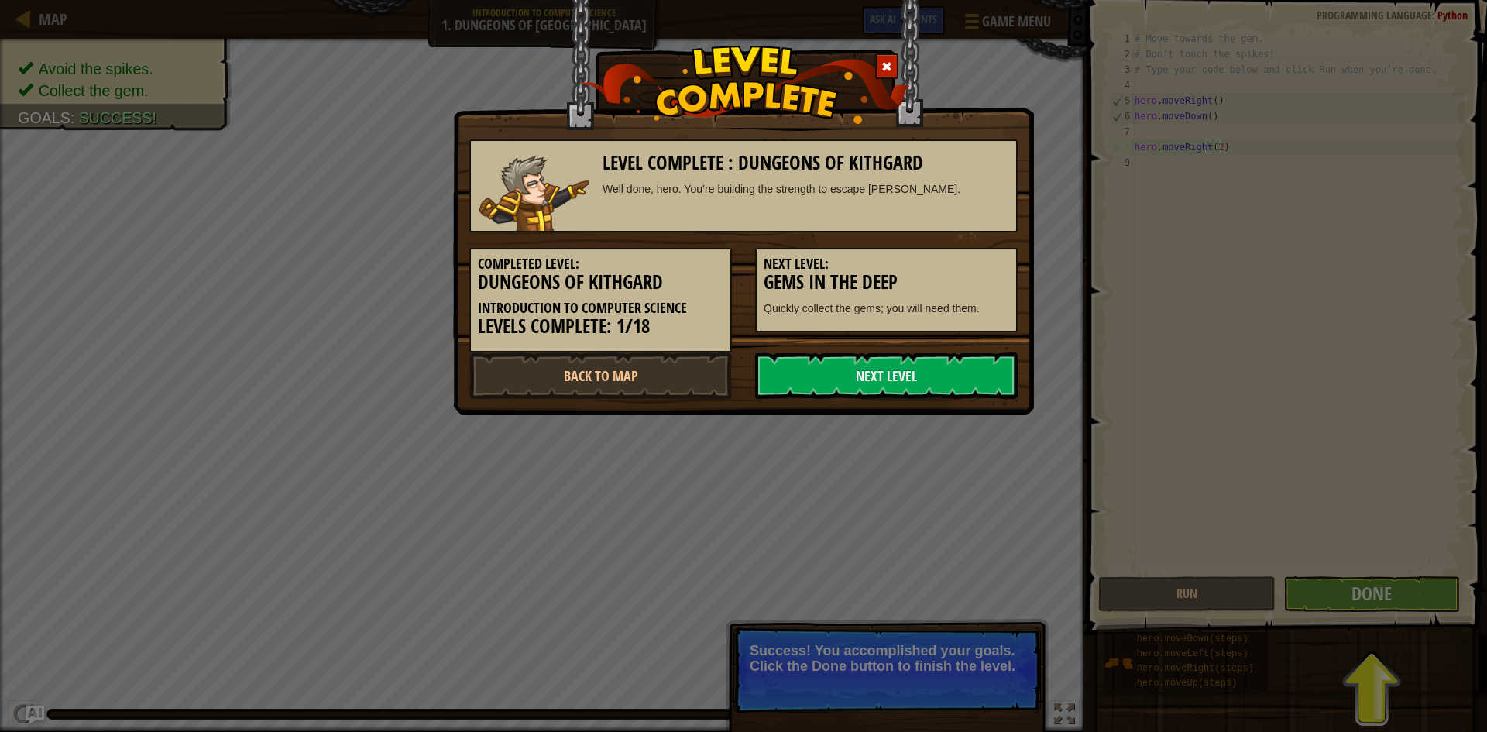
click at [961, 364] on link "Next Level" at bounding box center [886, 375] width 262 height 46
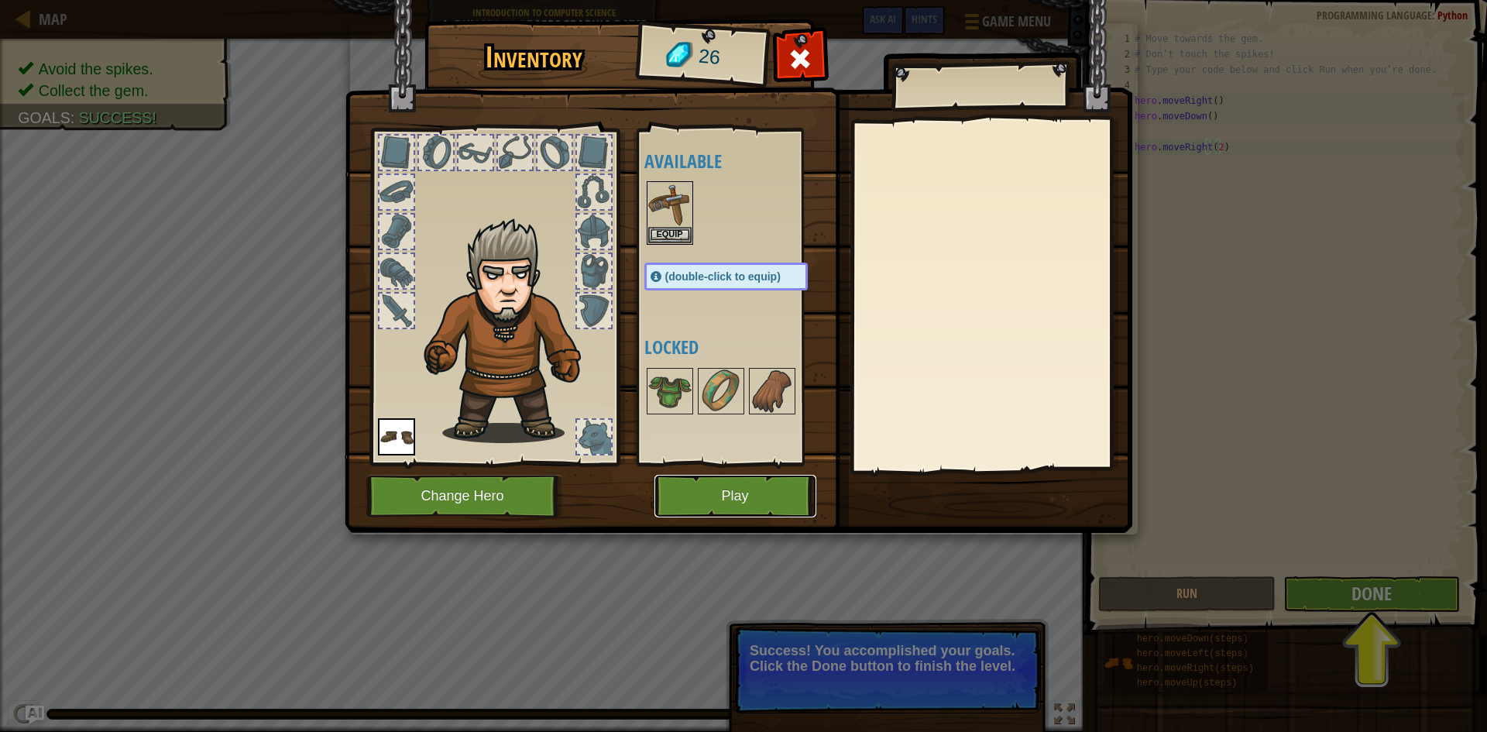
click at [722, 502] on button "Play" at bounding box center [735, 496] width 162 height 43
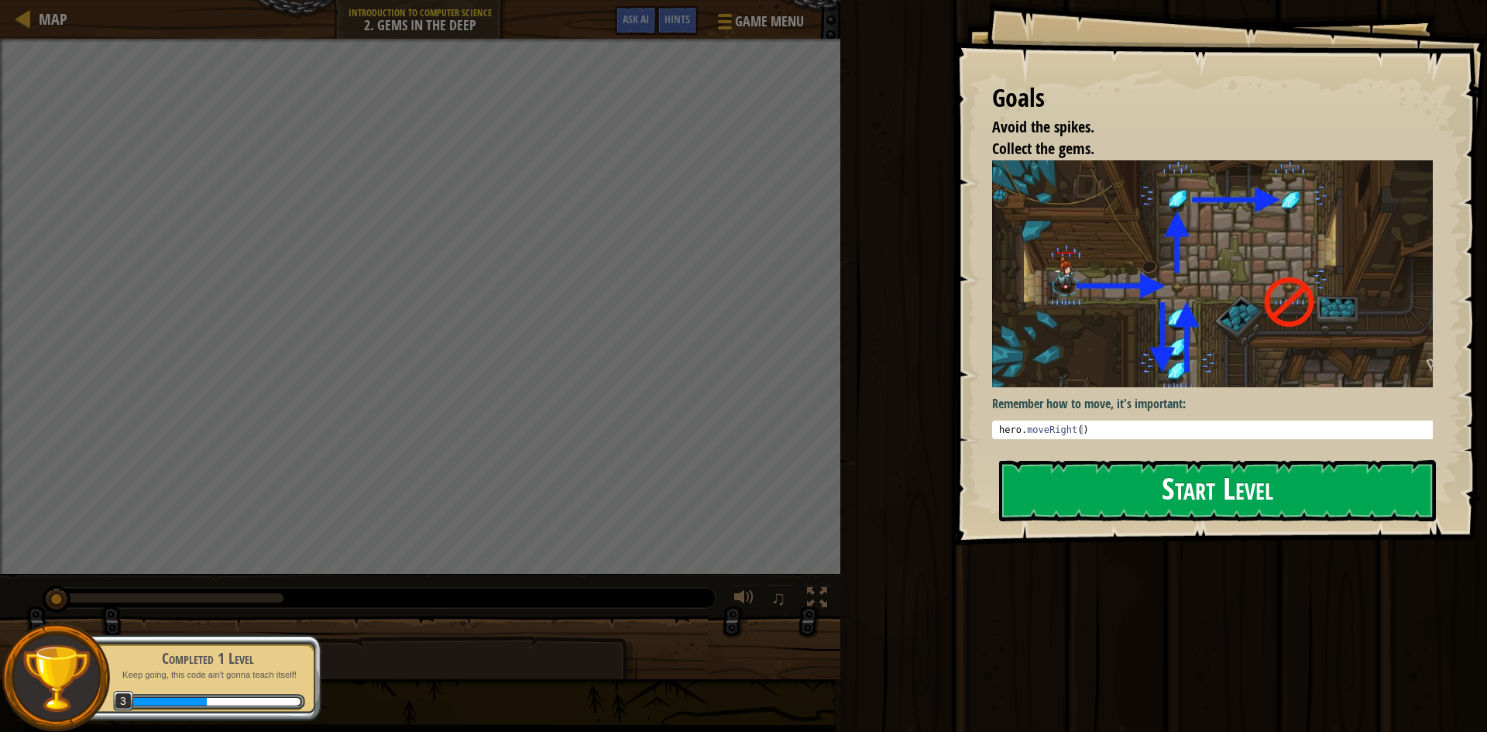
click at [1167, 493] on button "Start Level" at bounding box center [1217, 490] width 437 height 61
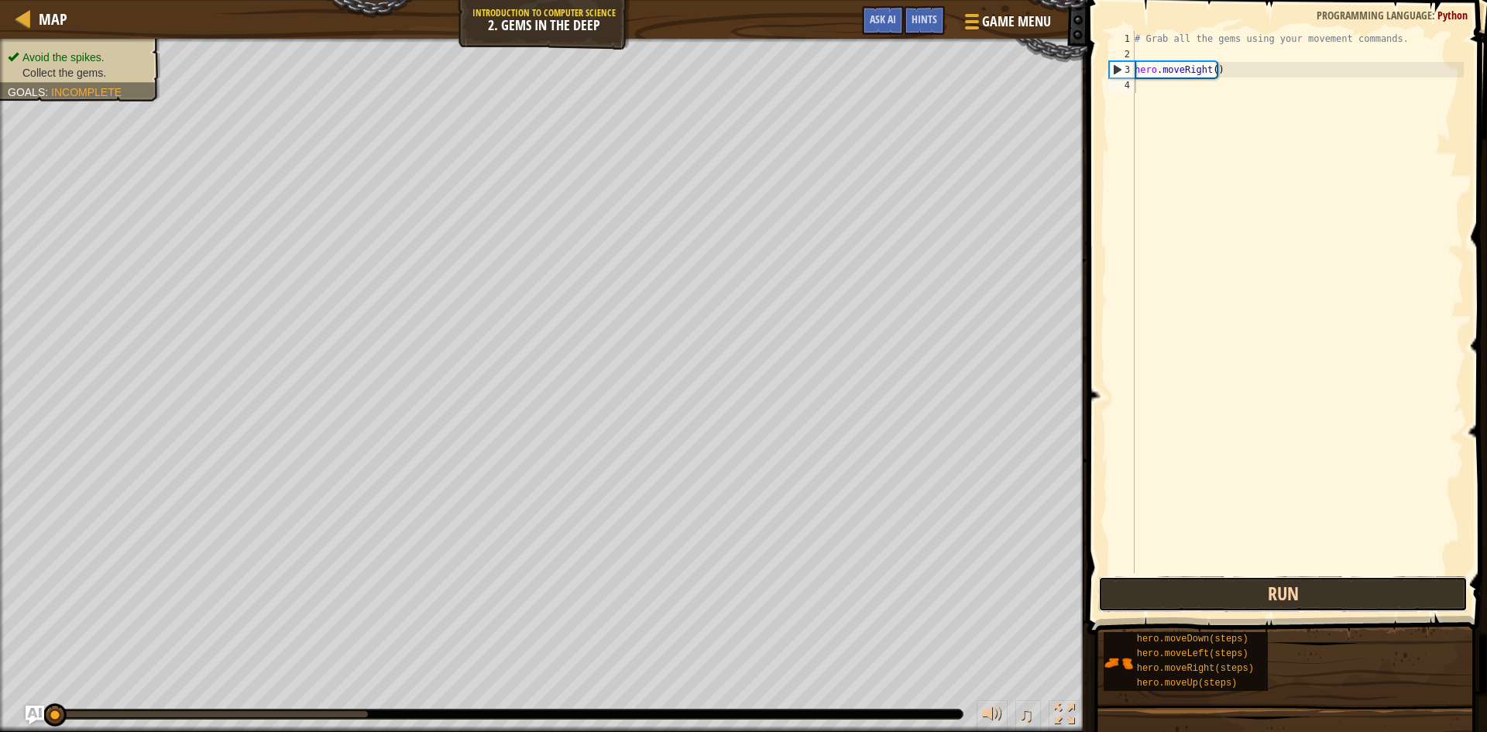
click at [1154, 578] on button "Run" at bounding box center [1282, 594] width 369 height 36
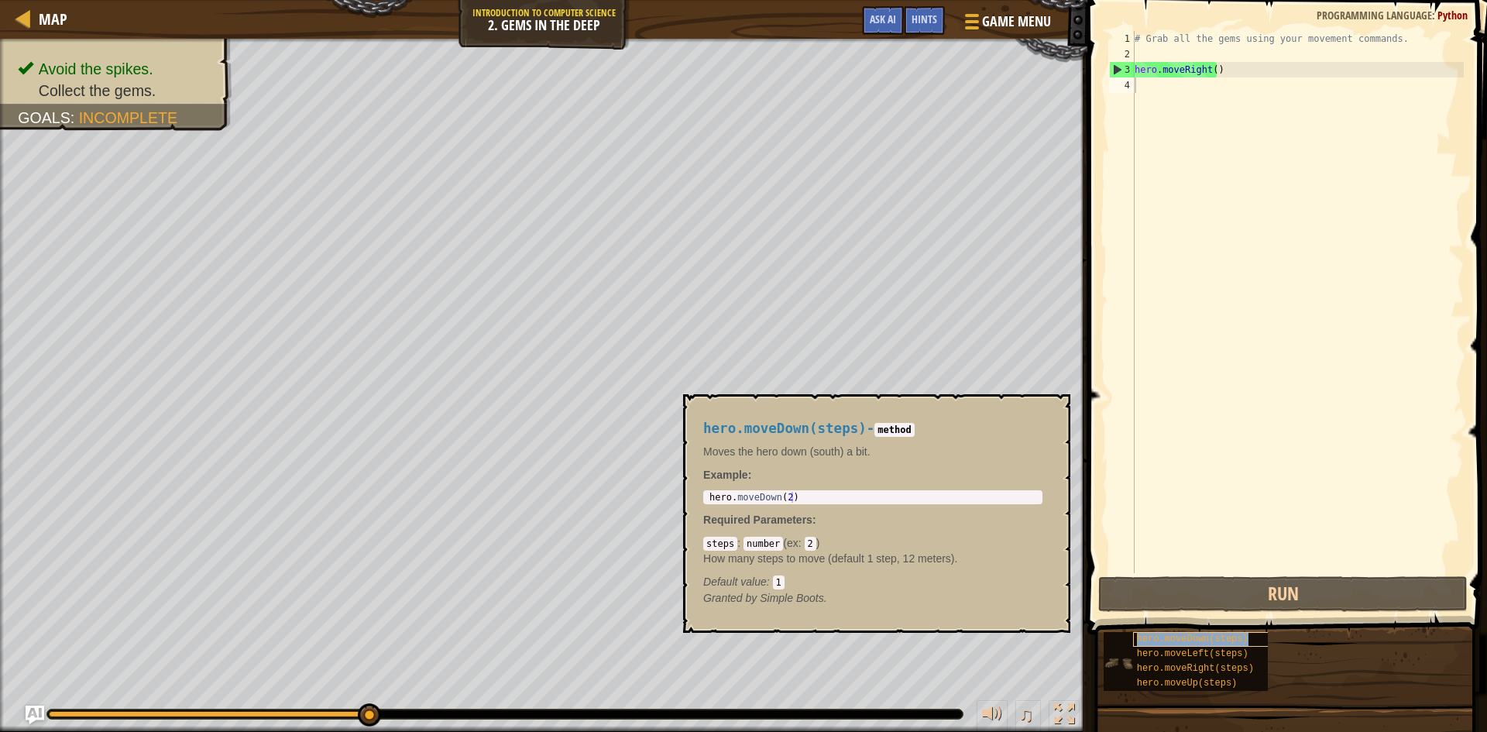
click at [1213, 643] on span "hero.moveDown(steps)" at bounding box center [1193, 638] width 112 height 11
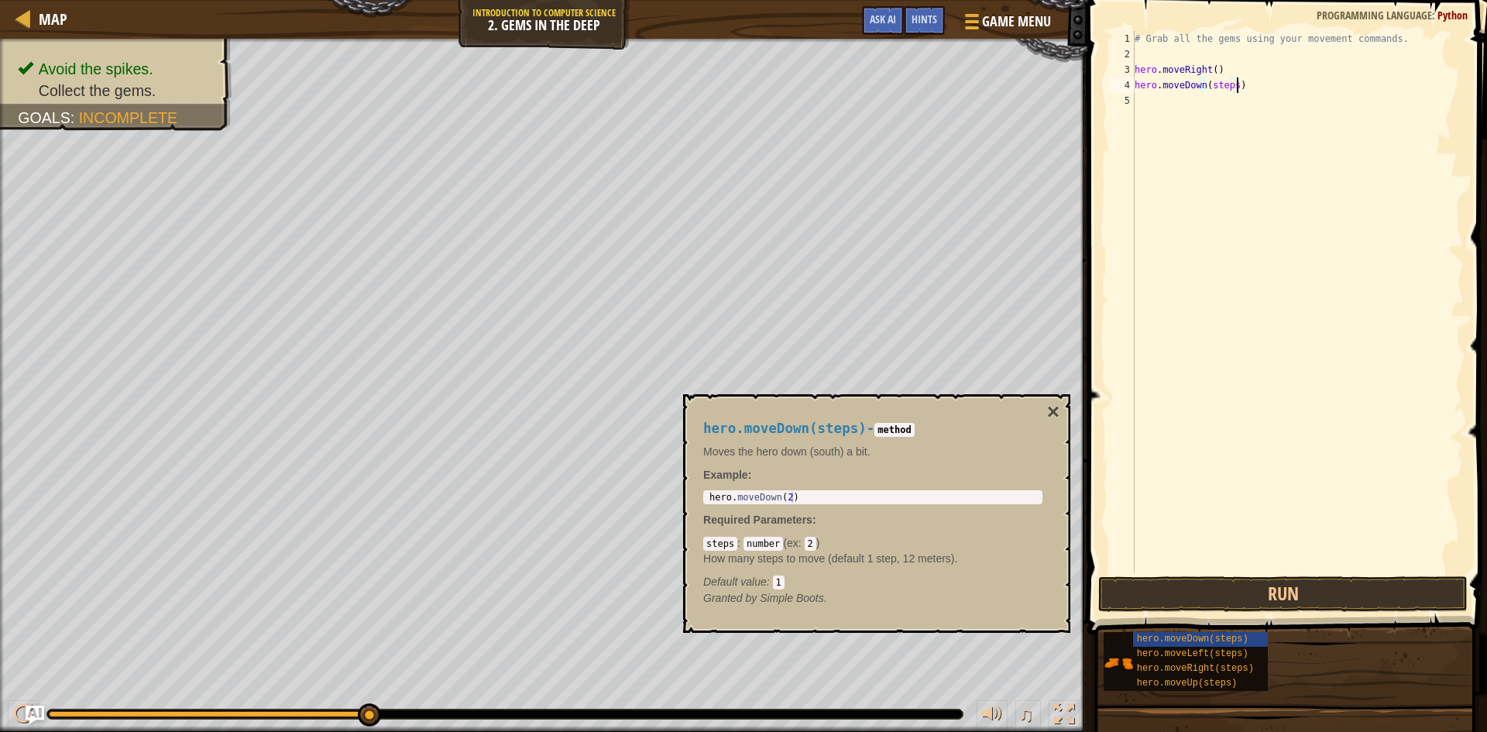
click at [1234, 84] on div "# Grab all the gems using your movement commands. hero . moveRight ( ) hero . m…" at bounding box center [1297, 317] width 332 height 573
click at [1249, 594] on button "Run" at bounding box center [1282, 594] width 369 height 36
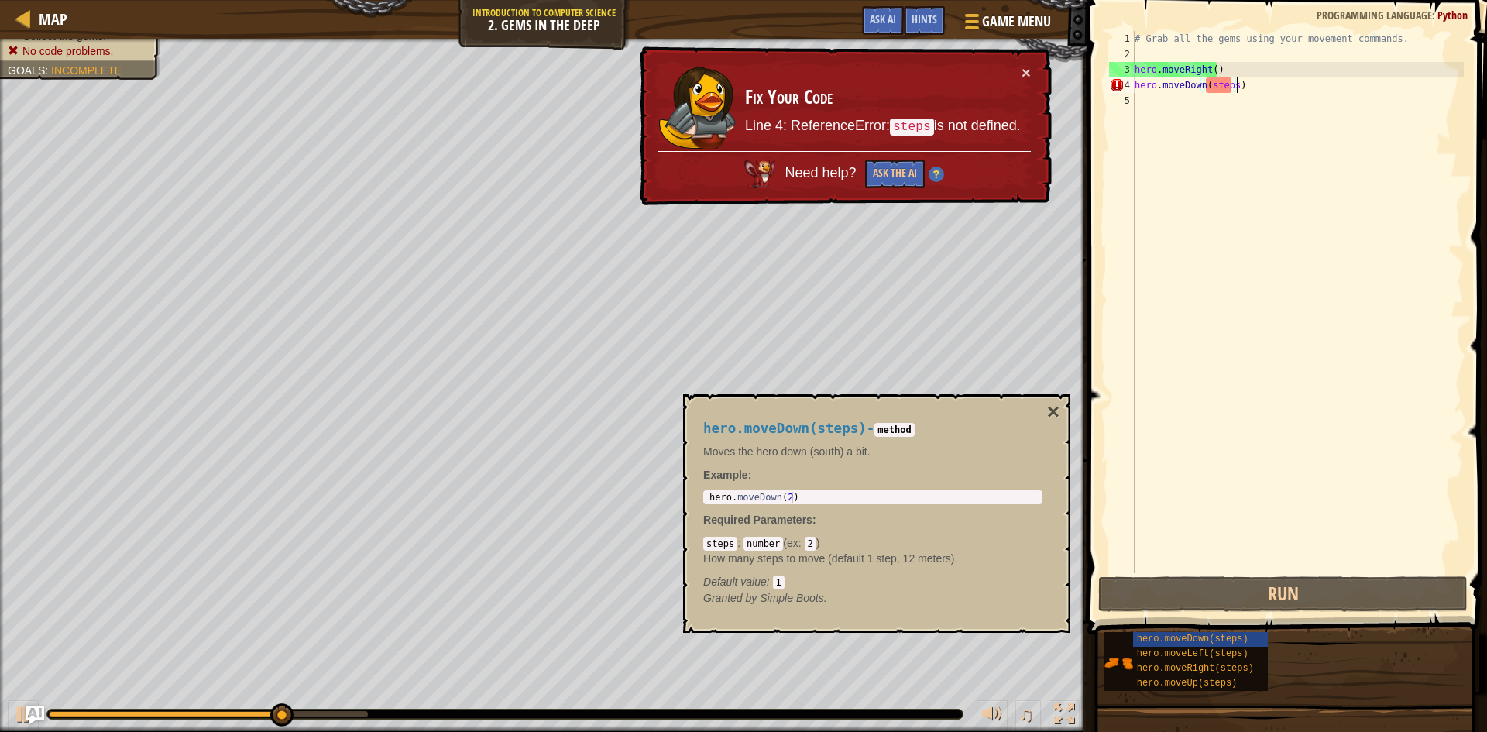
click at [1268, 91] on div "# Grab all the gems using your movement commands. hero . moveRight ( ) hero . m…" at bounding box center [1297, 317] width 332 height 573
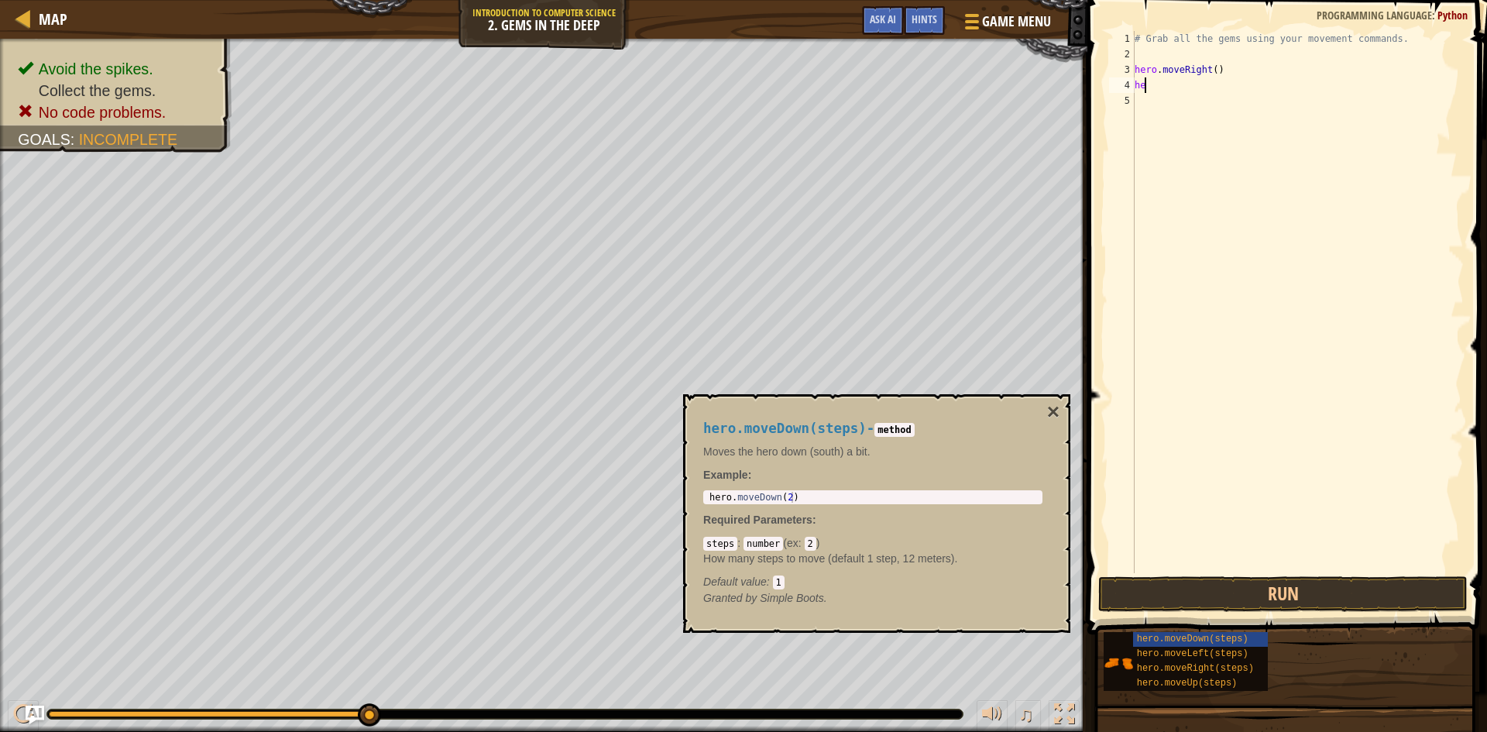
type textarea "h"
type textarea "hero.moveDown(2)"
click at [829, 496] on div "hero . moveDown ( 2 )" at bounding box center [872, 508] width 333 height 33
click at [785, 501] on div "hero . moveDown ( 2 )" at bounding box center [872, 508] width 333 height 33
click at [798, 486] on div "hero.moveDown(steps) - method Moves the hero down (south) a bit. Example : hero…" at bounding box center [872, 514] width 361 height 214
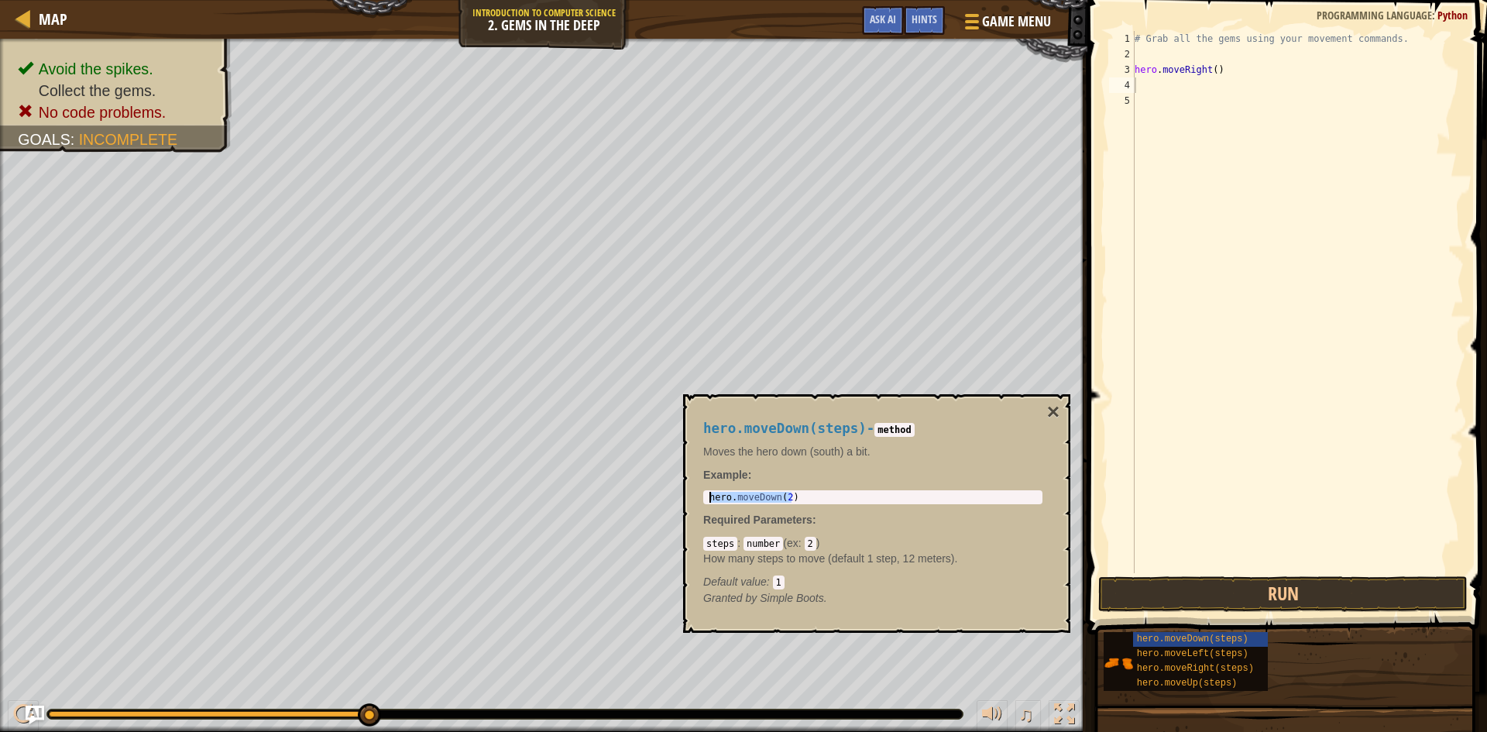
drag, startPoint x: 801, startPoint y: 492, endPoint x: 729, endPoint y: 482, distance: 71.9
click at [729, 482] on div "hero.moveDown(steps) - method Moves the hero down (south) a bit. Example : hero…" at bounding box center [872, 514] width 361 height 214
click at [1171, 85] on div "# Grab all the gems using your movement commands. hero . moveRight ( )" at bounding box center [1297, 317] width 332 height 573
paste textarea "hero.moveDown(2)"
click at [1181, 590] on button "Run" at bounding box center [1282, 594] width 369 height 36
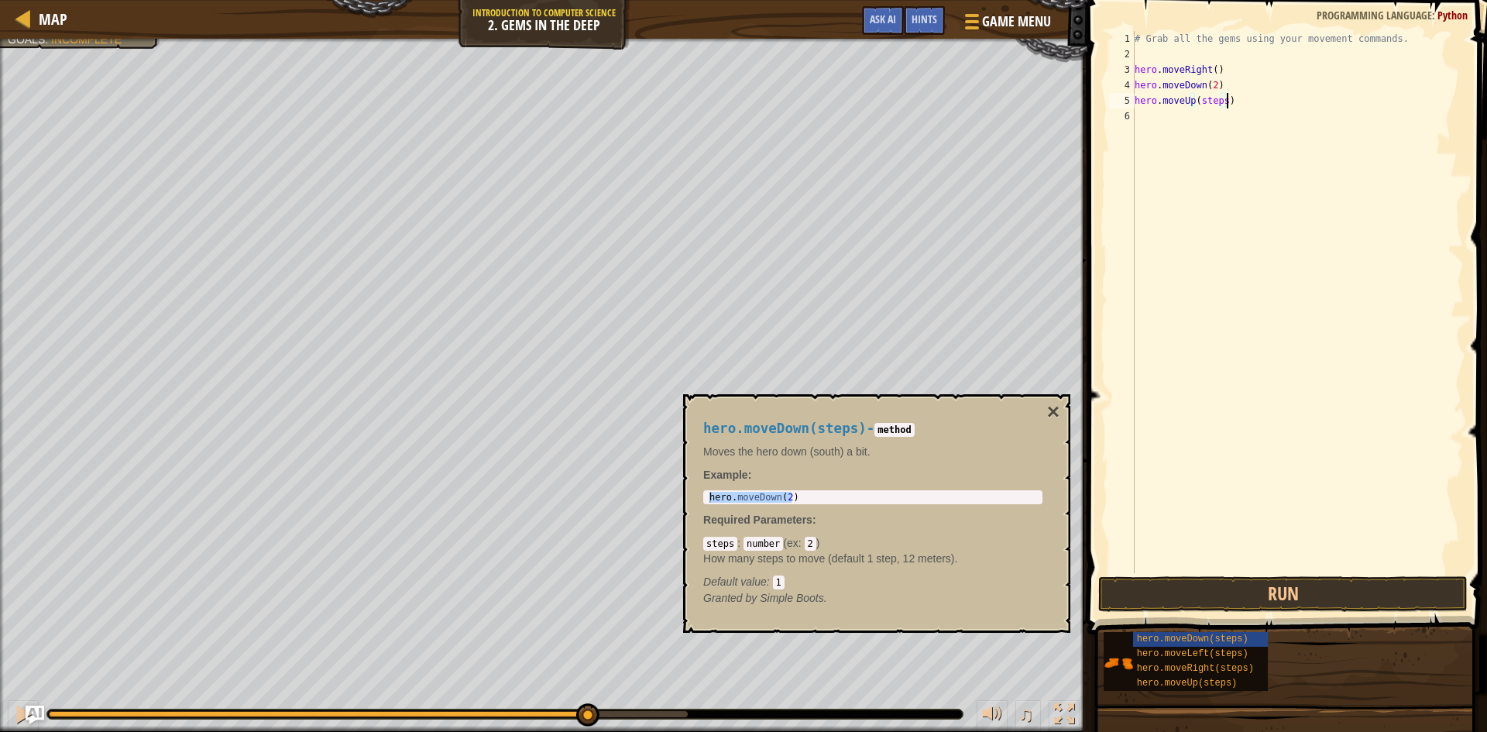
click at [1240, 100] on div "# Grab all the gems using your movement commands. hero . moveRight ( ) hero . m…" at bounding box center [1297, 317] width 332 height 573
type textarea "h"
click at [1211, 687] on span "hero.moveUp(steps)" at bounding box center [1187, 683] width 101 height 11
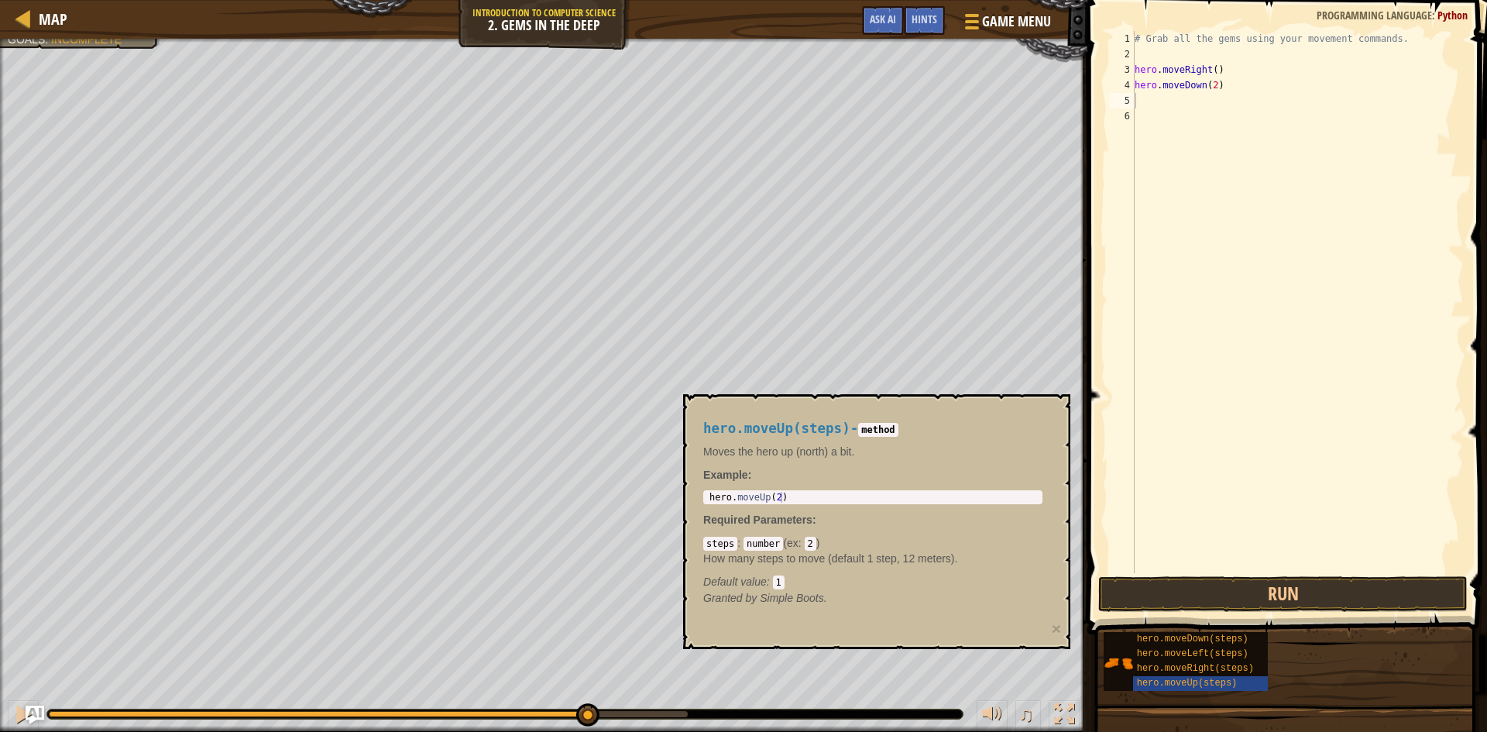
drag, startPoint x: 789, startPoint y: 483, endPoint x: 724, endPoint y: 504, distance: 68.3
click at [724, 504] on div "hero.moveUp(steps) - method Moves the hero up (north) a bit. Example : 1 hero .…" at bounding box center [872, 514] width 361 height 214
type textarea "hero.moveUp(2)"
drag, startPoint x: 795, startPoint y: 496, endPoint x: 683, endPoint y: 497, distance: 112.3
click at [683, 497] on div "hero.moveUp(steps) - method Moves the hero up (north) a bit. Example : hero.mov…" at bounding box center [876, 521] width 387 height 255
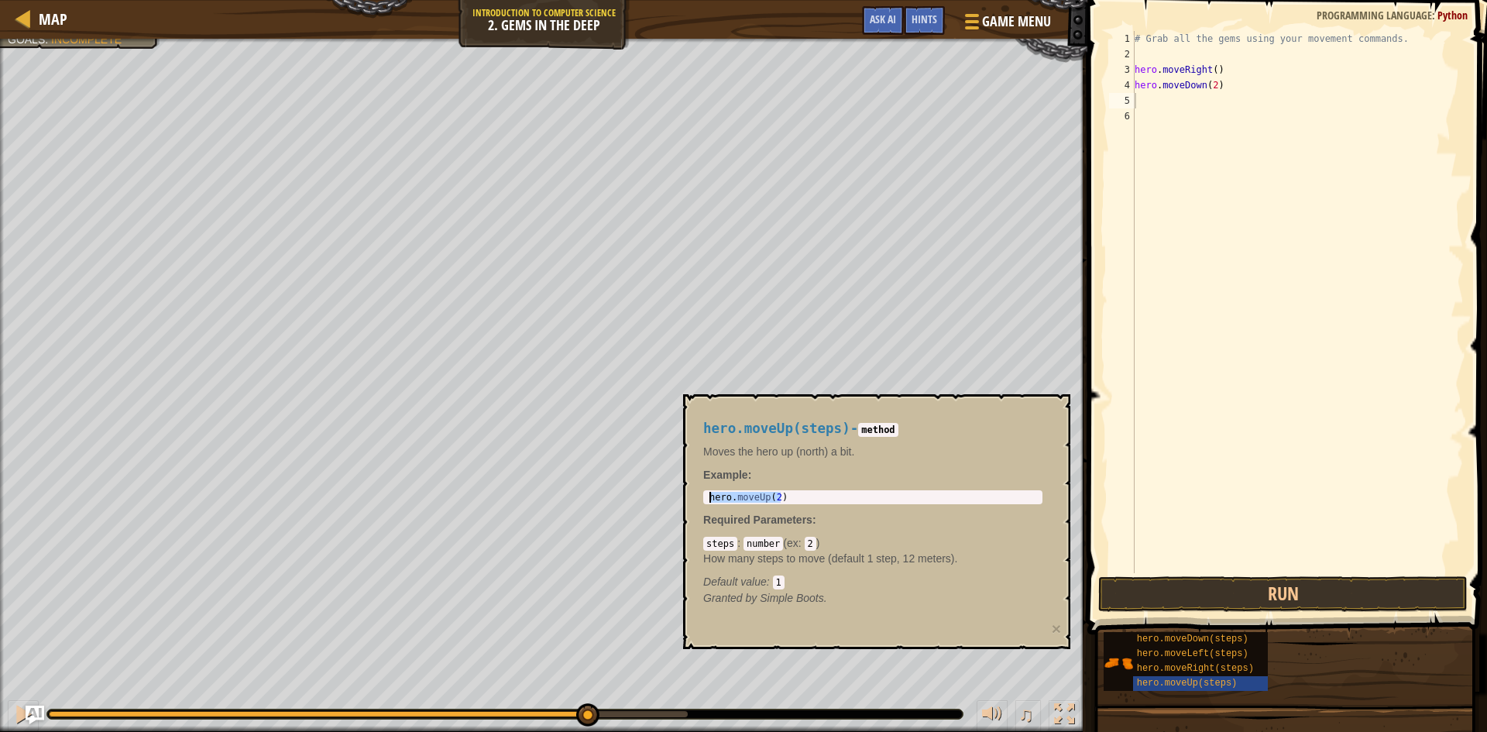
click at [1152, 96] on div "# Grab all the gems using your movement commands. hero . moveRight ( ) hero . m…" at bounding box center [1297, 317] width 332 height 573
paste textarea "hero.moveUp(2)"
click at [1223, 588] on button "Run" at bounding box center [1282, 594] width 369 height 36
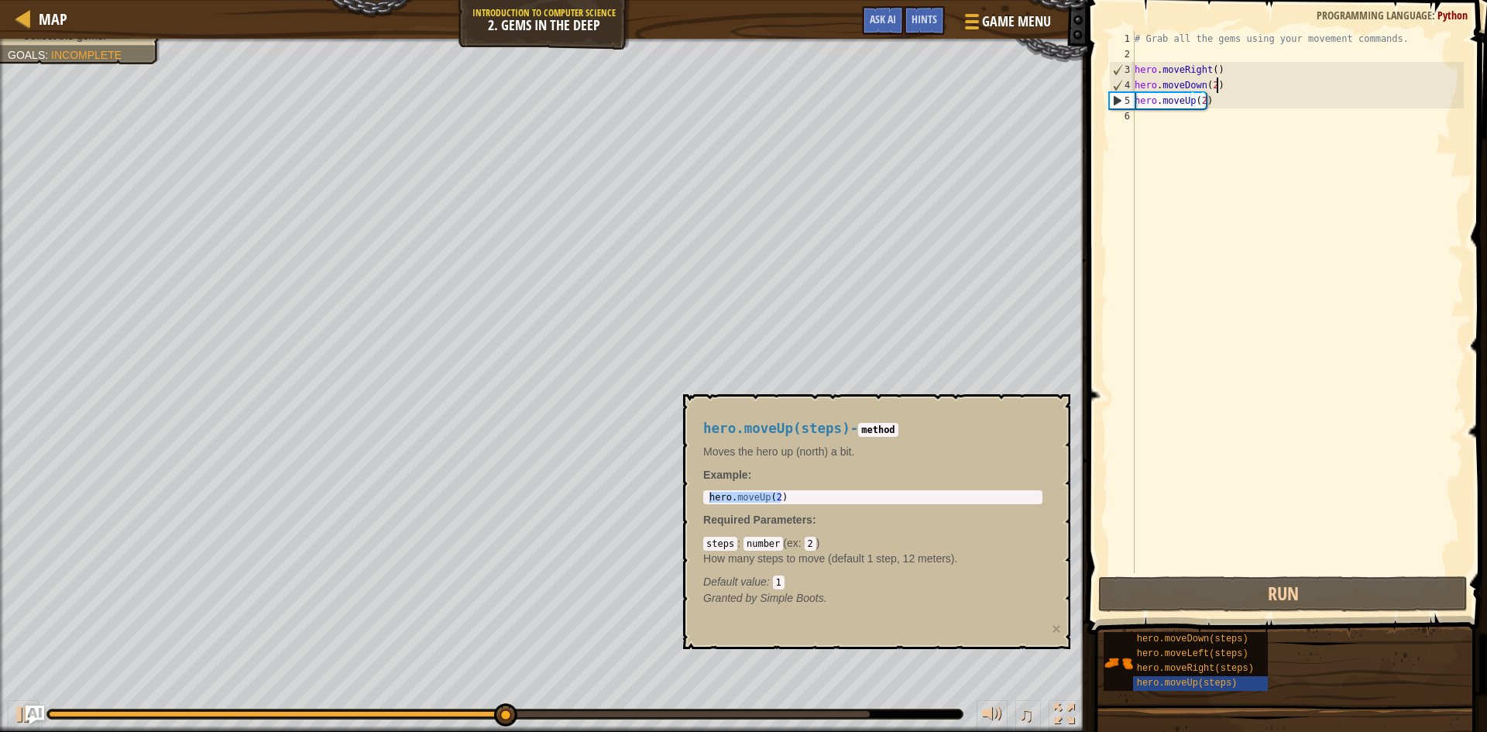
click at [1234, 84] on div "# Grab all the gems using your movement commands. hero . moveRight ( ) hero . m…" at bounding box center [1297, 317] width 332 height 573
type textarea "hero.moveDown(2)"
click at [1209, 663] on span "hero.moveRight(steps)" at bounding box center [1195, 668] width 117 height 11
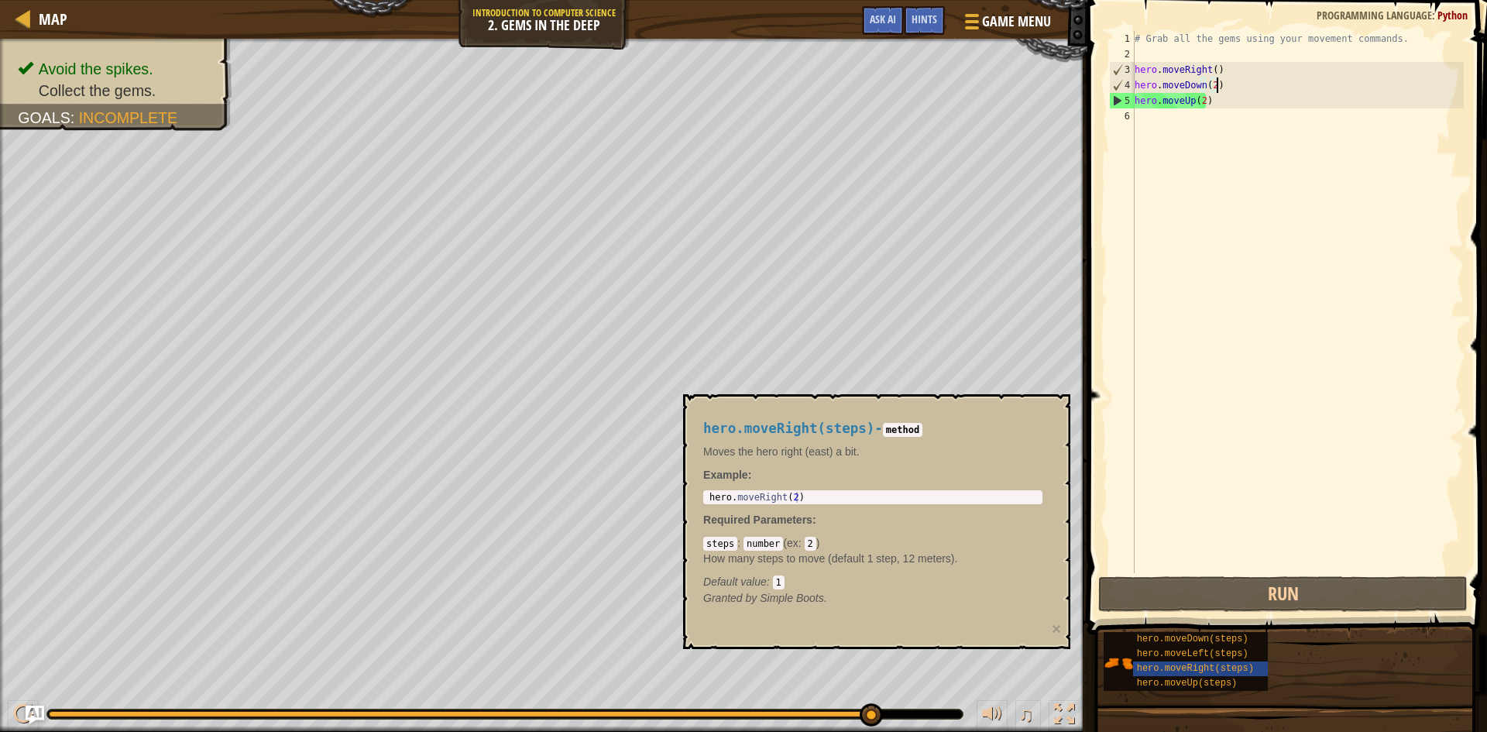
type textarea "hero.moveRight(2)"
drag, startPoint x: 883, startPoint y: 499, endPoint x: 683, endPoint y: 497, distance: 200.6
click at [691, 497] on div "hero.moveRight(steps) - method Moves the hero right (east) a bit. Example : her…" at bounding box center [876, 521] width 387 height 255
drag, startPoint x: 1168, startPoint y: 122, endPoint x: 1157, endPoint y: 121, distance: 11.7
click at [1162, 121] on div "# Grab all the gems using your movement commands. hero . moveRight ( ) hero . m…" at bounding box center [1297, 317] width 332 height 573
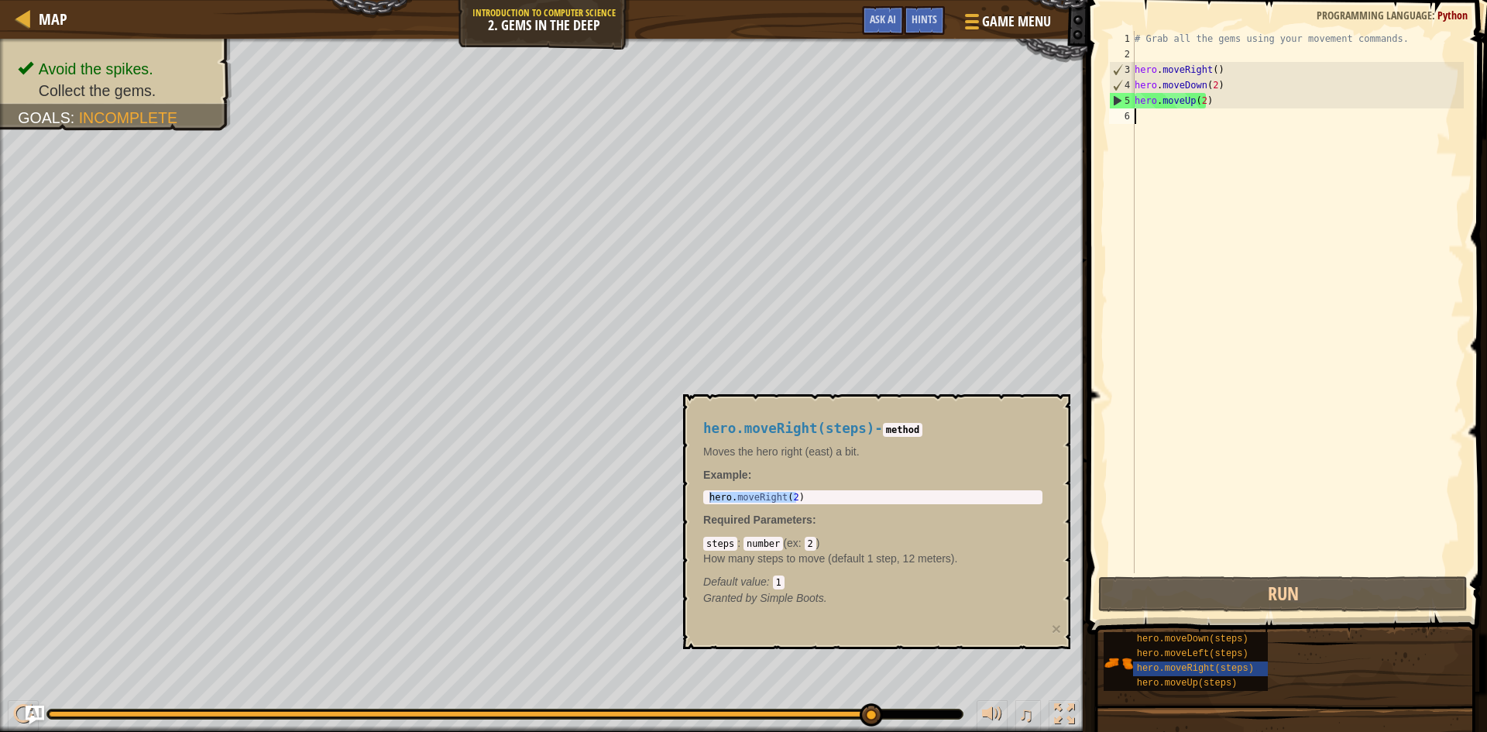
paste textarea "hero.moveUp(2)"
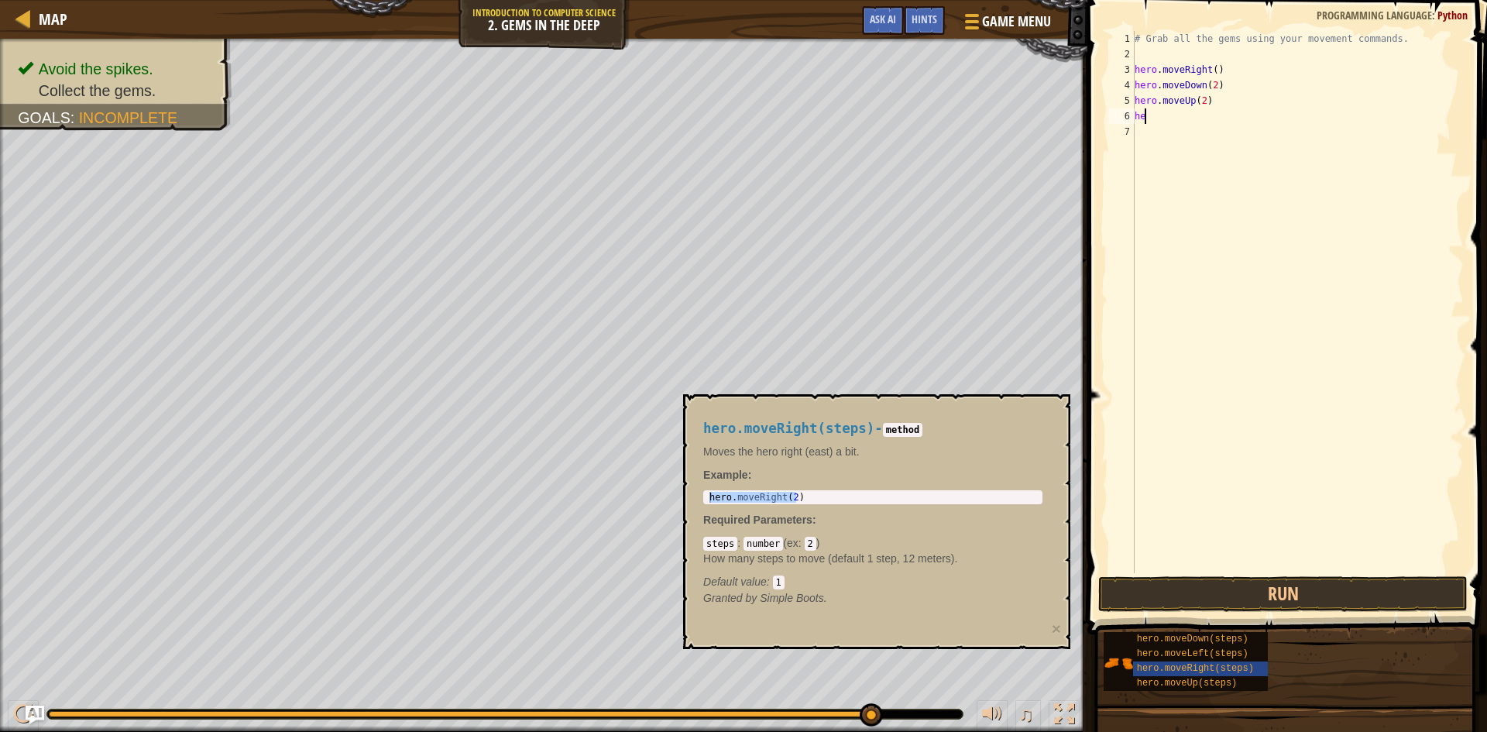
type textarea "h"
paste textarea "hero.moveUp(2)"
type textarea "h"
click at [1199, 116] on div "# Grab all the gems using your movement commands. hero . moveRight ( ) hero . m…" at bounding box center [1297, 317] width 332 height 573
type textarea "hero.moveUp(2)"
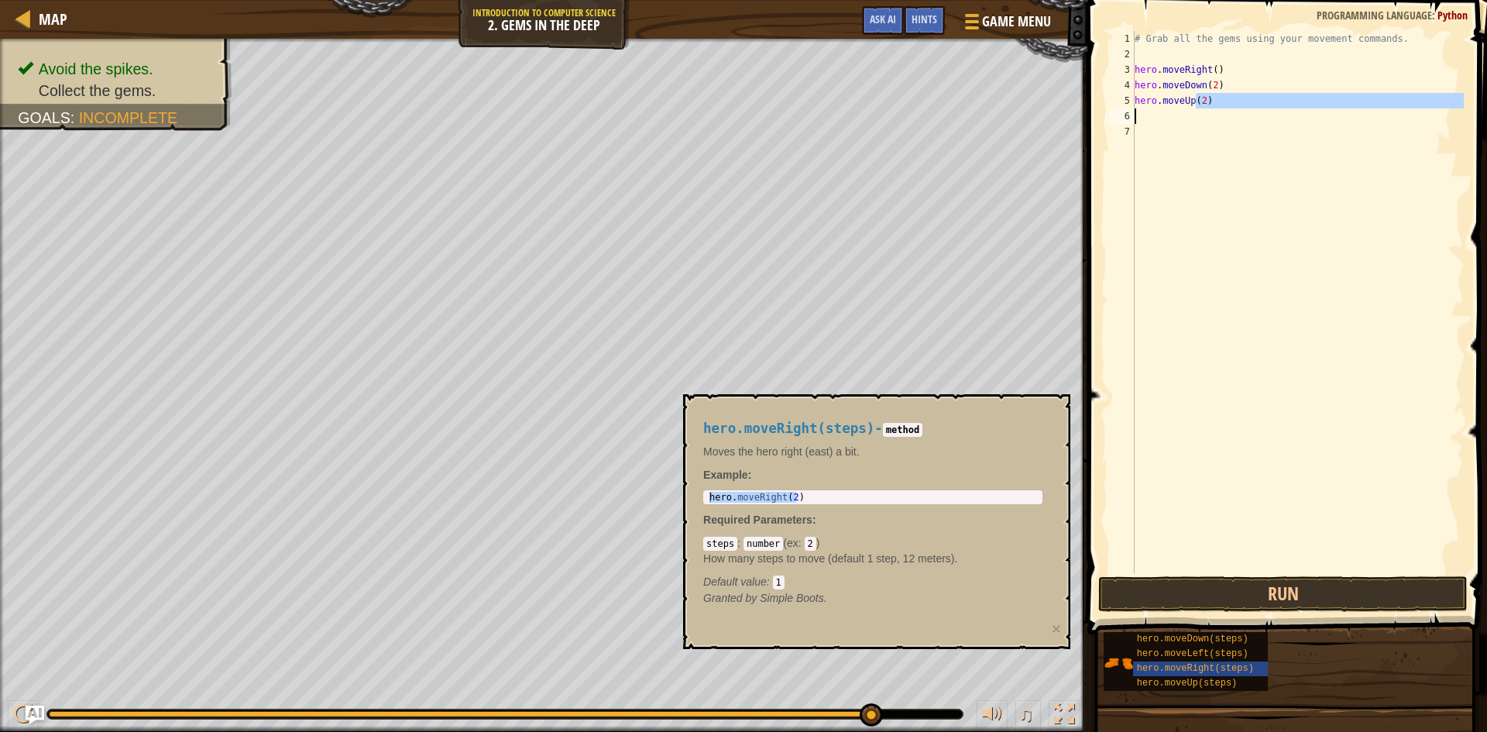
click at [1194, 121] on div "# Grab all the gems using your movement commands. hero . moveRight ( ) hero . m…" at bounding box center [1297, 302] width 332 height 542
click at [1165, 112] on div "# Grab all the gems using your movement commands. hero . moveRight ( ) hero . m…" at bounding box center [1297, 317] width 332 height 573
paste textarea "hero.moveRight(2)"
type textarea "hero.moveRight(2)"
click at [1239, 580] on button "Run" at bounding box center [1282, 594] width 369 height 36
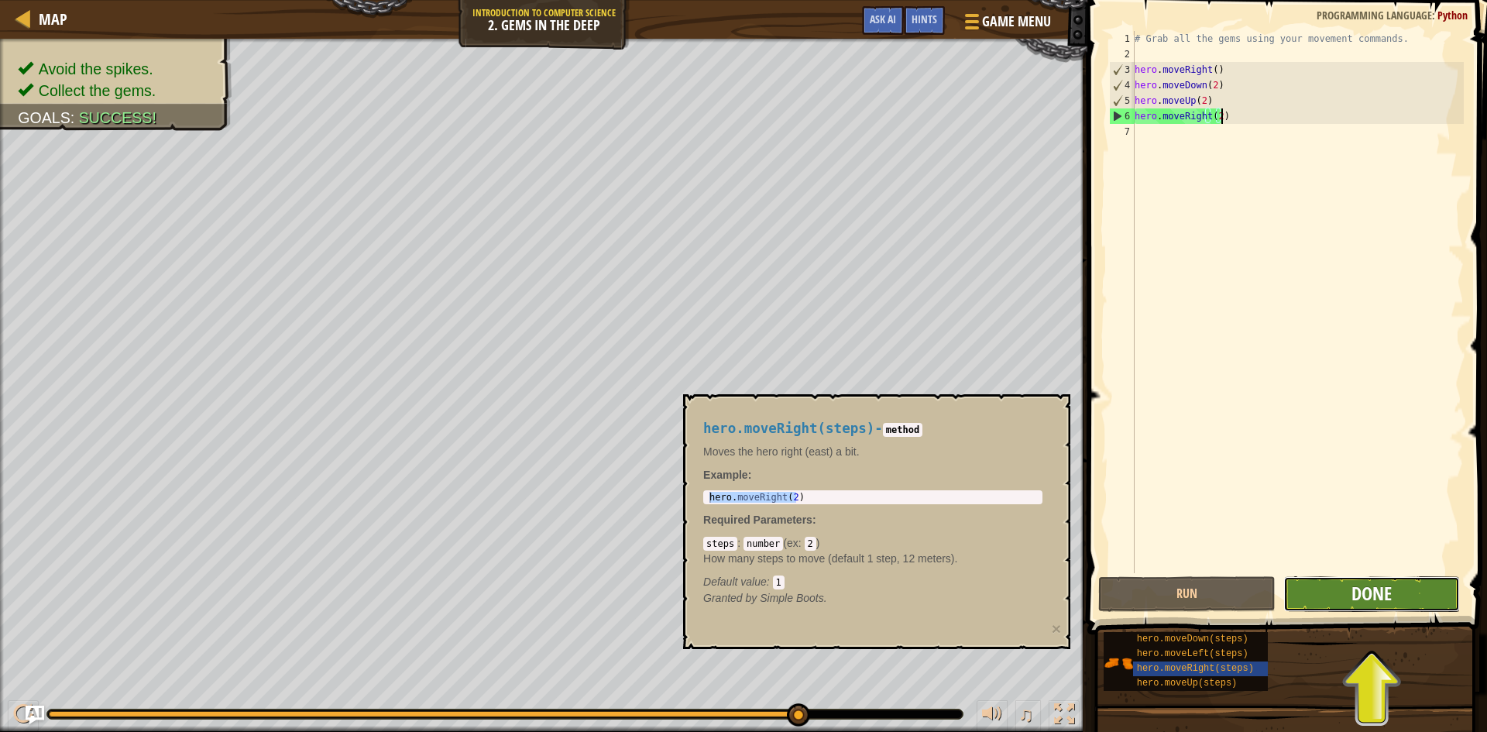
click at [1391, 592] on span "Done" at bounding box center [1371, 593] width 40 height 25
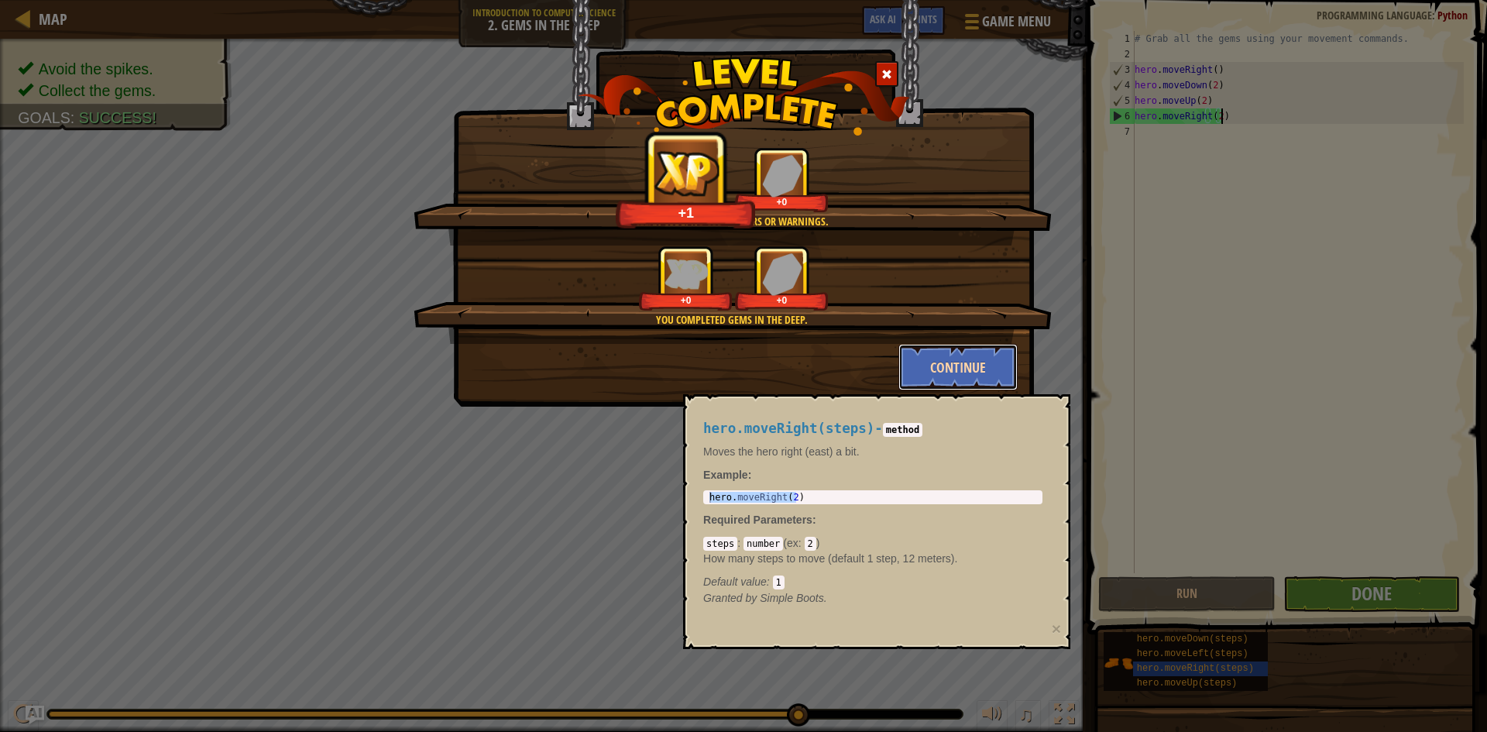
click at [957, 351] on button "Continue" at bounding box center [958, 367] width 120 height 46
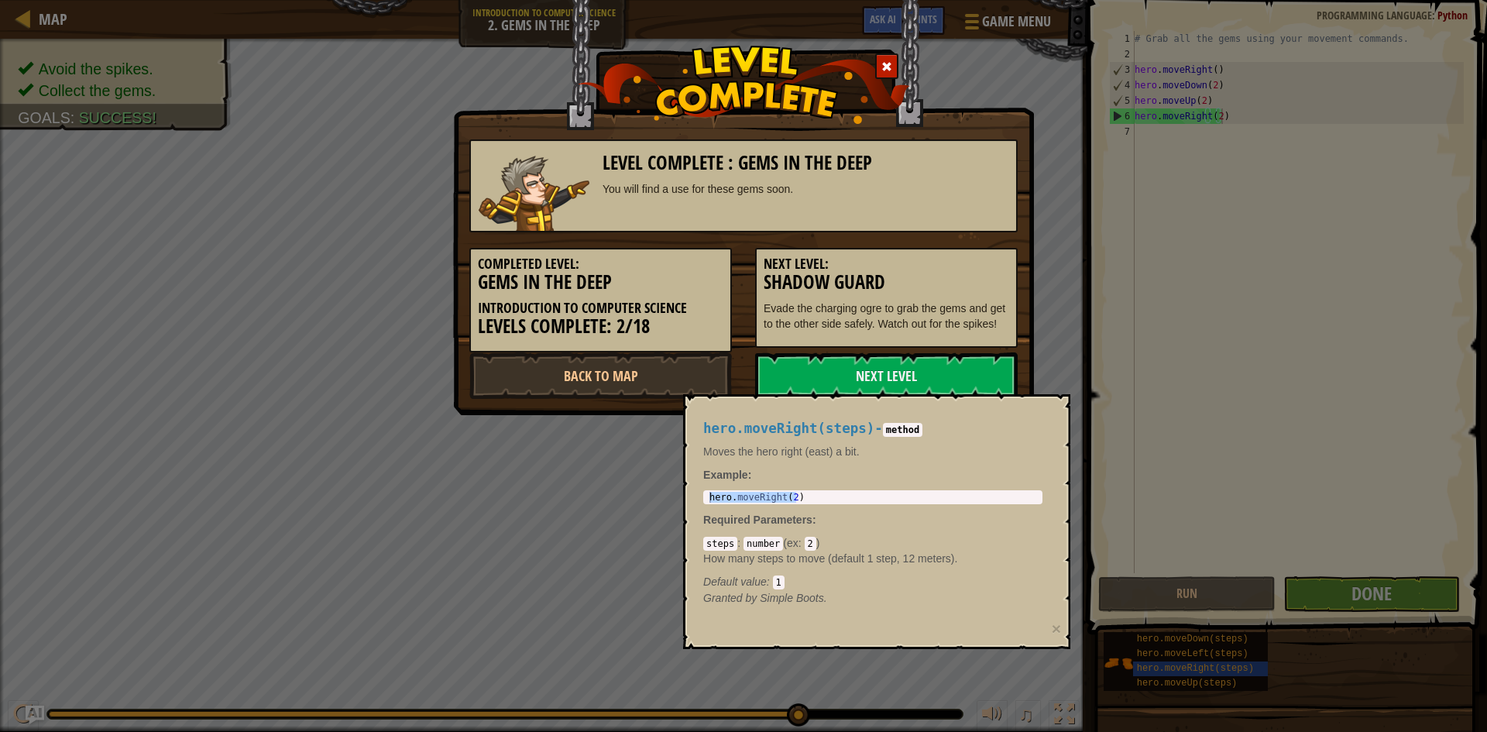
click at [957, 351] on div "Completed Level: Gems in the Deep Introduction to Computer Science Levels Compl…" at bounding box center [743, 292] width 571 height 120
click at [839, 358] on link "Next Level" at bounding box center [886, 375] width 262 height 46
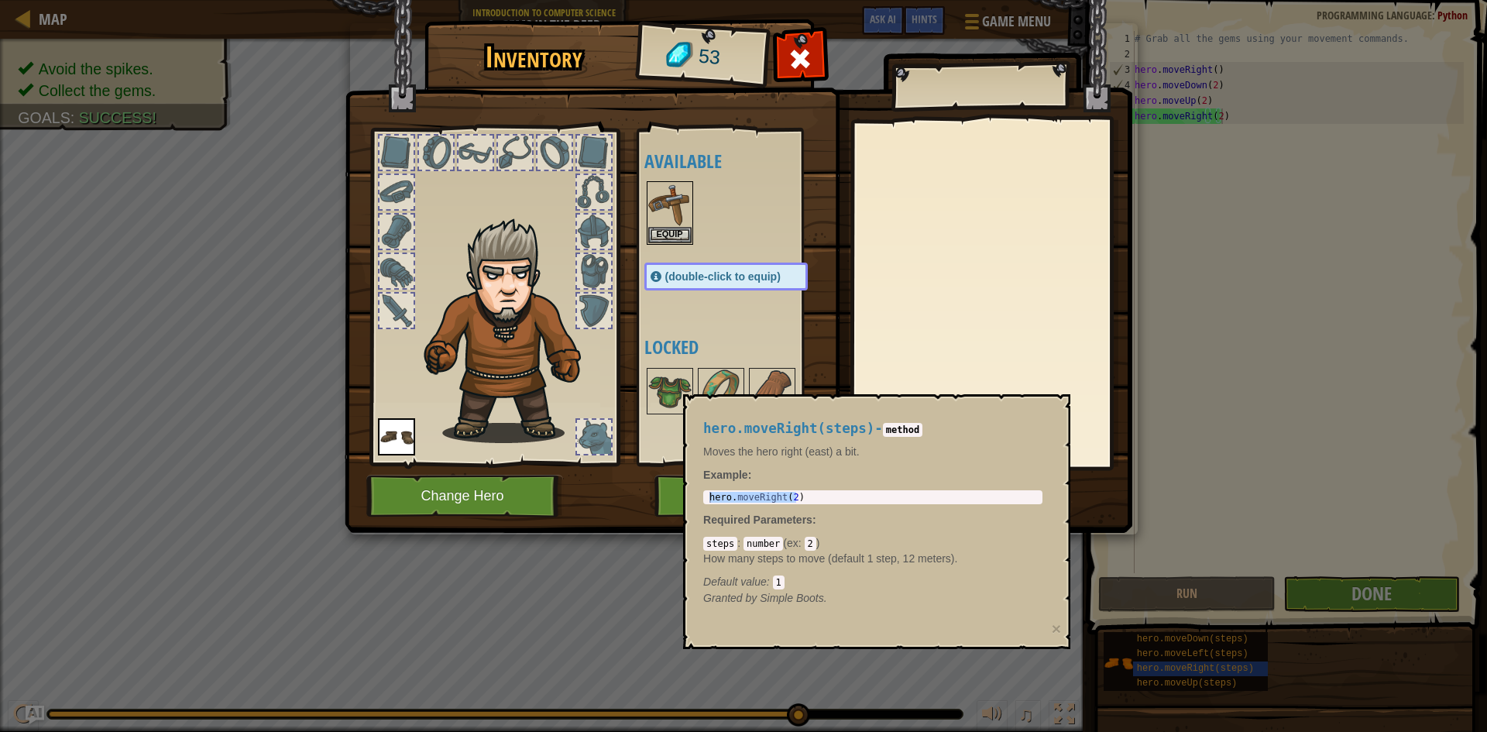
click at [613, 496] on img at bounding box center [738, 252] width 787 height 562
click at [668, 488] on button "Play" at bounding box center [735, 496] width 162 height 43
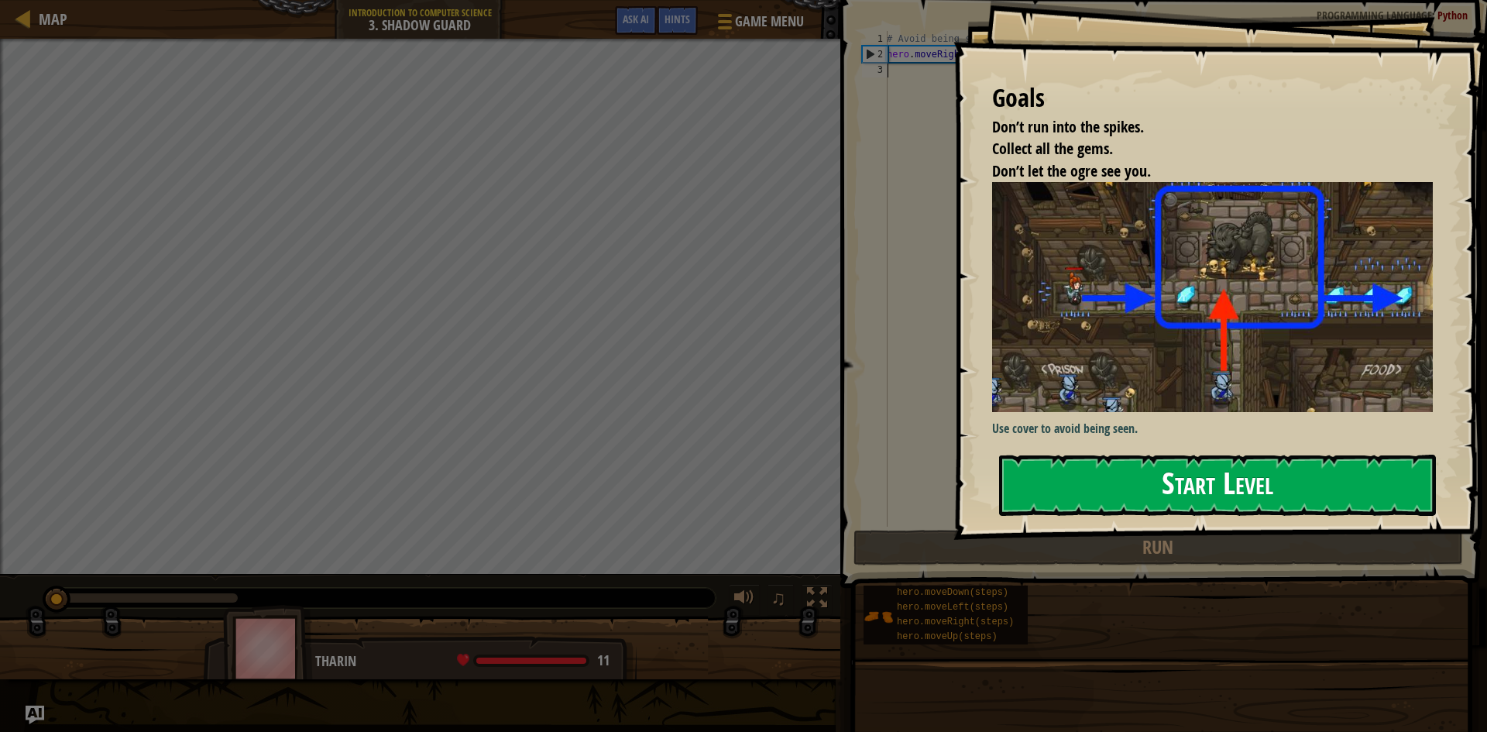
click at [1143, 479] on button "Start Level" at bounding box center [1217, 485] width 437 height 61
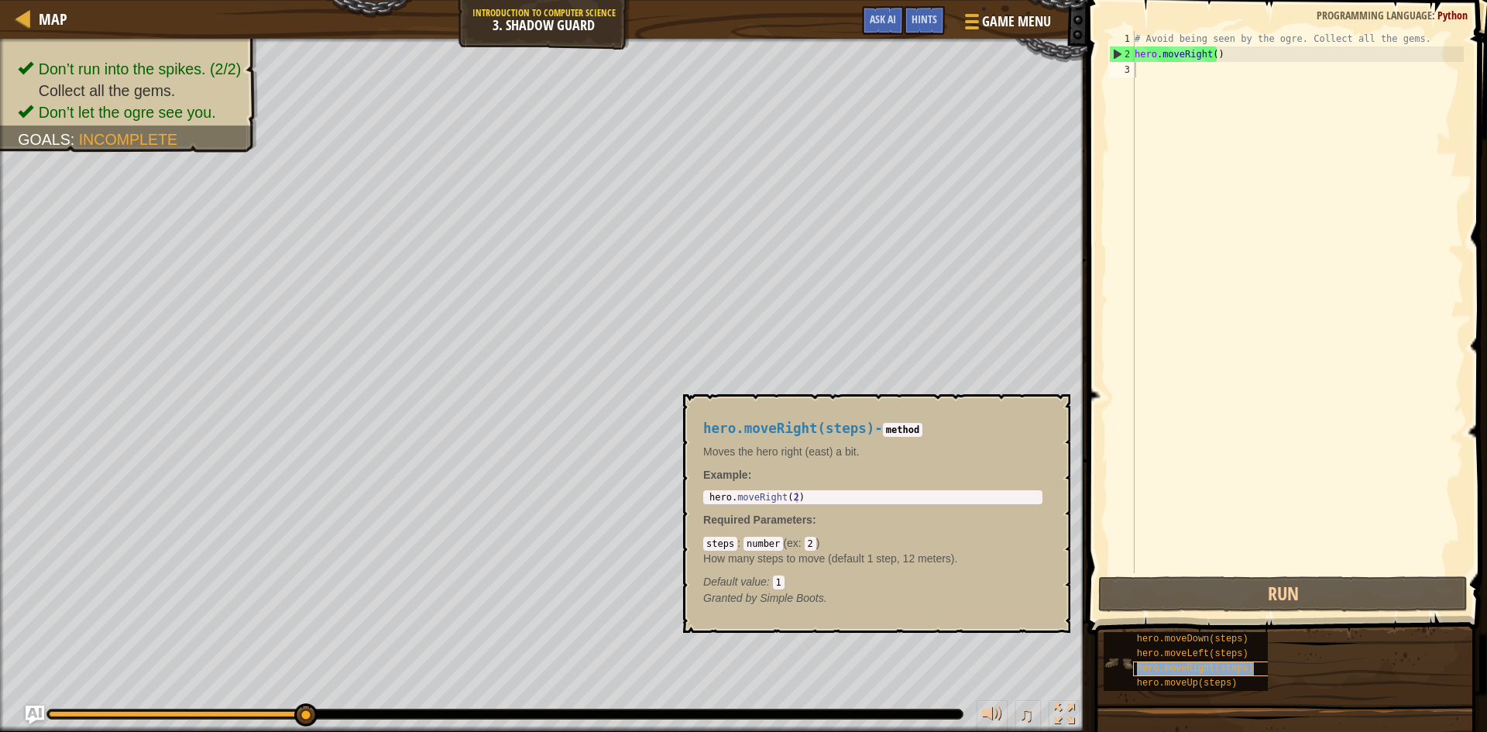
click at [1203, 663] on span "hero.moveRight(steps)" at bounding box center [1195, 668] width 117 height 11
drag, startPoint x: 859, startPoint y: 485, endPoint x: 711, endPoint y: 499, distance: 149.4
click at [711, 499] on div "hero.moveRight(steps) - method Moves the hero right (east) a bit. Example : 1 h…" at bounding box center [872, 514] width 361 height 214
type textarea "hero.moveRight(2)"
click at [678, 0] on body "Map Introduction to Computer Science 3. Shadow Guard Game Menu Done Hints Ask A…" at bounding box center [743, 0] width 1487 height 0
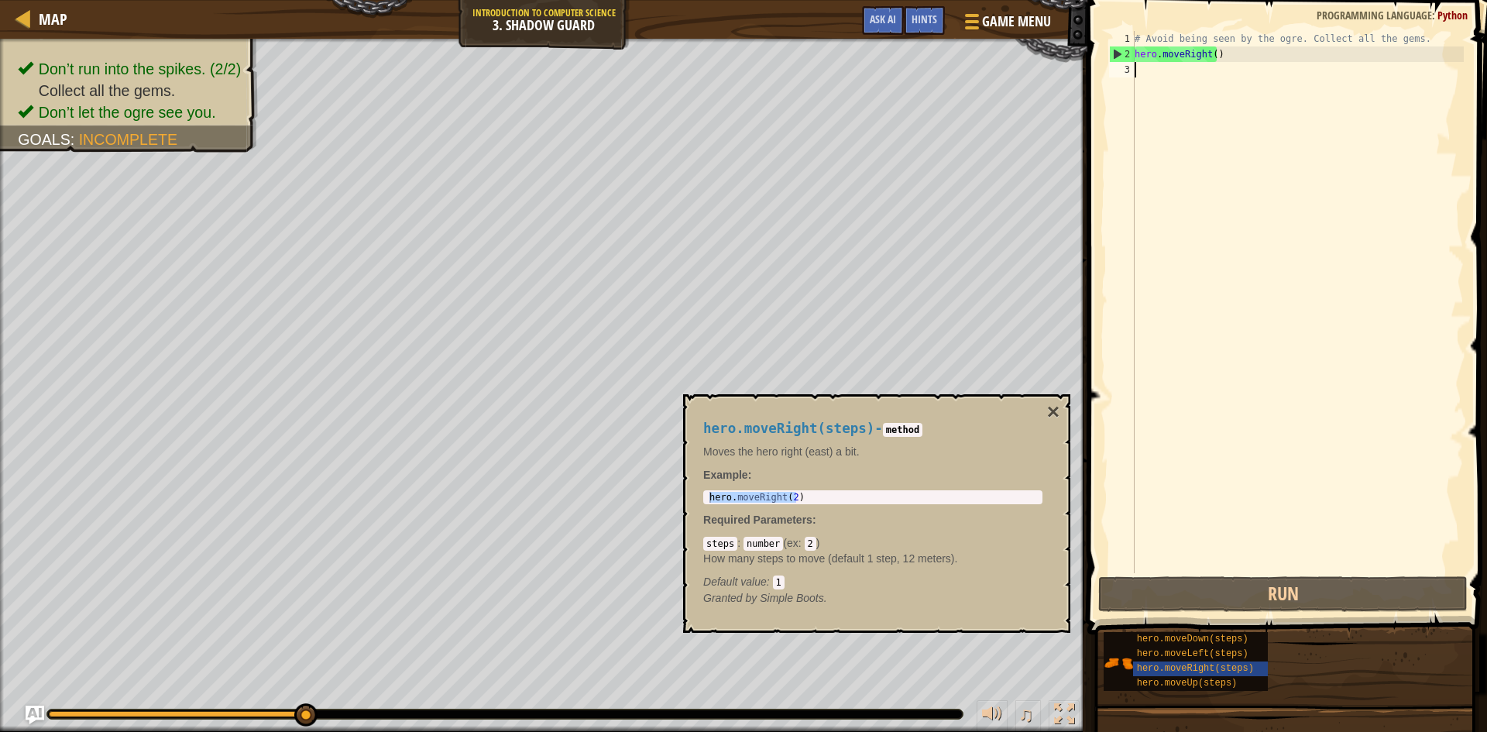
click at [1175, 67] on div "# Avoid being seen by the ogre. Collect all the gems. hero . moveRight ( )" at bounding box center [1297, 317] width 332 height 573
paste textarea "hero.moveRight(2)"
type textarea "hero.moveRight(2)"
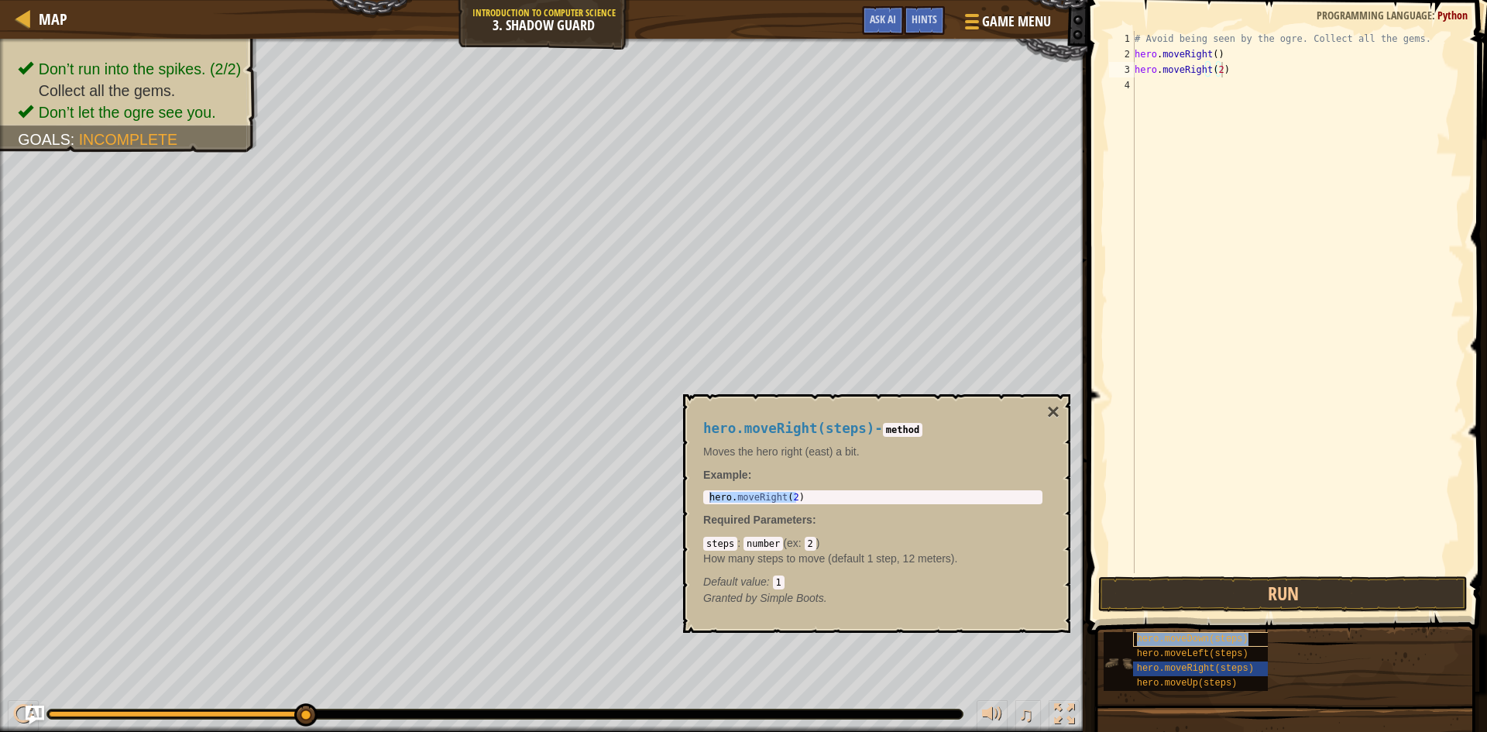
click at [1155, 637] on span "hero.moveDown(steps)" at bounding box center [1193, 638] width 112 height 11
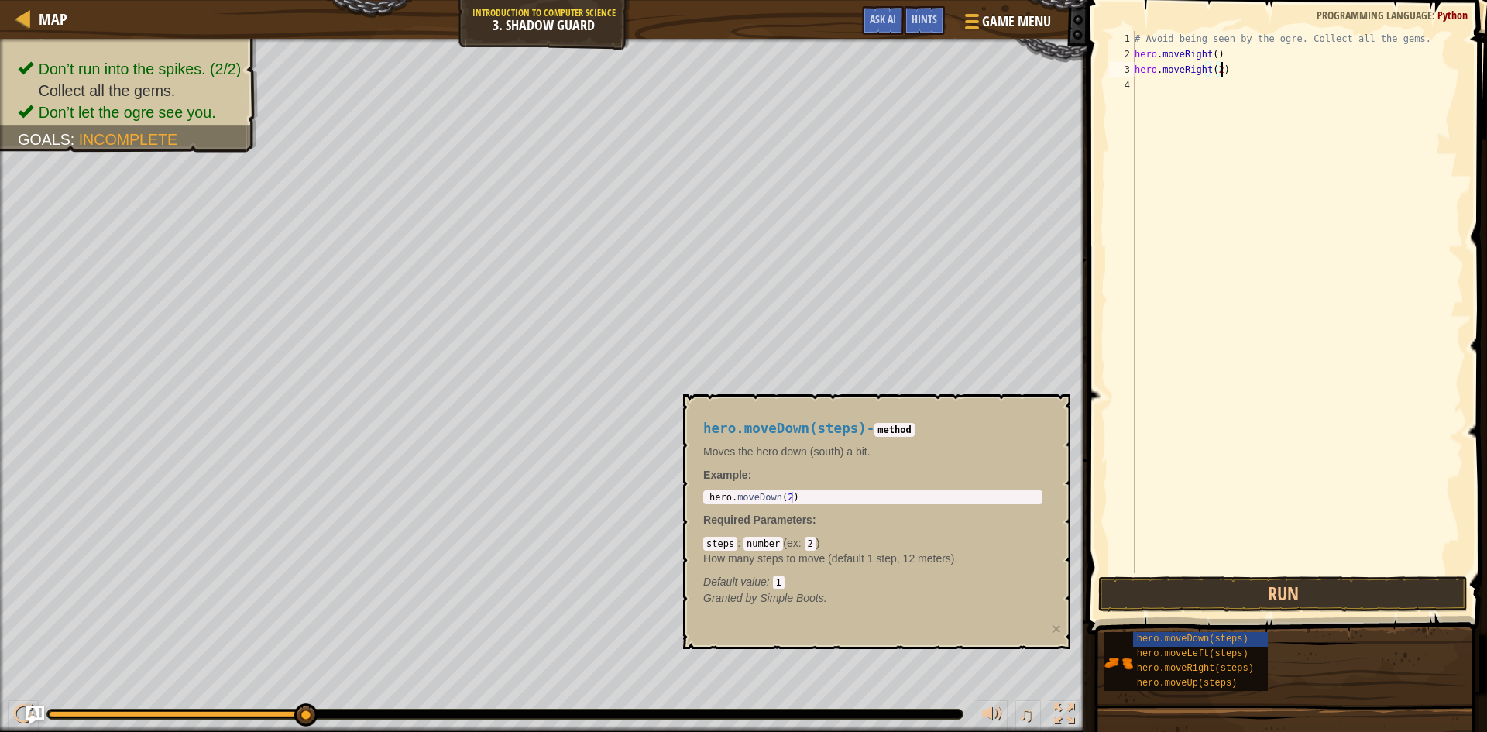
type textarea "hero.moveDown(2)"
drag, startPoint x: 881, startPoint y: 494, endPoint x: 688, endPoint y: 492, distance: 192.8
click at [688, 492] on div "hero.moveDown(steps) - method Moves the hero down (south) a bit. Example : hero…" at bounding box center [876, 521] width 387 height 255
click at [1168, 91] on div "# Avoid being seen by the ogre. Collect all the gems. hero . moveRight ( ) hero…" at bounding box center [1297, 317] width 332 height 573
paste textarea "hero.moveDown(2)"
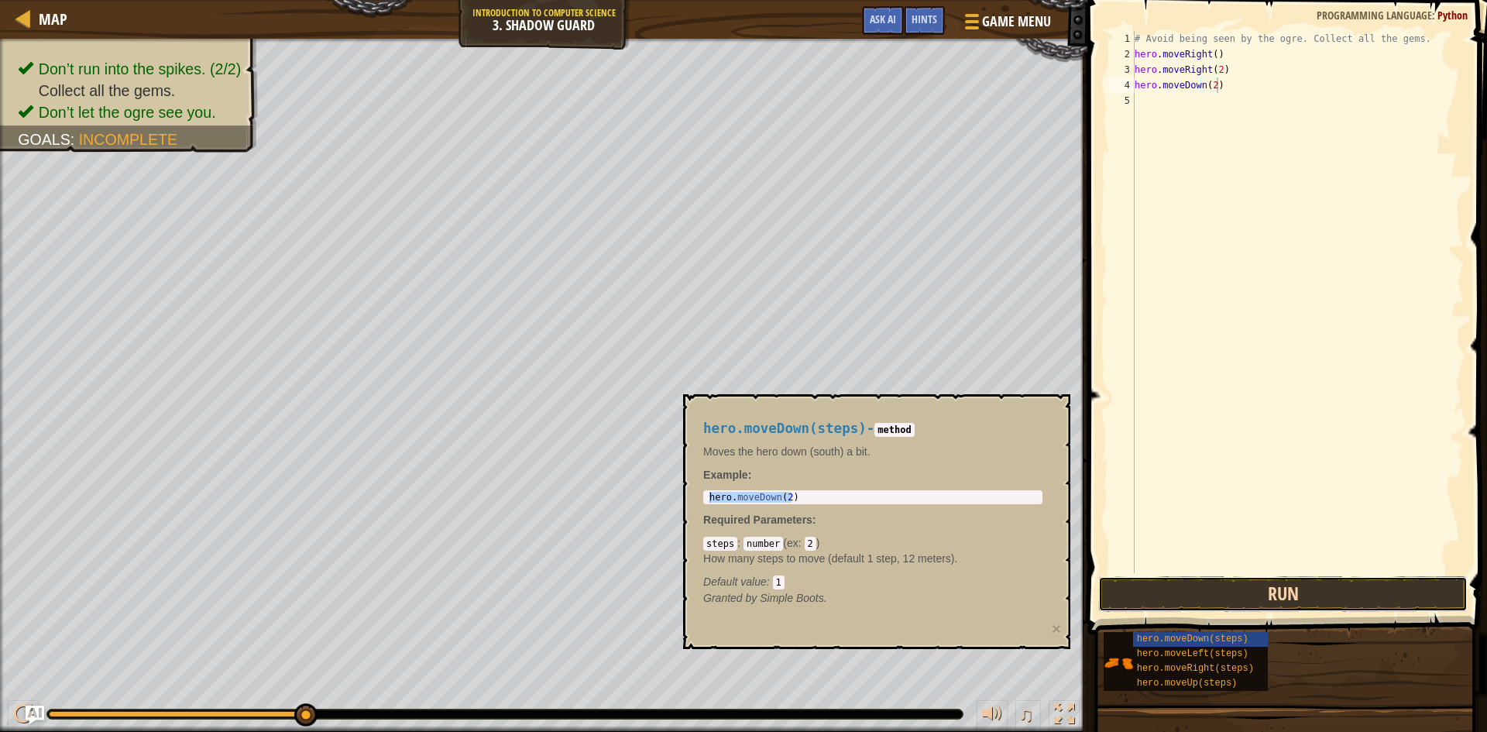
click at [1189, 588] on button "Run" at bounding box center [1282, 594] width 369 height 36
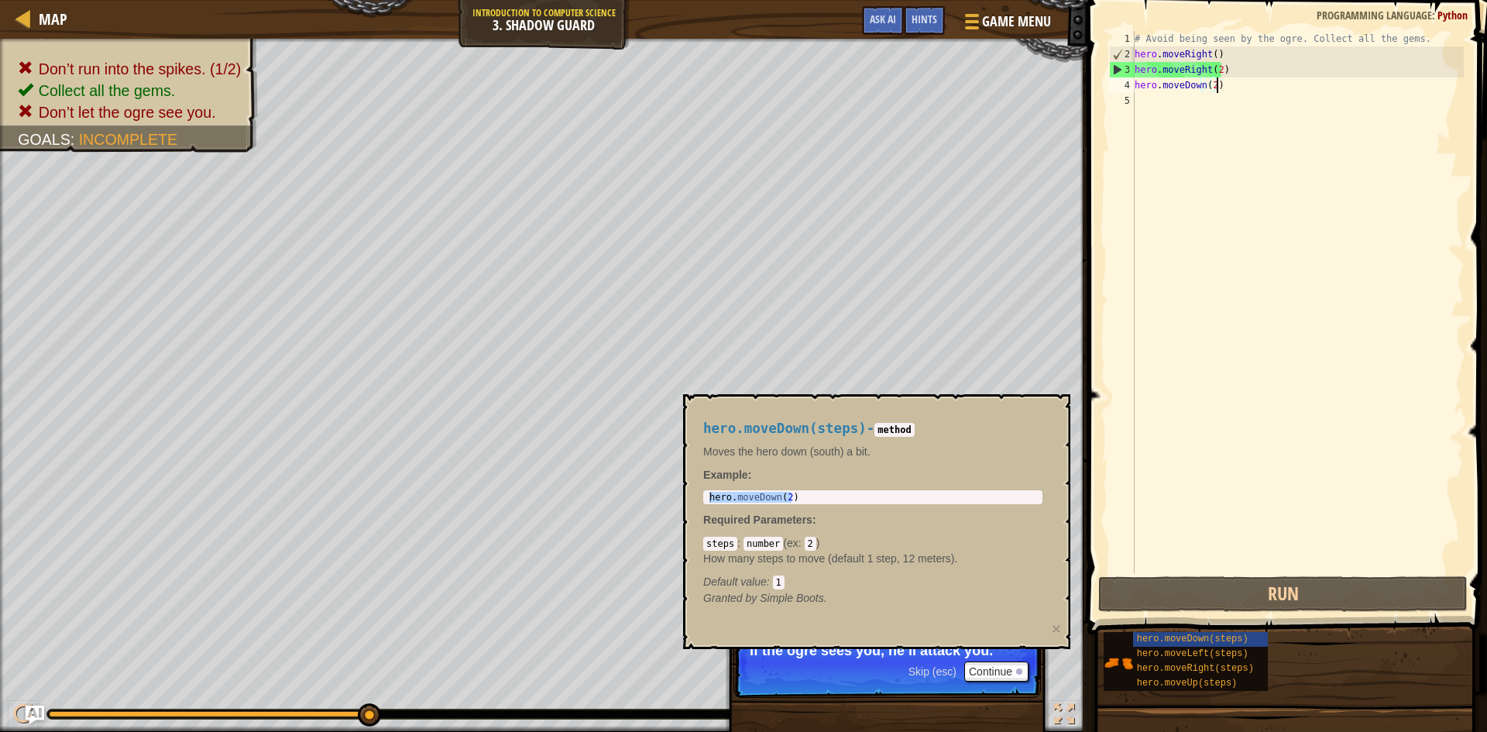
click at [1259, 70] on div "# Avoid being seen by the ogre. Collect all the gems. hero . moveRight ( ) hero…" at bounding box center [1297, 317] width 332 height 573
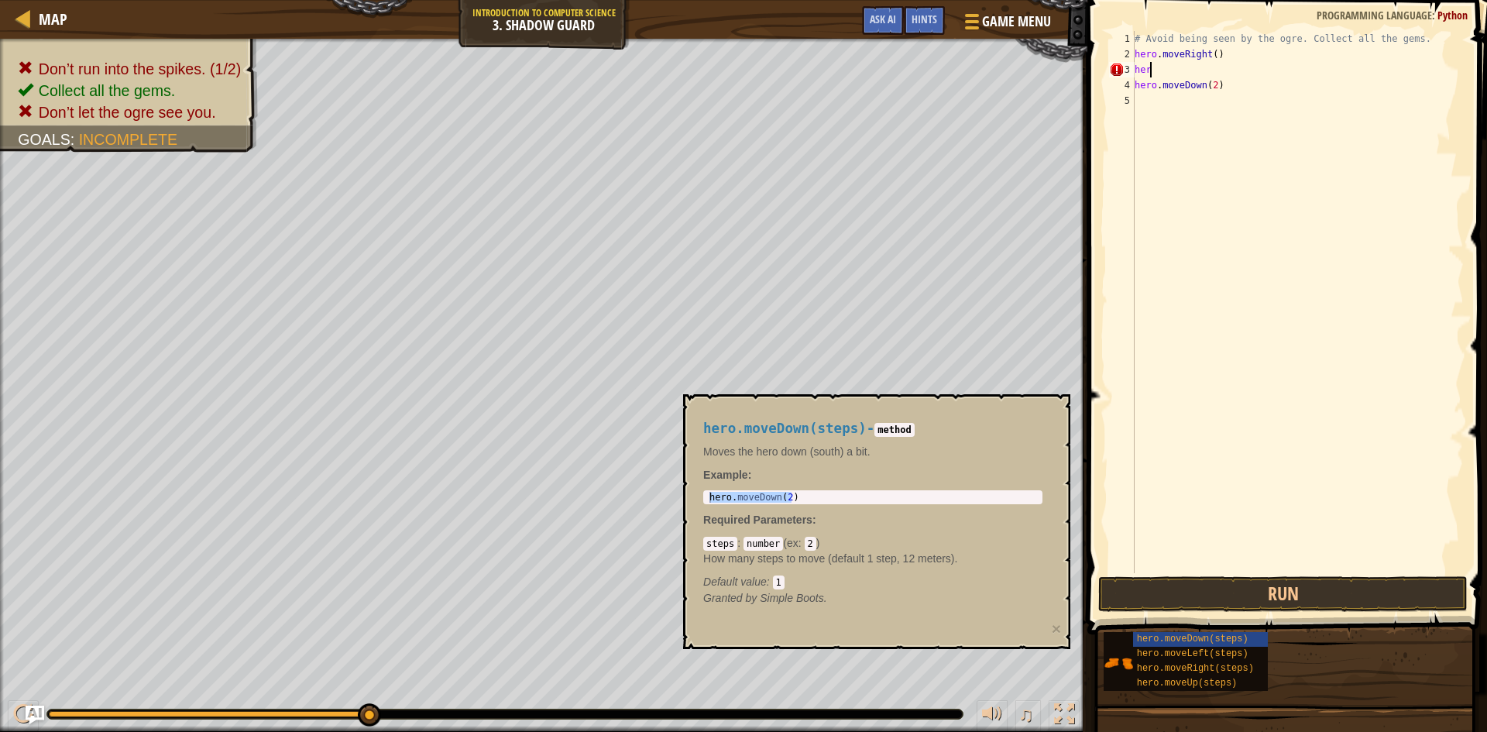
type textarea "h"
click at [1251, 602] on button "Run" at bounding box center [1282, 594] width 369 height 36
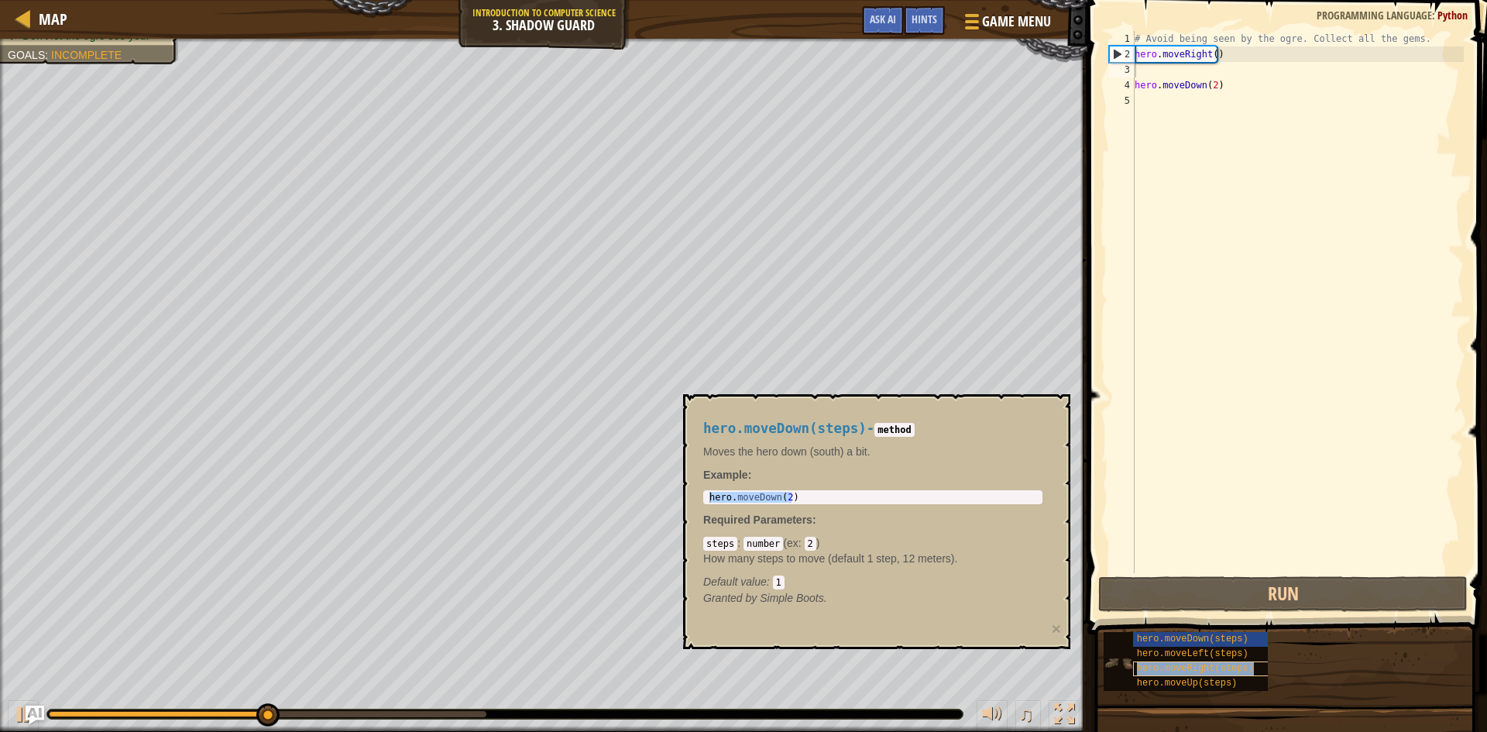
click at [1214, 662] on div "hero.moveRight(steps)" at bounding box center [1207, 668] width 149 height 15
click at [805, 541] on code "2" at bounding box center [811, 544] width 12 height 14
click at [809, 541] on code "2" at bounding box center [811, 544] width 12 height 14
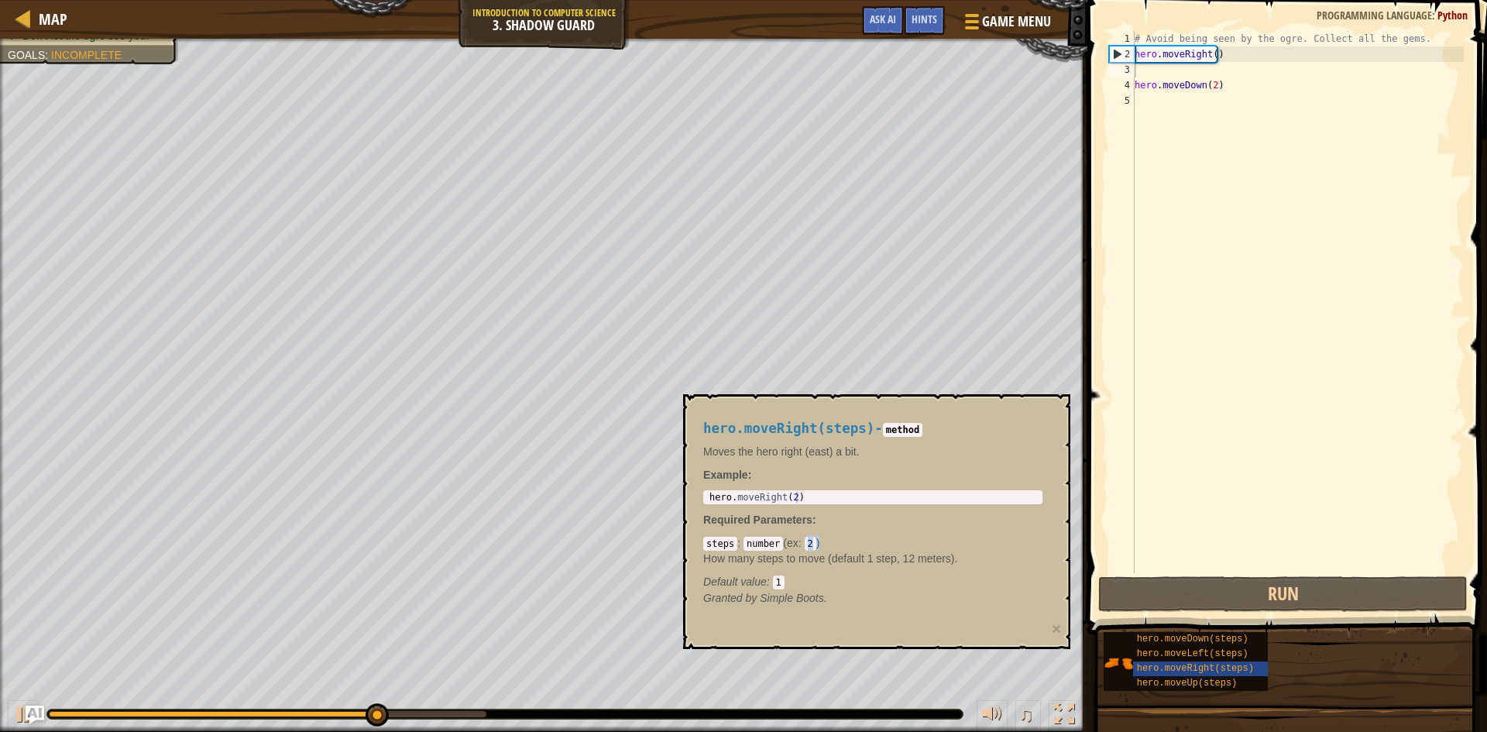
drag, startPoint x: 809, startPoint y: 541, endPoint x: 803, endPoint y: 550, distance: 10.5
click at [805, 550] on code "2" at bounding box center [811, 544] width 12 height 14
click at [710, 543] on code "steps" at bounding box center [720, 544] width 34 height 14
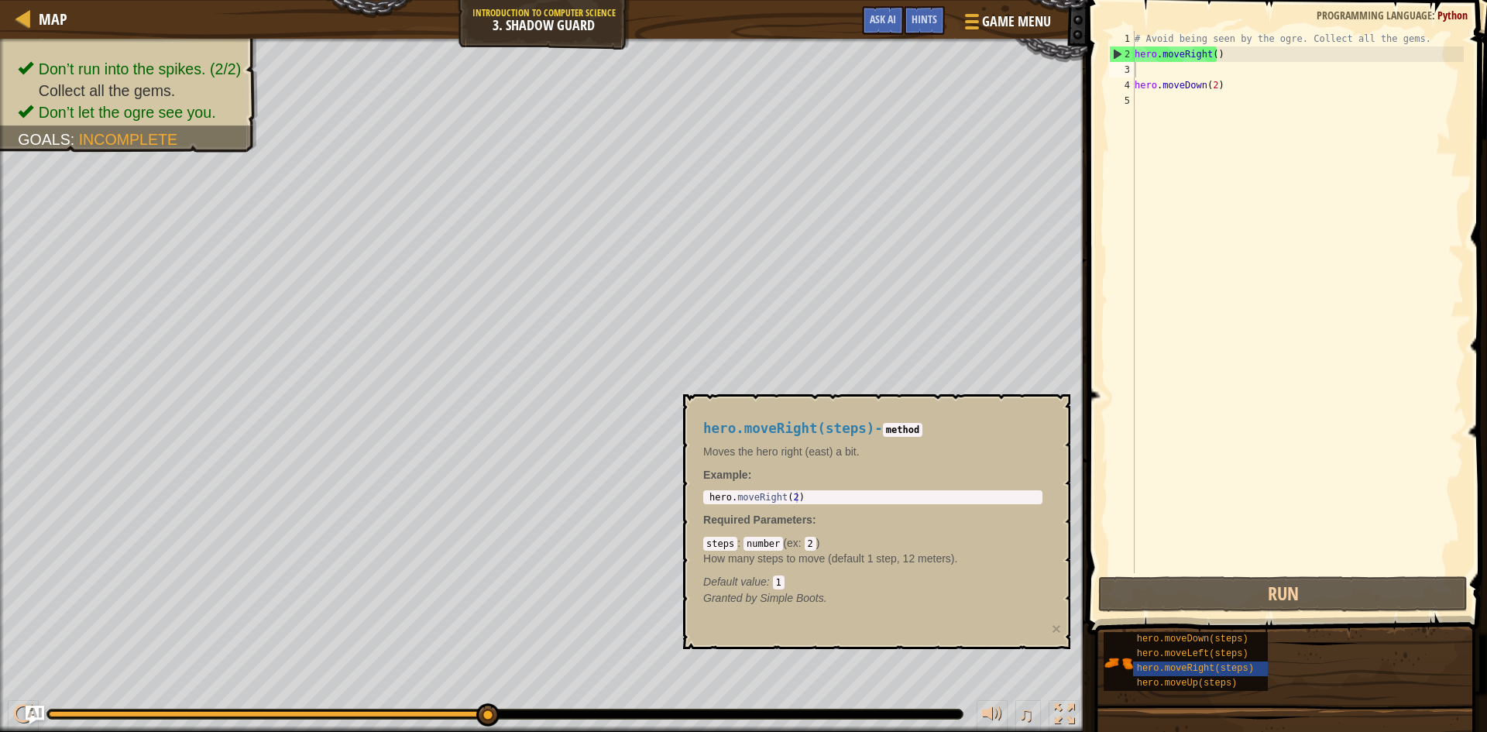
type textarea "hero.moveRight(2)"
click at [815, 500] on div "hero . moveRight ( 2 )" at bounding box center [872, 508] width 333 height 33
drag, startPoint x: 830, startPoint y: 489, endPoint x: 760, endPoint y: 480, distance: 70.3
click at [760, 480] on div "hero.moveRight(steps) - method Moves the hero right (east) a bit. Example : her…" at bounding box center [872, 514] width 361 height 214
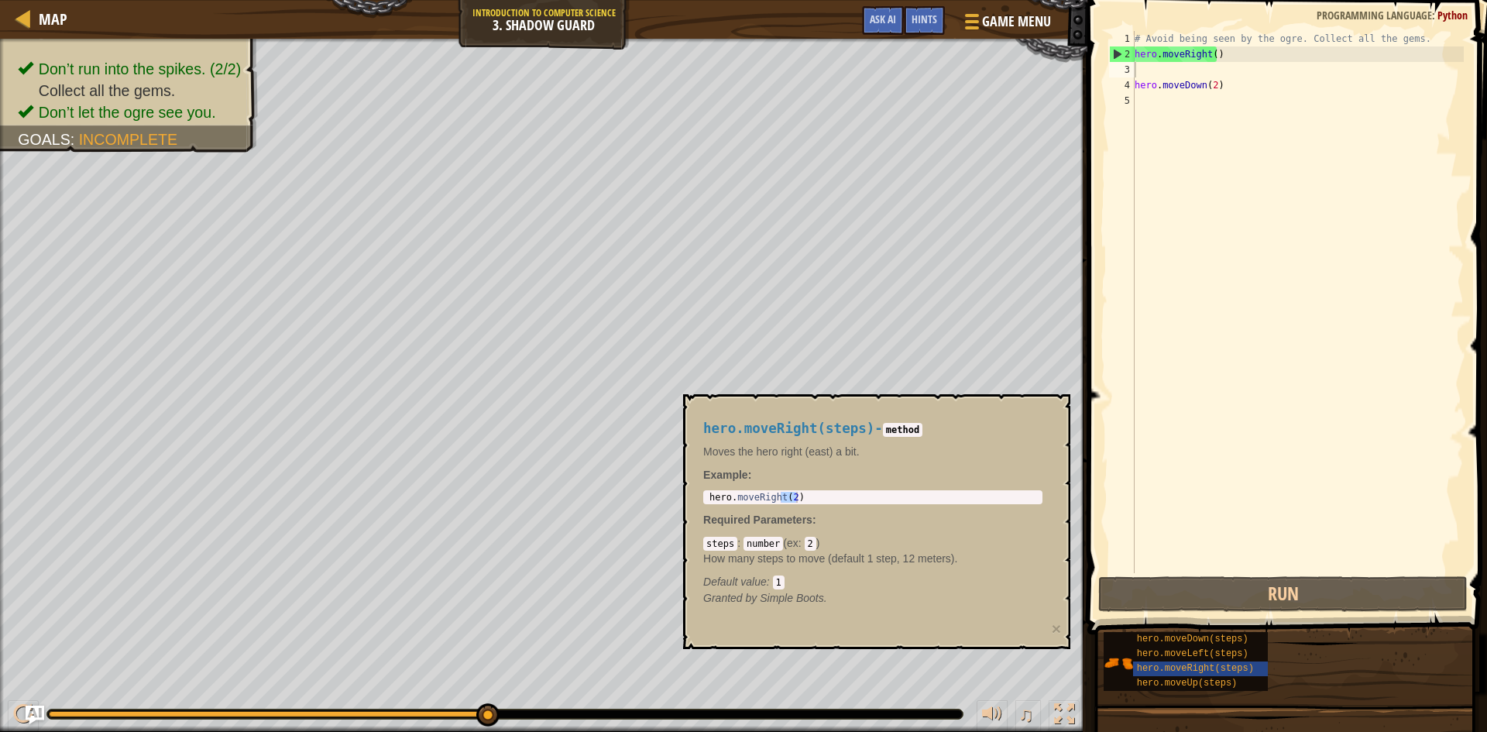
drag, startPoint x: 705, startPoint y: 497, endPoint x: 725, endPoint y: 504, distance: 21.3
click at [725, 504] on div "hero.moveRight(2) 1 hero . moveRight ( 2 ) הההההההההההההההההההההההההההההההההההה…" at bounding box center [872, 497] width 339 height 14
click at [726, 500] on div "hero . moveRight ( 2 )" at bounding box center [872, 508] width 333 height 33
drag, startPoint x: 708, startPoint y: 496, endPoint x: 826, endPoint y: 492, distance: 118.5
click at [807, 499] on div "hero . moveRight ( 2 )" at bounding box center [872, 508] width 333 height 33
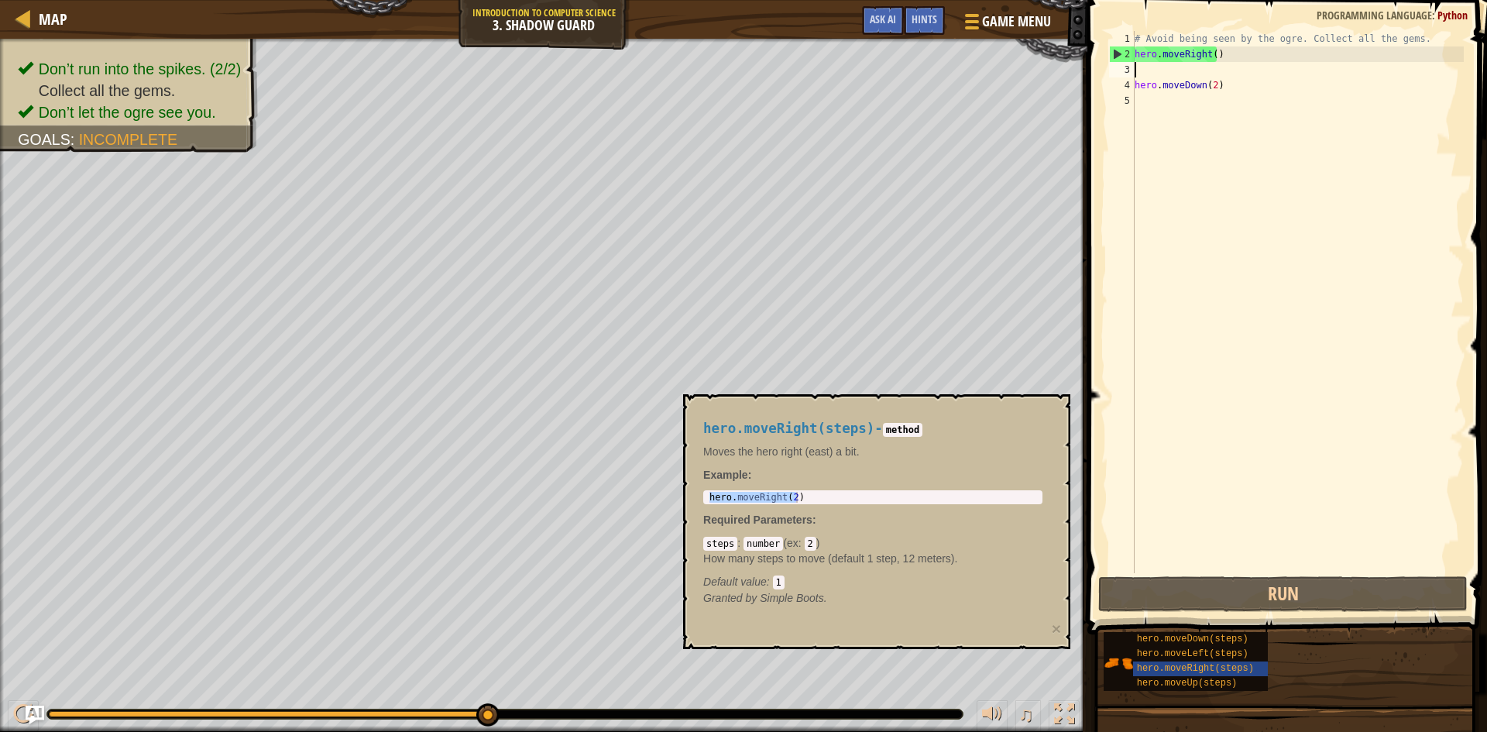
click at [1156, 64] on div "# Avoid being seen by the ogre. Collect all the gems. hero . moveRight ( ) hero…" at bounding box center [1297, 317] width 332 height 573
click at [1156, 70] on div "# Avoid being seen by the ogre. Collect all the gems. hero . moveRight ( ) hero…" at bounding box center [1297, 317] width 332 height 573
paste textarea "hero.moveRight(2)"
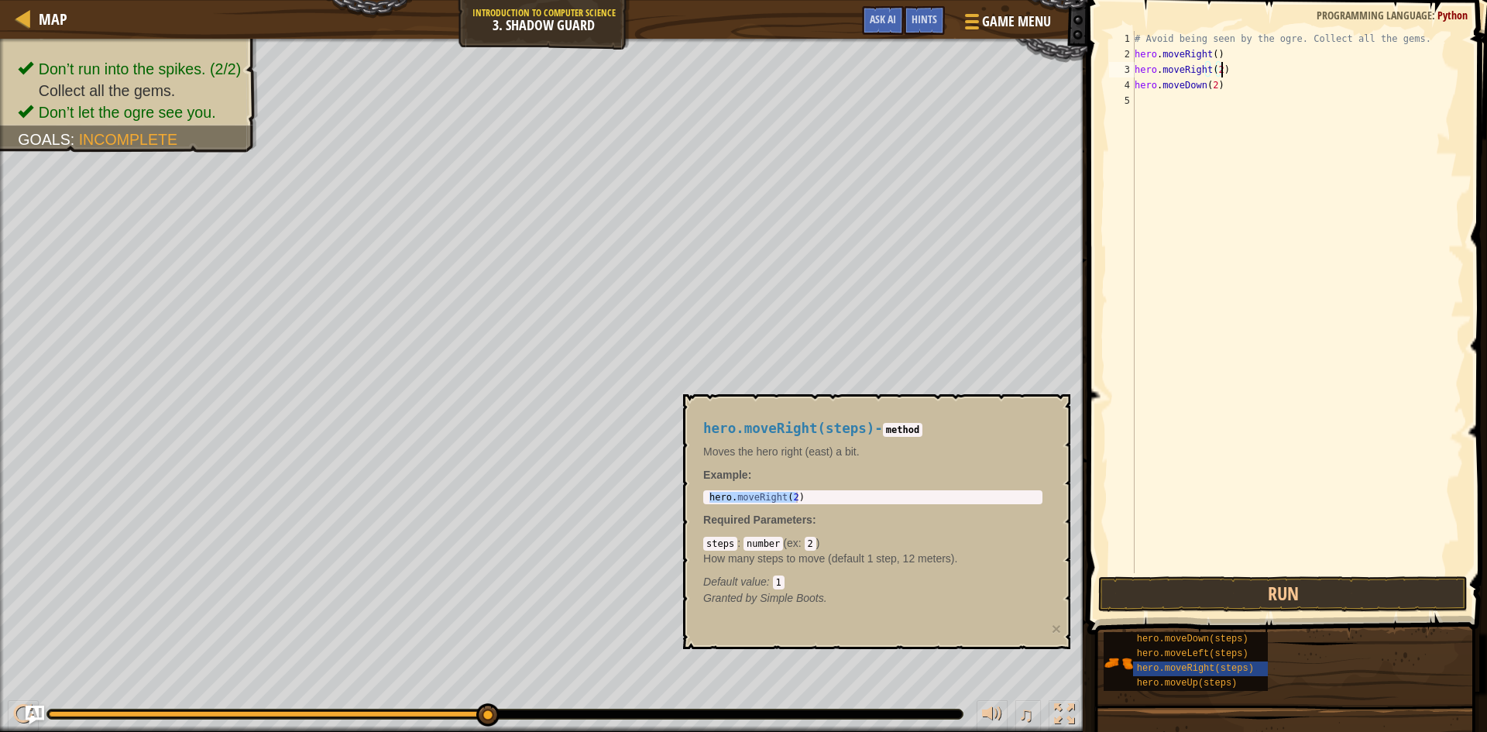
click at [1225, 91] on div "# Avoid being seen by the ogre. Collect all the gems. hero . moveRight ( ) hero…" at bounding box center [1297, 317] width 332 height 573
type textarea "h"
click at [1198, 654] on span "hero.moveLeft(steps)" at bounding box center [1193, 653] width 112 height 11
type textarea "hero.moveLeft(2)"
click at [660, 0] on body "Map Introduction to Computer Science 3. Shadow Guard Game Menu Done Hints Ask A…" at bounding box center [743, 0] width 1487 height 0
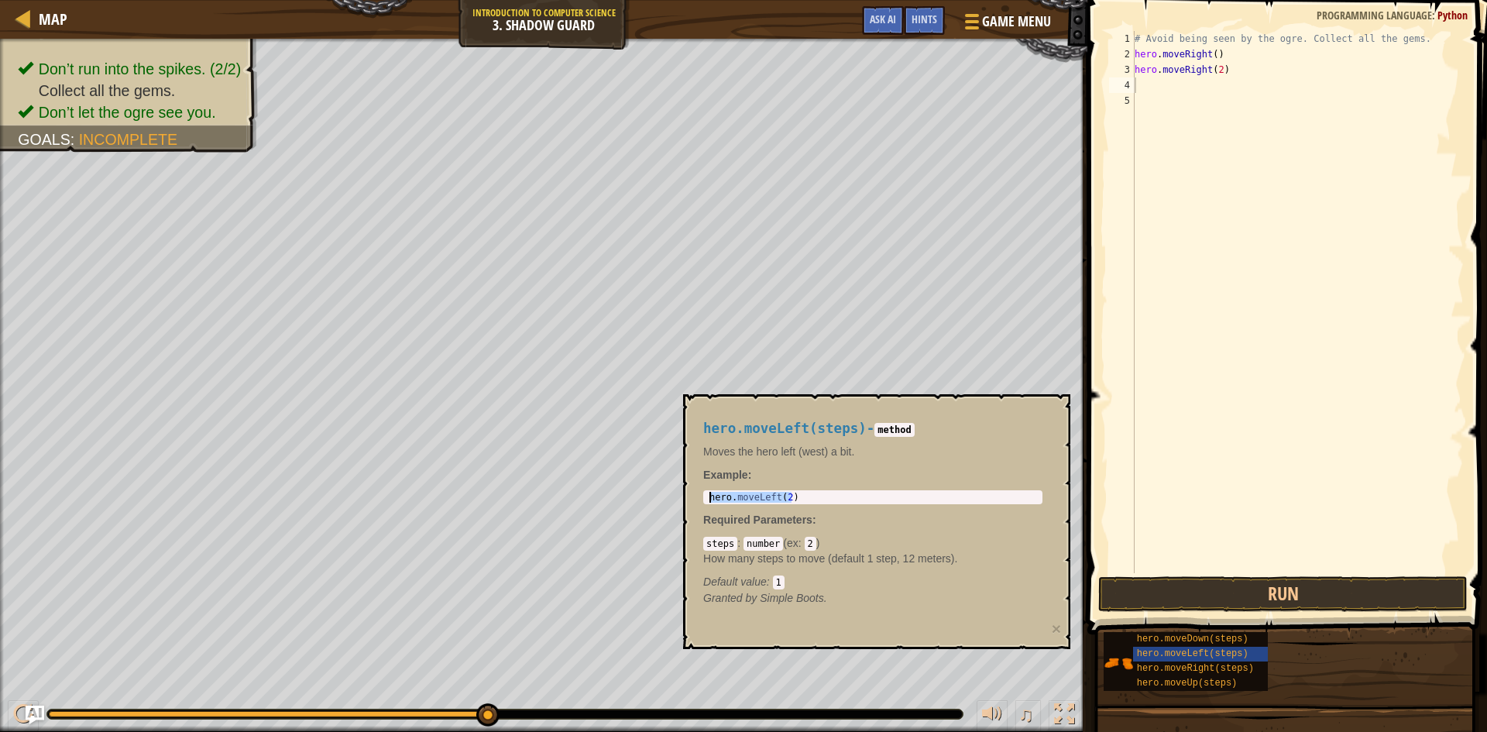
click at [1166, 86] on div "# Avoid being seen by the ogre. Collect all the gems. hero . moveRight ( ) hero…" at bounding box center [1297, 317] width 332 height 573
paste textarea "hero.moveLeft(2)"
type textarea "hero.moveLeft(2)"
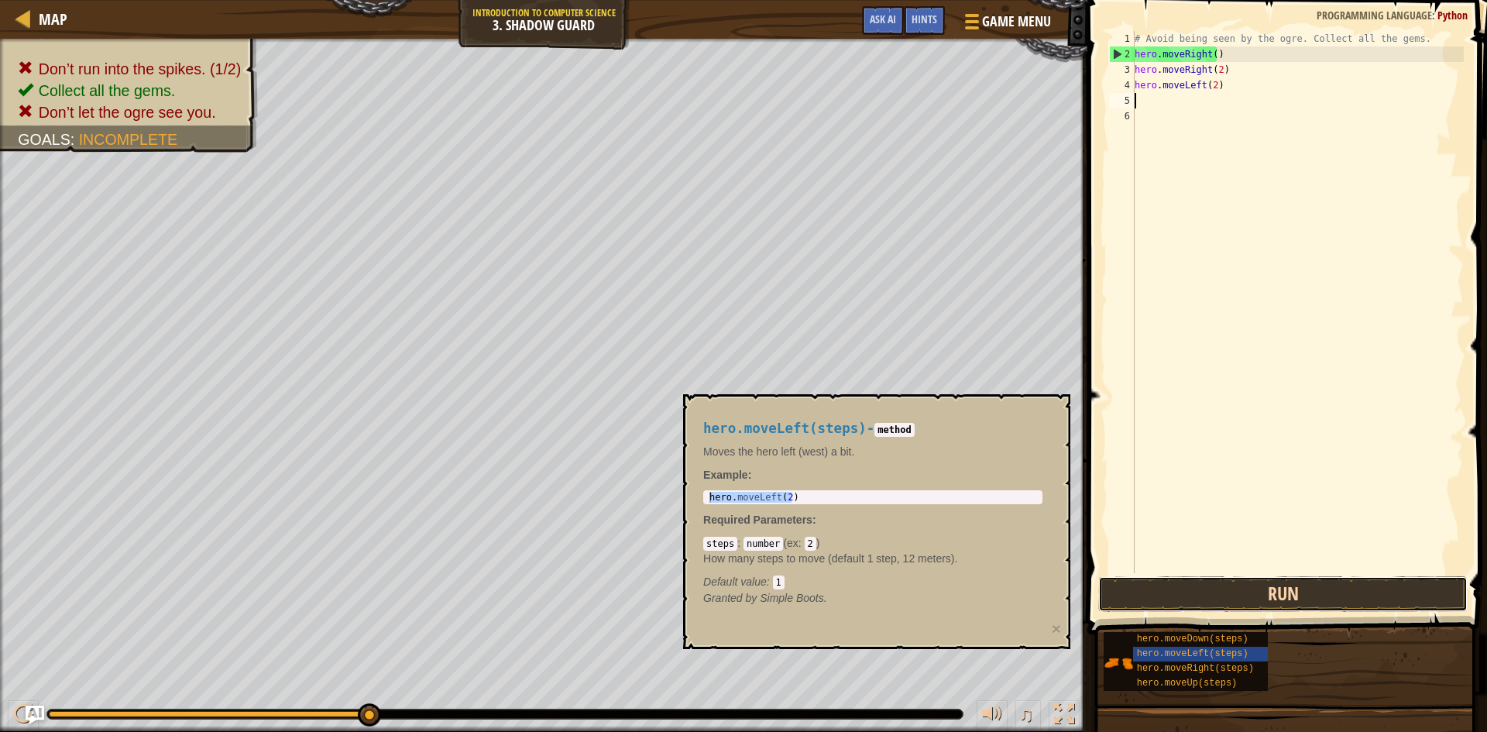
click at [1167, 592] on button "Run" at bounding box center [1282, 594] width 369 height 36
click at [1222, 589] on button "Run" at bounding box center [1282, 594] width 369 height 36
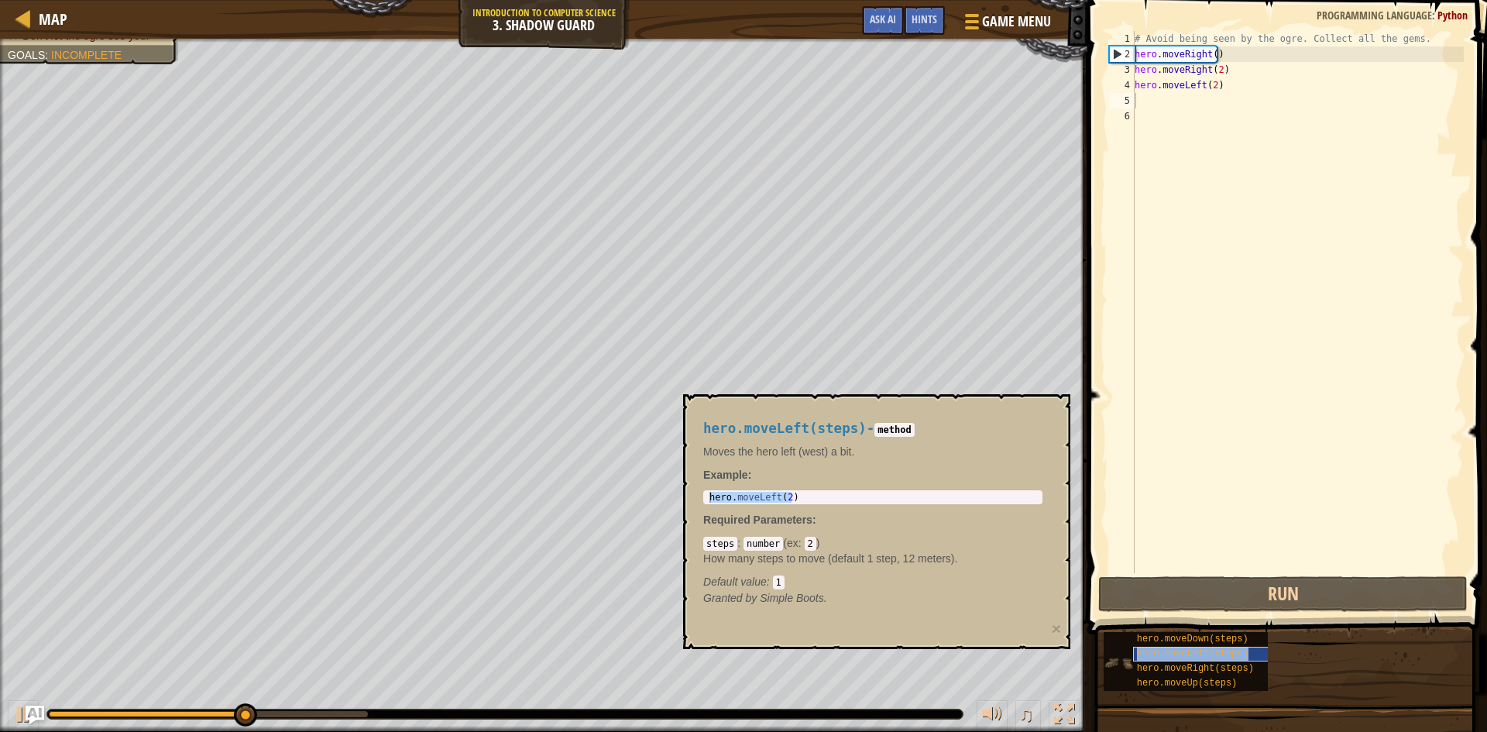
click at [1216, 652] on span "hero.moveLeft(steps)" at bounding box center [1193, 653] width 112 height 11
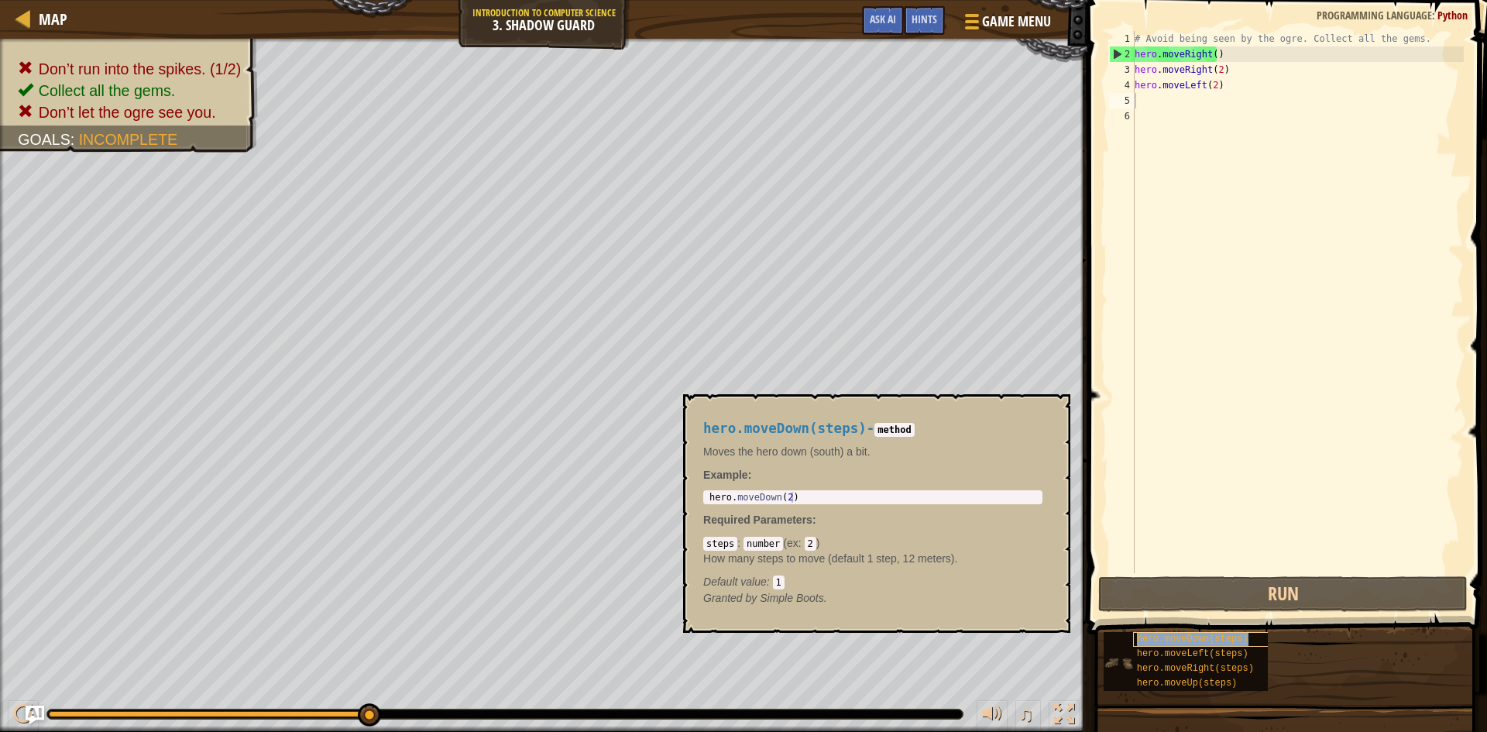
click at [1206, 642] on span "hero.moveDown(steps)" at bounding box center [1193, 638] width 112 height 11
type textarea "hero.moveDown(2)"
drag, startPoint x: 947, startPoint y: 499, endPoint x: 687, endPoint y: 496, distance: 260.2
click at [687, 496] on div "hero.moveDown(steps) - method Moves the hero down (south) a bit. Example : hero…" at bounding box center [876, 513] width 387 height 238
type textarea "hero.moveRight(2)"
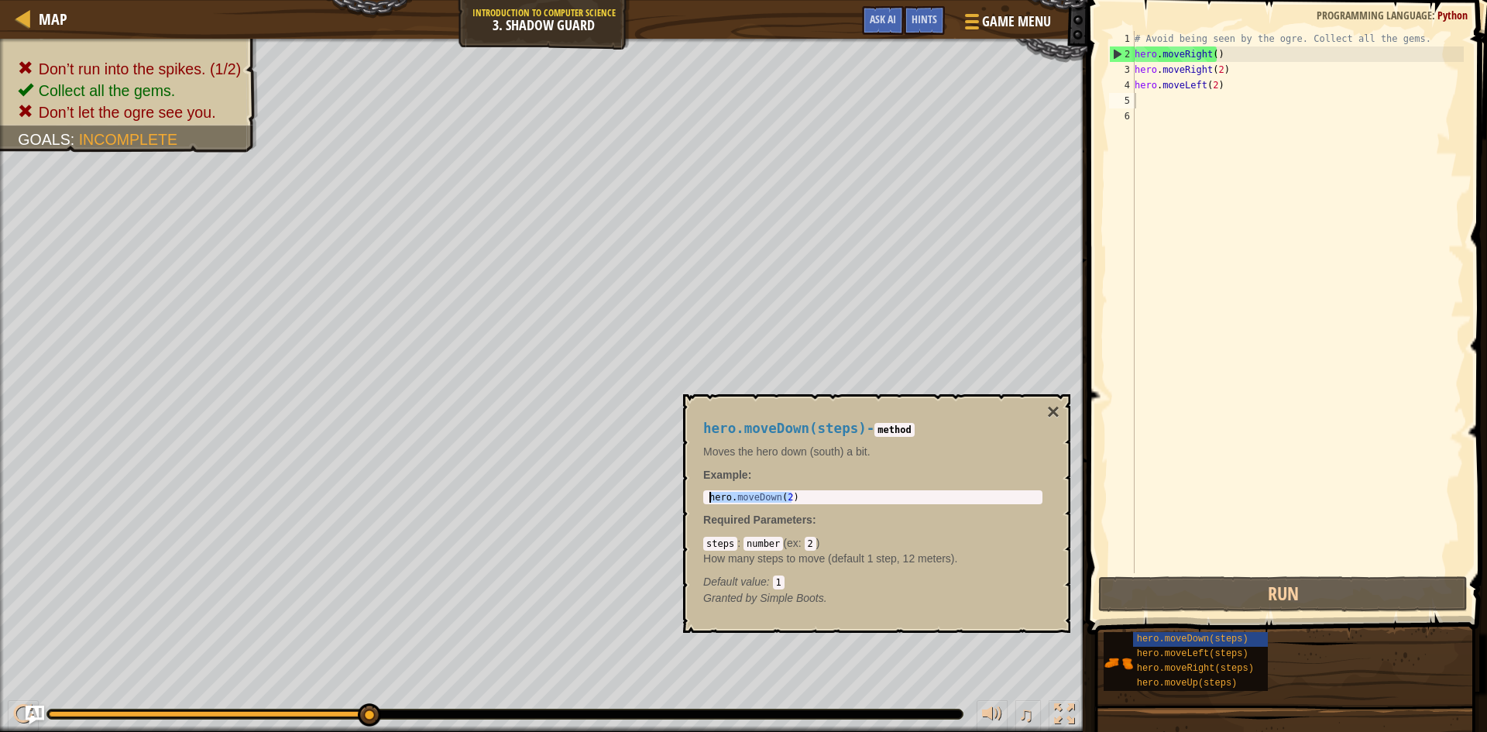
click at [1261, 71] on div "# Avoid being seen by the ogre. Collect all the gems. hero . moveRight ( ) hero…" at bounding box center [1297, 317] width 332 height 573
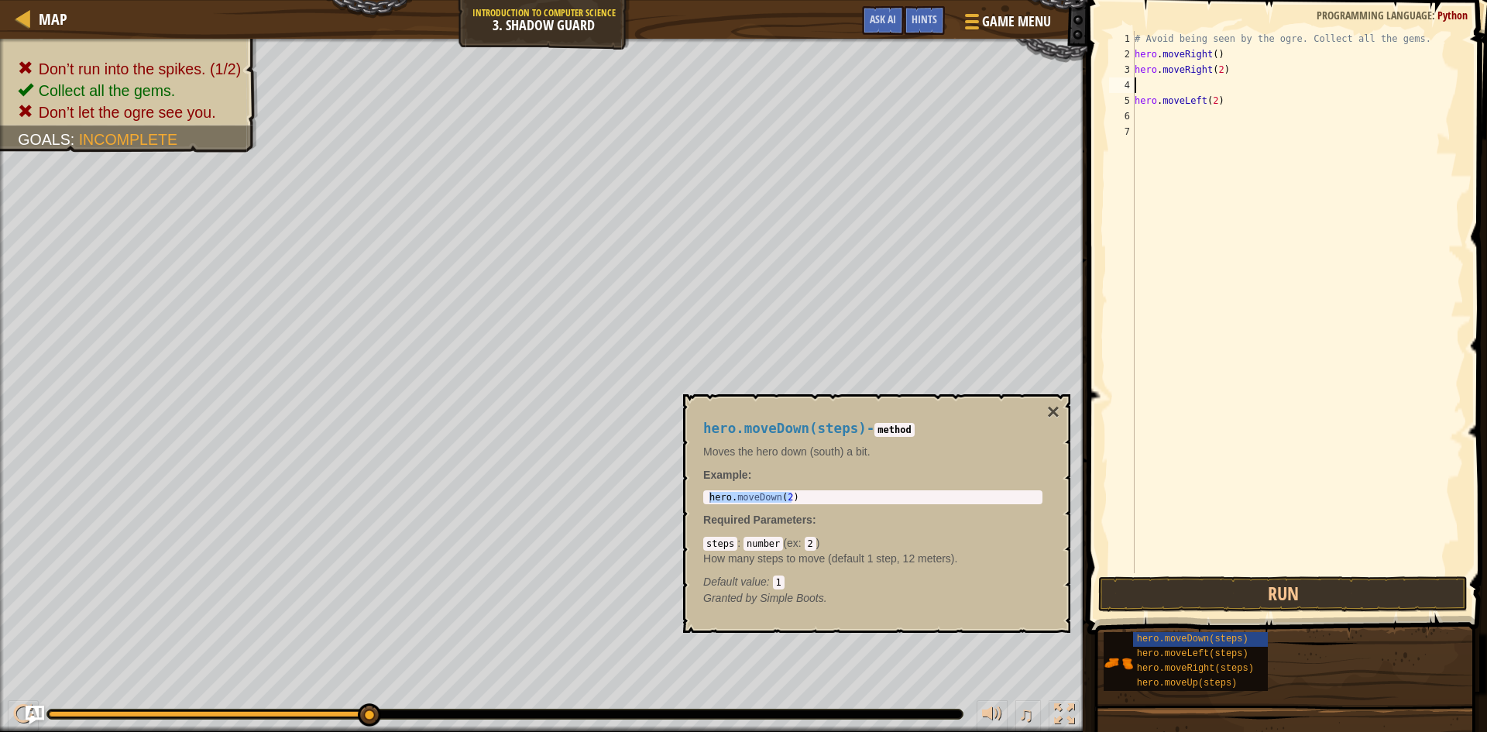
paste textarea "hero.moveDown(2)"
type textarea "hero.moveDown(2)"
click at [1233, 588] on button "Run" at bounding box center [1282, 594] width 369 height 36
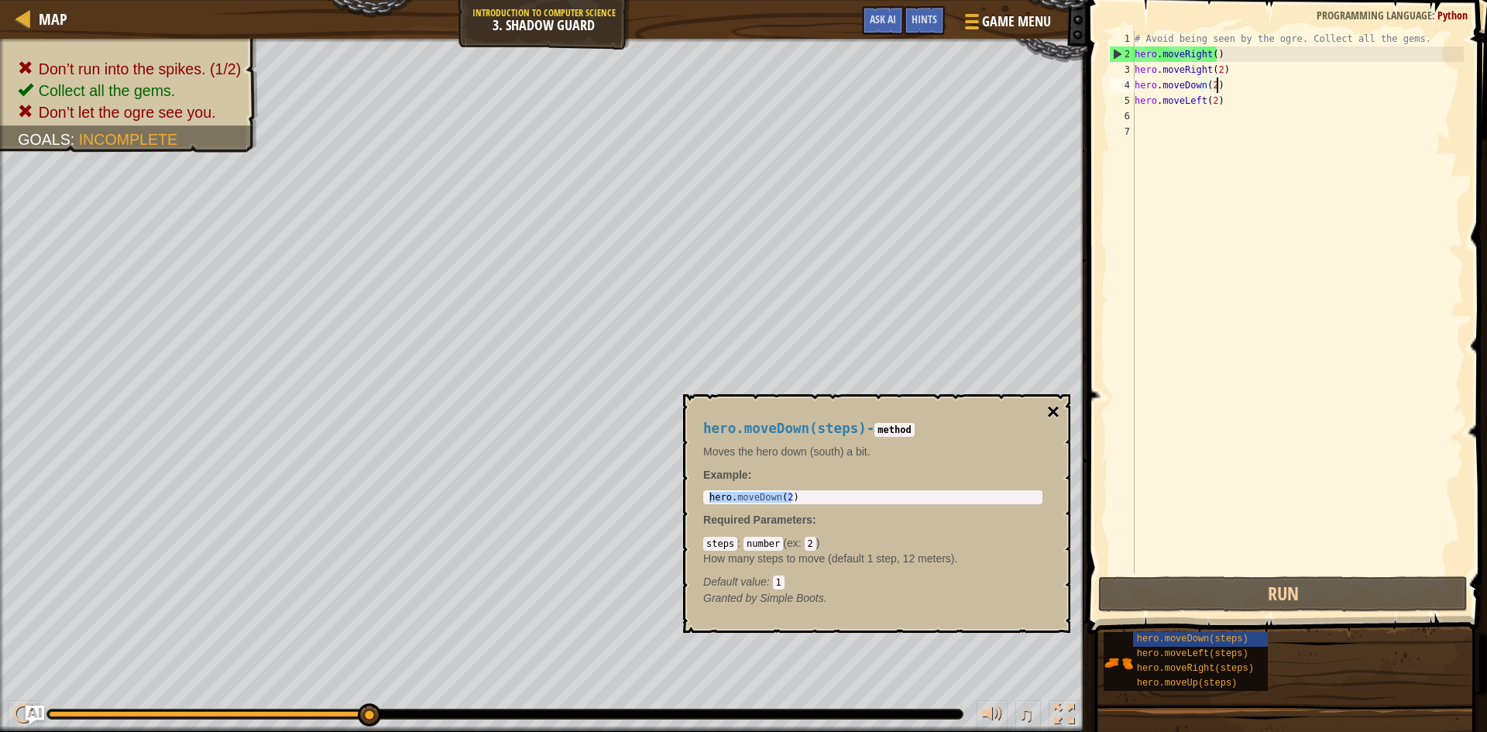
click at [1059, 407] on button "×" at bounding box center [1053, 412] width 12 height 22
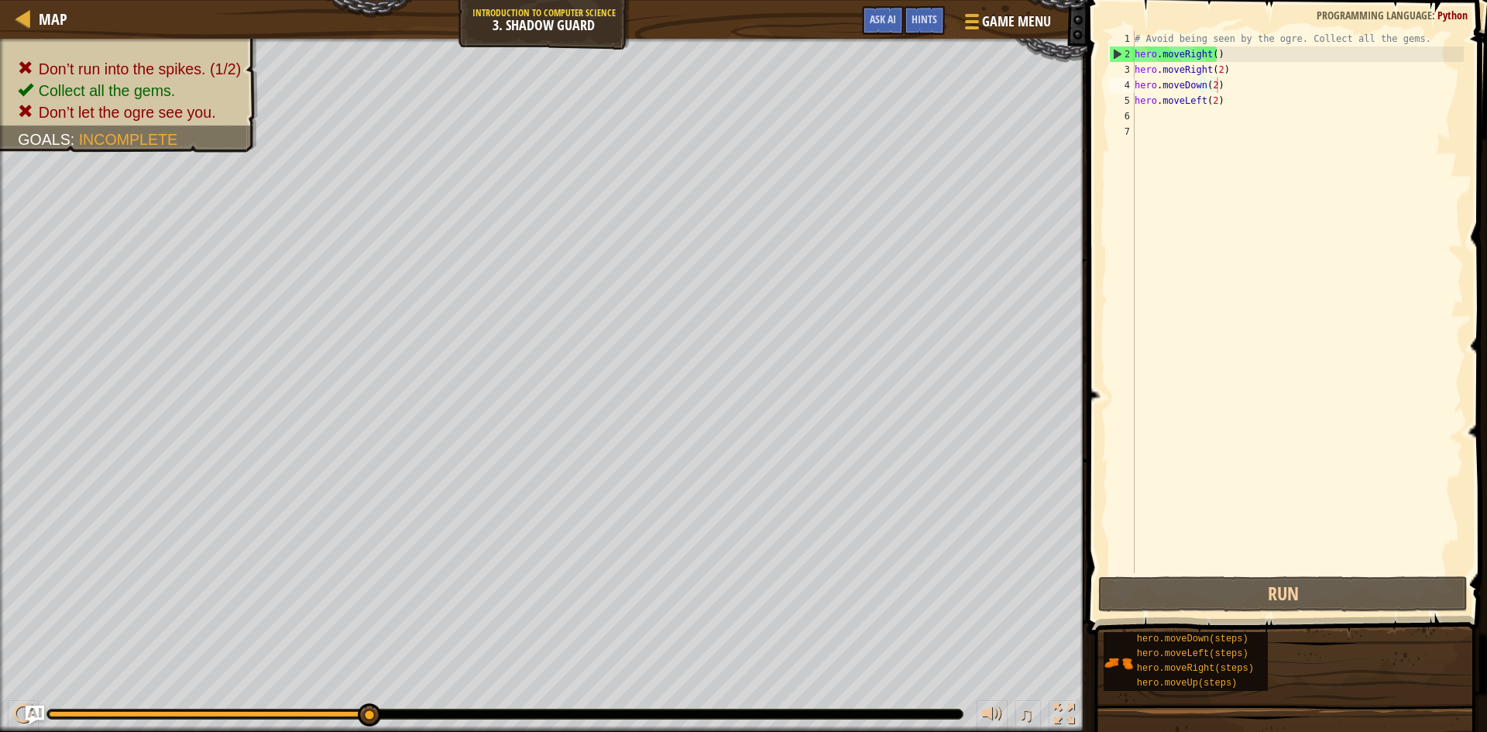
click at [1244, 109] on div "# Avoid being seen by the ogre. Collect all the gems. hero . moveRight ( ) hero…" at bounding box center [1297, 317] width 332 height 573
click at [1244, 108] on div "# Avoid being seen by the ogre. Collect all the gems. hero . moveRight ( ) hero…" at bounding box center [1297, 317] width 332 height 573
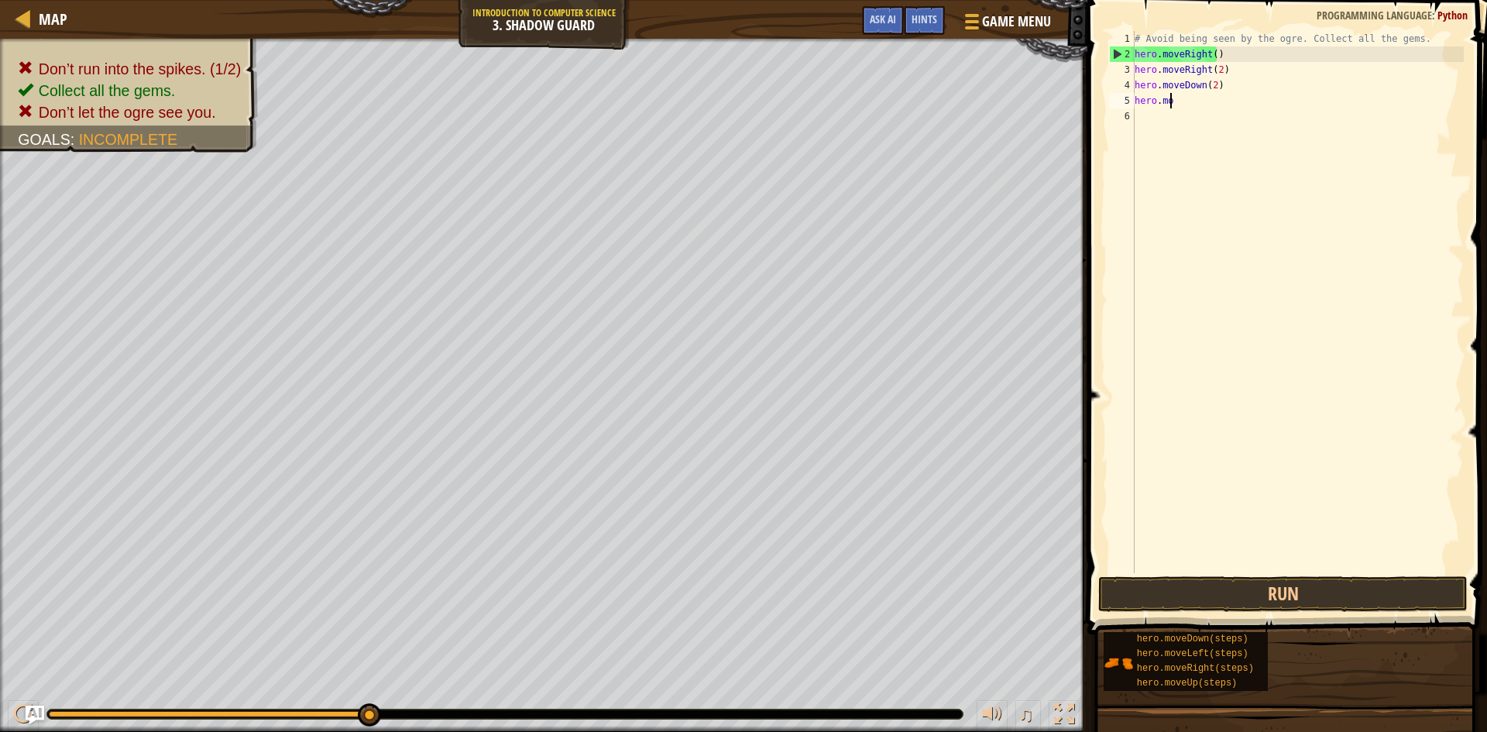
type textarea "h"
click at [1245, 584] on button "Run" at bounding box center [1282, 594] width 369 height 36
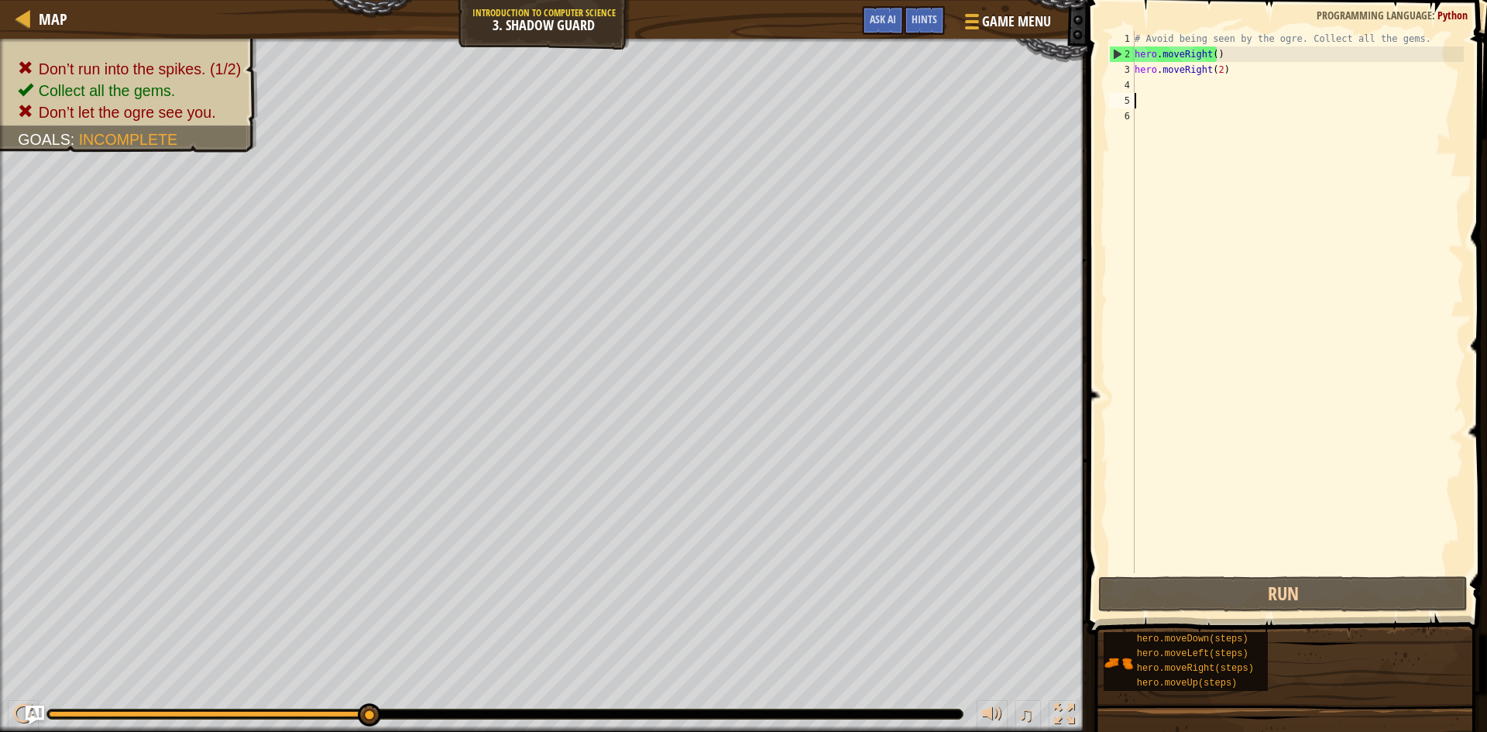
drag, startPoint x: 1248, startPoint y: 70, endPoint x: 1226, endPoint y: 71, distance: 22.5
click at [1239, 72] on div "# Avoid being seen by the ogre. Collect all the gems. hero . moveRight ( ) hero…" at bounding box center [1297, 317] width 332 height 573
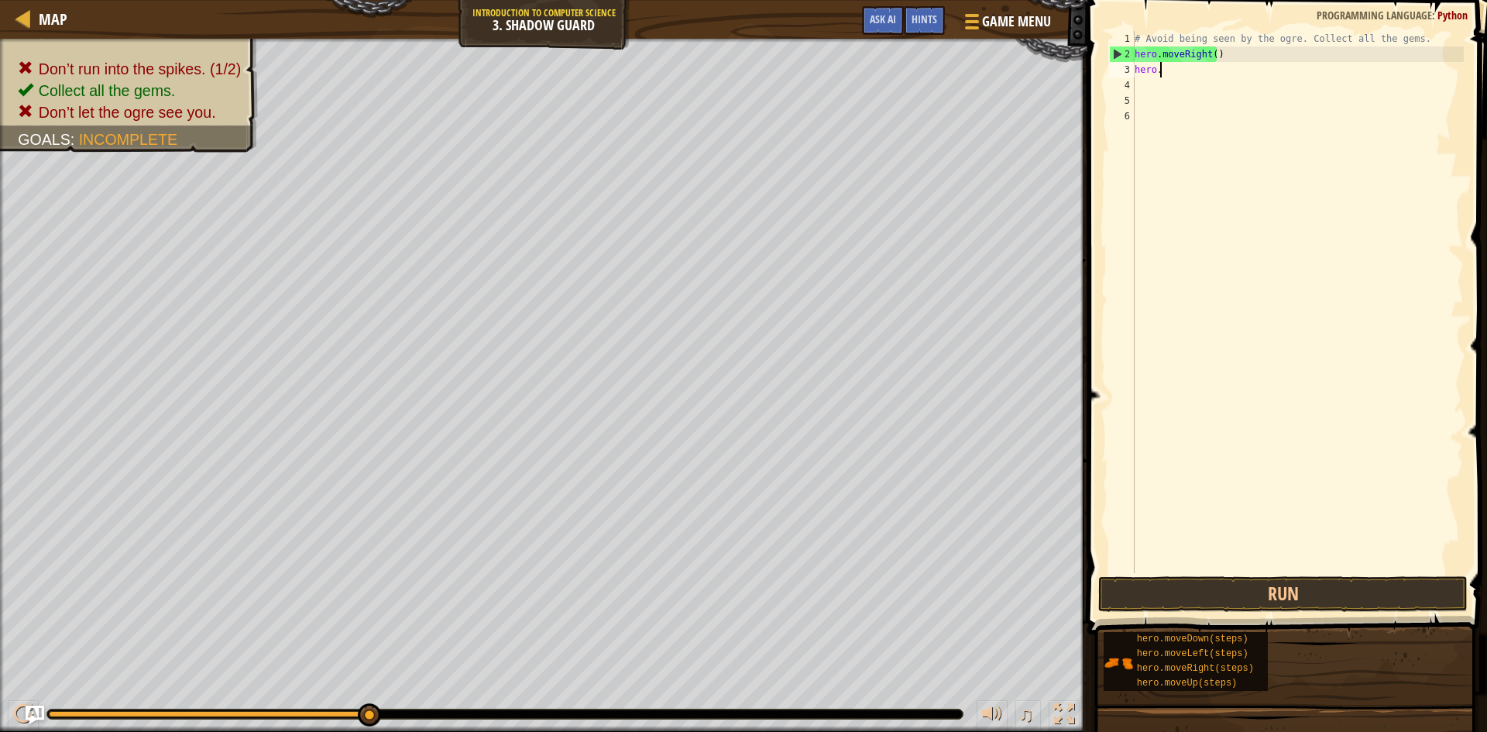
type textarea "h"
click at [1333, 583] on button "Run" at bounding box center [1282, 594] width 369 height 36
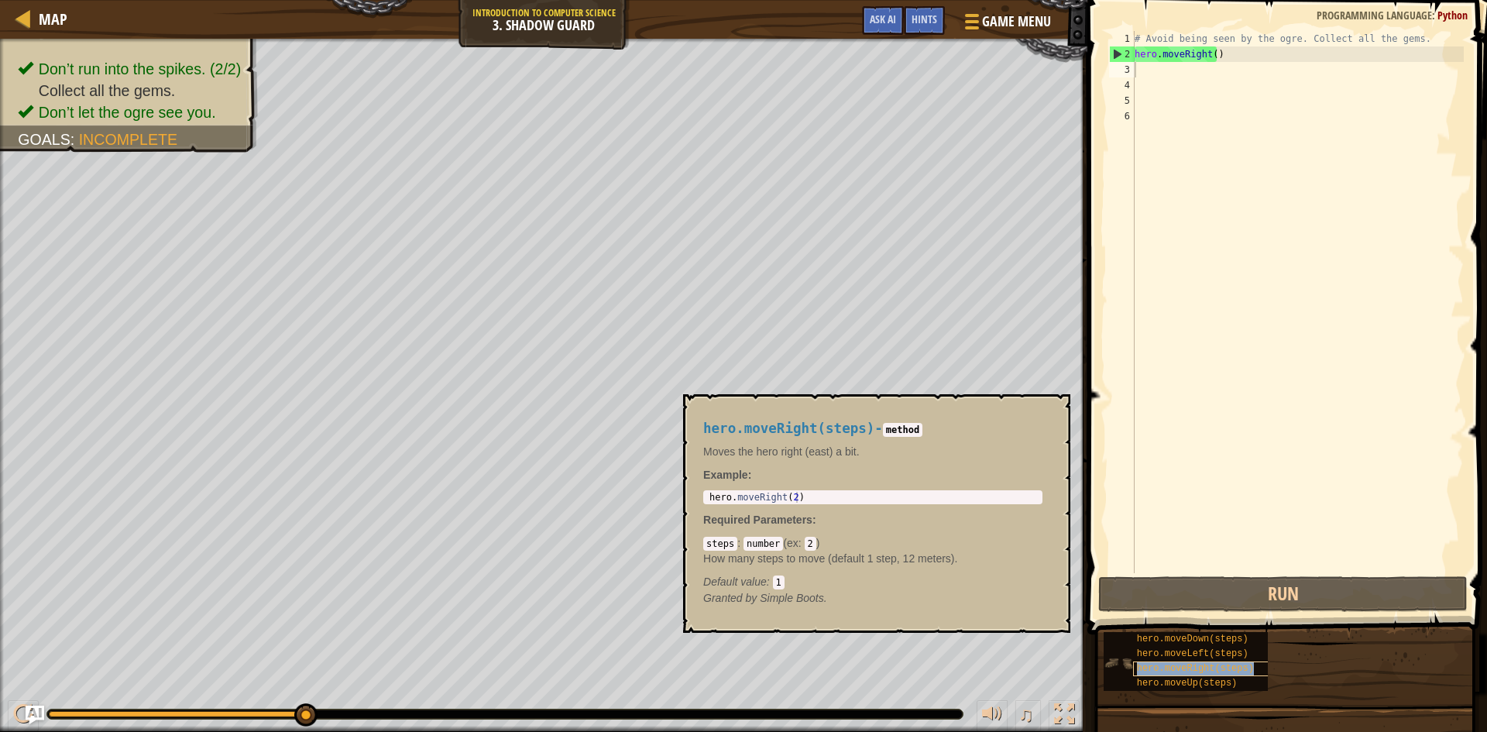
click at [1212, 668] on span "hero.moveRight(steps)" at bounding box center [1195, 668] width 117 height 11
click at [1151, 665] on span "hero.moveRight(steps)" at bounding box center [1195, 668] width 117 height 11
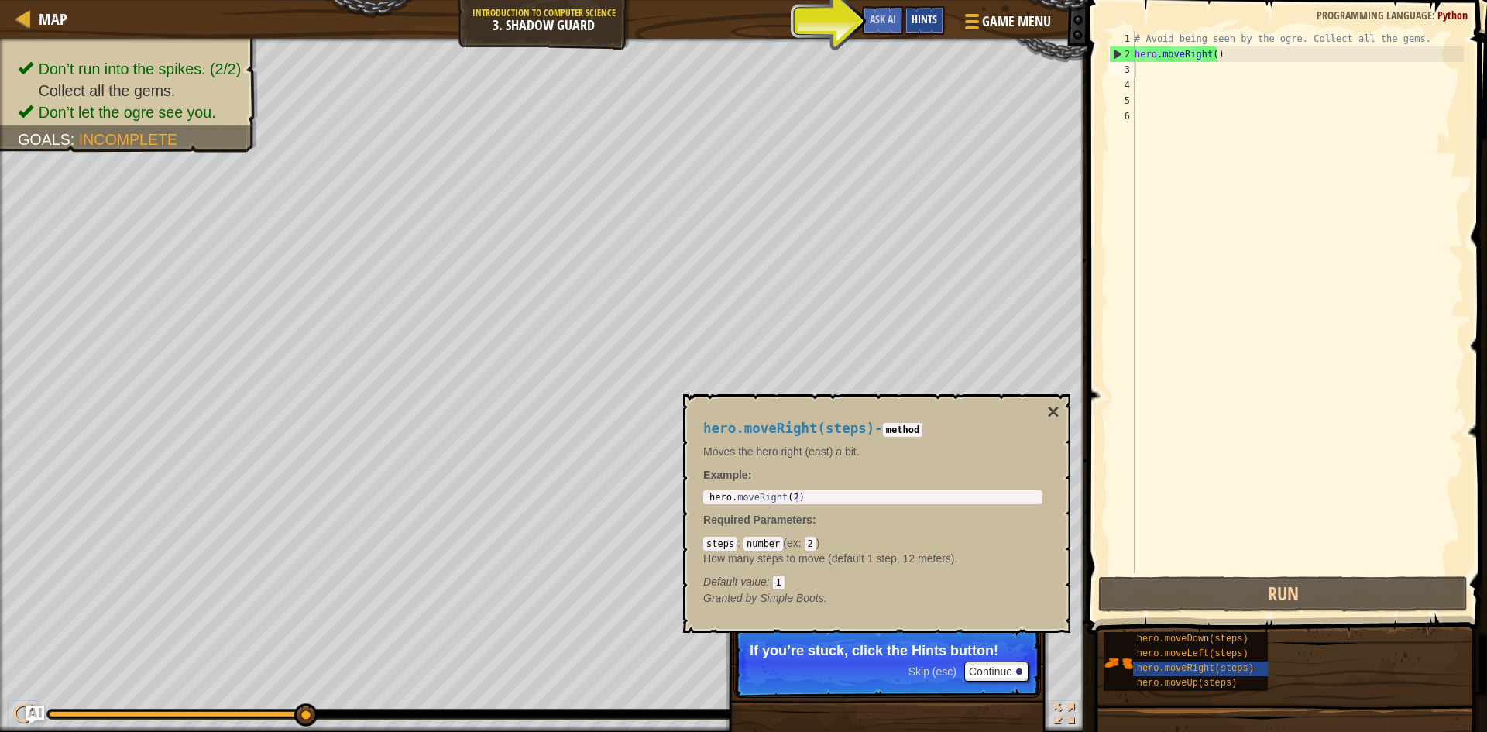
click at [923, 22] on span "Hints" at bounding box center [924, 19] width 26 height 15
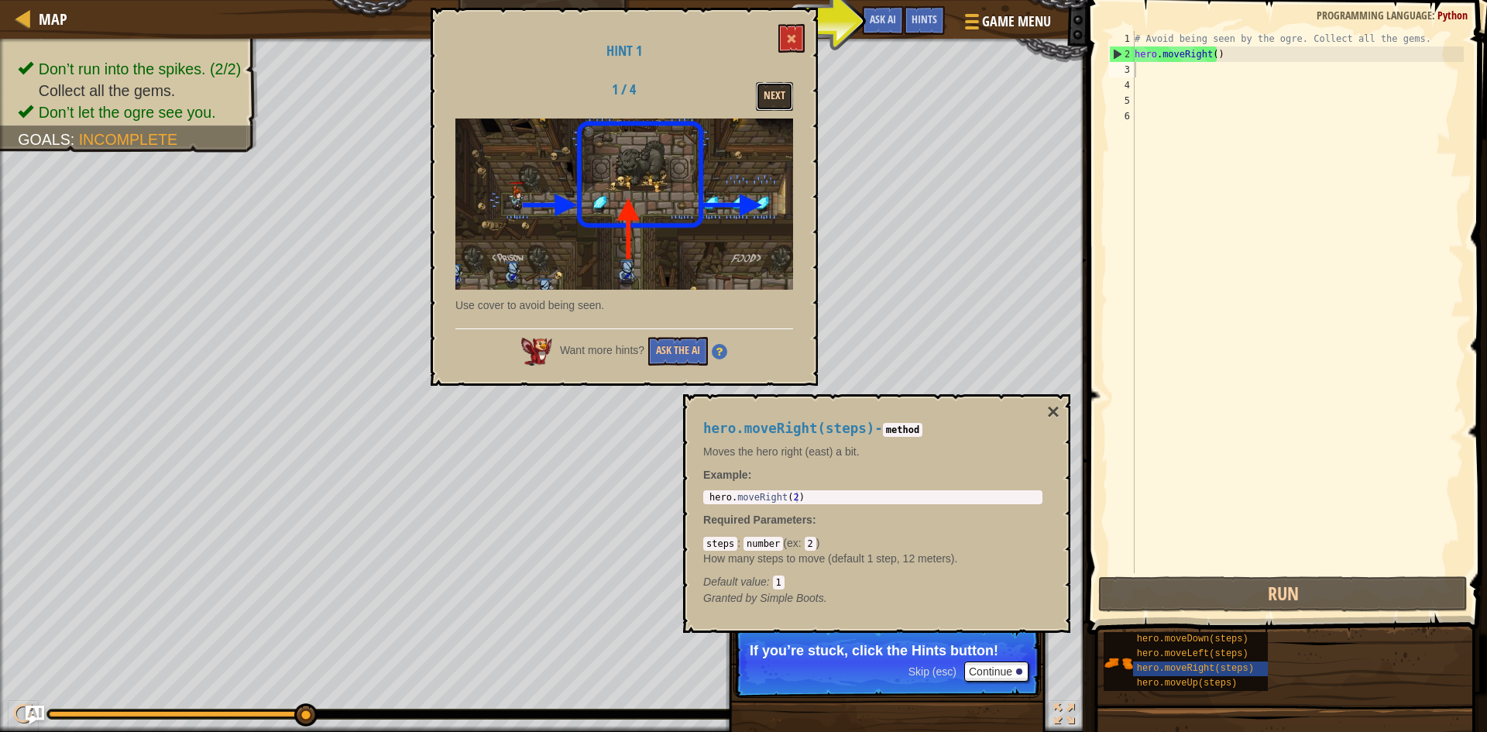
click at [757, 101] on button "Next" at bounding box center [774, 96] width 37 height 29
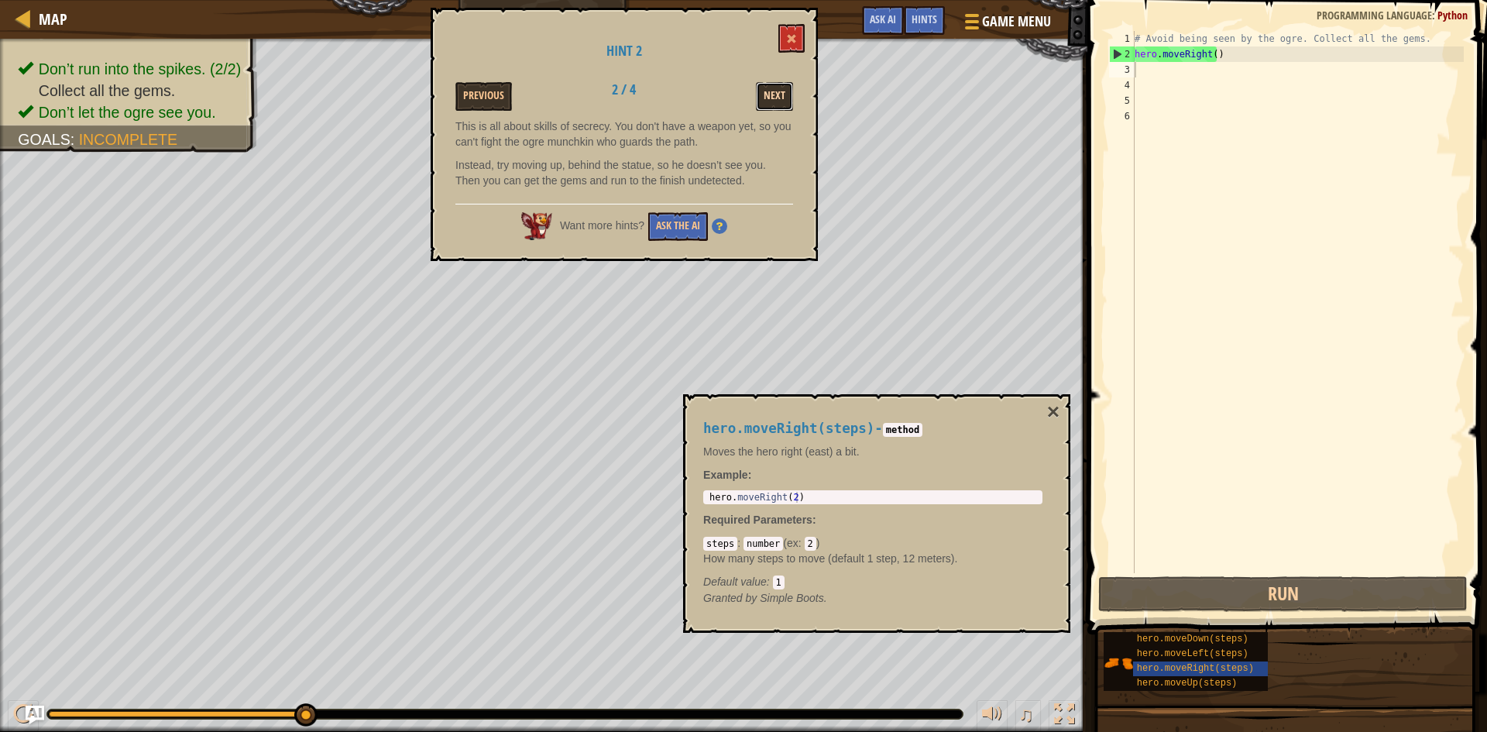
click at [790, 108] on button "Next" at bounding box center [774, 96] width 37 height 29
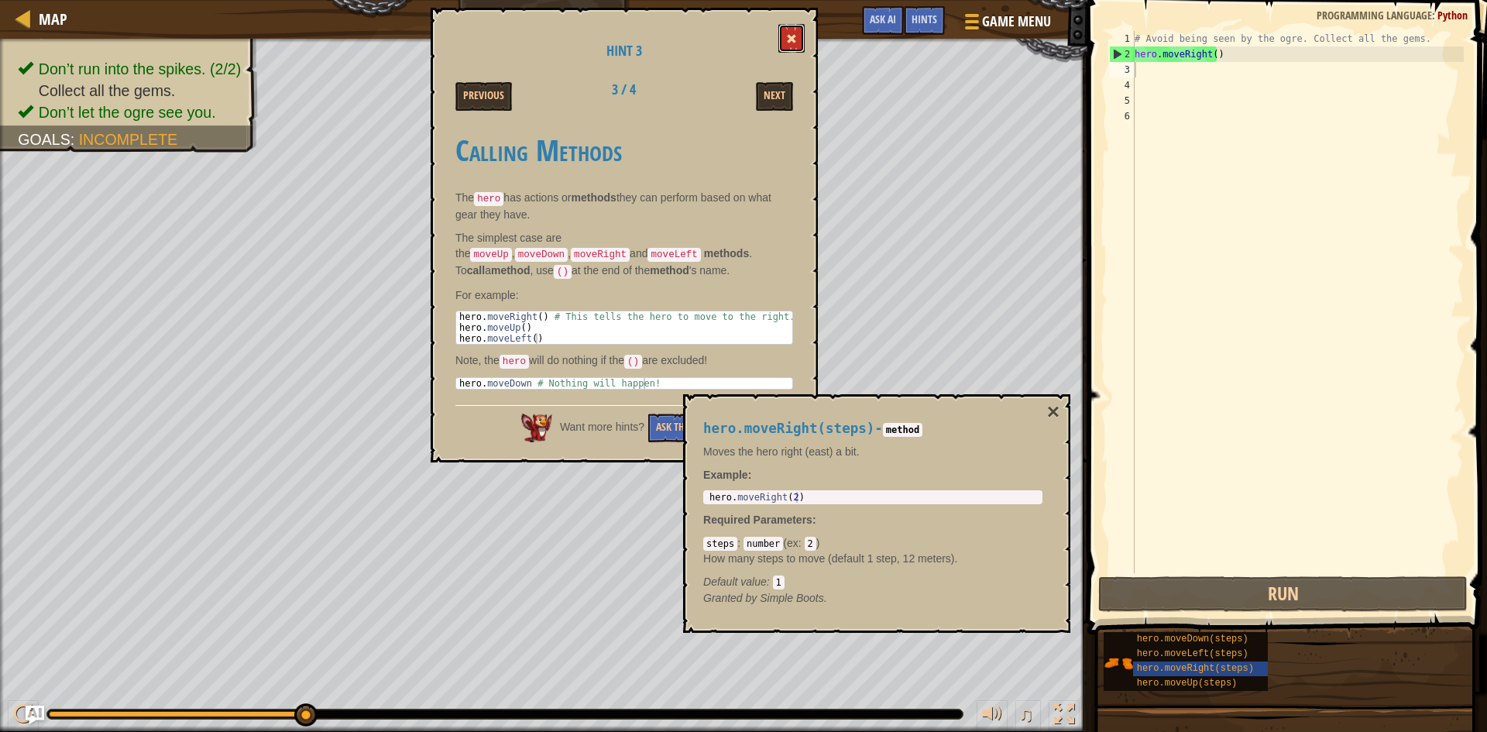
click at [792, 38] on span at bounding box center [791, 38] width 11 height 11
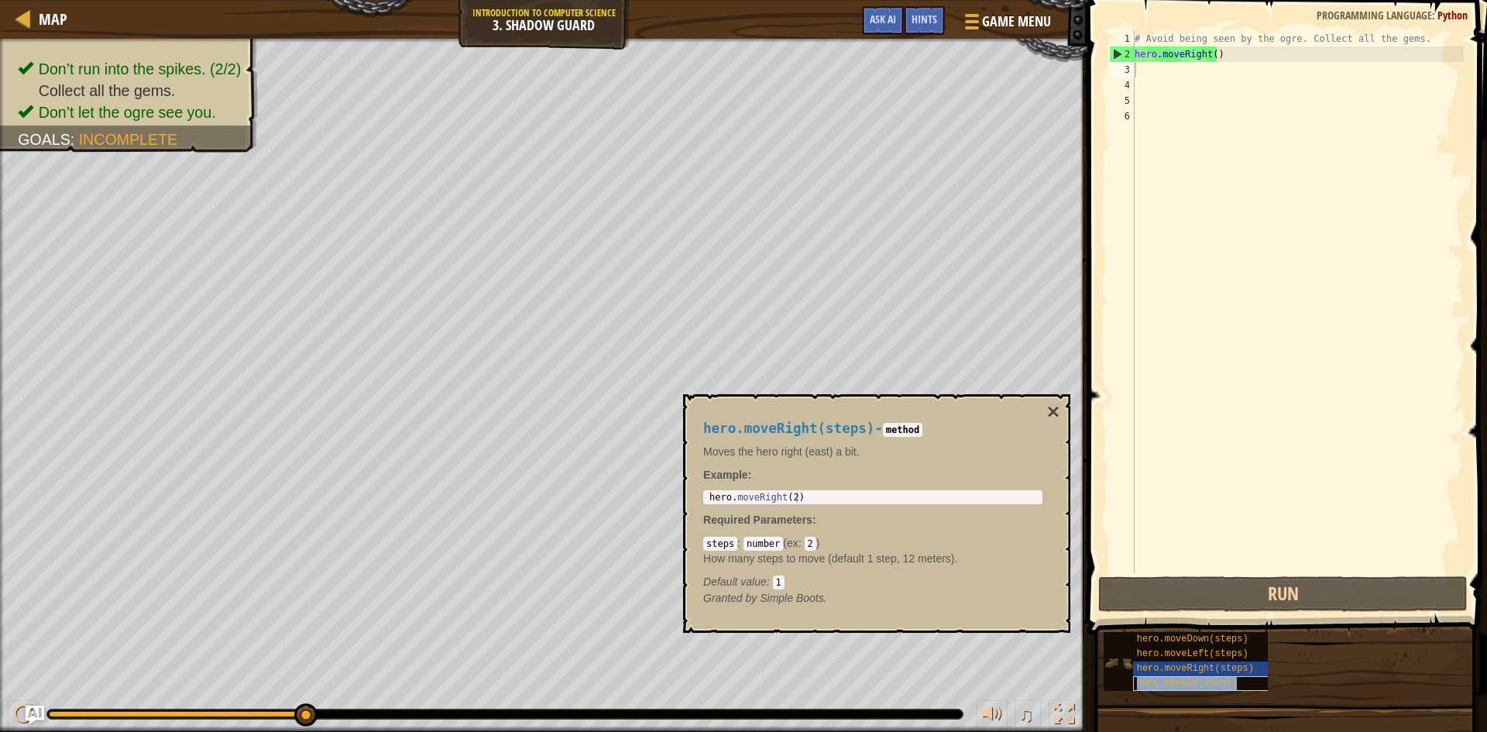
click at [1207, 687] on span "hero.moveUp(steps)" at bounding box center [1187, 683] width 101 height 11
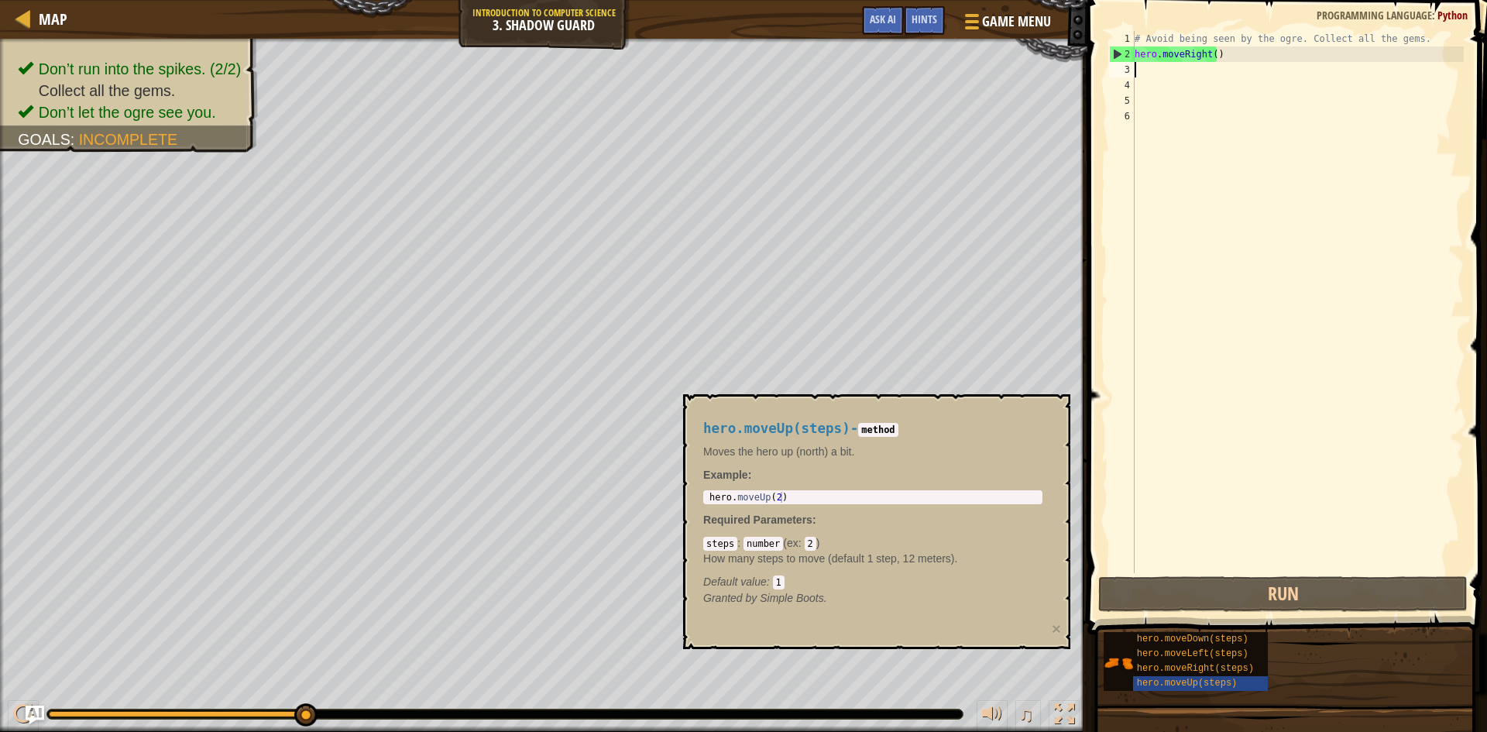
type textarea "hero.moveUp(2)"
click at [678, 0] on body "Map Introduction to Computer Science 3. Shadow Guard Game Menu Done Hints Ask A…" at bounding box center [743, 0] width 1487 height 0
drag, startPoint x: 823, startPoint y: 492, endPoint x: 767, endPoint y: 506, distance: 58.4
click at [767, 0] on body "Map Introduction to Computer Science 3. Shadow Guard Game Menu Done Hints Ask A…" at bounding box center [743, 0] width 1487 height 0
click at [681, 0] on body "Map Introduction to Computer Science 3. Shadow Guard Game Menu Done Hints Ask A…" at bounding box center [743, 0] width 1487 height 0
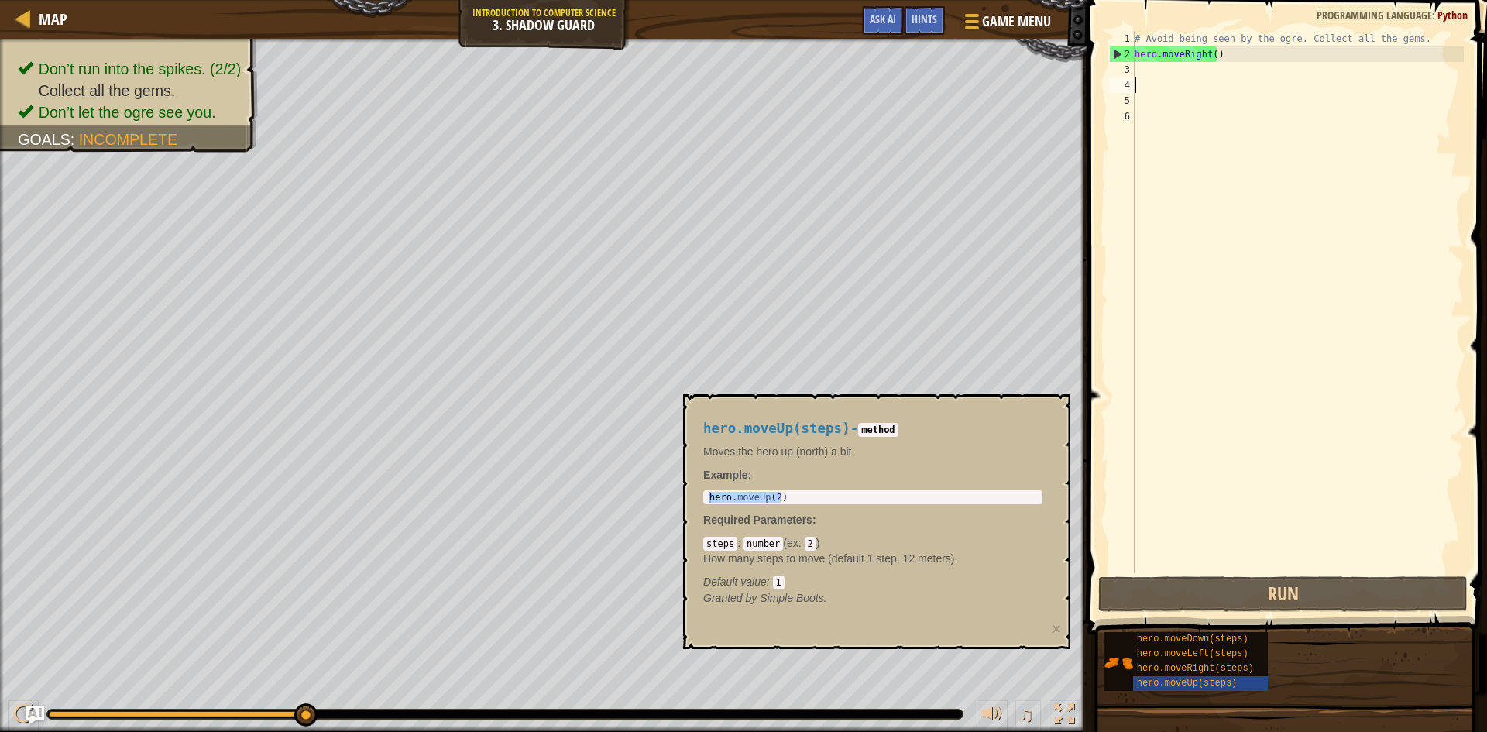
click at [1174, 81] on div "# Avoid being seen by the ogre. Collect all the gems. hero . moveRight ( )" at bounding box center [1297, 317] width 332 height 573
click at [1175, 71] on div "# Avoid being seen by the ogre. Collect all the gems. hero . moveRight ( )" at bounding box center [1297, 317] width 332 height 573
paste textarea "hero.moveUp(2)"
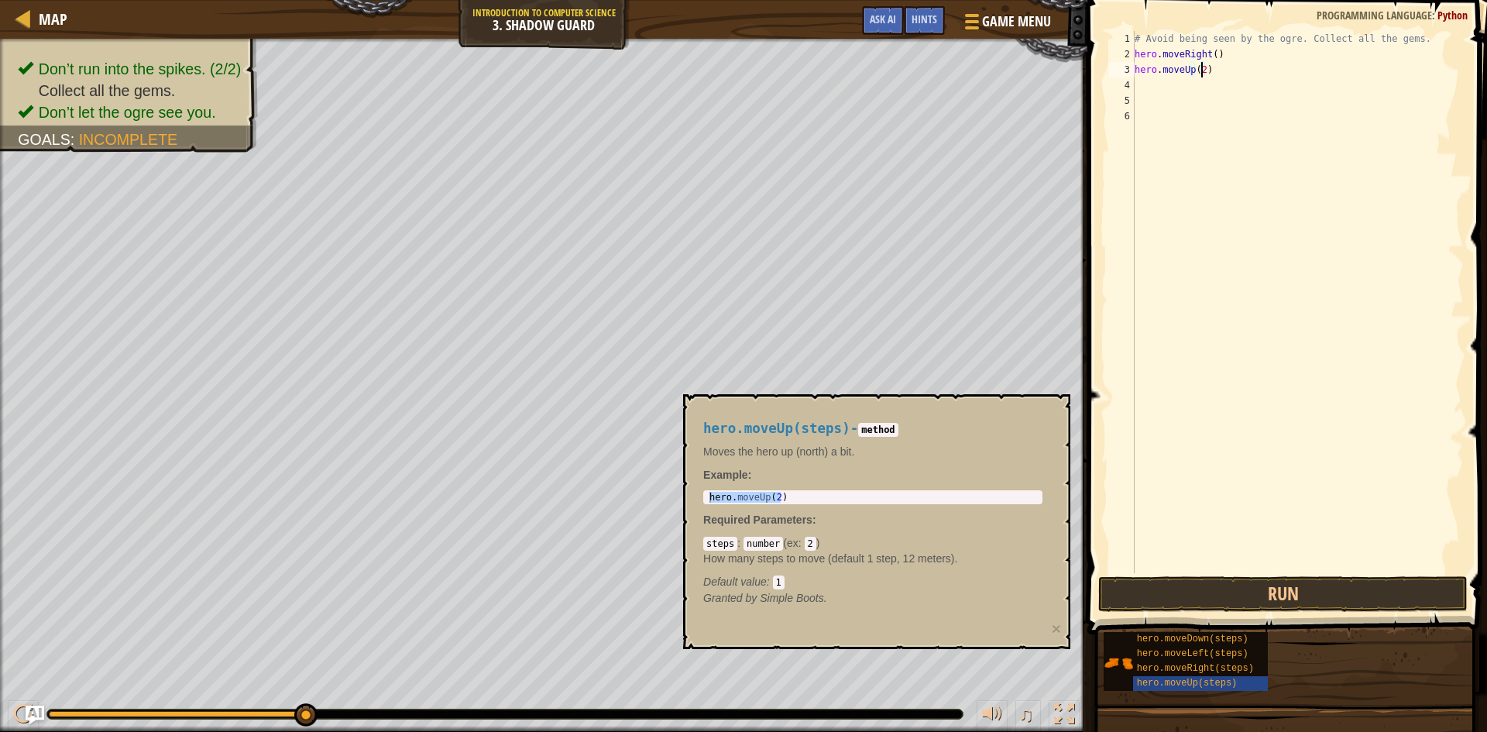
click at [1199, 68] on div "# Avoid being seen by the ogre. Collect all the gems. hero . moveRight ( ) hero…" at bounding box center [1297, 317] width 332 height 573
type textarea "hero.moveUp()"
click at [1246, 585] on button "Run" at bounding box center [1282, 594] width 369 height 36
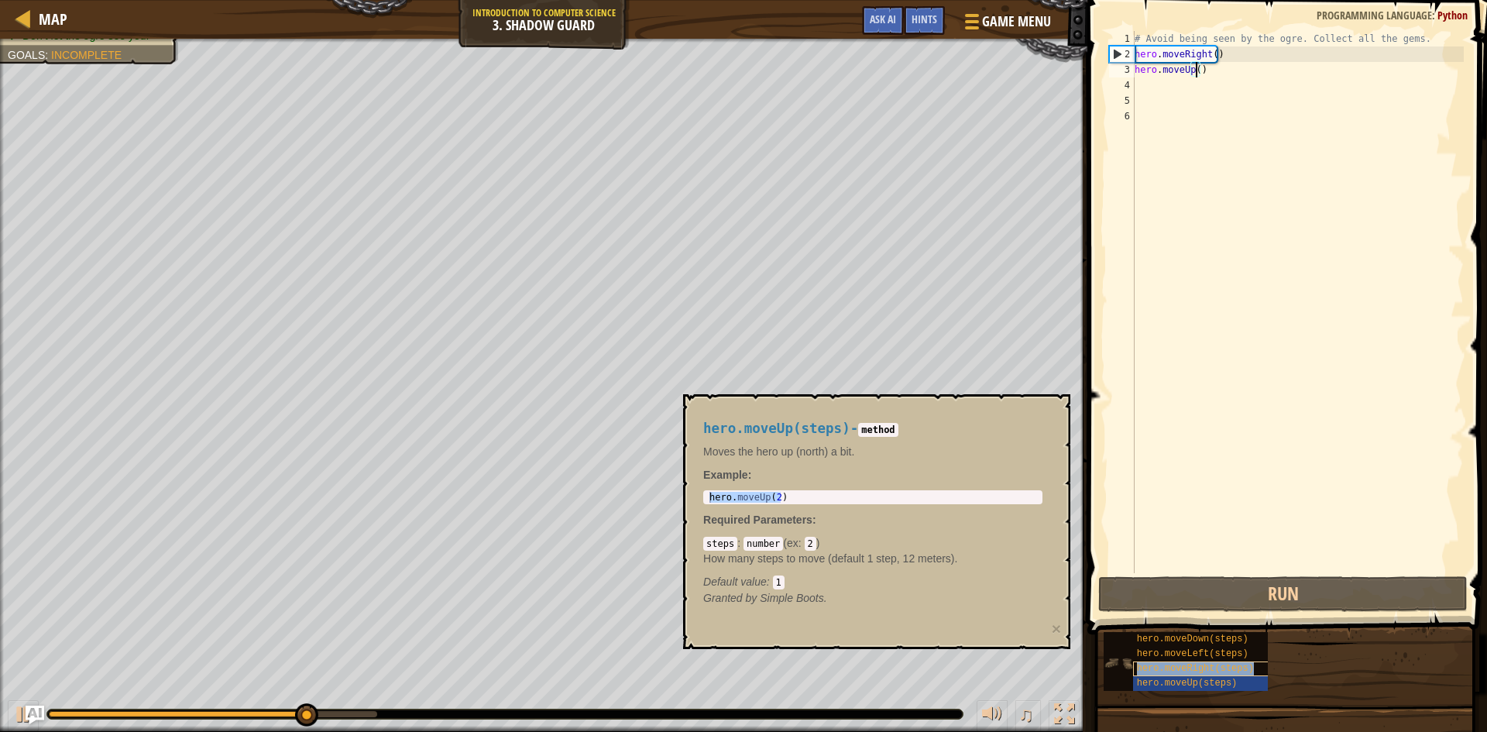
click at [1172, 668] on span "hero.moveRight(steps)" at bounding box center [1195, 668] width 117 height 11
type textarea "hero.moveRight(2)"
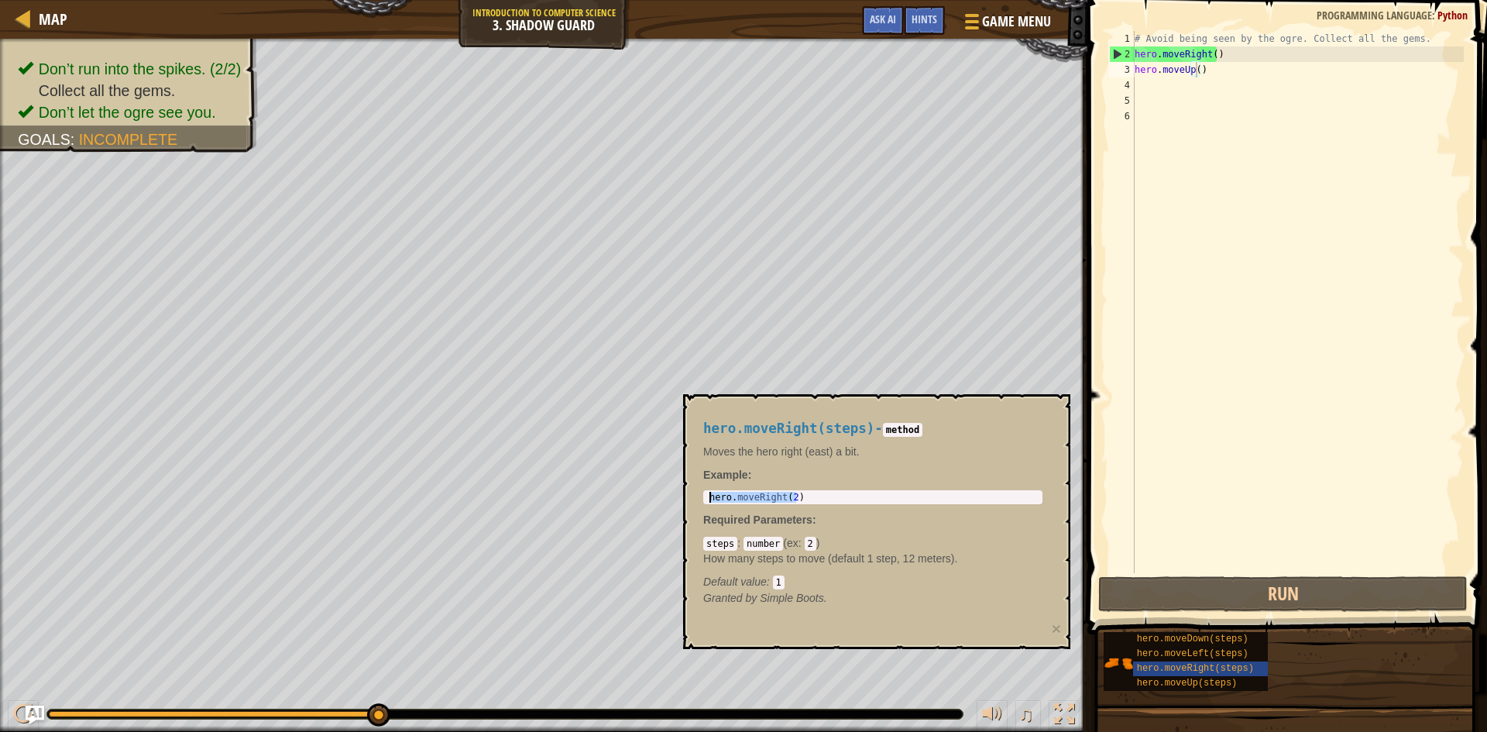
click at [674, 0] on body "Map Introduction to Computer Science 3. Shadow Guard Game Menu Done Hints Ask A…" at bounding box center [743, 0] width 1487 height 0
click at [1220, 94] on div "# Avoid being seen by the ogre. Collect all the gems. hero . moveRight ( ) hero…" at bounding box center [1297, 317] width 332 height 573
click at [1219, 83] on div "# Avoid being seen by the ogre. Collect all the gems. hero . moveRight ( ) hero…" at bounding box center [1297, 317] width 332 height 573
paste textarea "hero.moveRight(2)"
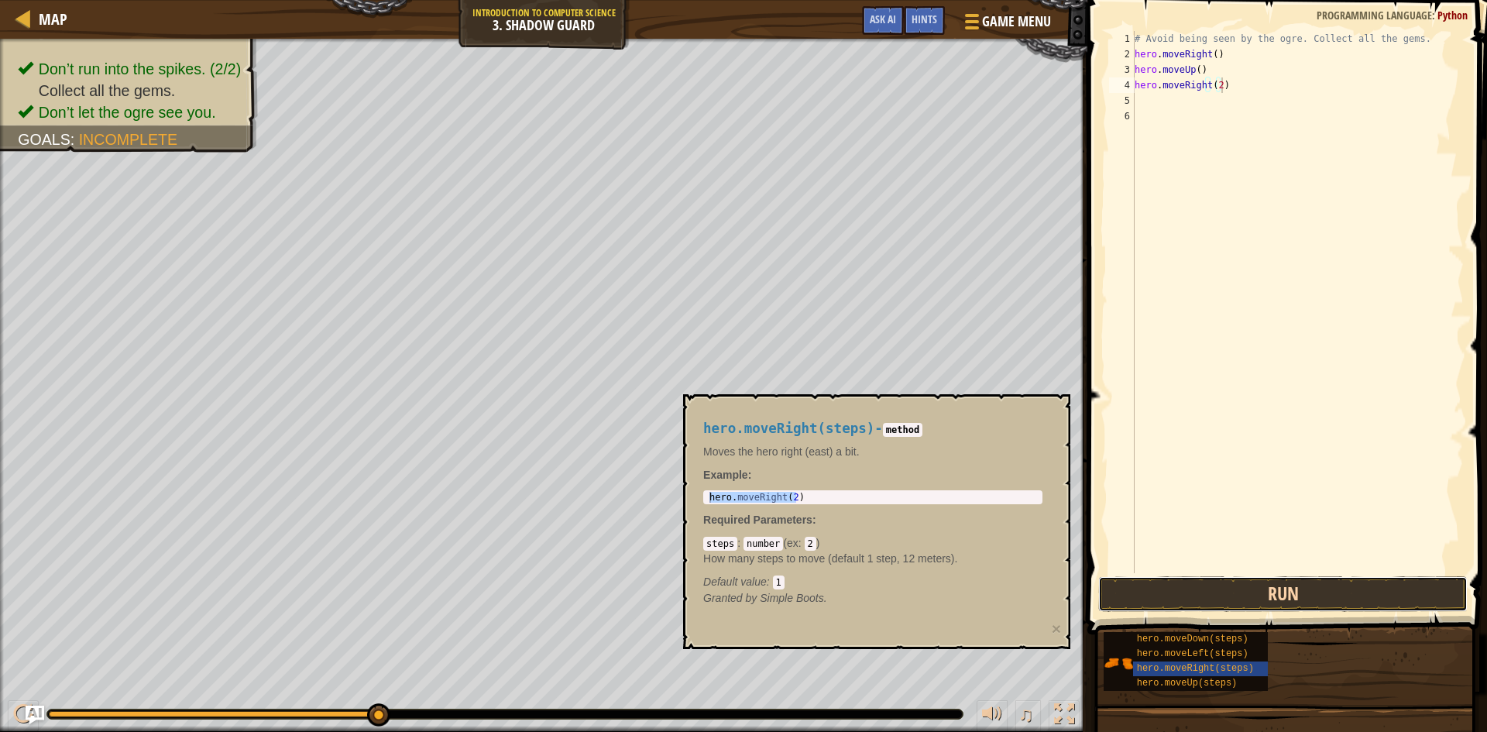
click at [1152, 588] on button "Run" at bounding box center [1282, 594] width 369 height 36
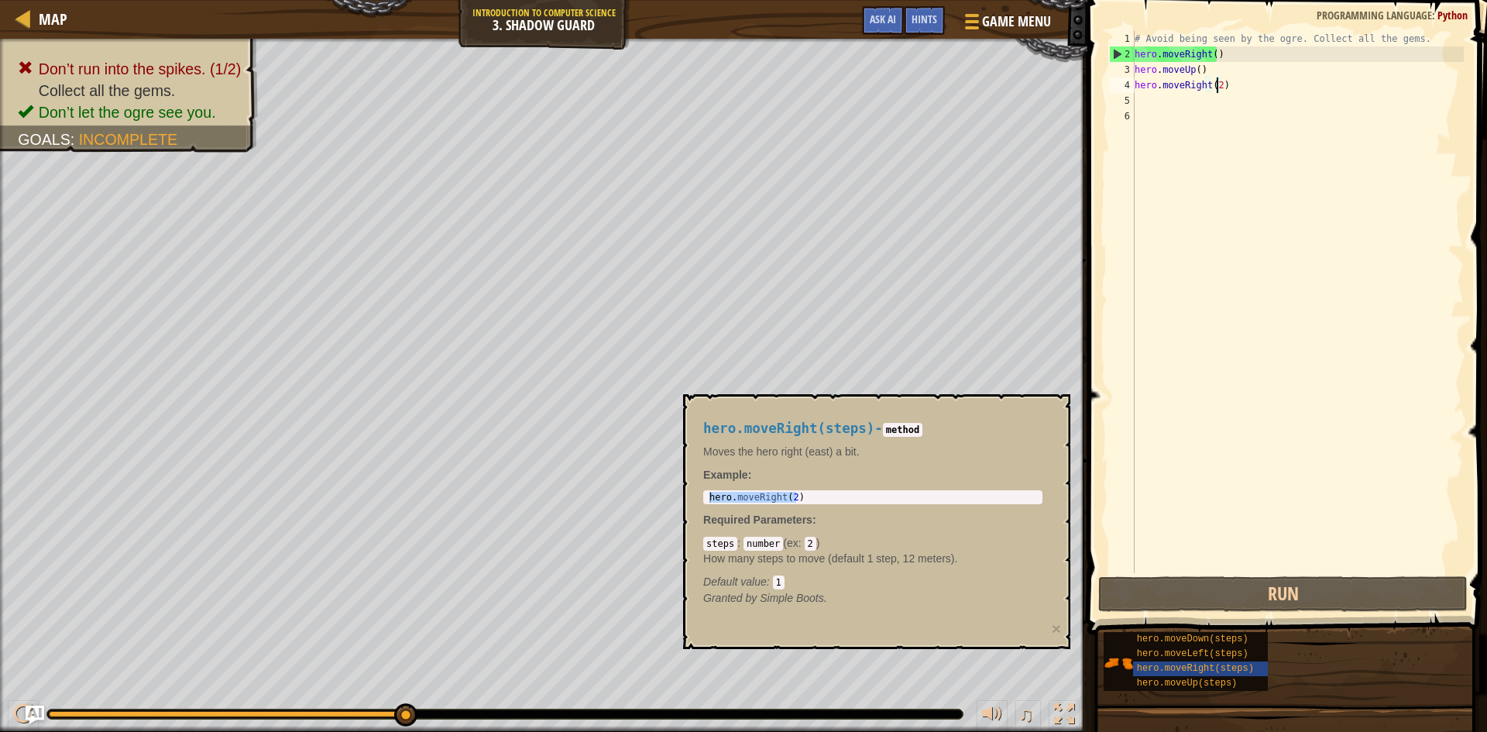
click at [1216, 86] on div "# Avoid being seen by the ogre. Collect all the gems. hero . moveRight ( ) hero…" at bounding box center [1297, 317] width 332 height 573
type textarea "hero.moveRight()"
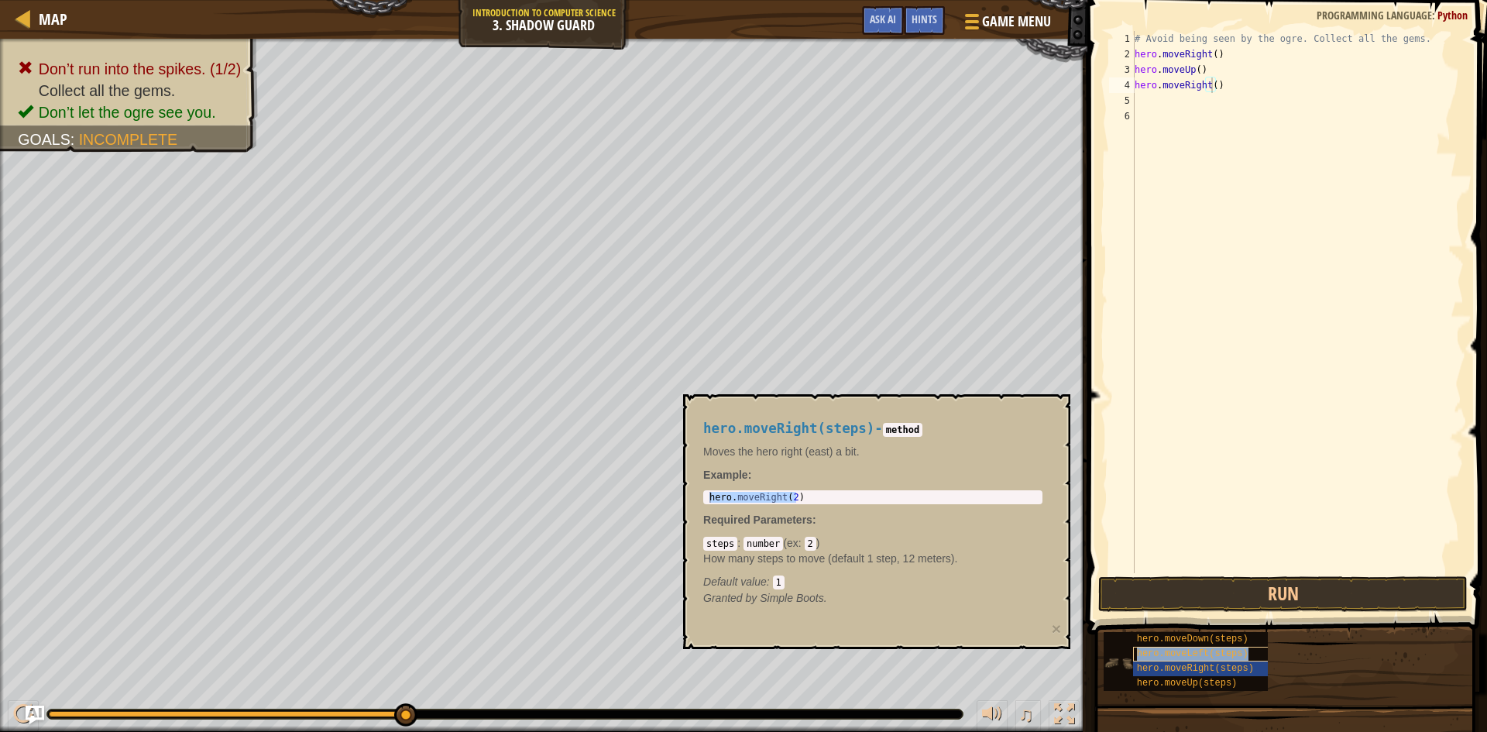
click at [1166, 657] on span "hero.moveLeft(steps)" at bounding box center [1193, 653] width 112 height 11
click at [1172, 638] on span "hero.moveDown(steps)" at bounding box center [1193, 638] width 112 height 11
type textarea "hero.moveDown(2)"
drag, startPoint x: 843, startPoint y: 503, endPoint x: 696, endPoint y: 468, distance: 151.2
click at [699, 466] on div "hero.moveDown(steps) - method Moves the hero down (south) a bit. Example : hero…" at bounding box center [872, 514] width 361 height 214
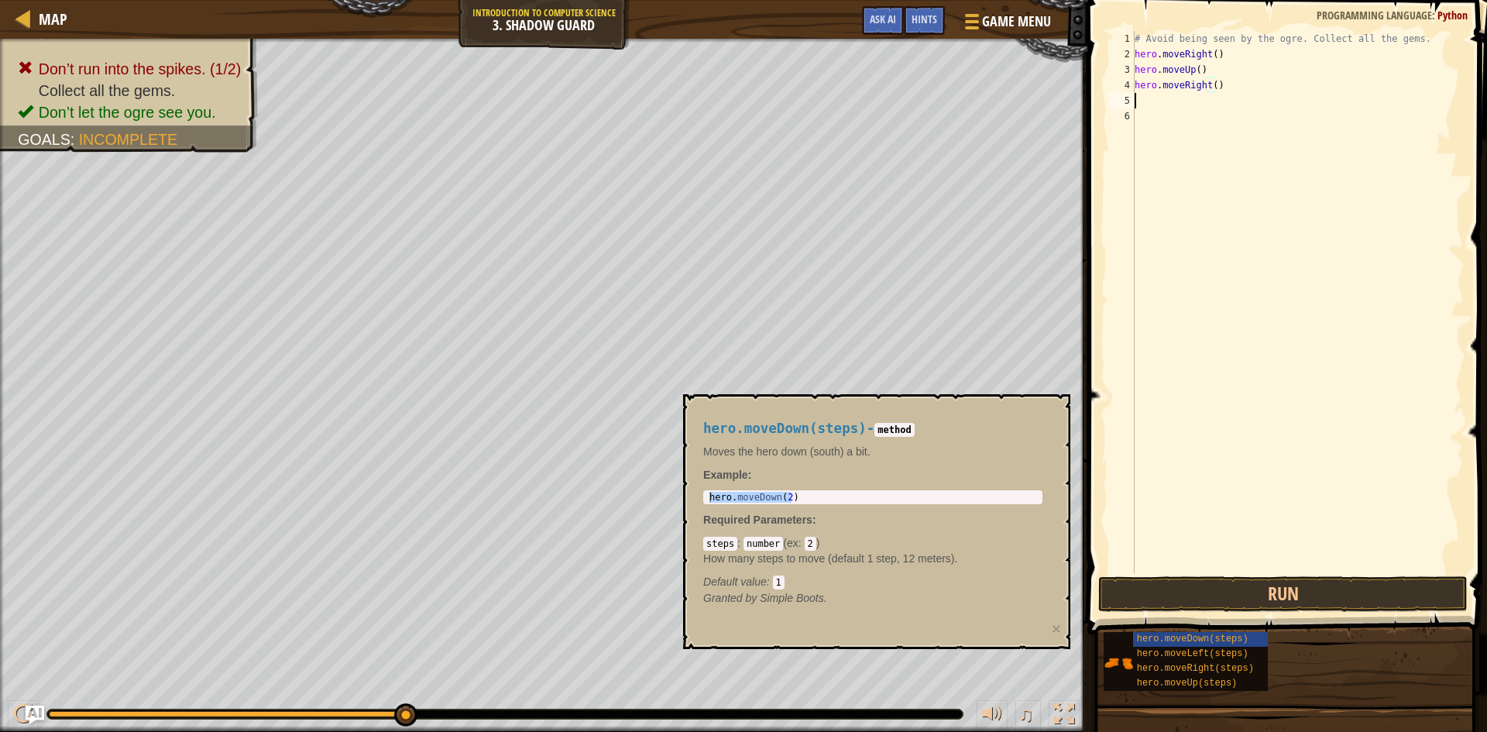
click at [1172, 106] on div "# Avoid being seen by the ogre. Collect all the gems. hero . moveRight ( ) hero…" at bounding box center [1297, 317] width 332 height 573
paste textarea "hero.moveRight(2)"
type textarea "h"
paste textarea "hero.moveRight(2)"
type textarea "h"
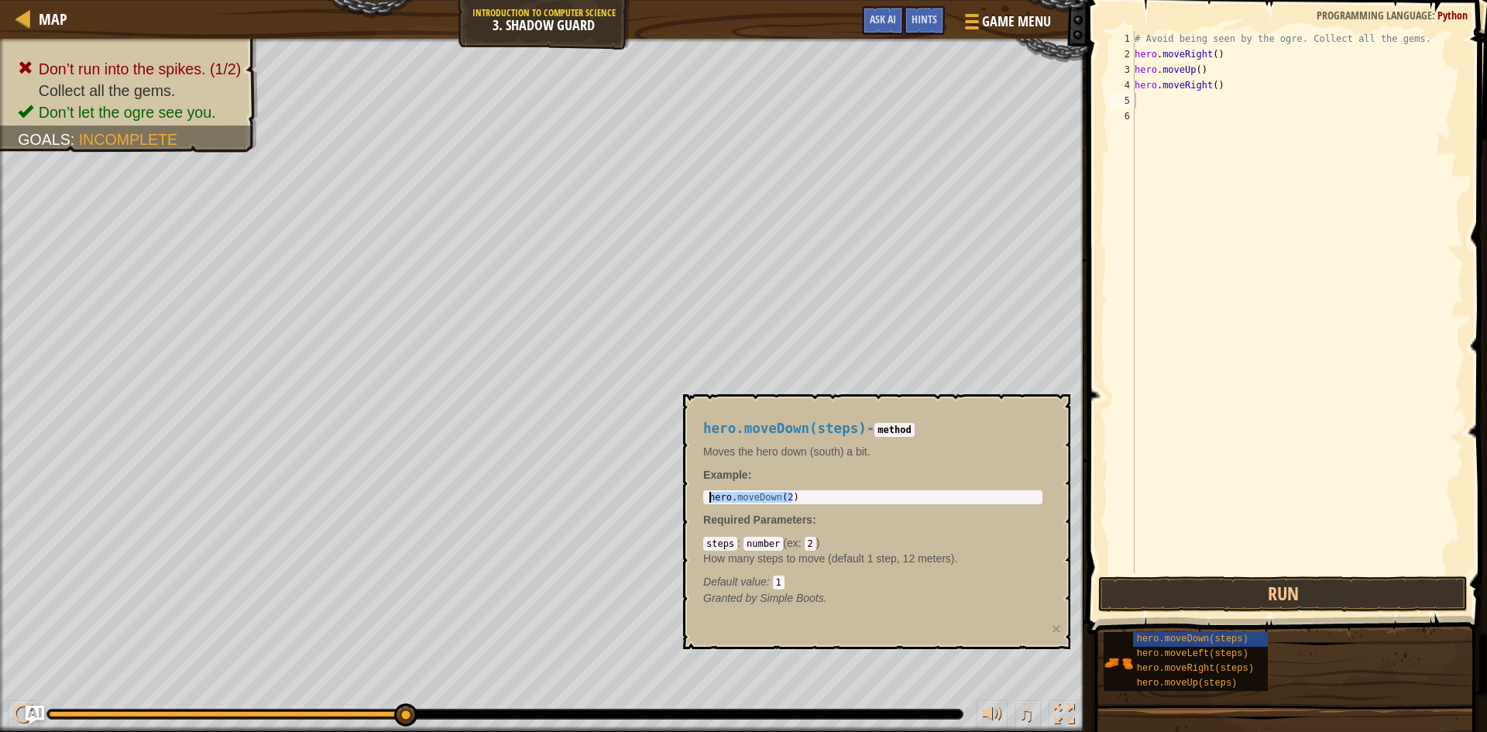
click at [784, 493] on div "hero . moveDown ( 2 )" at bounding box center [872, 497] width 333 height 11
drag, startPoint x: 784, startPoint y: 493, endPoint x: 707, endPoint y: 485, distance: 77.1
click at [708, 485] on div "hero.moveDown(steps) - method Moves the hero down (south) a bit. Example : hero…" at bounding box center [872, 514] width 361 height 214
click at [829, 498] on div "hero . moveDown ( 2 )" at bounding box center [872, 508] width 333 height 33
drag, startPoint x: 829, startPoint y: 499, endPoint x: 701, endPoint y: 479, distance: 130.1
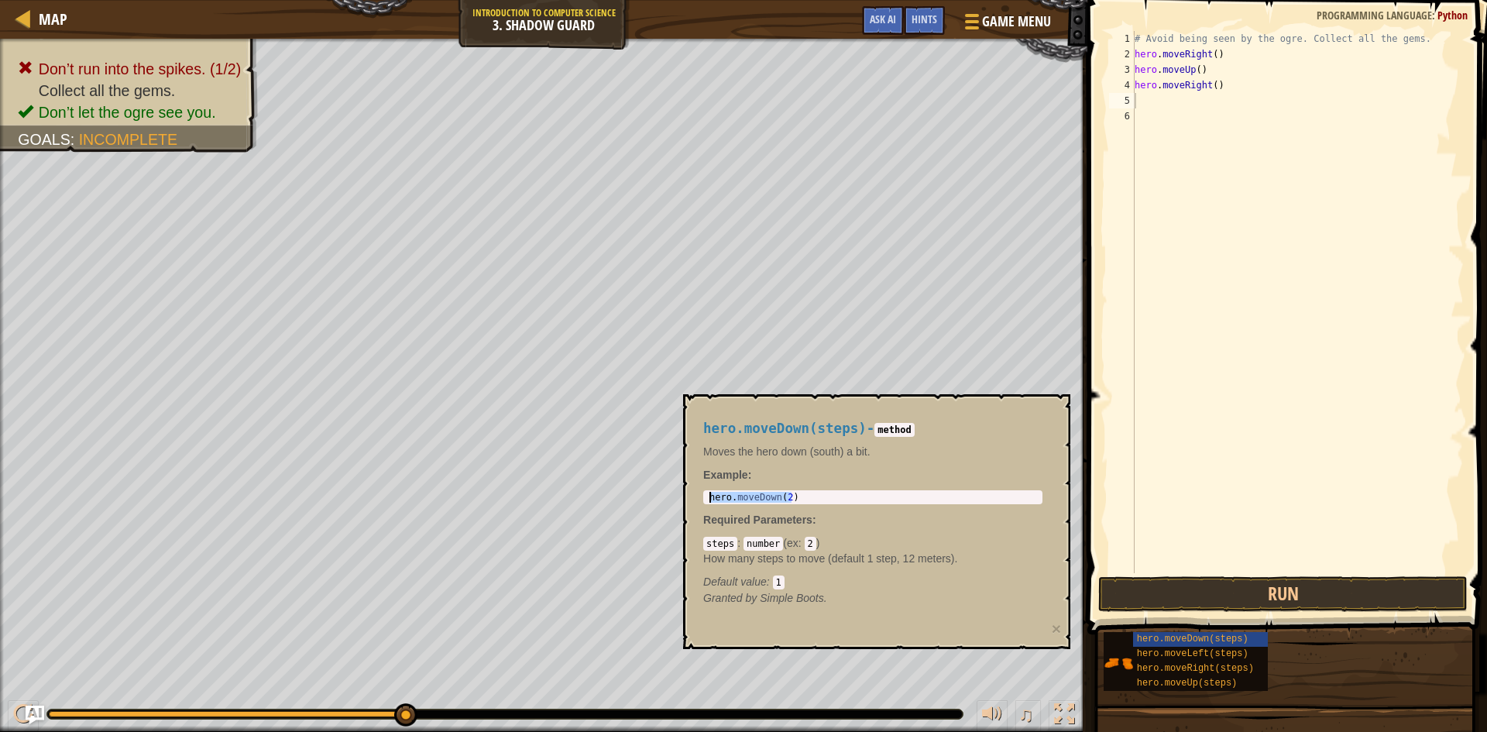
click at [701, 479] on div "hero.moveDown(steps) - method Moves the hero down (south) a bit. Example : hero…" at bounding box center [872, 514] width 361 height 214
click at [1174, 101] on div "# Avoid being seen by the ogre. Collect all the gems. hero . moveRight ( ) hero…" at bounding box center [1297, 317] width 332 height 573
paste textarea "hero.moveDown(2)"
type textarea "hero.moveDown(2)"
click at [1257, 587] on button "Run" at bounding box center [1282, 594] width 369 height 36
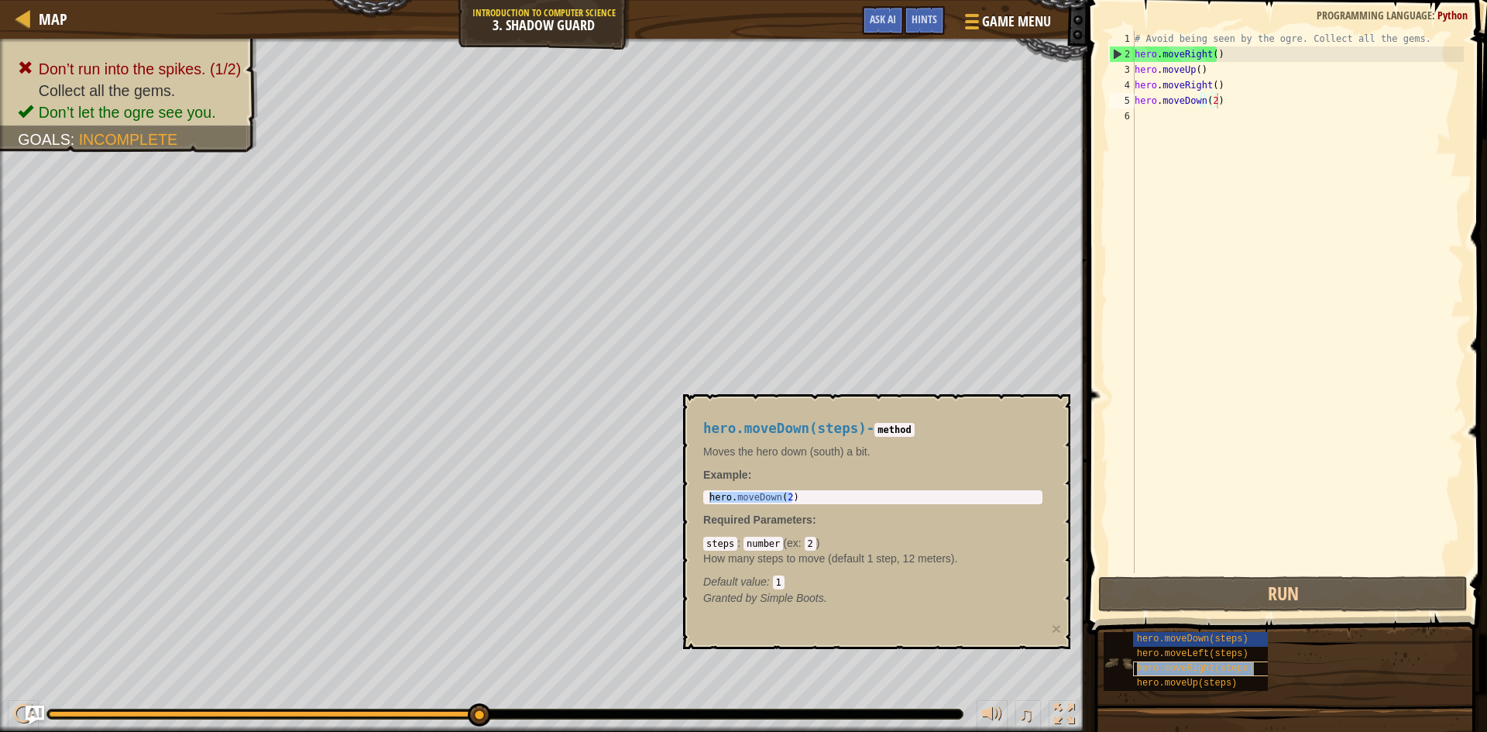
click at [1199, 662] on div "hero.moveRight(steps)" at bounding box center [1207, 668] width 149 height 15
type textarea "hero.moveRight(2)"
drag, startPoint x: 825, startPoint y: 496, endPoint x: 683, endPoint y: 496, distance: 142.5
click at [683, 496] on div "hero.moveRight(steps) - method Moves the hero right (east) a bit. Example : her…" at bounding box center [876, 521] width 387 height 255
click at [1152, 115] on div "# Avoid being seen by the ogre. Collect all the gems. hero . moveRight ( ) hero…" at bounding box center [1297, 317] width 332 height 573
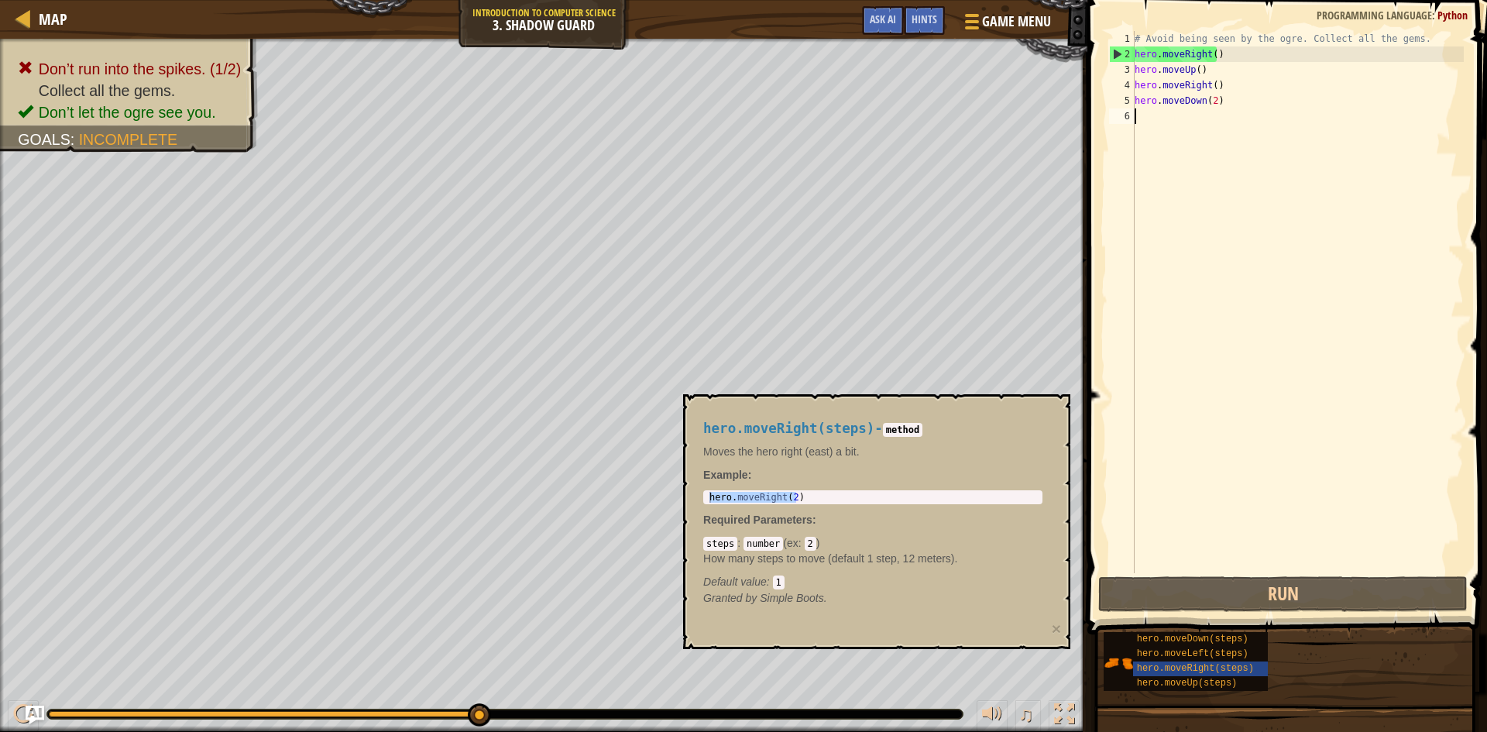
paste textarea "hero.moveRight(2)"
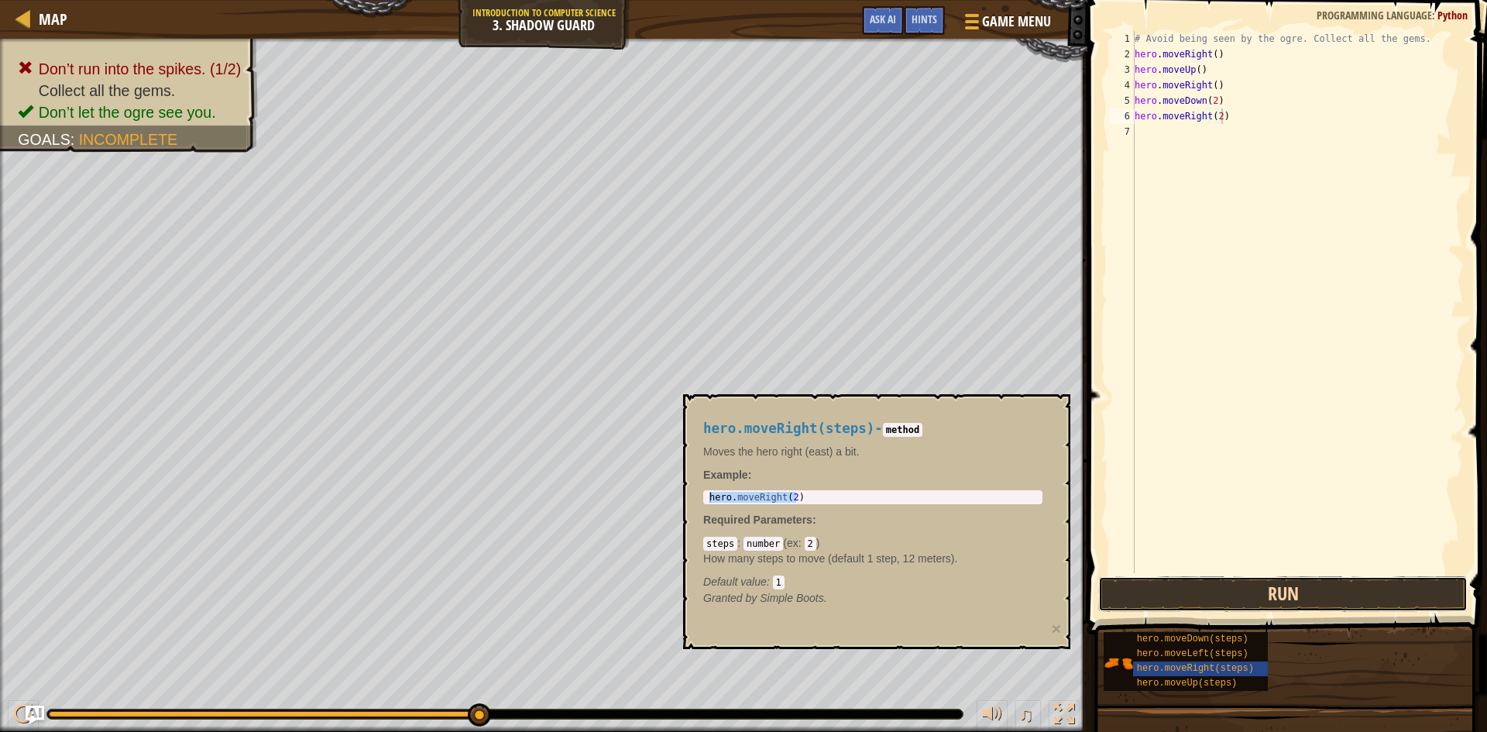
drag, startPoint x: 1275, startPoint y: 581, endPoint x: 1264, endPoint y: 601, distance: 22.9
click at [1278, 599] on button "Run" at bounding box center [1282, 594] width 369 height 36
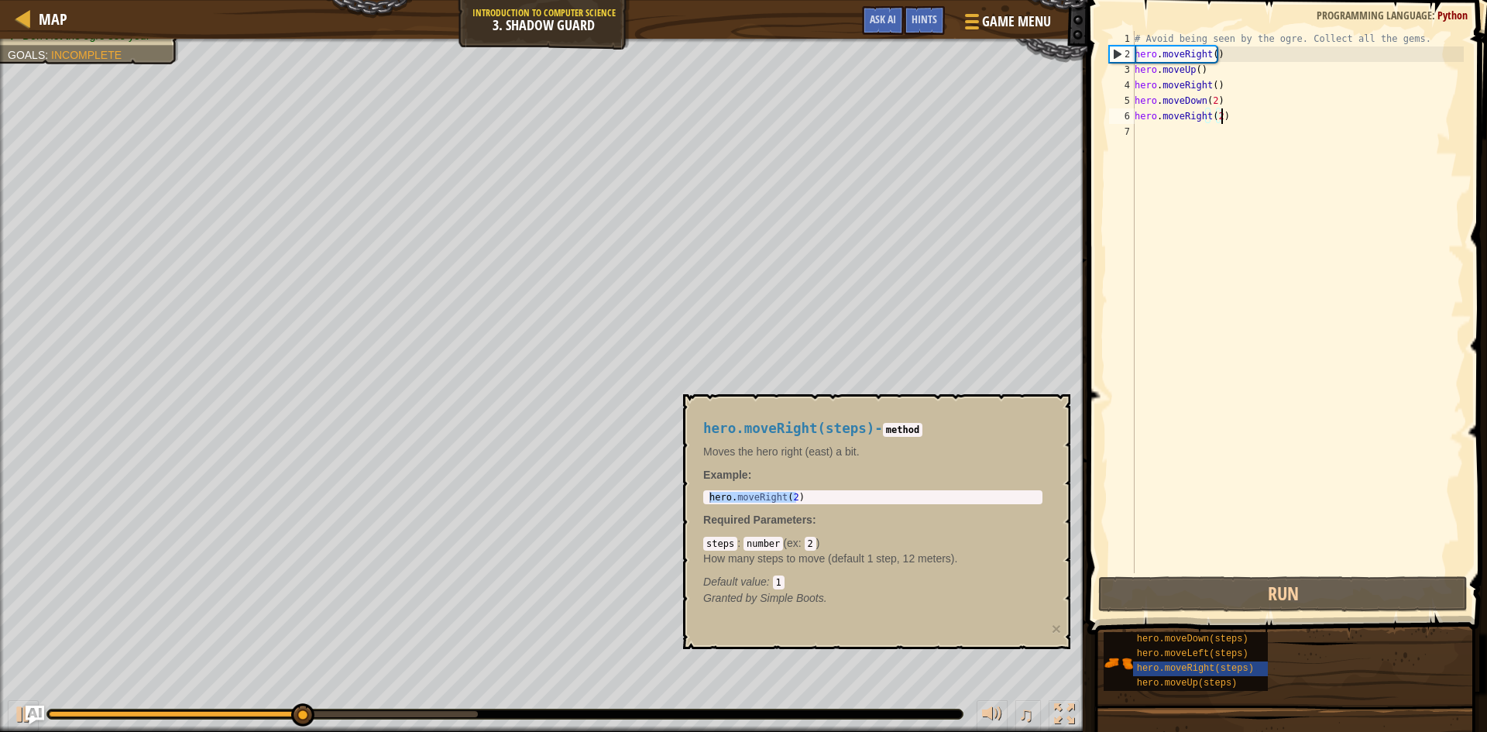
click at [1225, 110] on div "# Avoid being seen by the ogre. Collect all the gems. hero . moveRight ( ) hero…" at bounding box center [1297, 317] width 332 height 573
click at [1225, 105] on div "# Avoid being seen by the ogre. Collect all the gems. hero . moveRight ( ) hero…" at bounding box center [1297, 317] width 332 height 573
type textarea "hero.moveDown(2)"
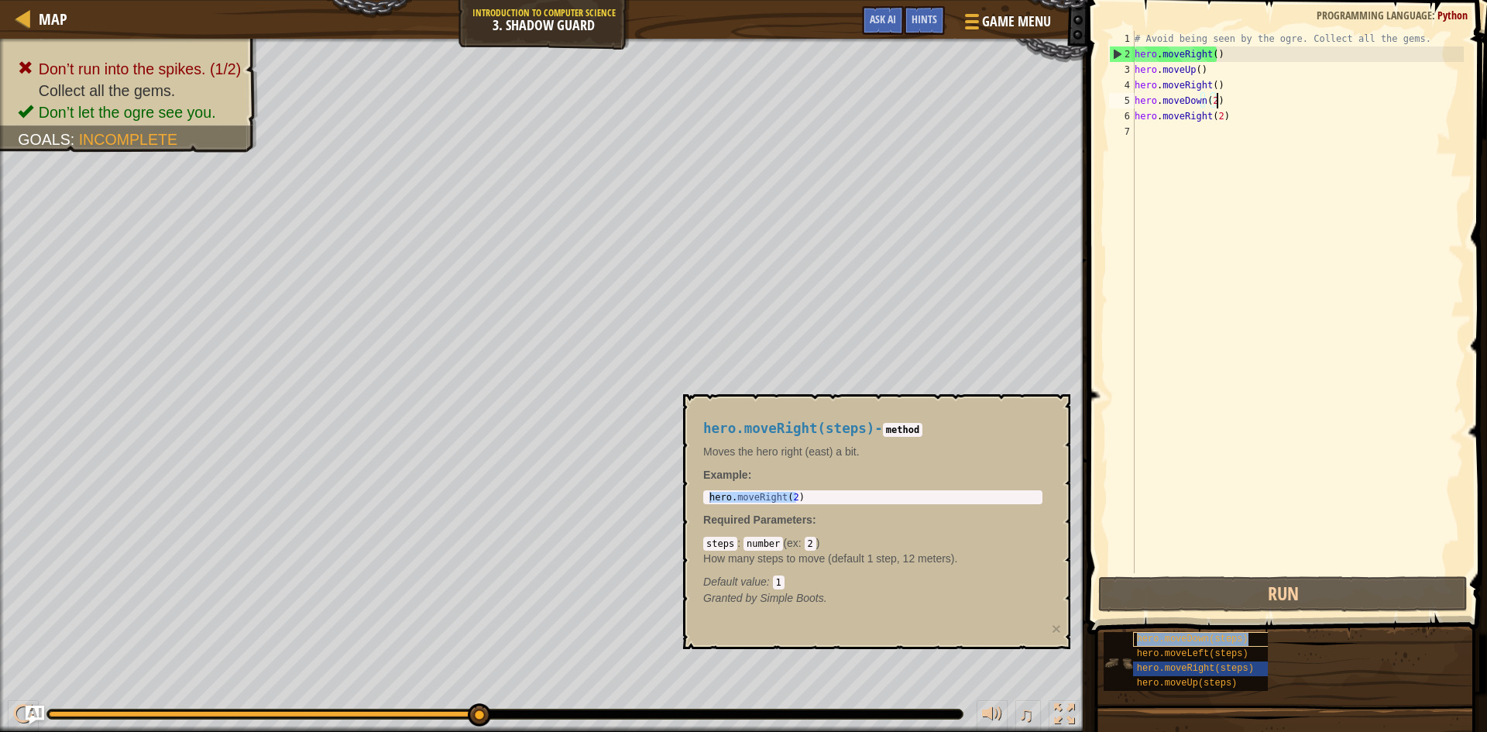
click at [1192, 634] on span "hero.moveDown(steps)" at bounding box center [1193, 638] width 112 height 11
type textarea "hero.moveDown(2)"
click at [781, 492] on div "hero . moveDown ( 2 )" at bounding box center [872, 508] width 333 height 33
click at [787, 498] on div "hero . moveDown ( 2 )" at bounding box center [872, 508] width 333 height 33
click at [1208, 99] on div "# Avoid being seen by the ogre. Collect all the gems. hero . moveRight ( ) hero…" at bounding box center [1297, 317] width 332 height 573
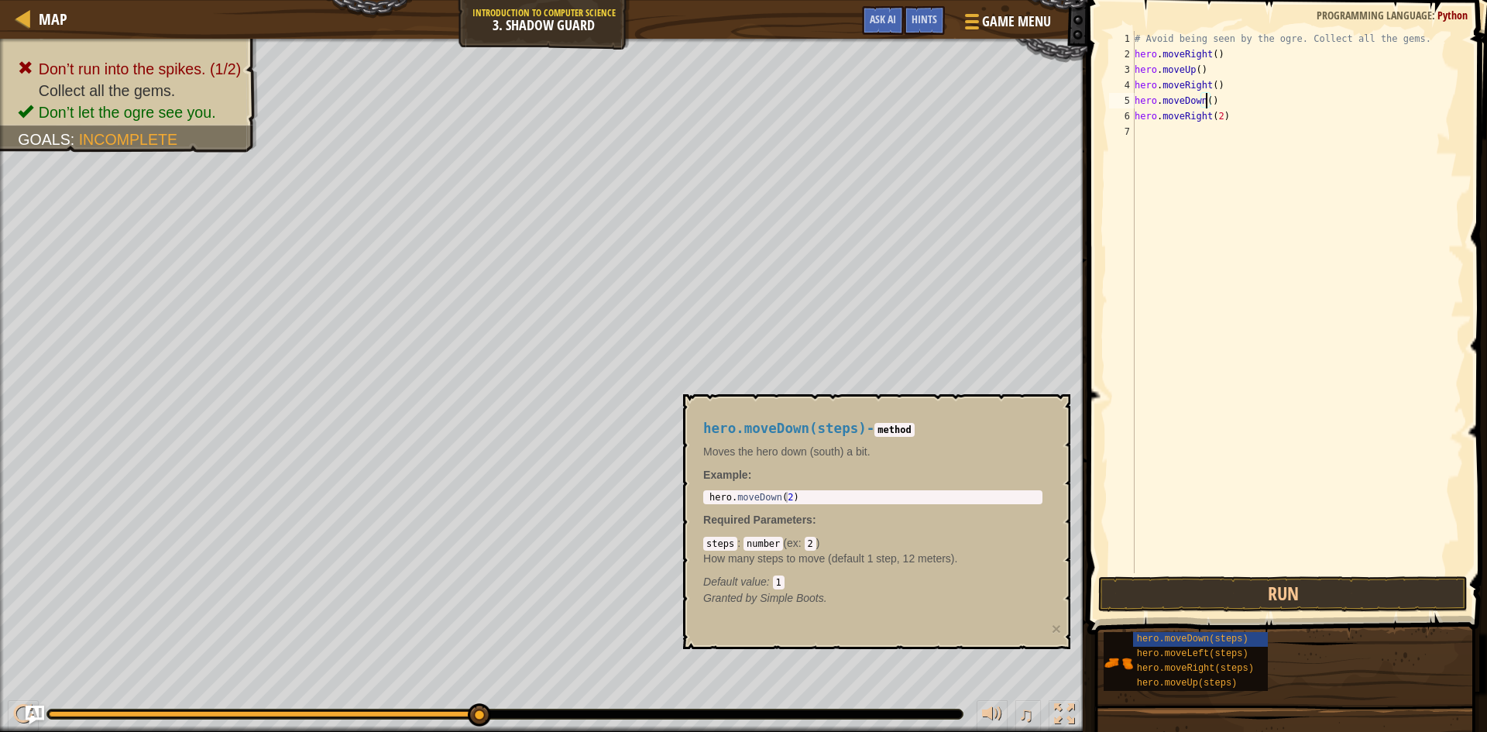
type textarea "hero.moveDown(0)"
click at [1241, 226] on div "# Avoid being seen by the ogre. Collect all the gems. hero . moveRight ( ) hero…" at bounding box center [1297, 317] width 332 height 573
click at [1249, 585] on button "Run" at bounding box center [1282, 594] width 369 height 36
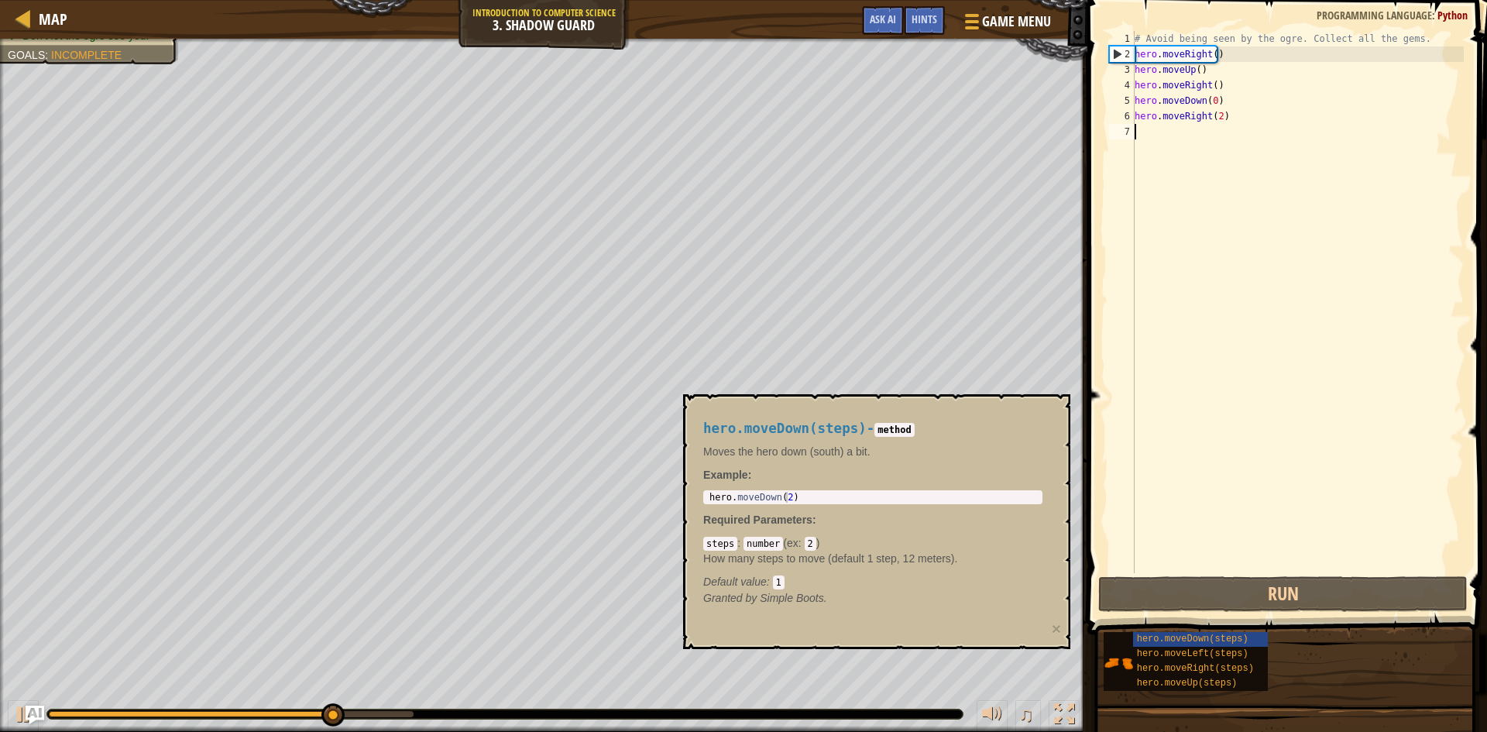
click at [1209, 101] on div "# Avoid being seen by the ogre. Collect all the gems. hero . moveRight ( ) hero…" at bounding box center [1297, 317] width 332 height 573
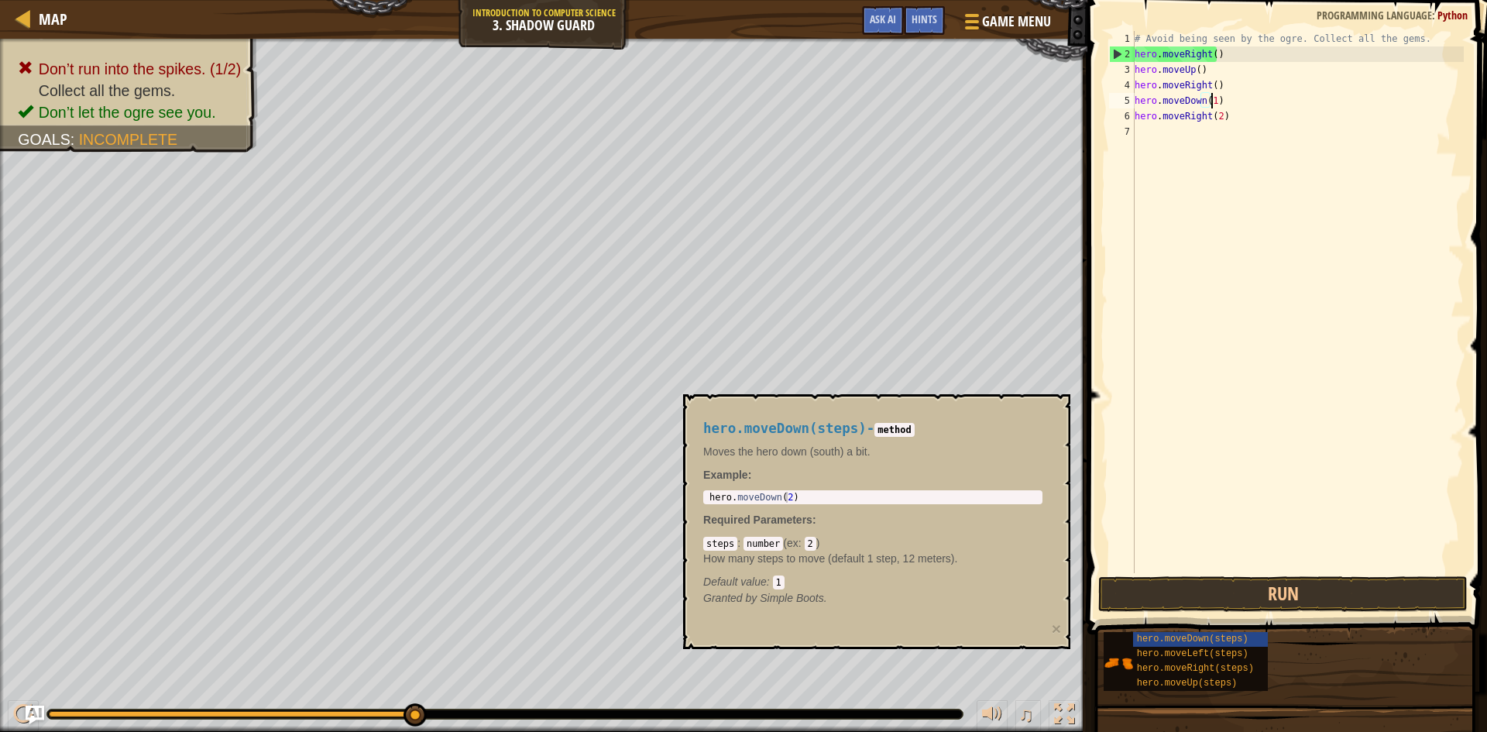
scroll to position [7, 6]
type textarea "hero.moveDown(1)"
click at [1271, 576] on button "Run" at bounding box center [1282, 594] width 369 height 36
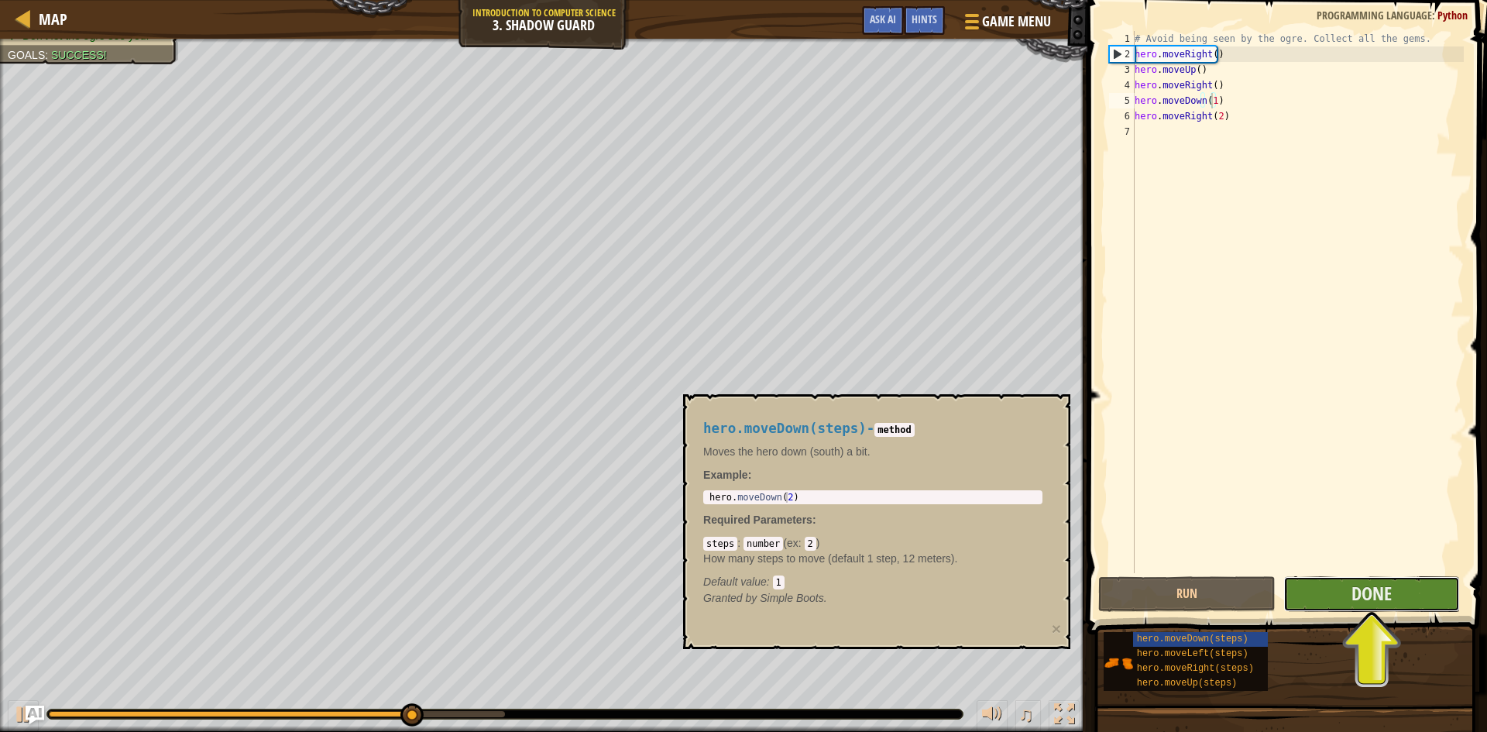
click at [1412, 598] on button "Done" at bounding box center [1371, 594] width 177 height 36
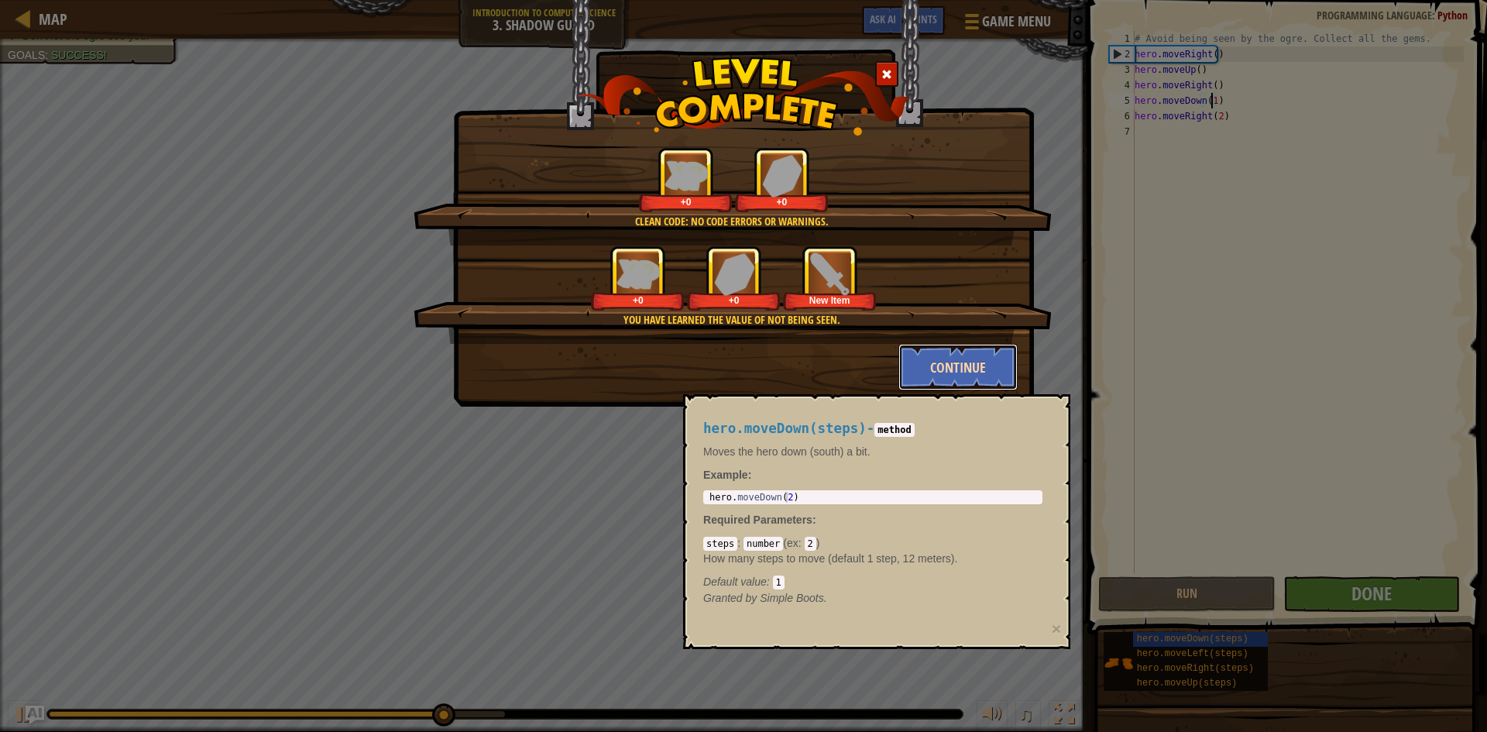
click at [973, 365] on button "Continue" at bounding box center [958, 367] width 120 height 46
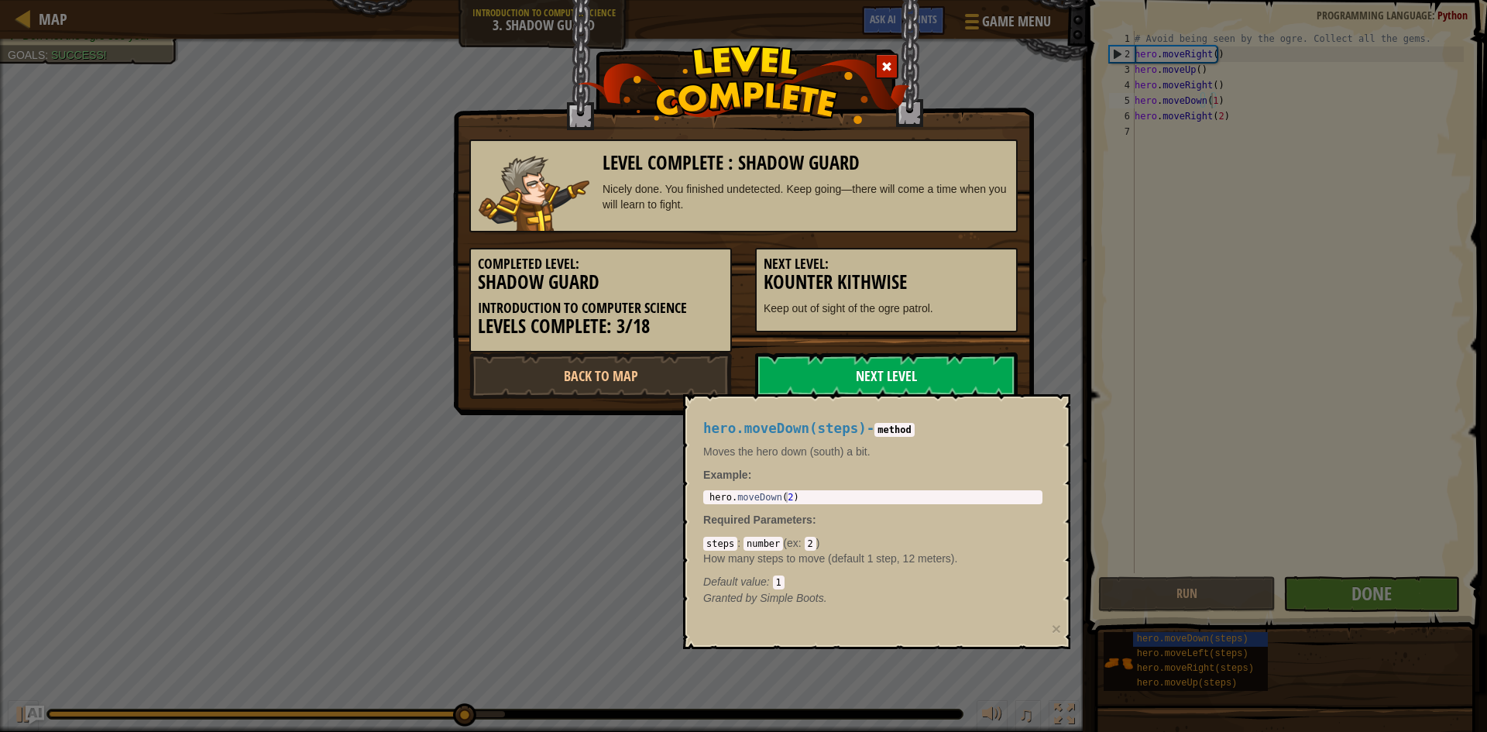
click at [807, 373] on link "Next Level" at bounding box center [886, 375] width 262 height 46
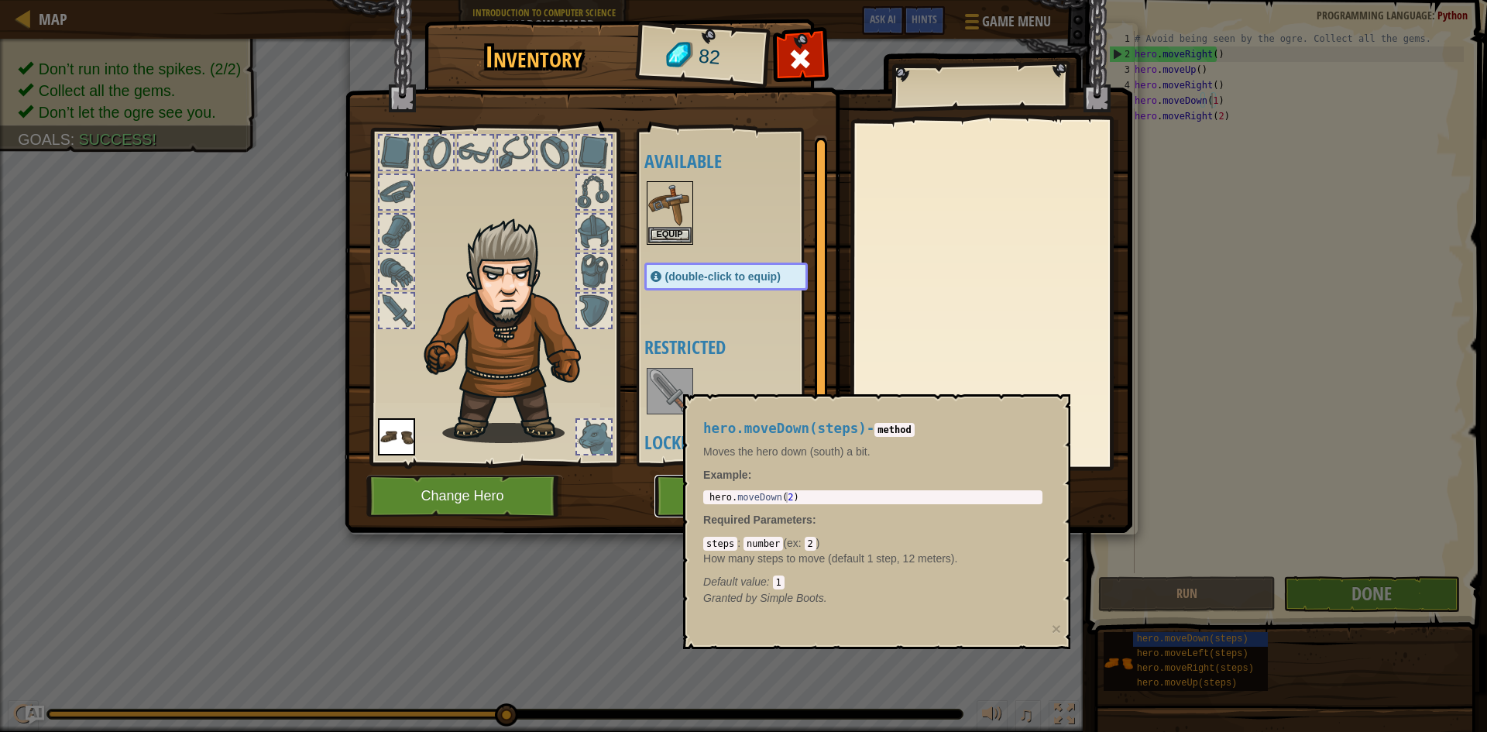
click at [671, 486] on button "Play" at bounding box center [735, 496] width 162 height 43
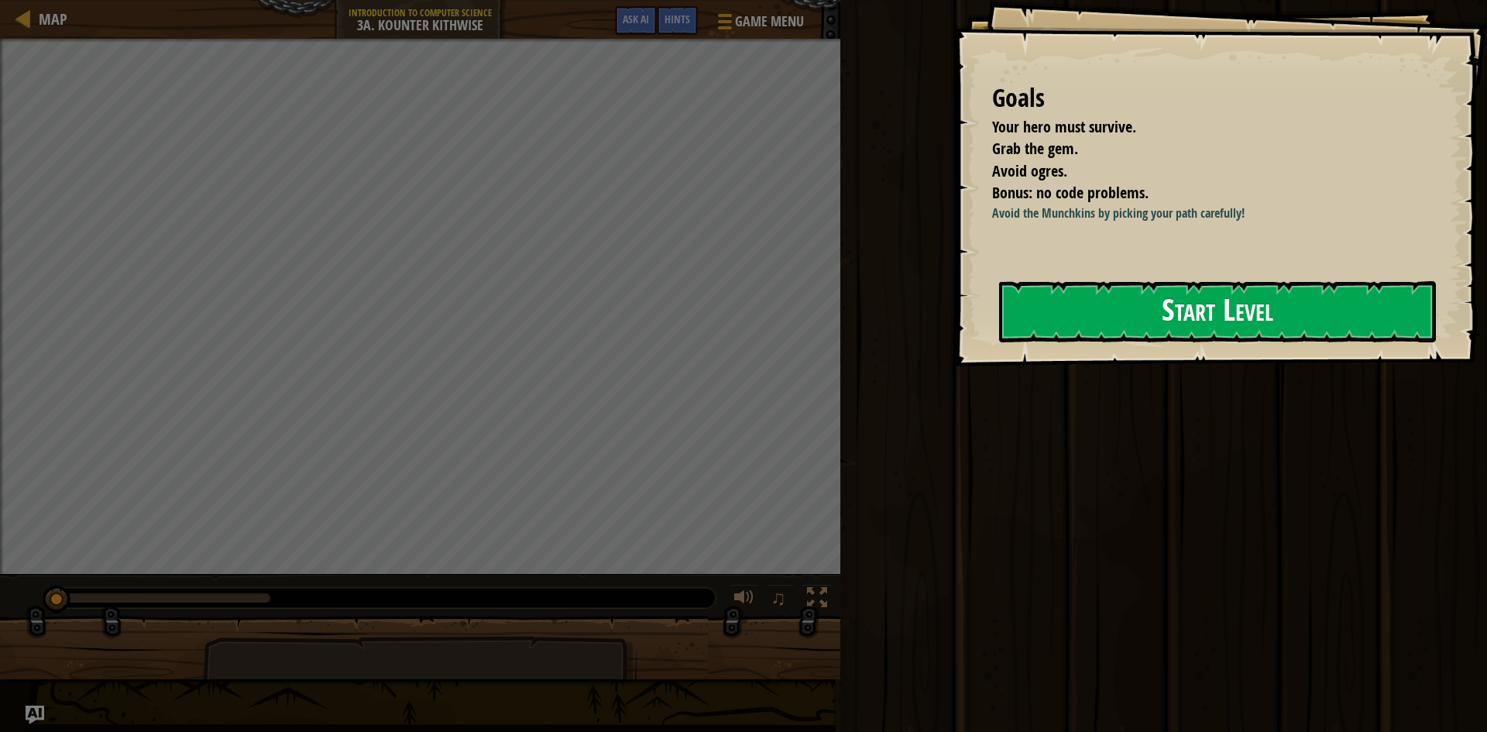
click at [1234, 316] on button "Start Level" at bounding box center [1217, 311] width 437 height 61
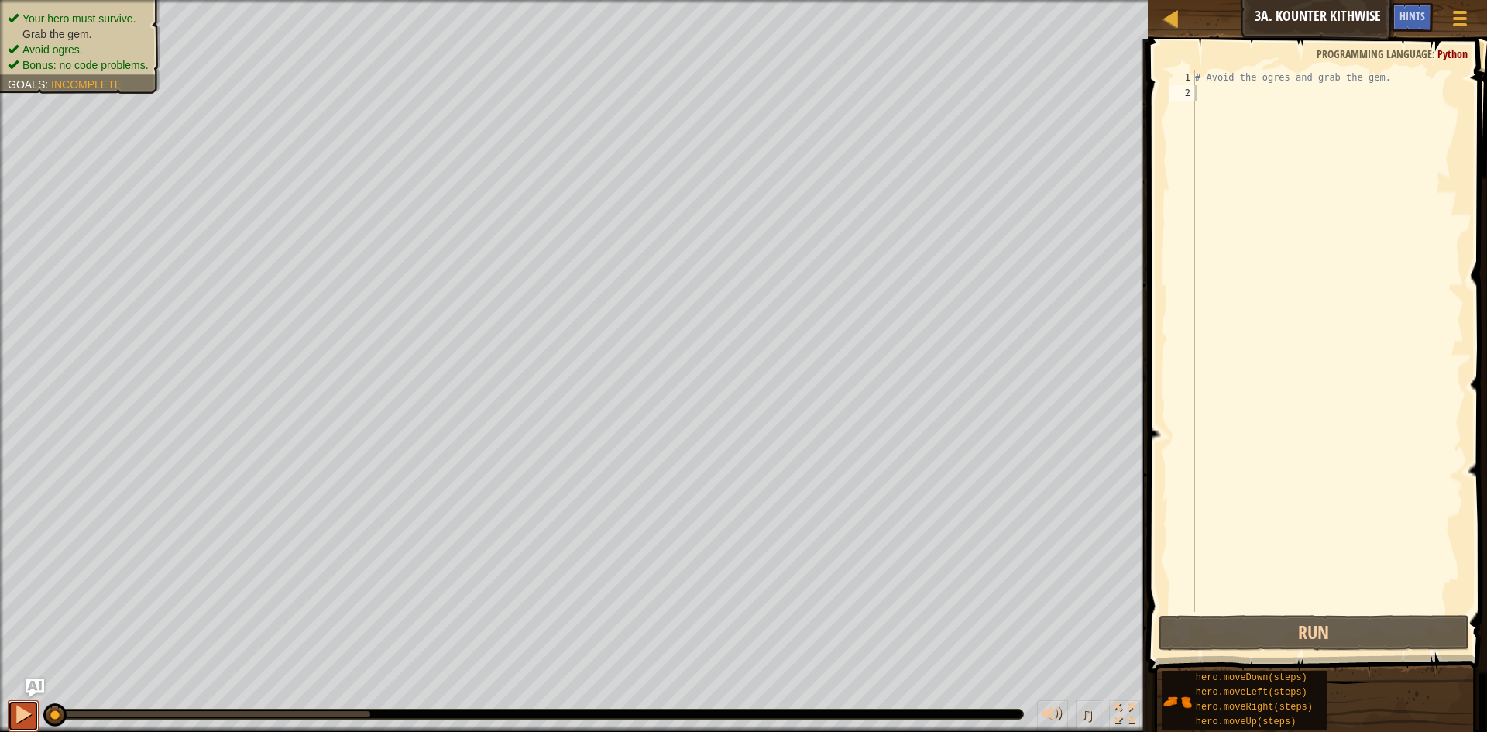
click at [18, 712] on div at bounding box center [23, 714] width 20 height 20
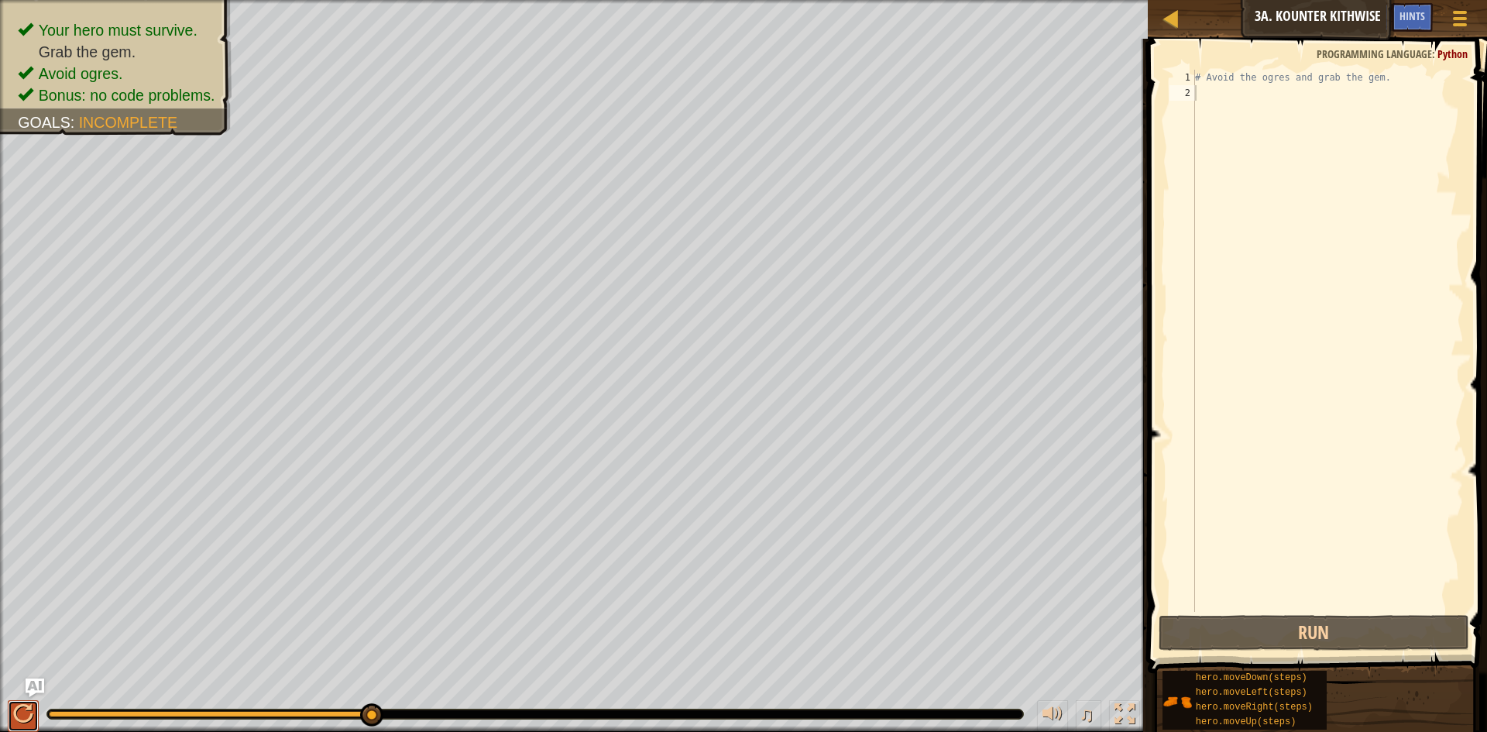
click at [23, 708] on div at bounding box center [23, 714] width 20 height 20
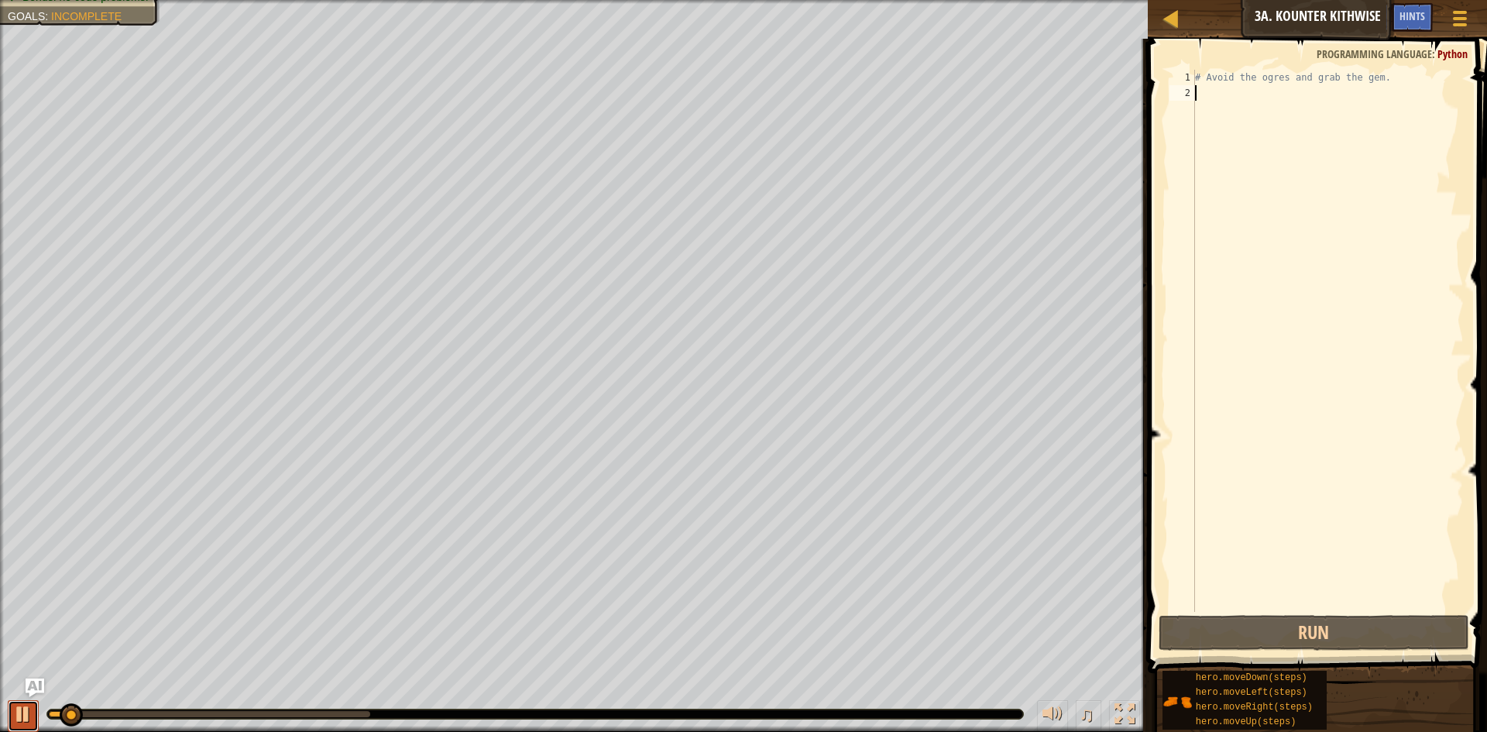
click at [22, 708] on div at bounding box center [23, 714] width 20 height 20
click at [28, 720] on div at bounding box center [23, 714] width 20 height 20
click at [12, 704] on button at bounding box center [23, 716] width 31 height 32
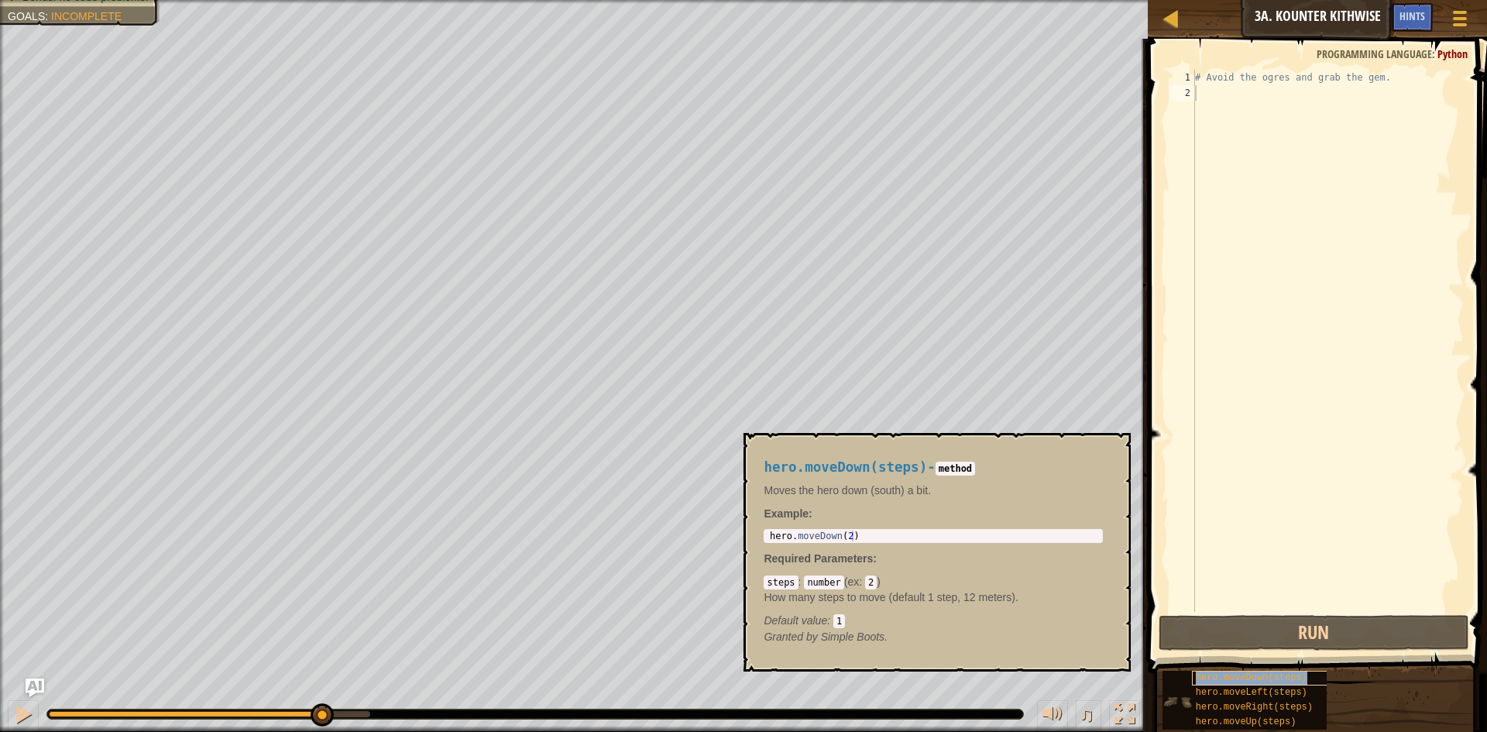
click at [1213, 675] on span "hero.moveDown(steps)" at bounding box center [1252, 677] width 112 height 11
type textarea "hero.moveDown(2)"
drag, startPoint x: 879, startPoint y: 534, endPoint x: 766, endPoint y: 523, distance: 113.6
click at [766, 523] on div "hero.moveDown(steps) - method Moves the hero down (south) a bit. Example : hero…" at bounding box center [933, 552] width 361 height 214
click at [1252, 91] on div "# Avoid the ogres and grab the gem." at bounding box center [1328, 356] width 272 height 573
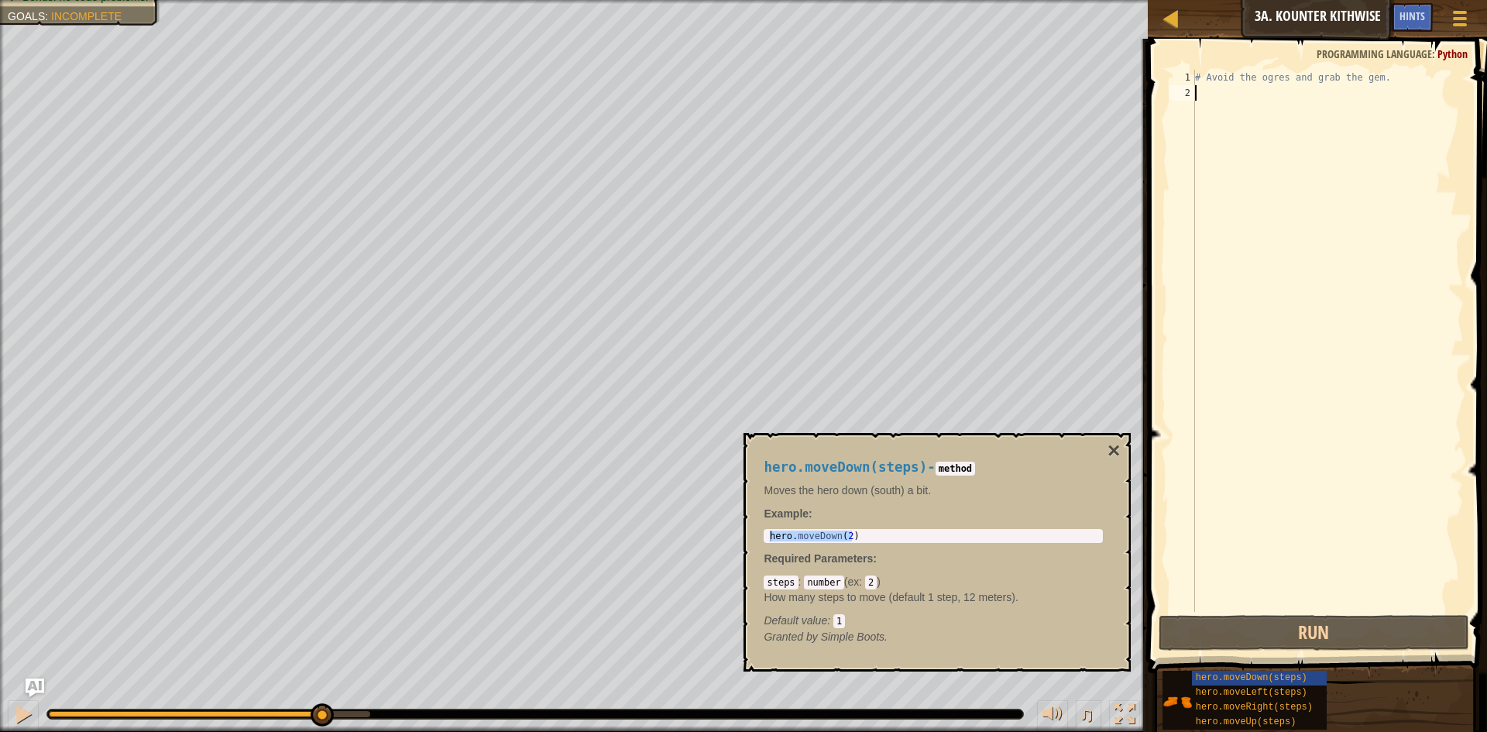
paste textarea "hero.moveDown(2)"
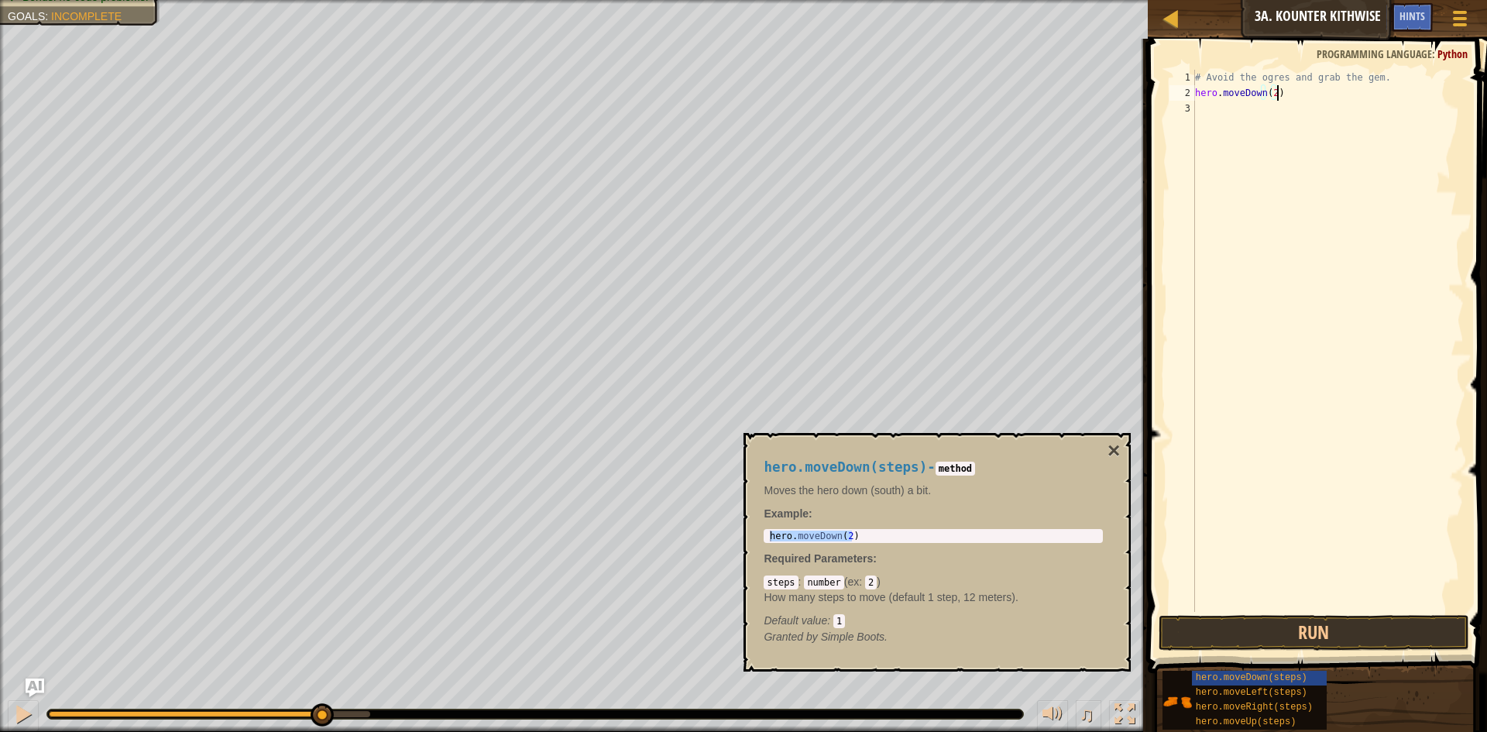
click at [1270, 92] on div "# Avoid the ogres and grab the gem. hero . moveDown ( 2 )" at bounding box center [1328, 356] width 272 height 573
type textarea "hero.moveDown(4)"
click at [1292, 629] on button "Run" at bounding box center [1313, 633] width 311 height 36
